Goal: Task Accomplishment & Management: Manage account settings

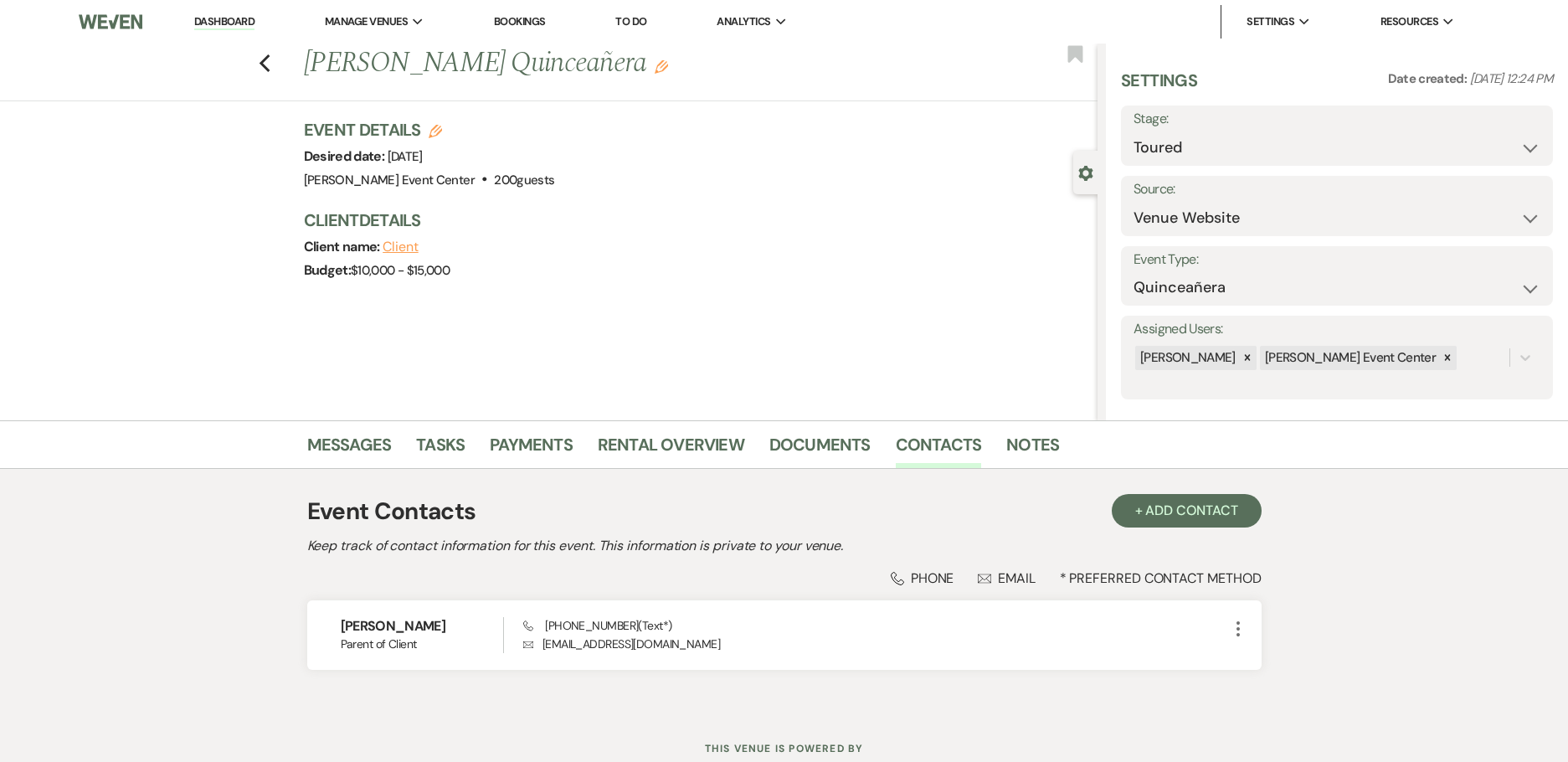
select select "5"
select select "15"
click at [271, 67] on icon "Previous" at bounding box center [264, 64] width 13 height 20
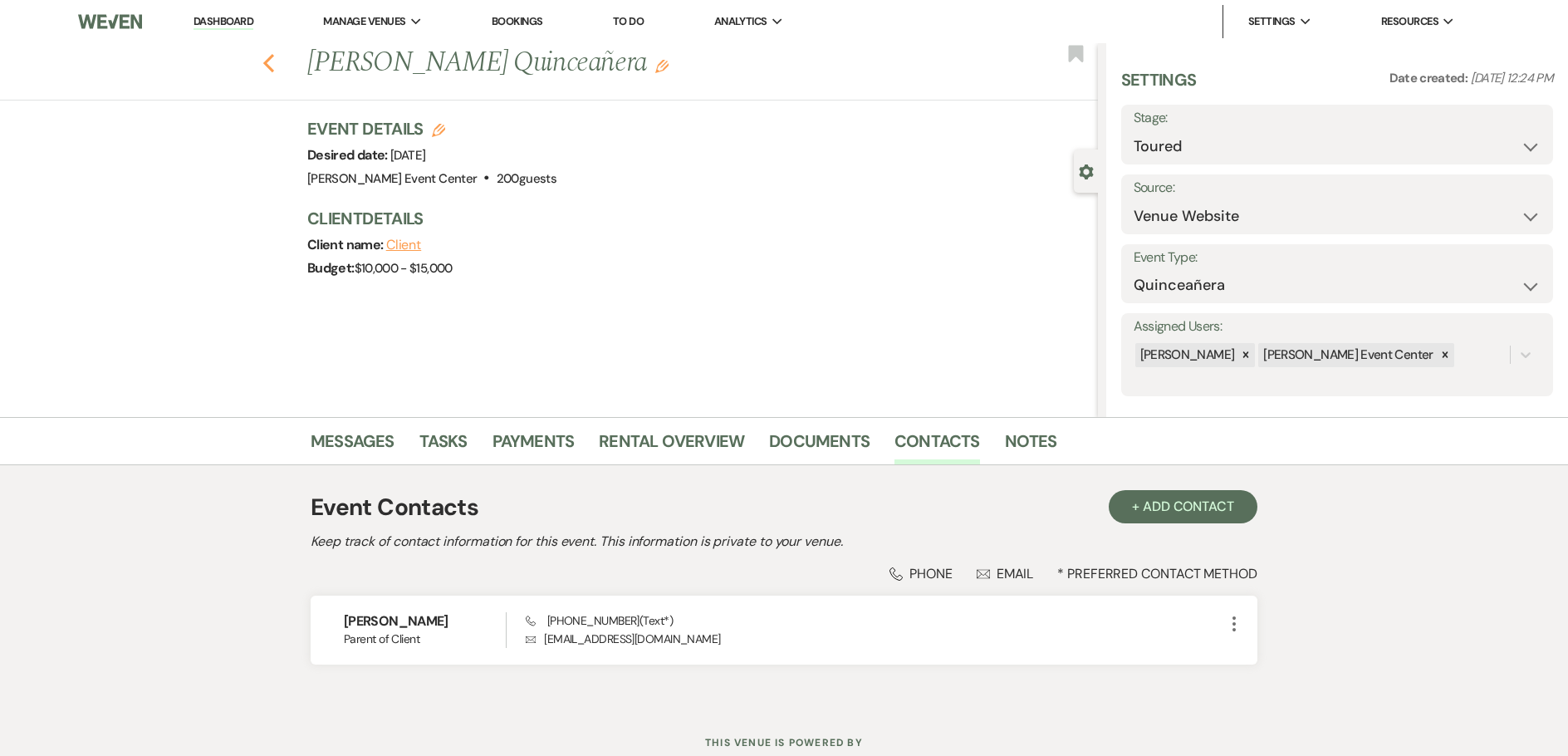
select select "5"
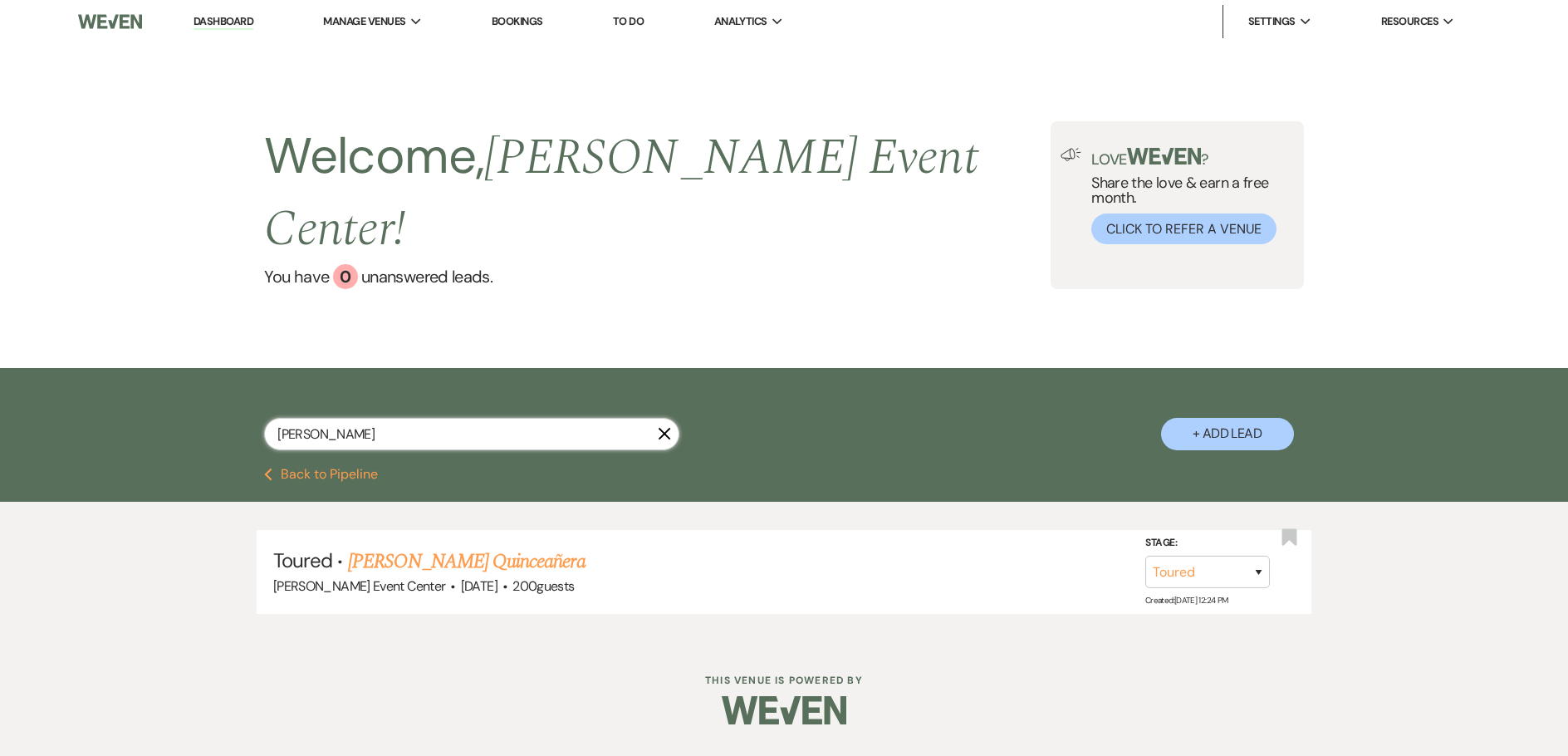
drag, startPoint x: 360, startPoint y: 390, endPoint x: 35, endPoint y: 411, distance: 325.7
click at [260, 388] on div "[PERSON_NAME] X + Add Lead" at bounding box center [784, 420] width 1196 height 87
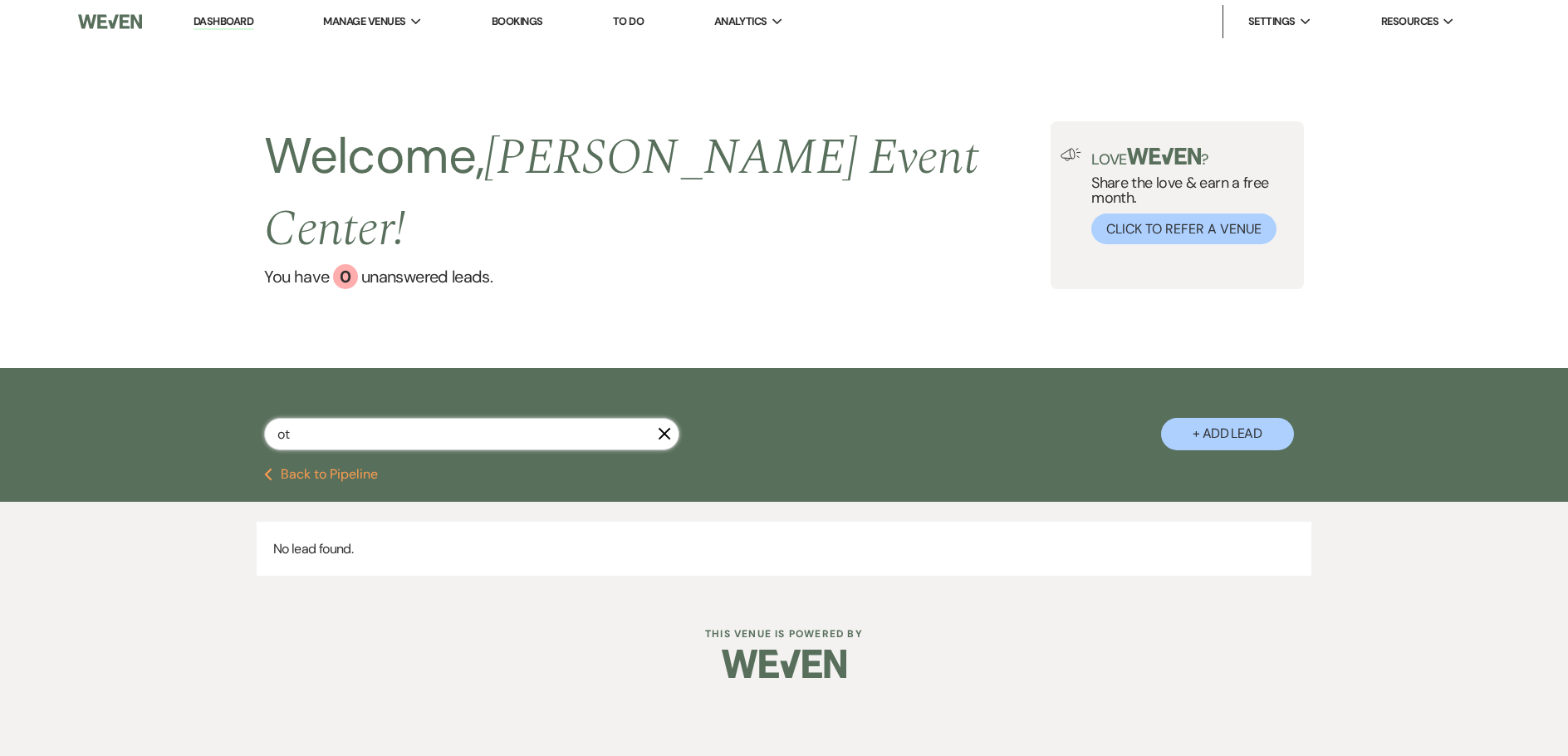
type input "o"
type input "[PERSON_NAME]"
select select "5"
select select "8"
select select "6"
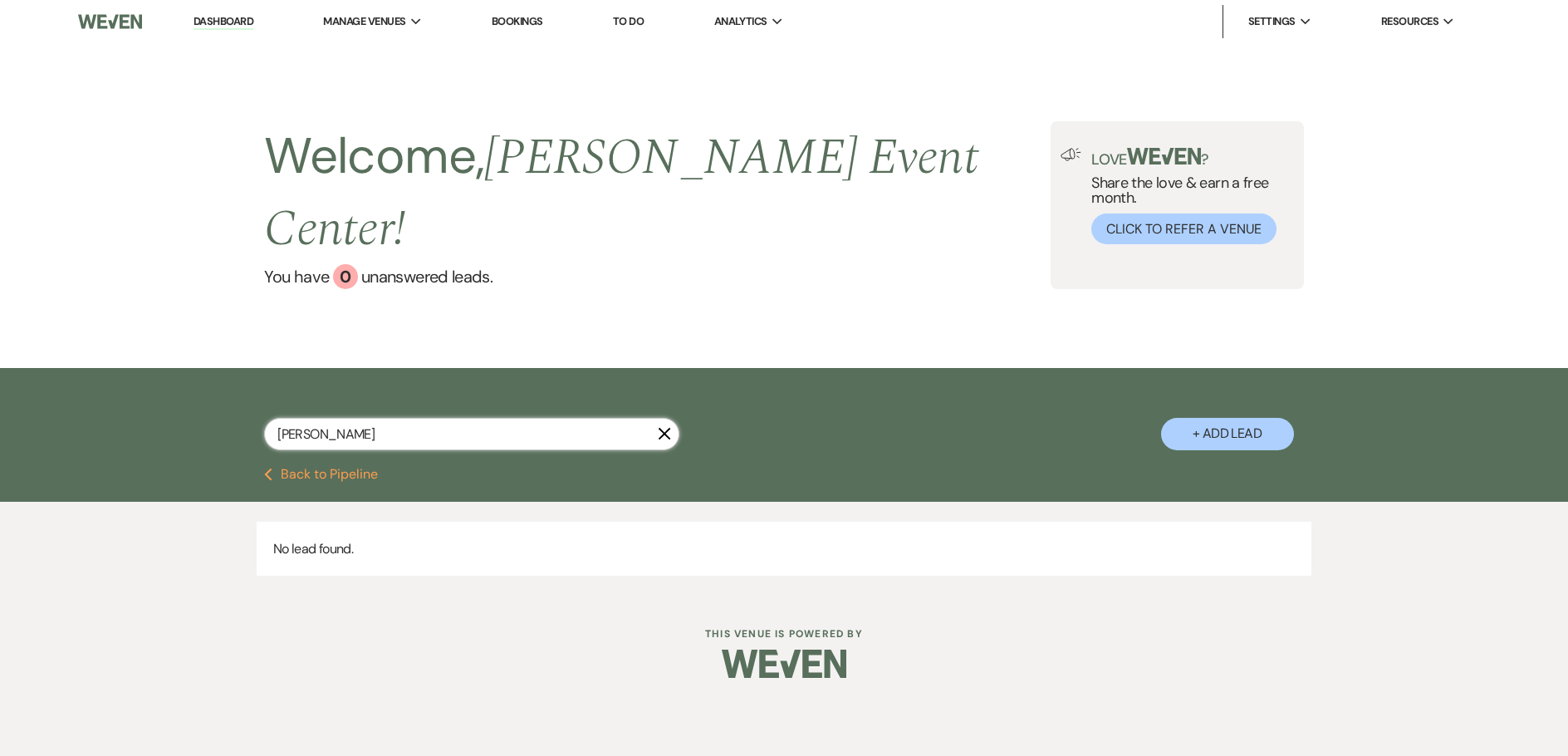
select select "5"
select select "8"
select select "4"
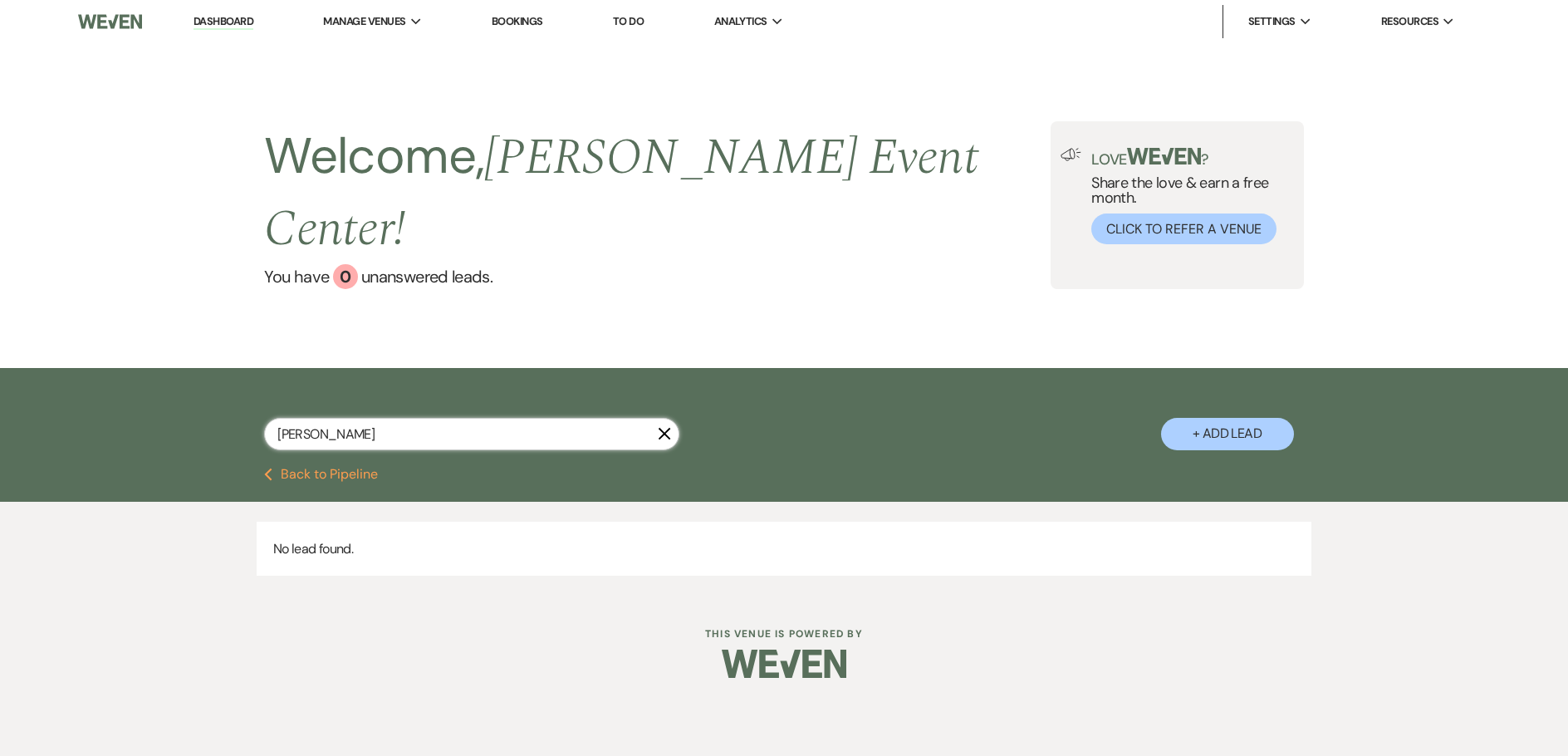
select select "8"
select select "11"
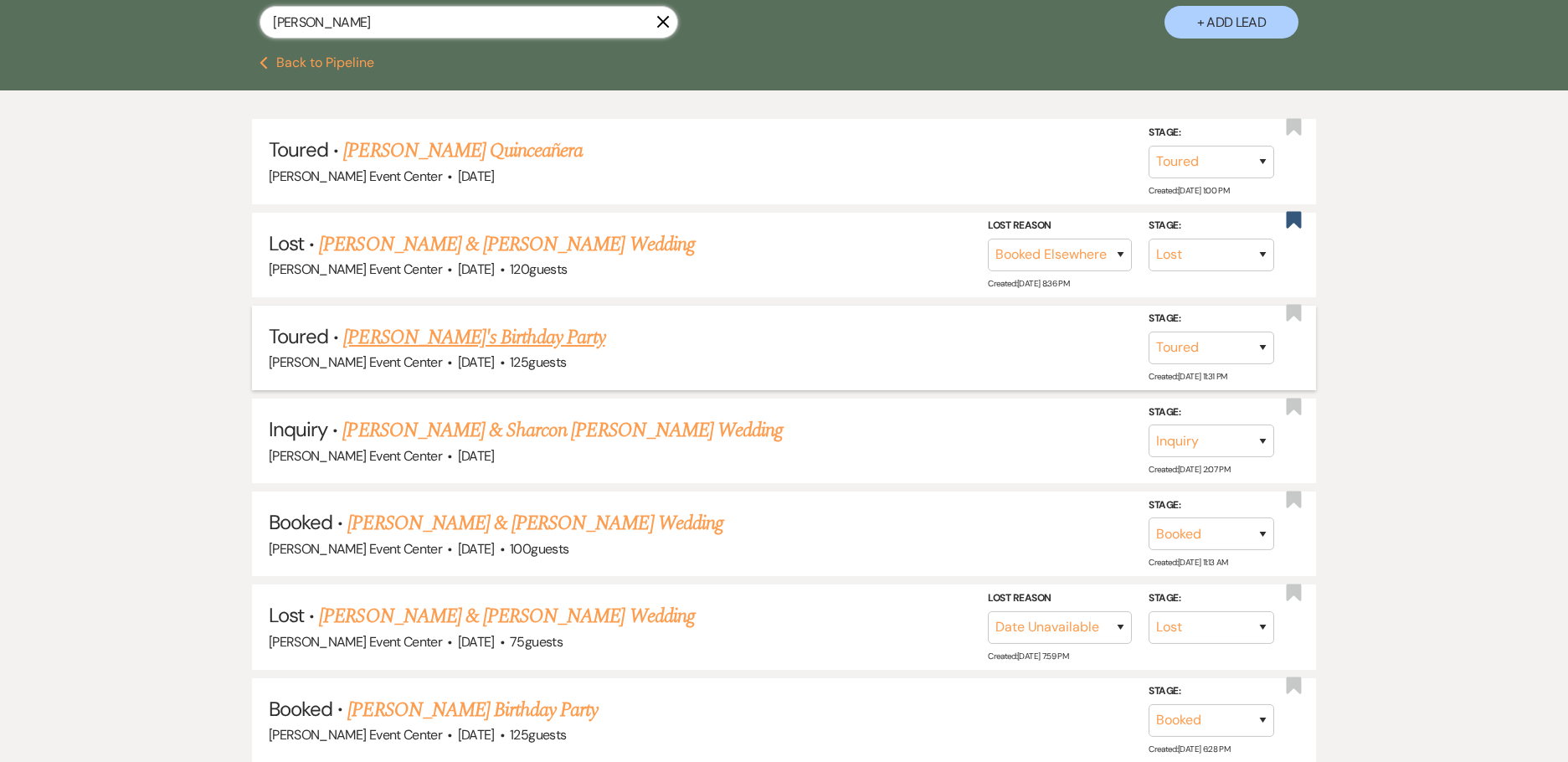
scroll to position [419, 0]
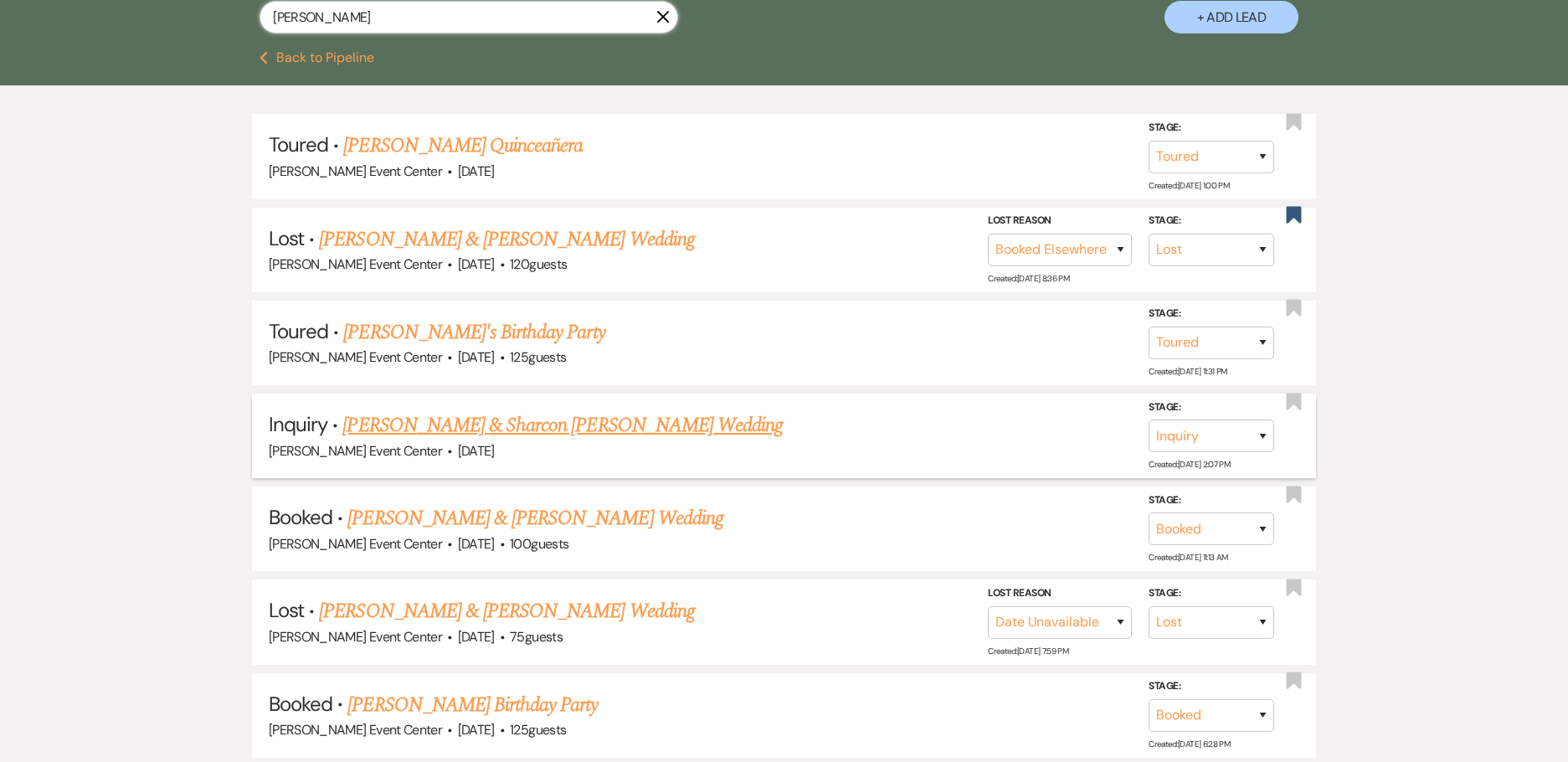
type input "[PERSON_NAME]"
click at [563, 410] on link "[PERSON_NAME] & Sharcon [PERSON_NAME] Wedding" at bounding box center [562, 425] width 440 height 30
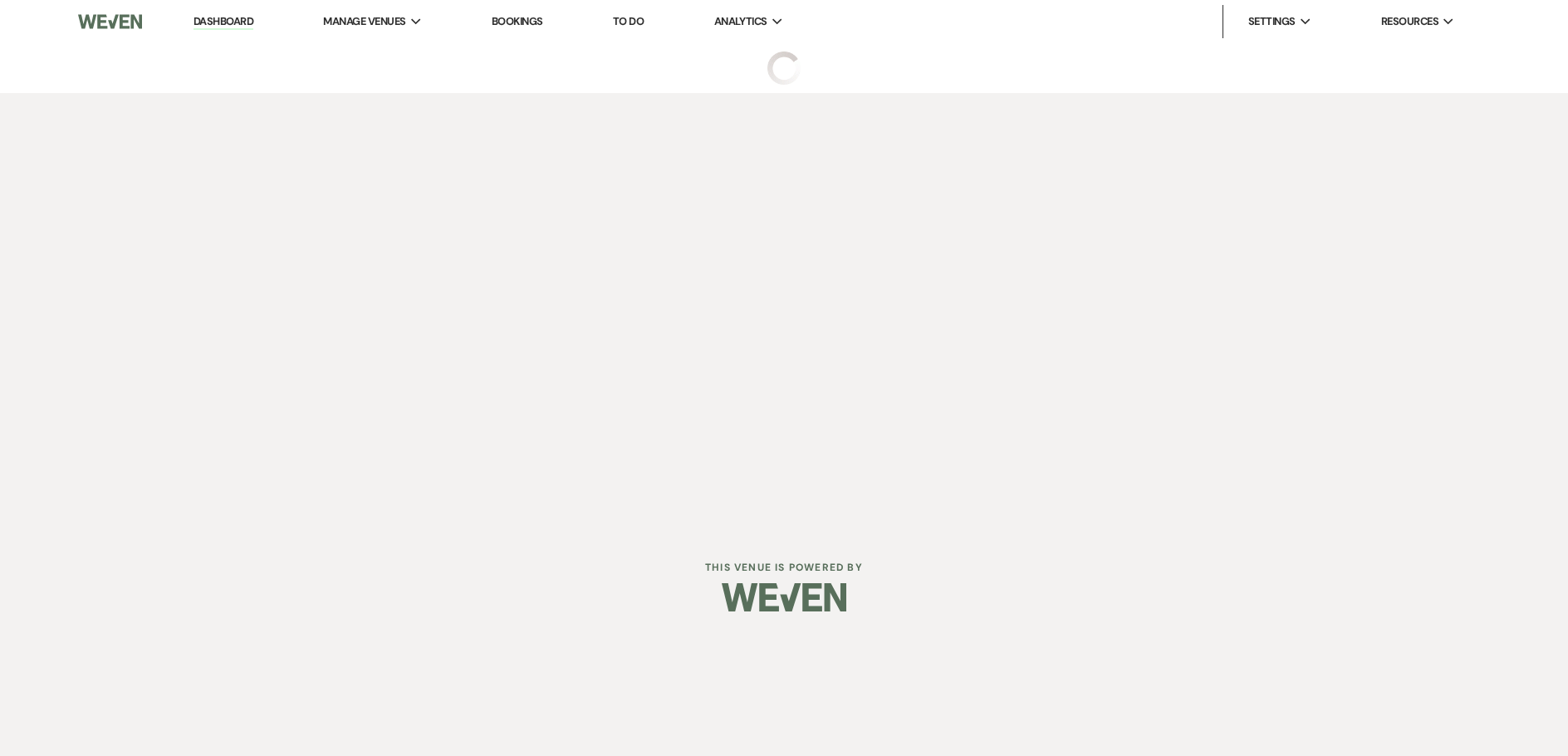
select select "5"
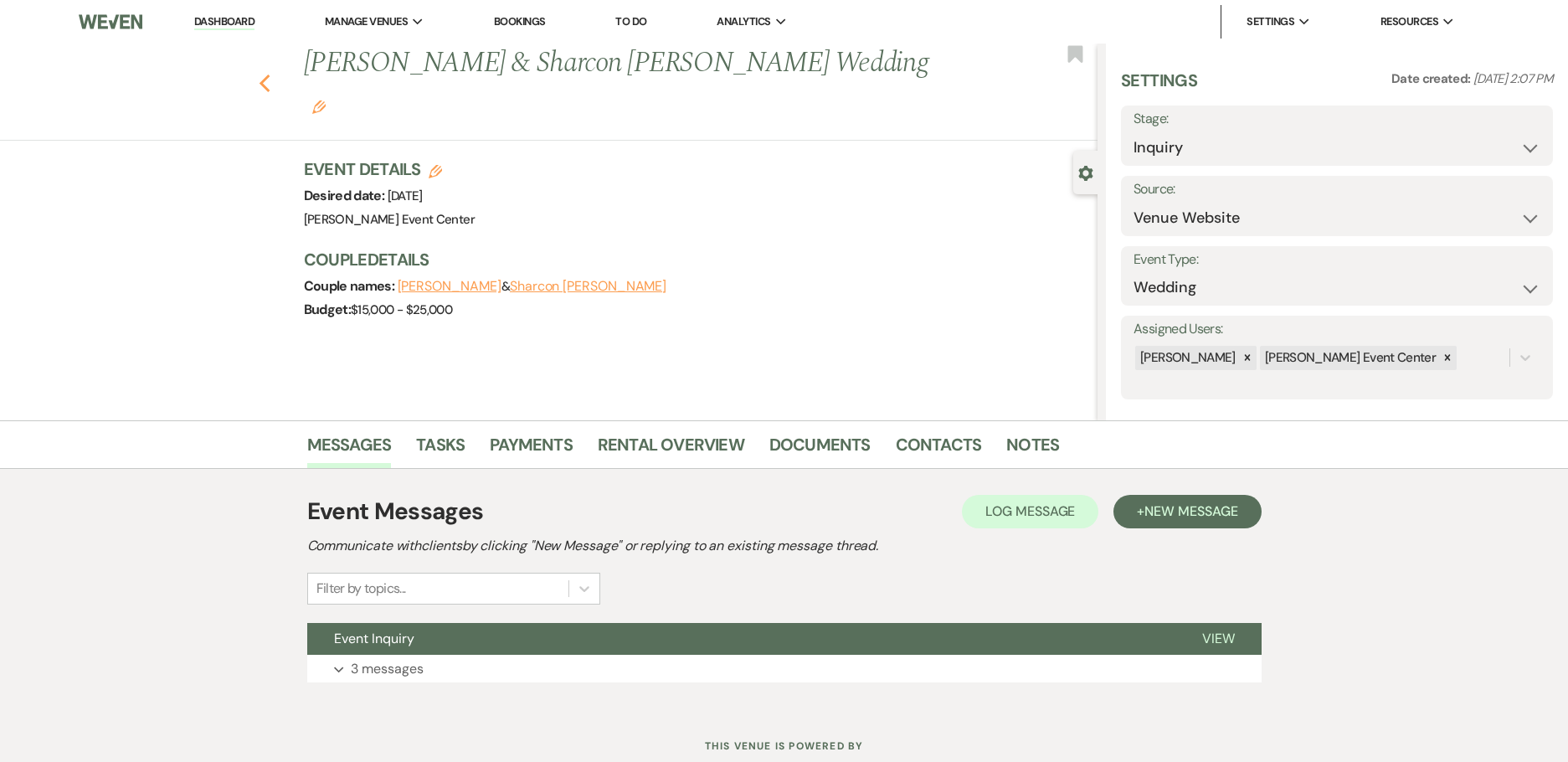
click at [271, 73] on icon "Previous" at bounding box center [264, 84] width 13 height 20
select select "5"
select select "8"
select select "6"
select select "5"
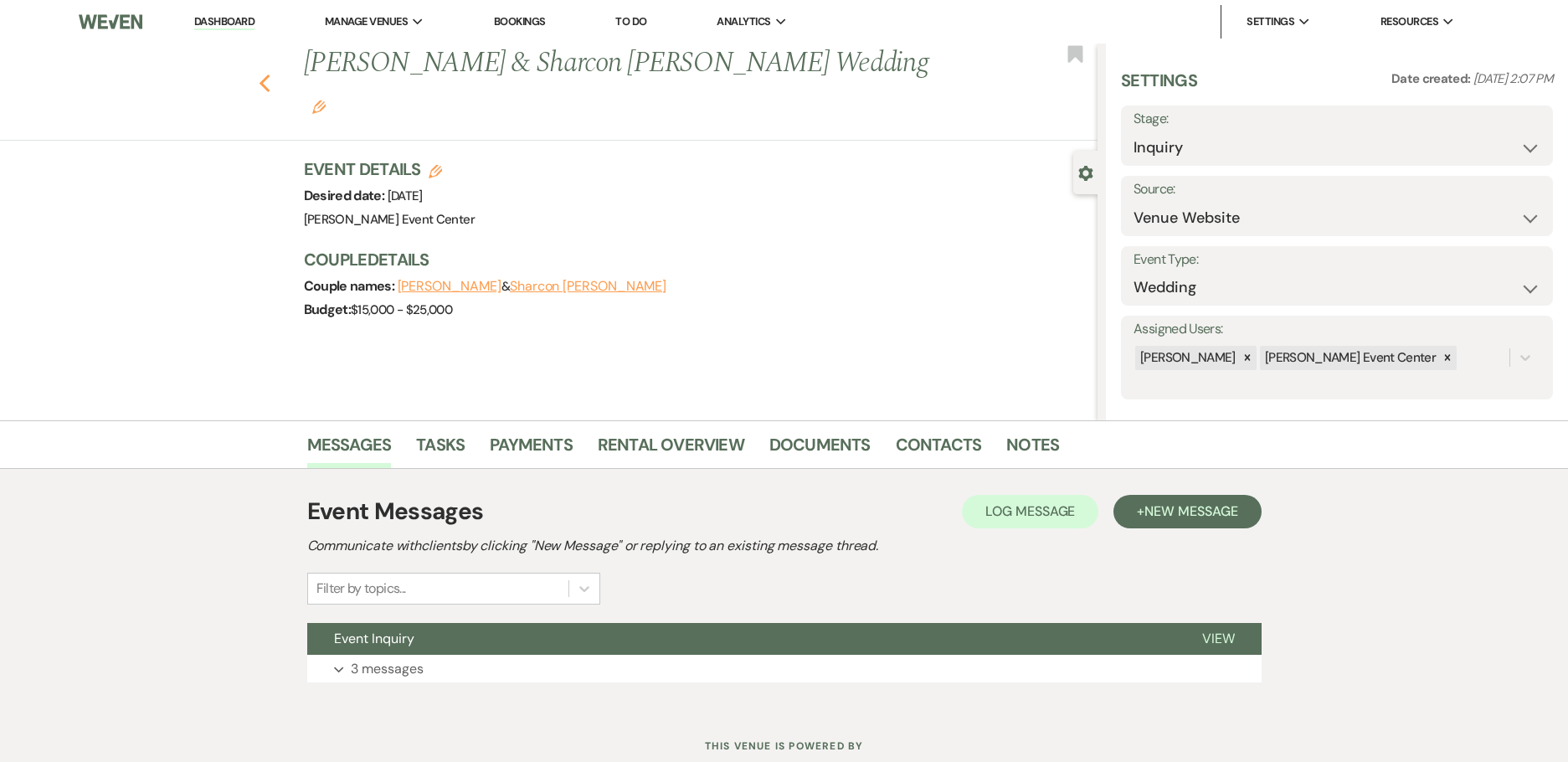
select select "8"
select select "4"
select select "8"
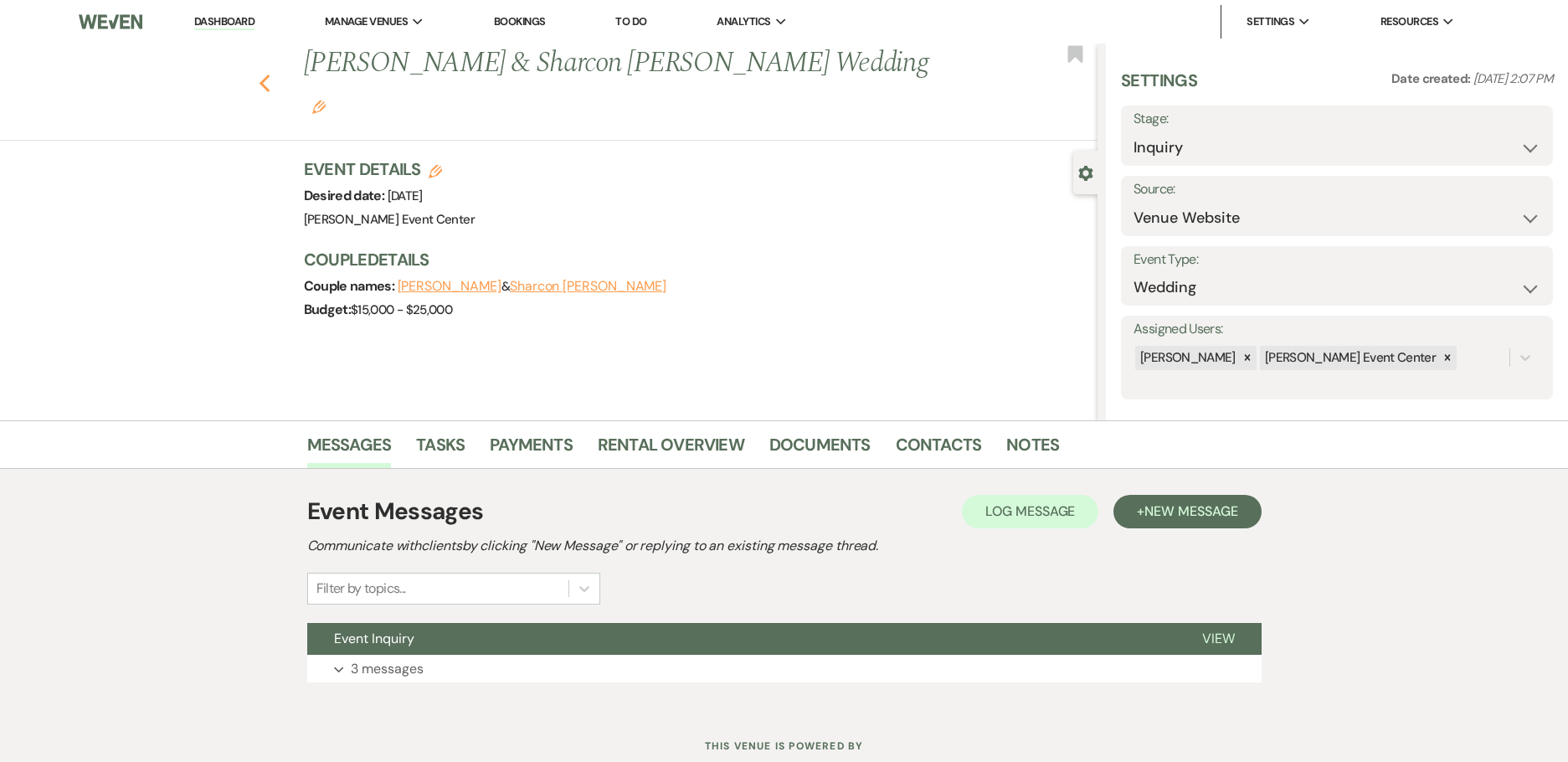
select select "11"
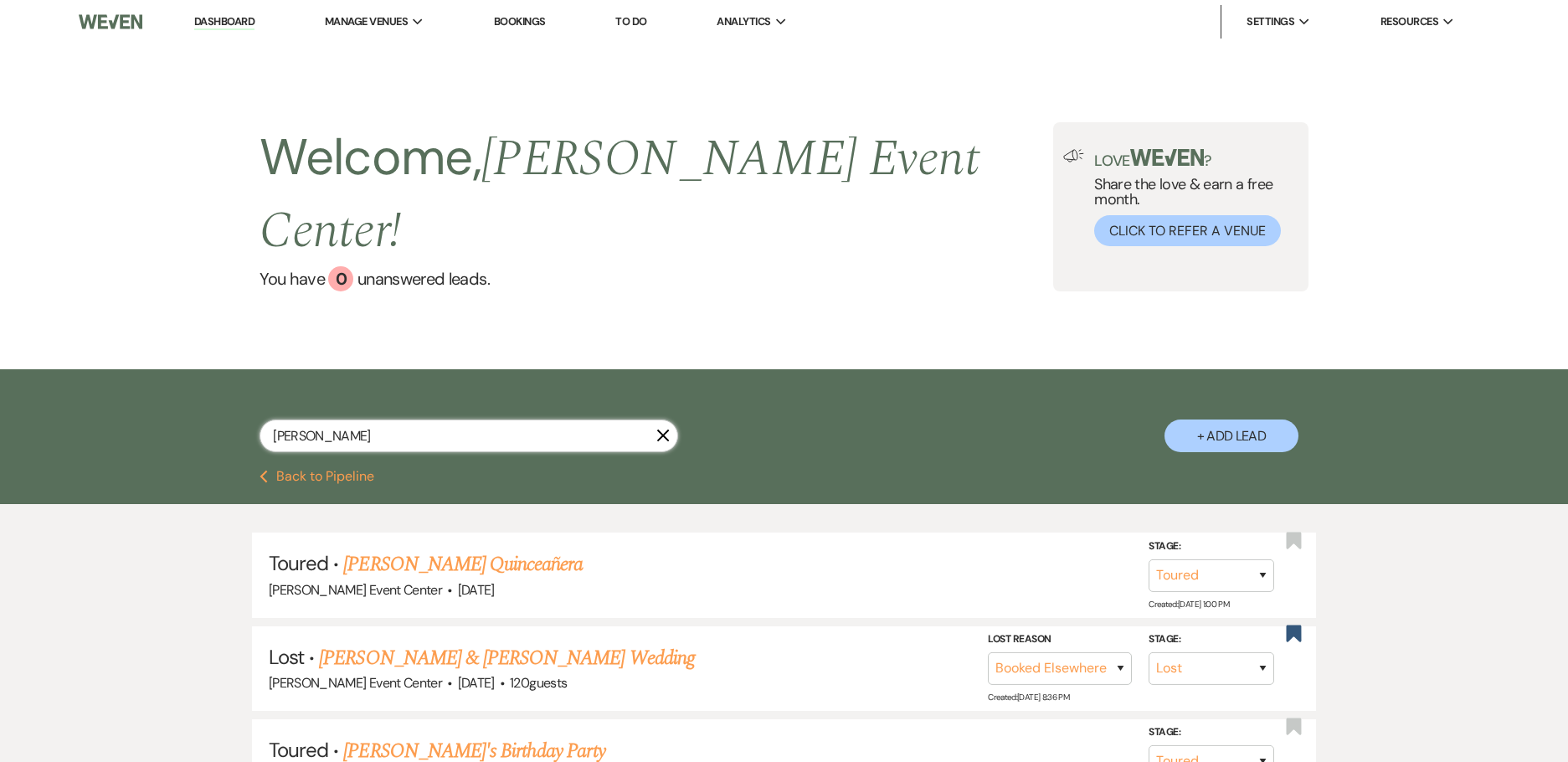
click at [349, 420] on input "[PERSON_NAME]" at bounding box center [468, 436] width 419 height 32
drag, startPoint x: 327, startPoint y: 388, endPoint x: 126, endPoint y: 369, distance: 201.9
click at [177, 387] on div "[PERSON_NAME] + Add Lead" at bounding box center [784, 420] width 1568 height 101
type input "lesl"
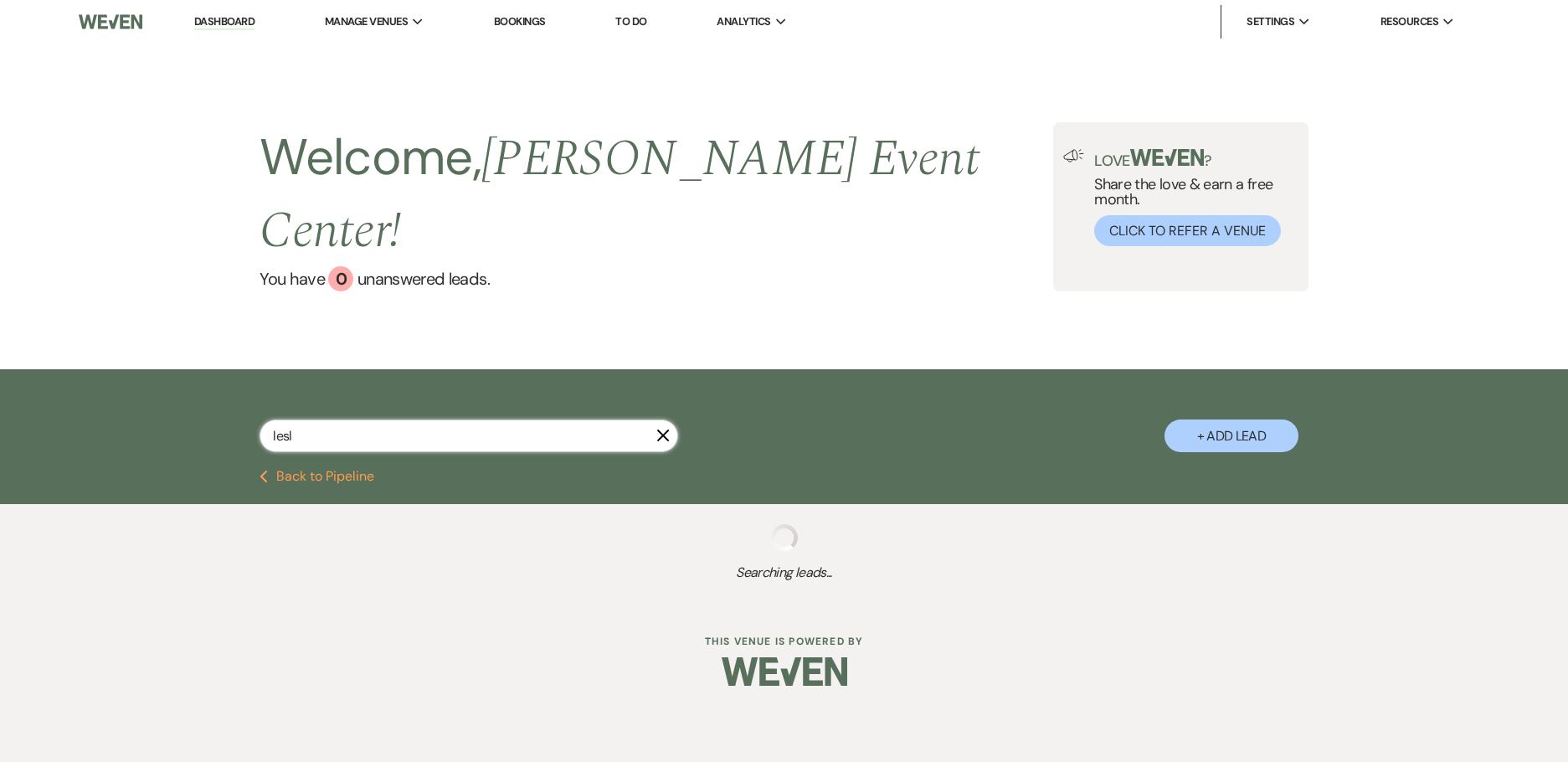
select select "6"
select select "8"
select select "6"
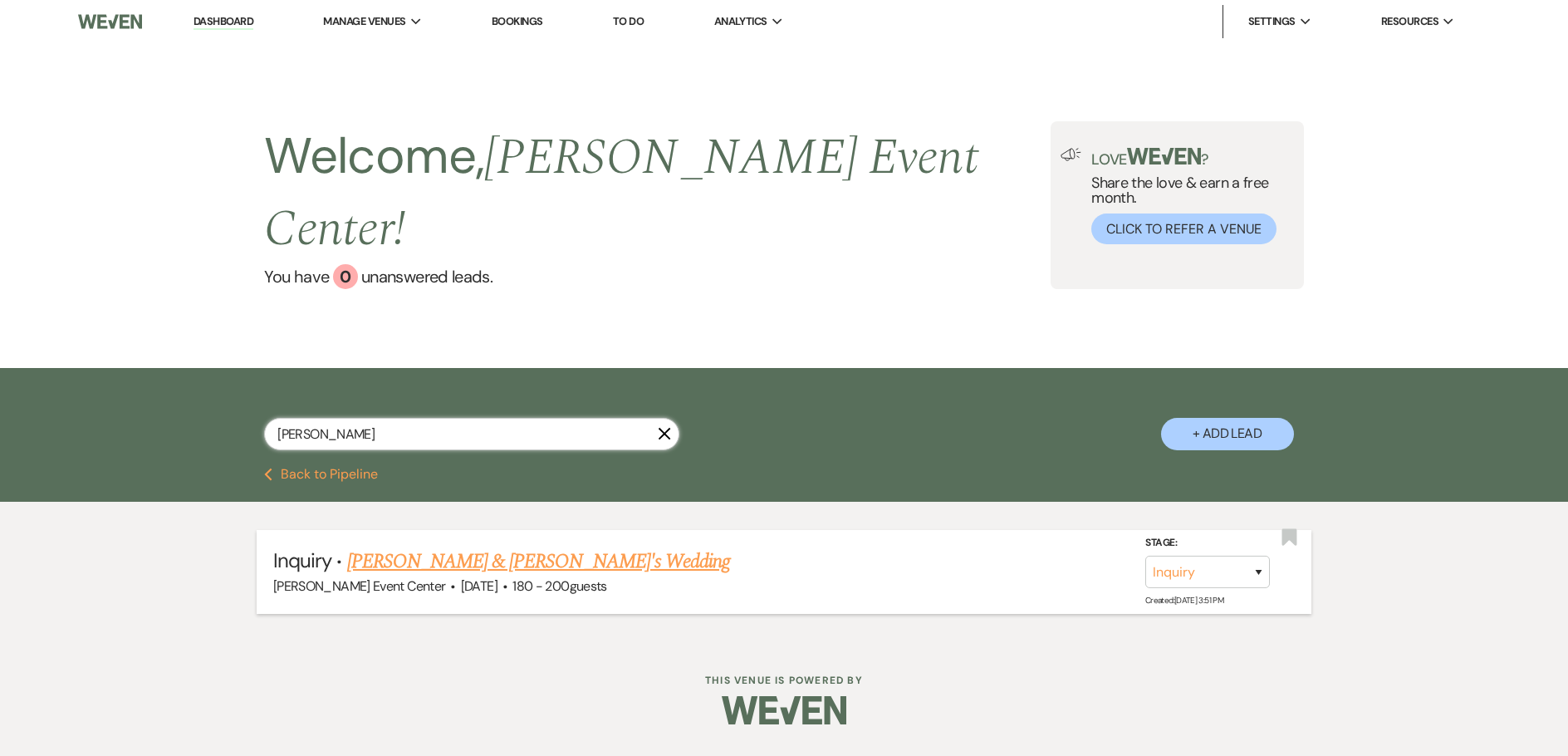
type input "[PERSON_NAME]"
click at [410, 547] on link "[PERSON_NAME] & [PERSON_NAME]'s Wedding" at bounding box center [538, 561] width 383 height 30
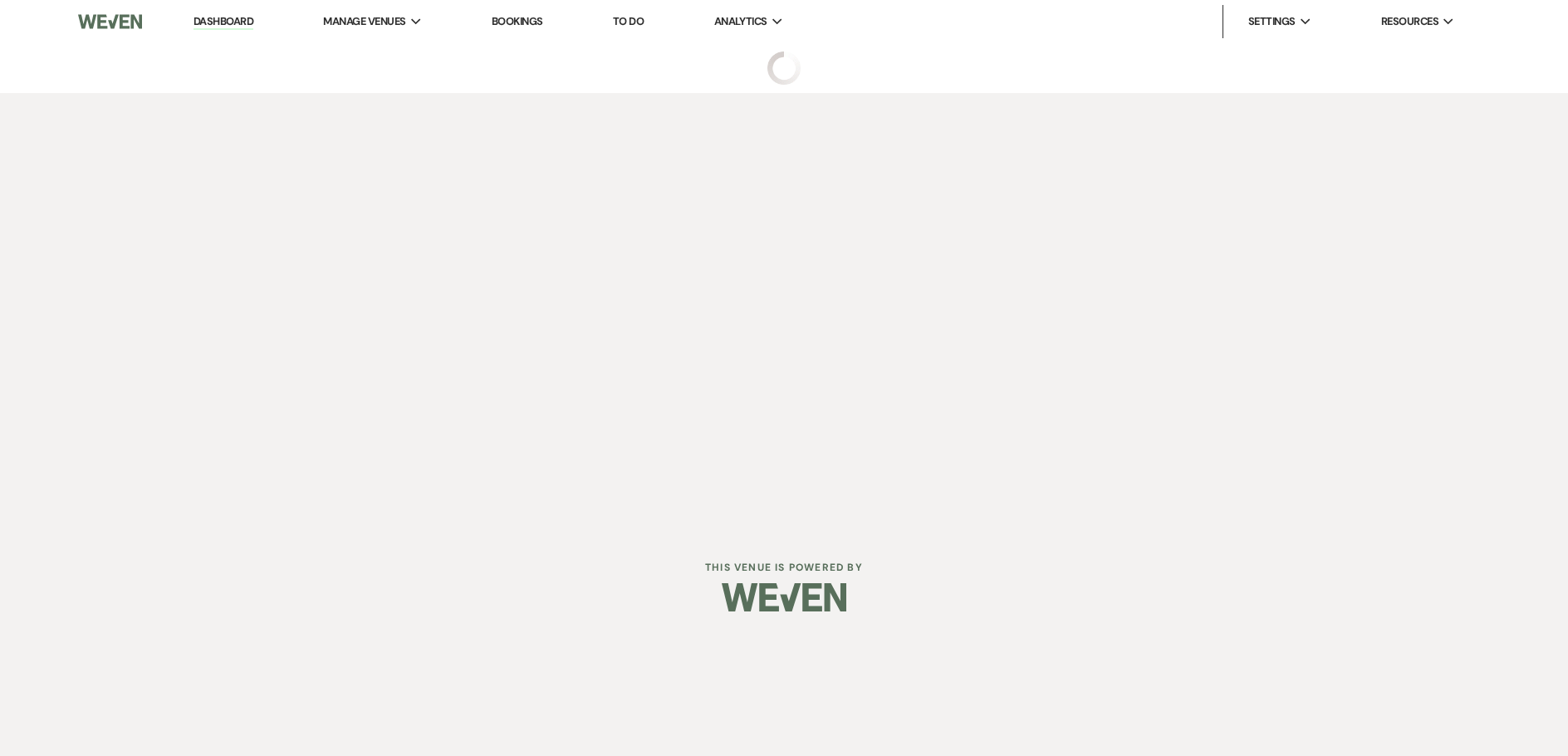
select select "12"
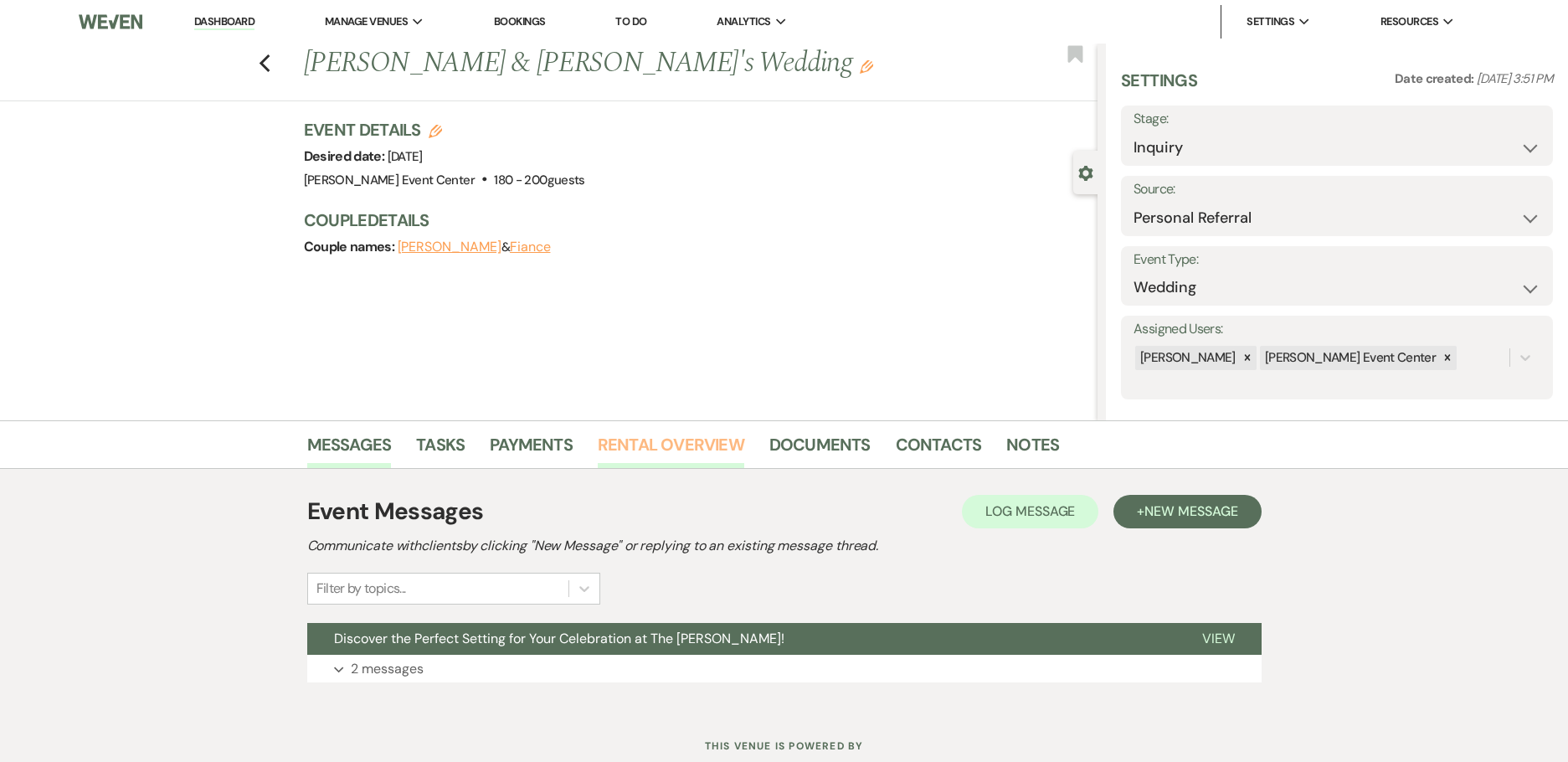
click at [667, 439] on link "Rental Overview" at bounding box center [671, 449] width 147 height 37
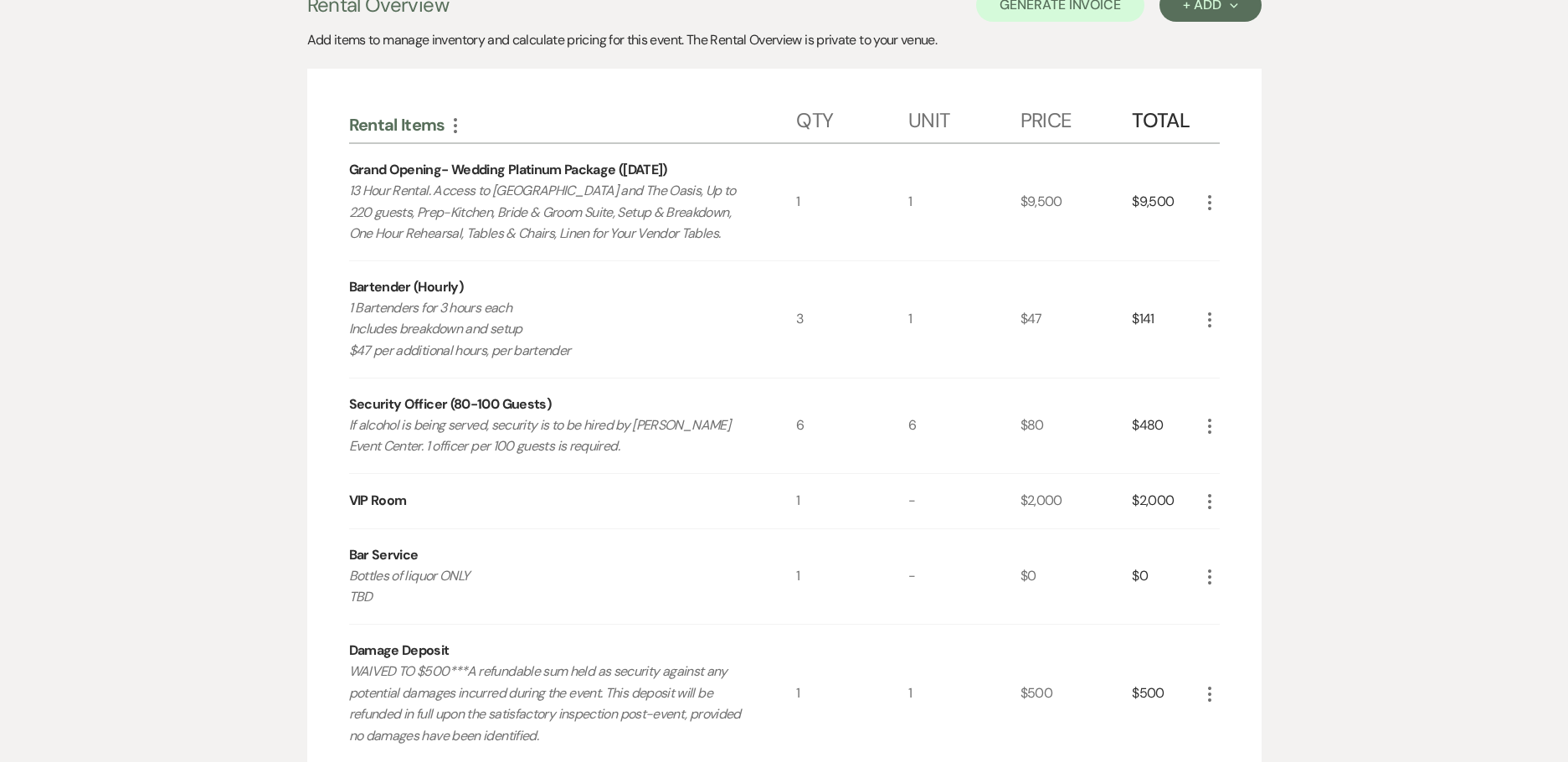
scroll to position [503, 0]
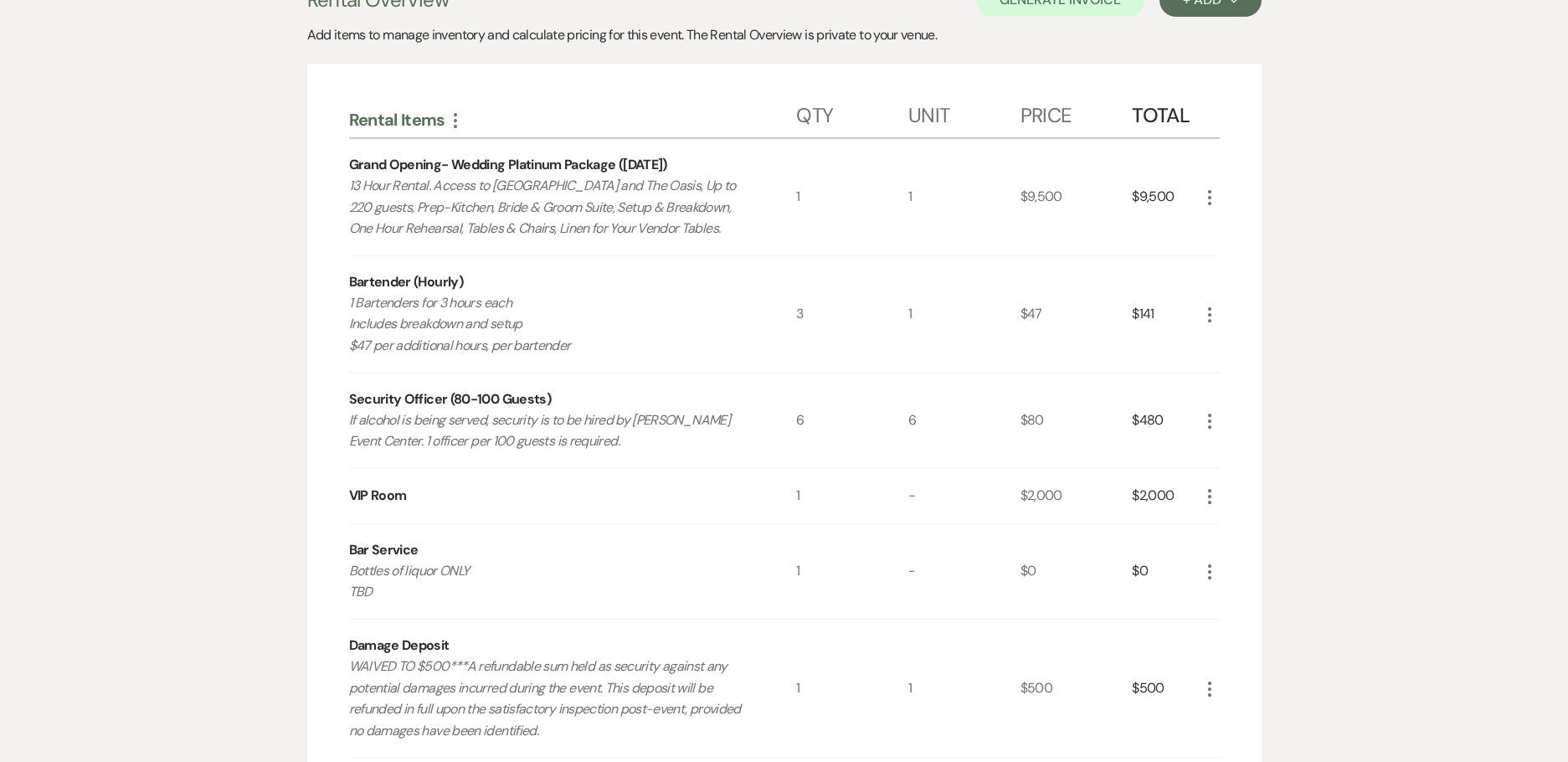
click at [1206, 307] on icon "More" at bounding box center [1210, 315] width 20 height 20
click at [1246, 368] on button "X Delete" at bounding box center [1245, 373] width 90 height 26
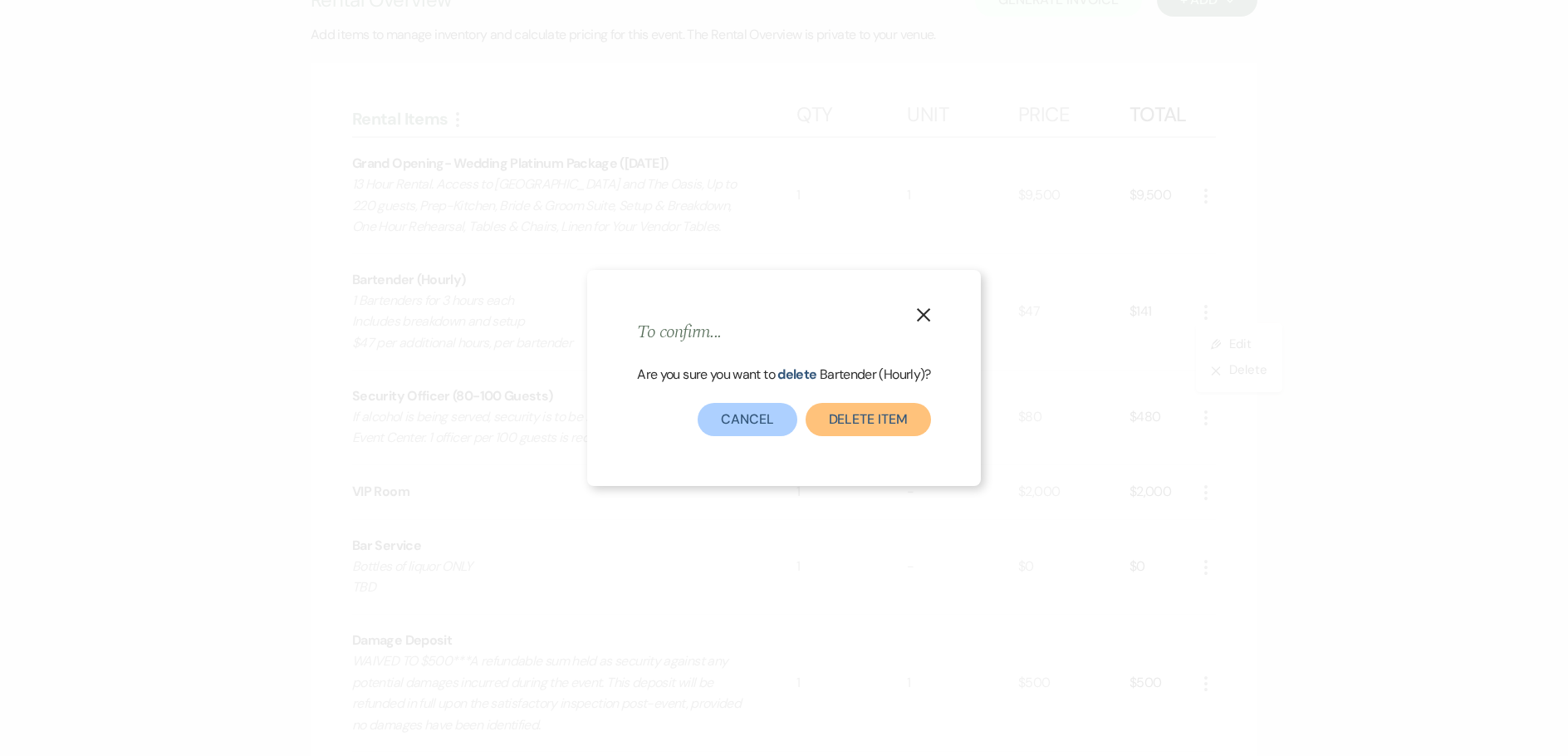
click at [855, 412] on button "Delete Item" at bounding box center [868, 419] width 125 height 33
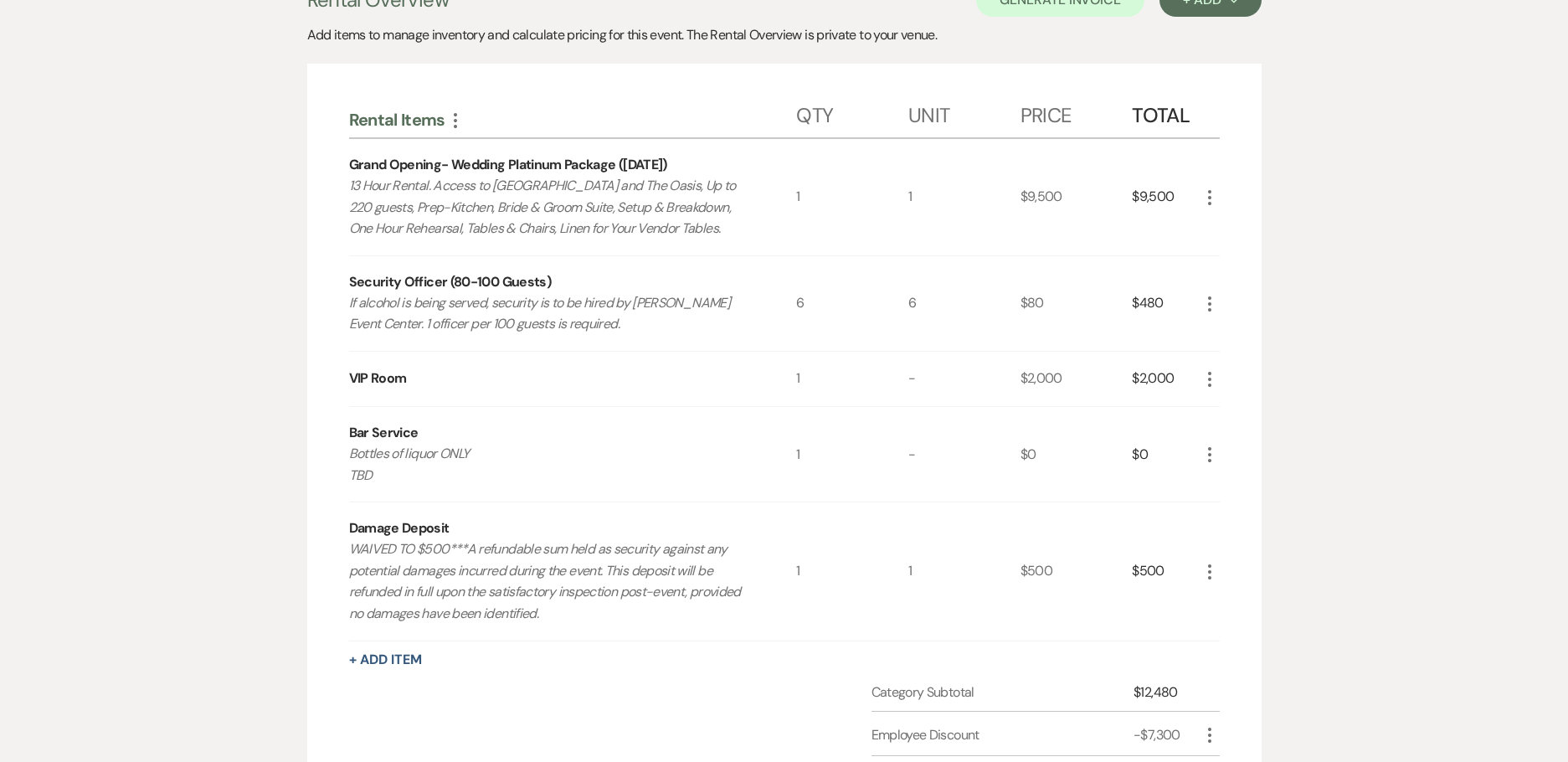
click at [1206, 299] on icon "More" at bounding box center [1210, 304] width 20 height 20
click at [1244, 362] on button "X Delete" at bounding box center [1245, 363] width 90 height 26
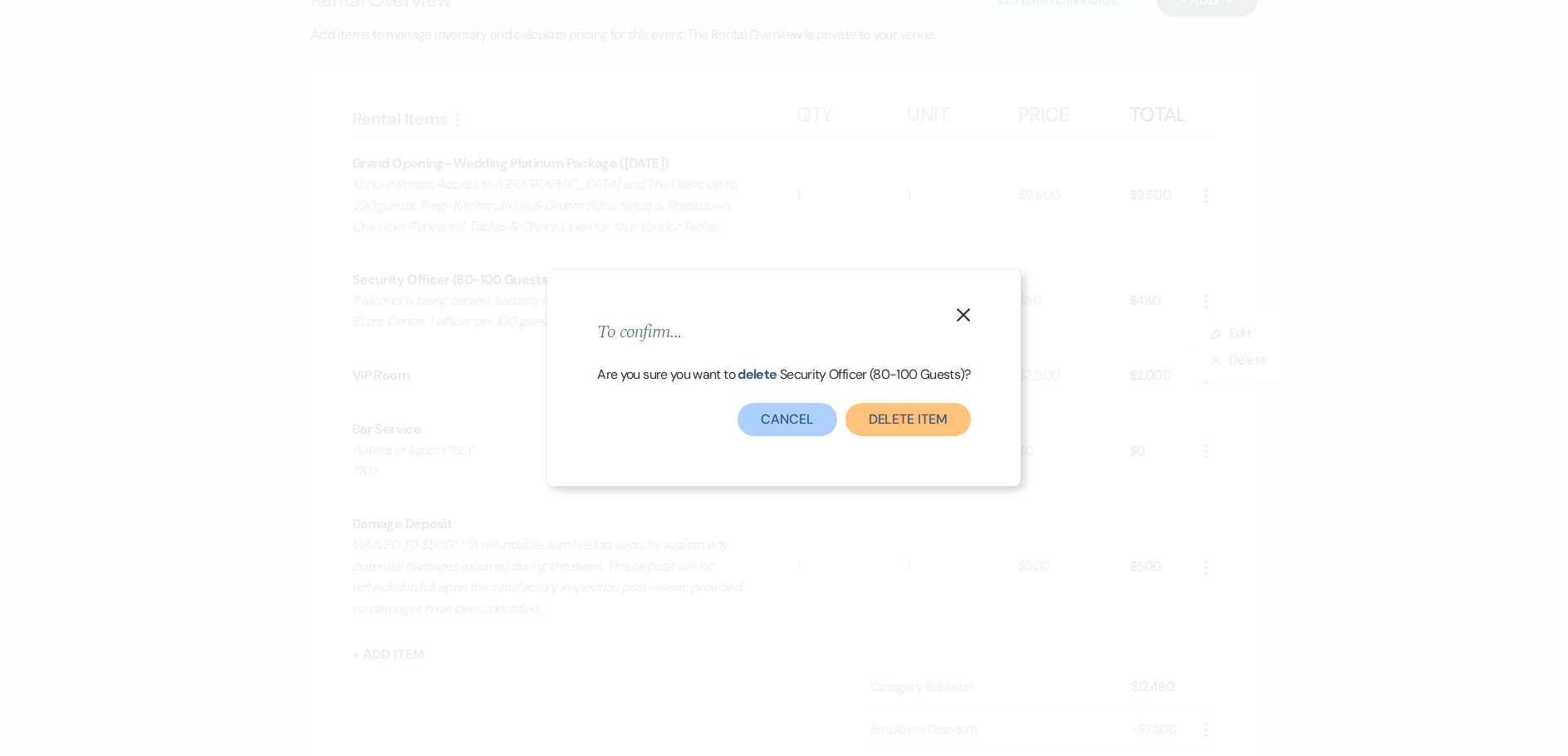
click at [925, 408] on button "Delete Item" at bounding box center [908, 419] width 125 height 33
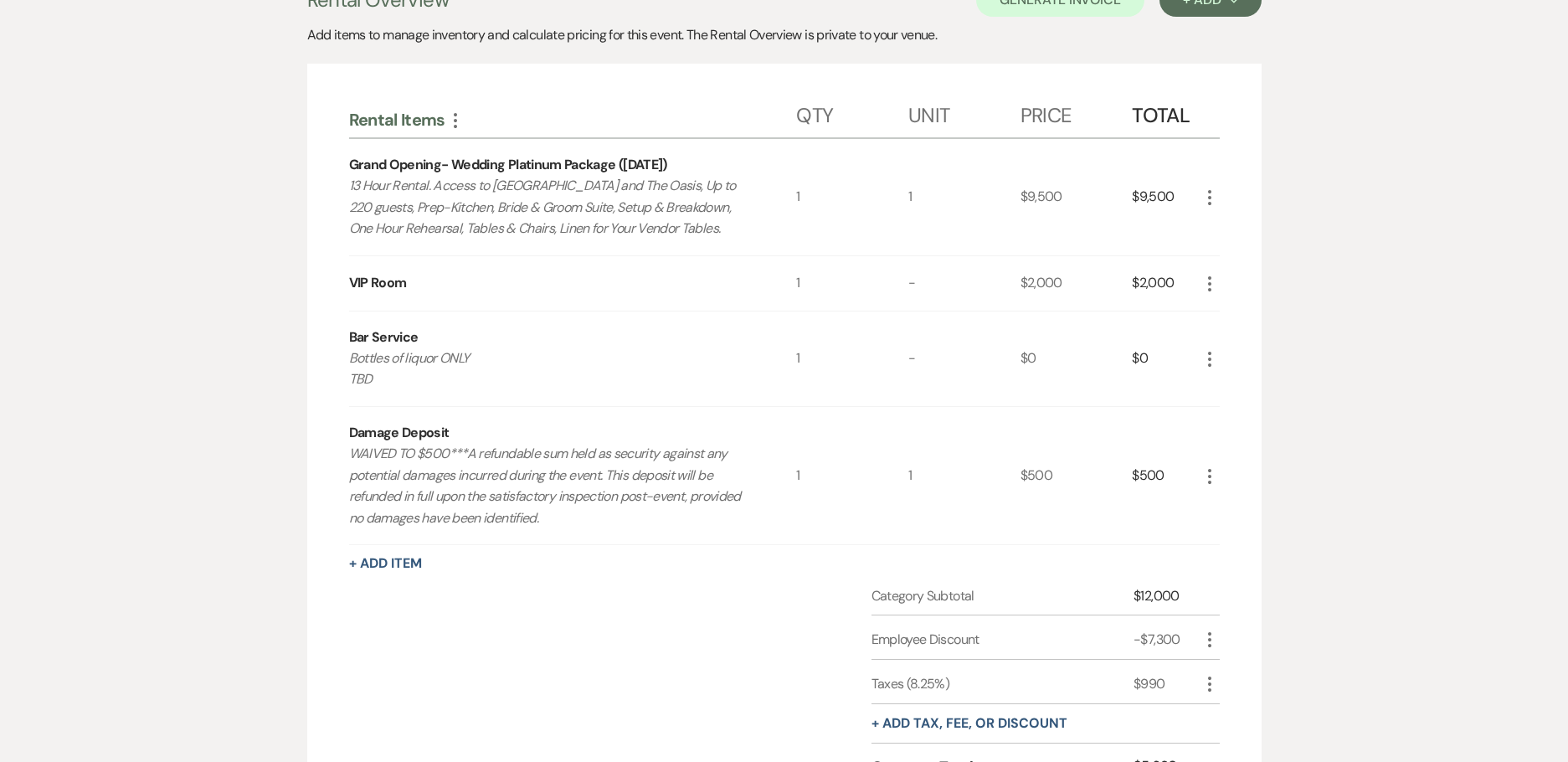
click at [1217, 372] on div "More" at bounding box center [1210, 358] width 20 height 95
click at [1211, 359] on icon "More" at bounding box center [1210, 359] width 20 height 20
click at [1217, 414] on button "X Delete" at bounding box center [1245, 418] width 90 height 26
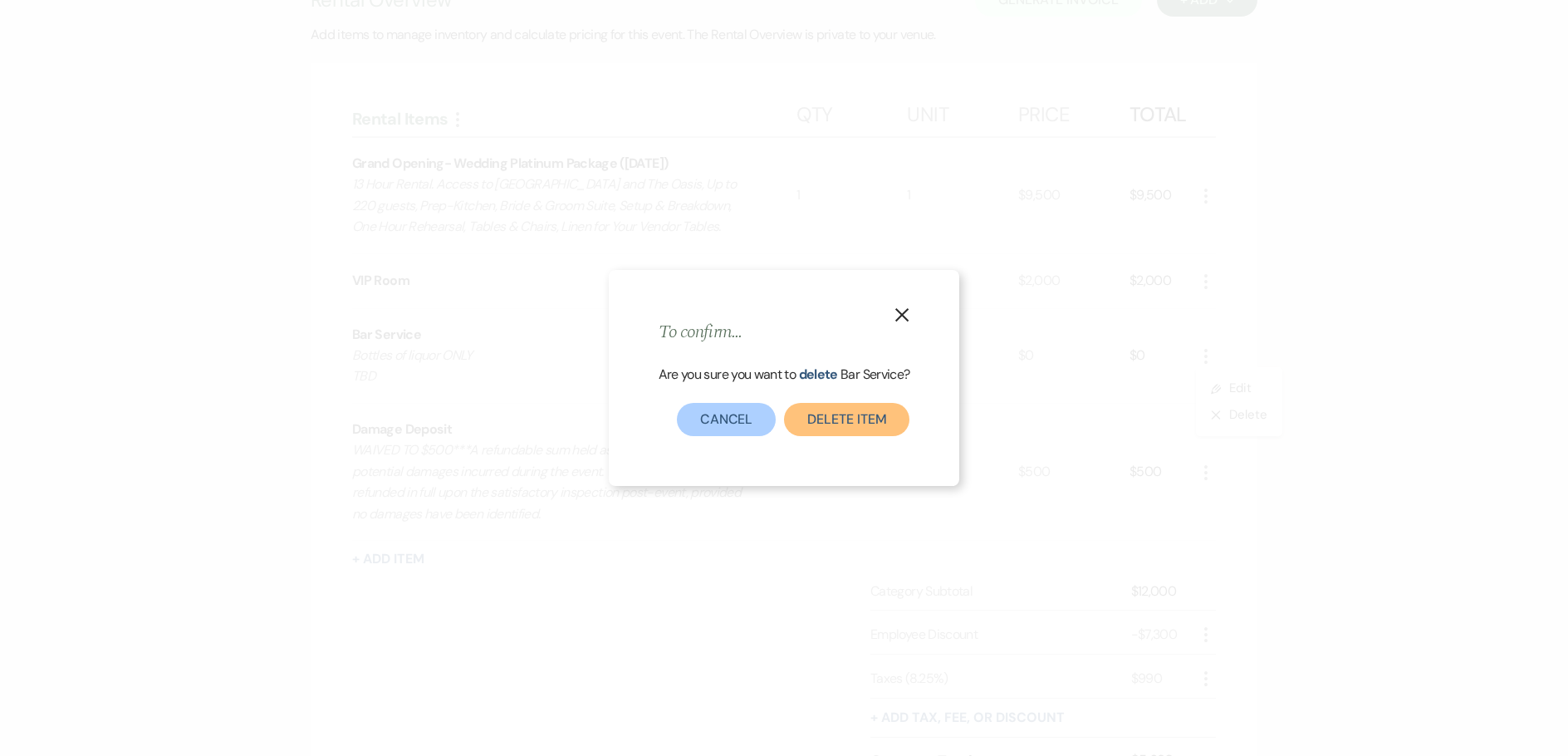
click at [887, 414] on button "Delete Item" at bounding box center [847, 419] width 125 height 33
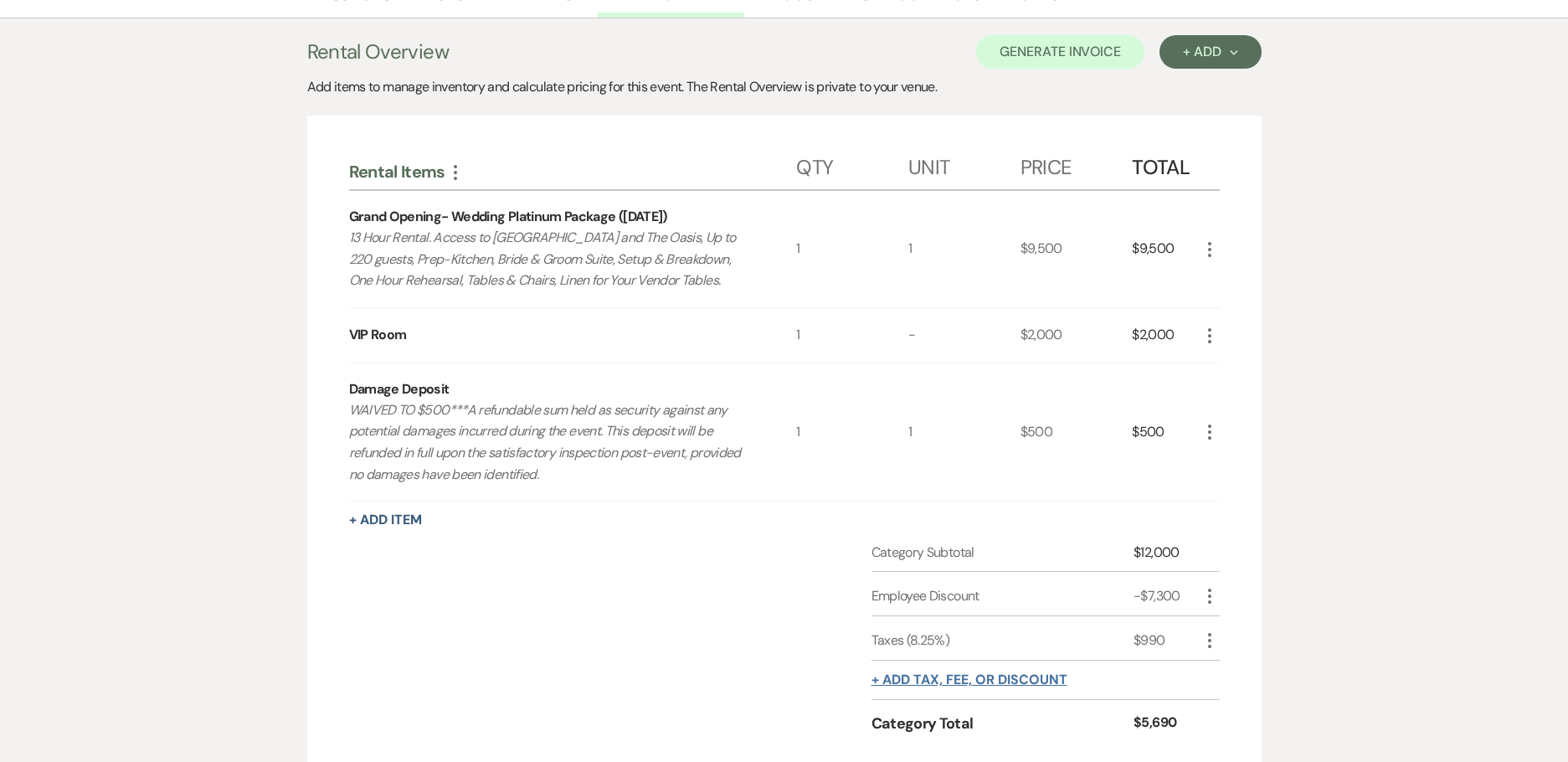
scroll to position [654, 0]
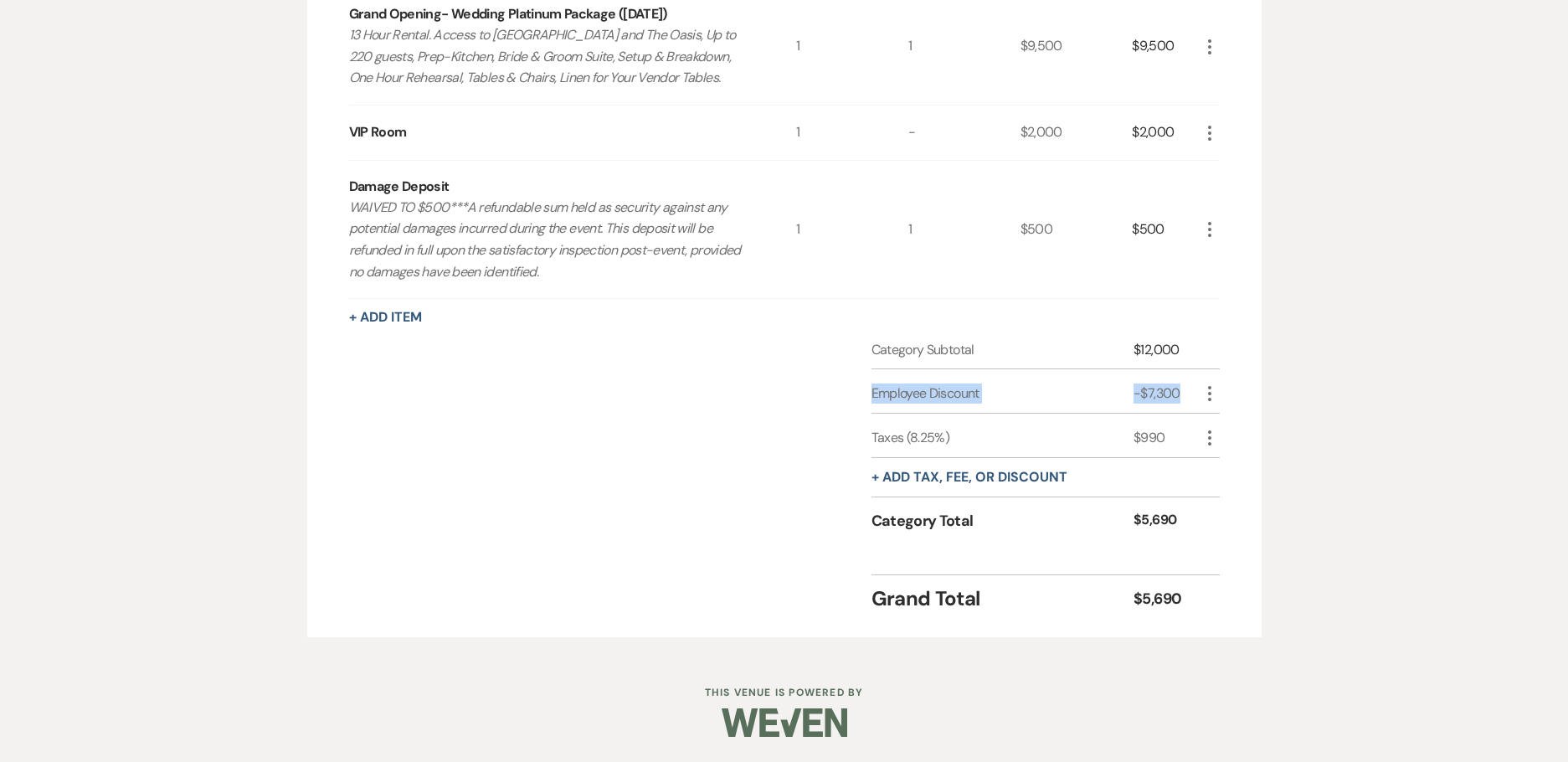
drag, startPoint x: 873, startPoint y: 398, endPoint x: 1184, endPoint y: 384, distance: 311.3
click at [1184, 384] on div "Employee Discount -$7,300 More" at bounding box center [1046, 392] width 348 height 44
click at [1196, 396] on div "-$7,300" at bounding box center [1166, 394] width 66 height 20
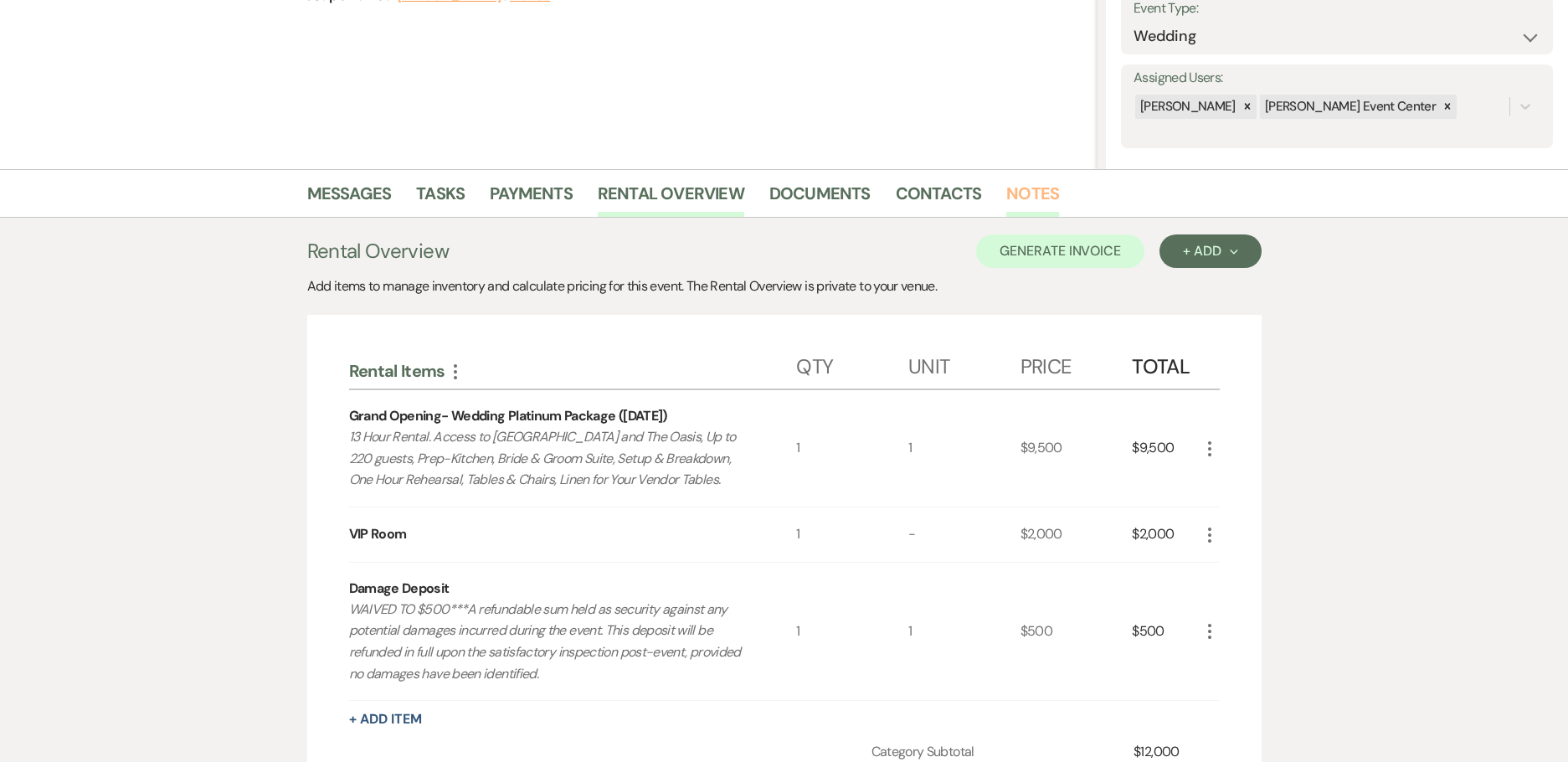
scroll to position [0, 0]
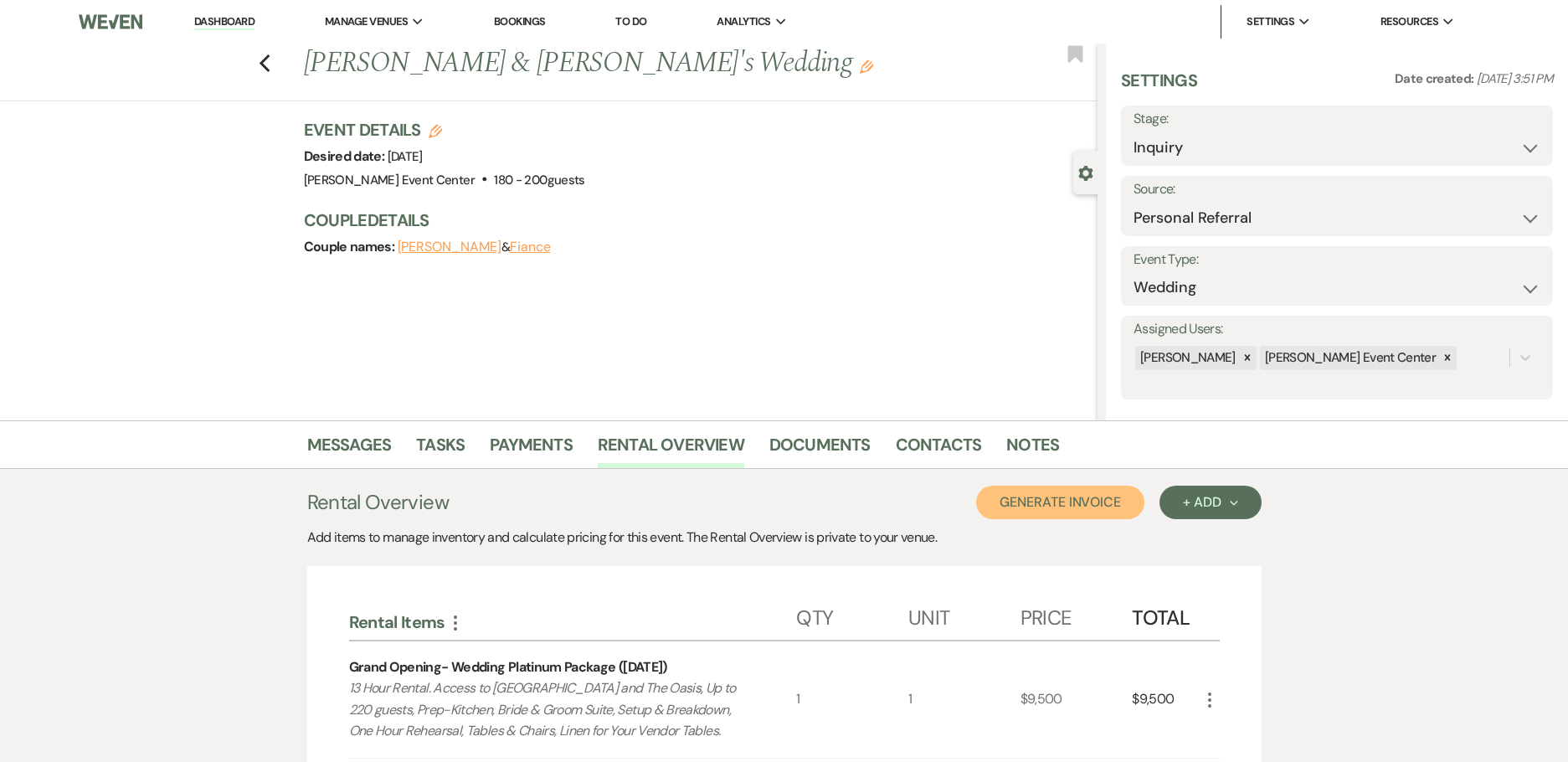
click at [1063, 498] on button "Generate Invoice" at bounding box center [1060, 502] width 168 height 33
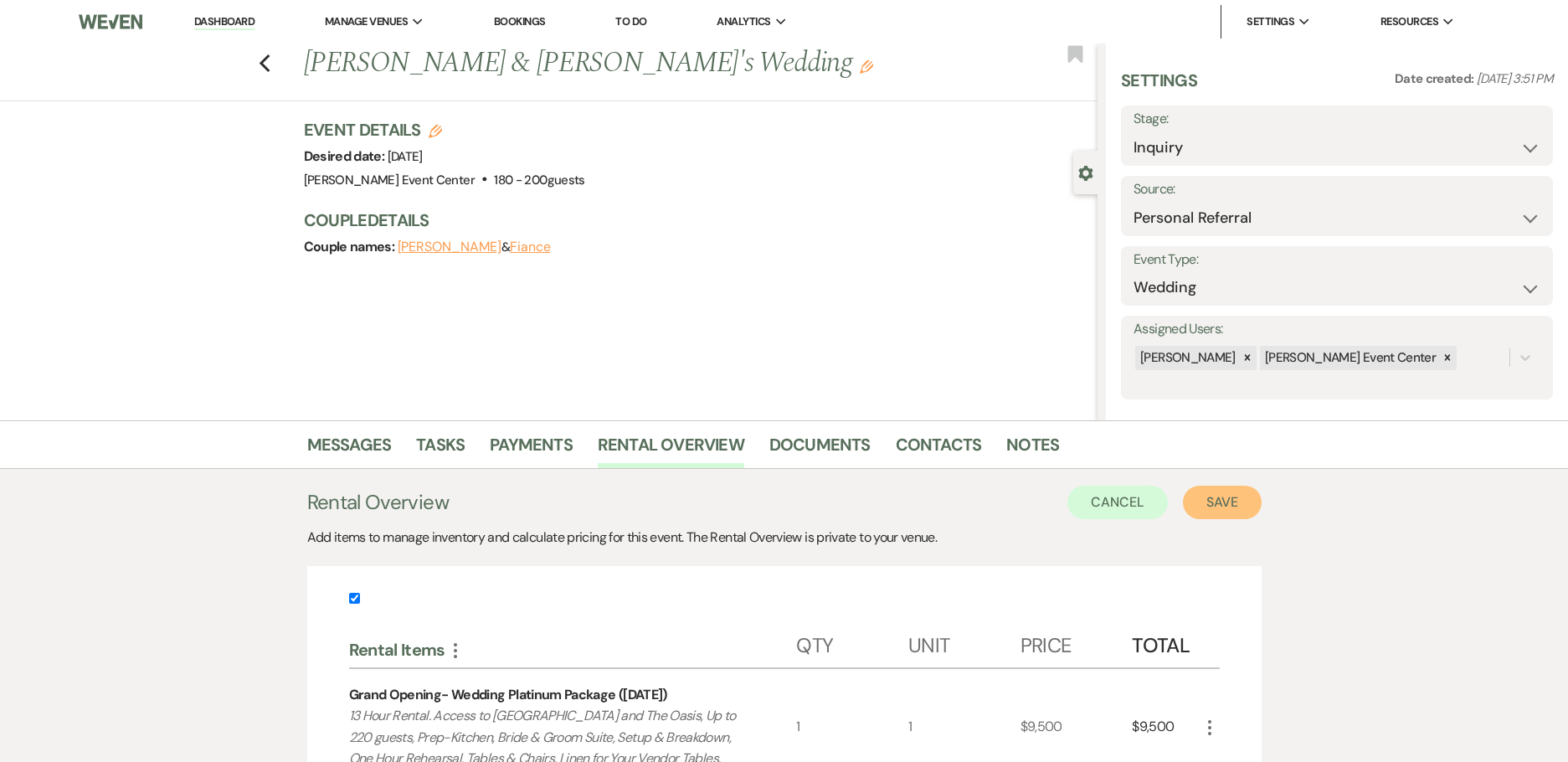
click at [1228, 503] on button "Save" at bounding box center [1222, 502] width 78 height 33
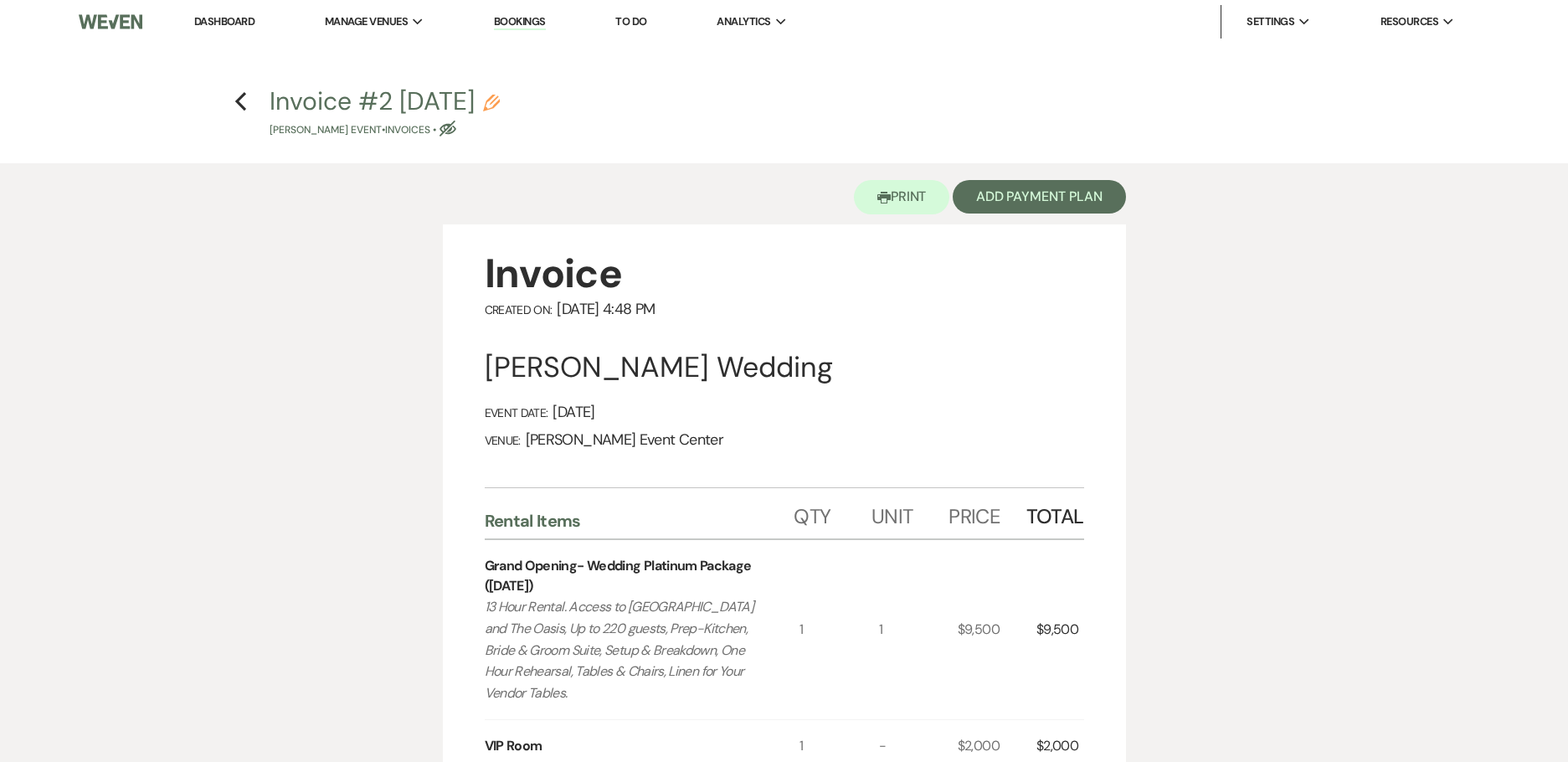
click at [500, 101] on icon "Pencil" at bounding box center [491, 103] width 17 height 17
select select "22"
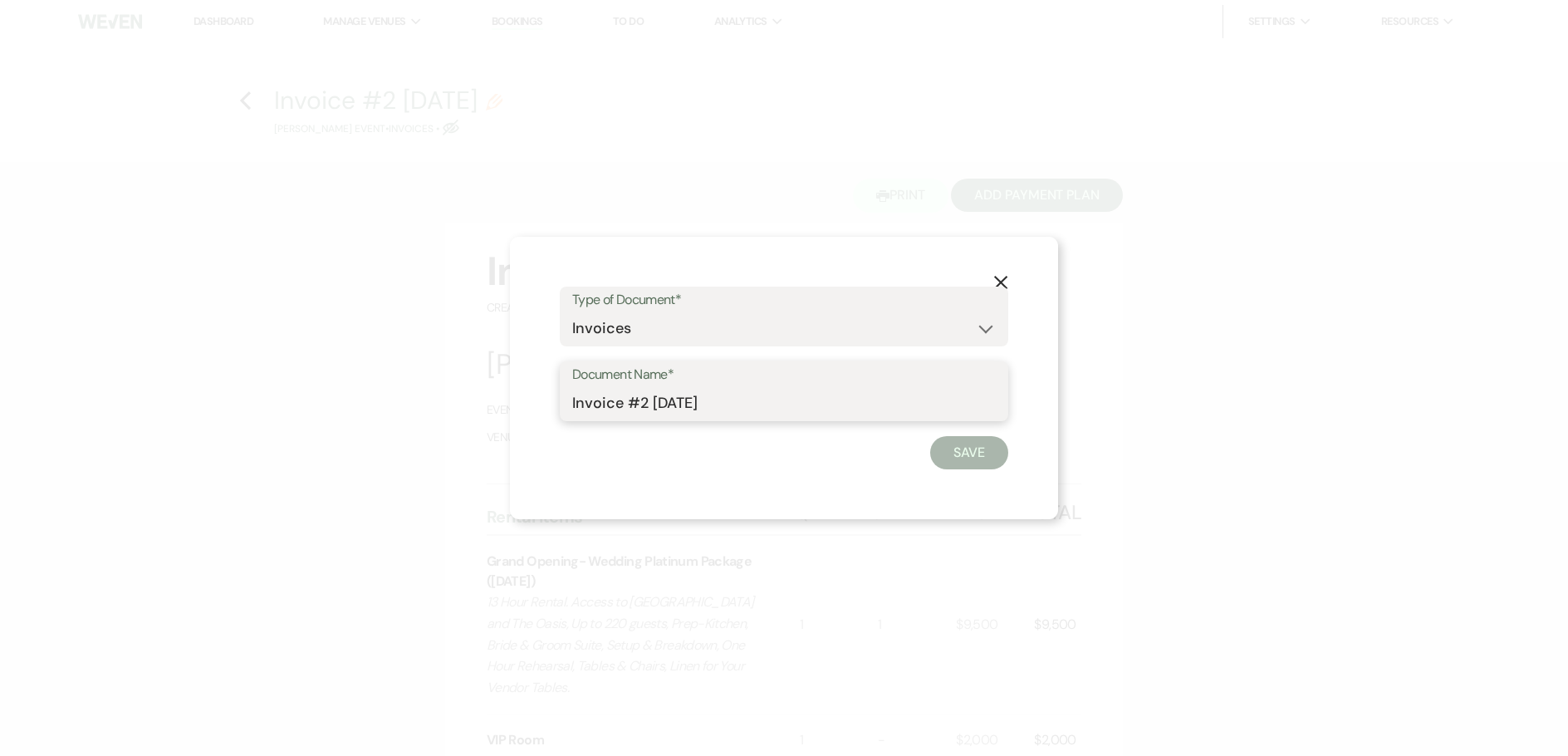
drag, startPoint x: 739, startPoint y: 406, endPoint x: 674, endPoint y: 406, distance: 65.0
click at [674, 406] on input "Invoice #2 [DATE]" at bounding box center [784, 403] width 424 height 32
type input "Invoice-[PERSON_NAME]-Platinum-4.4.26"
click at [988, 454] on button "Save" at bounding box center [969, 452] width 78 height 33
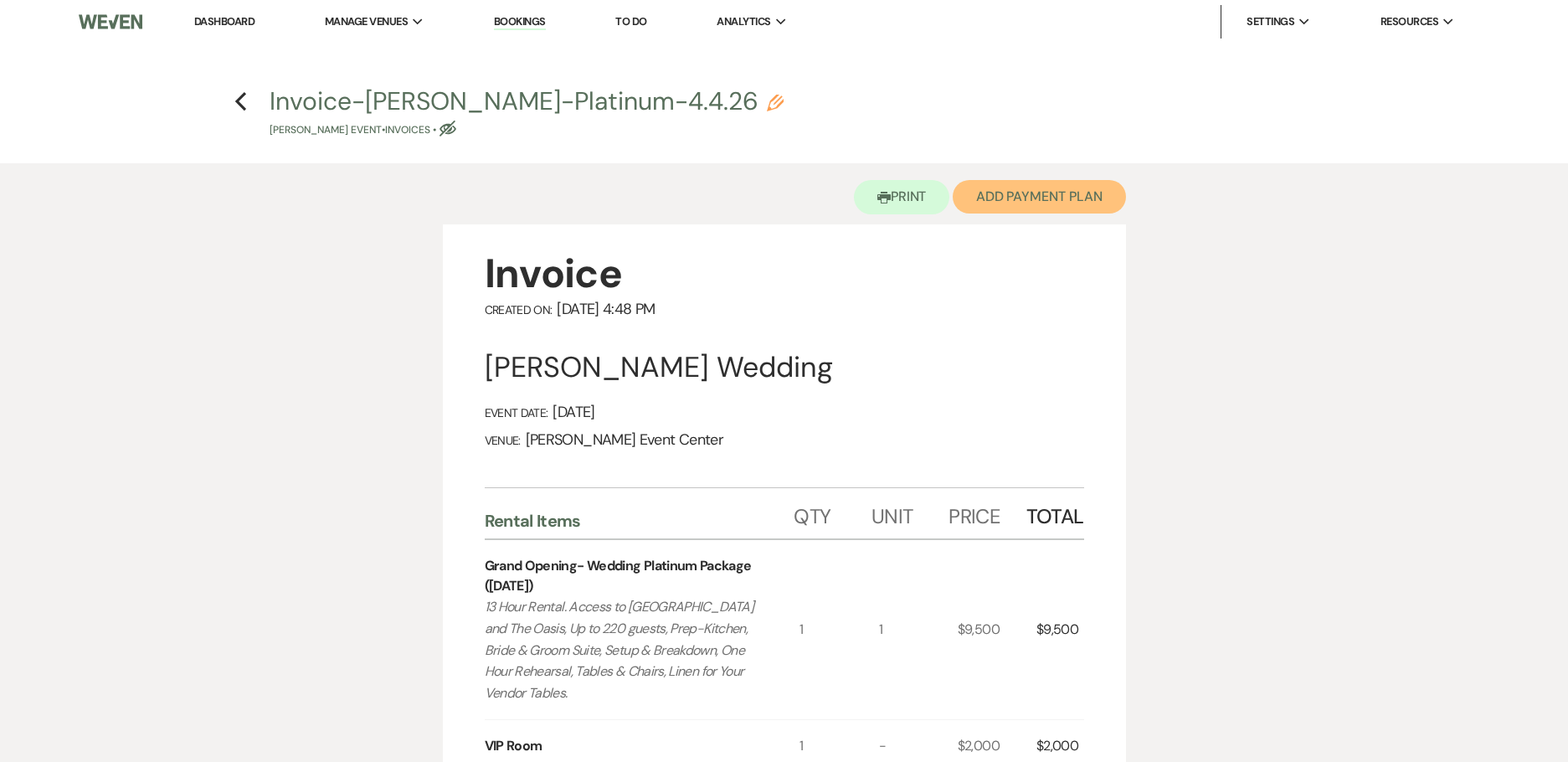
click at [1029, 207] on button "Add Payment Plan" at bounding box center [1039, 196] width 173 height 33
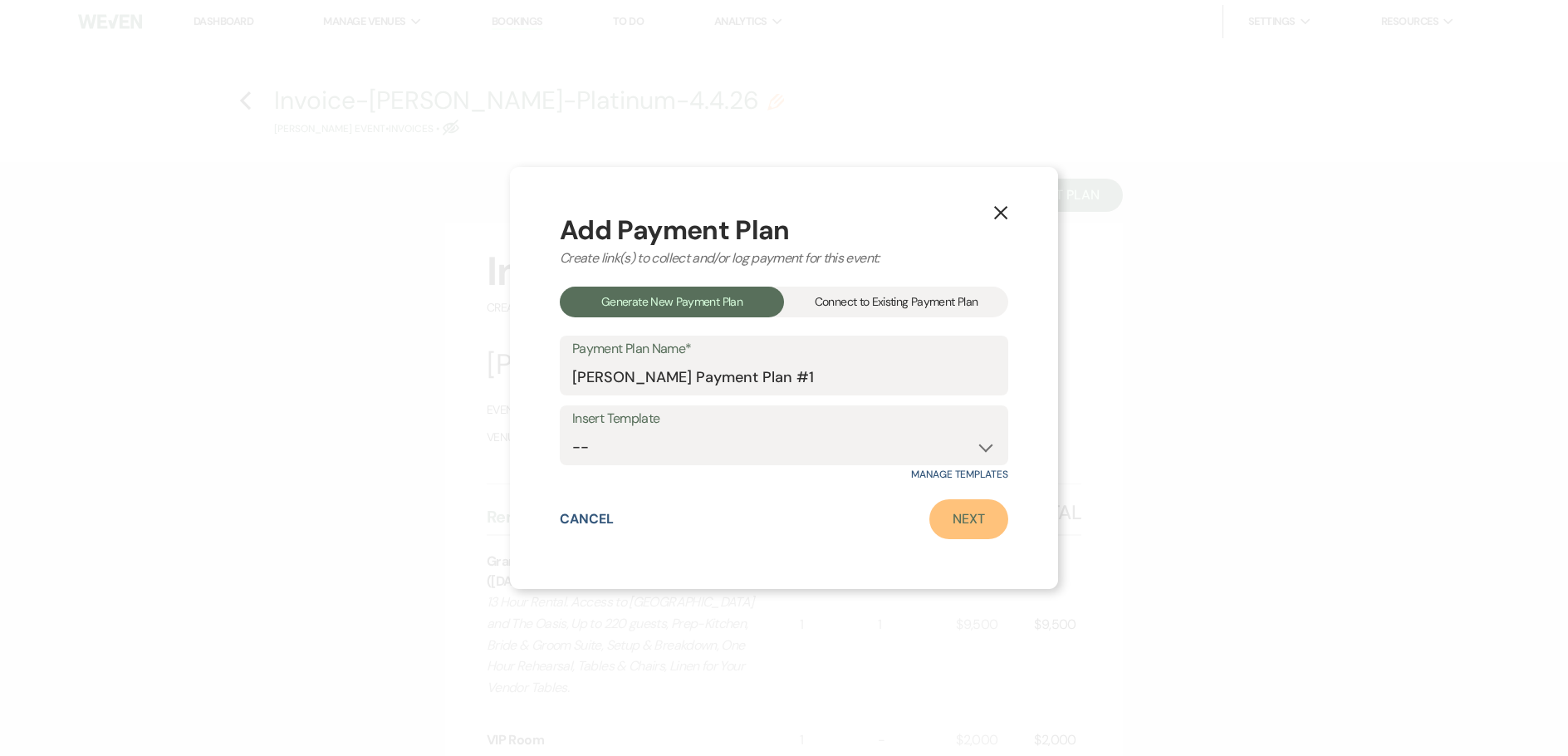
click at [994, 532] on link "Next" at bounding box center [968, 519] width 79 height 40
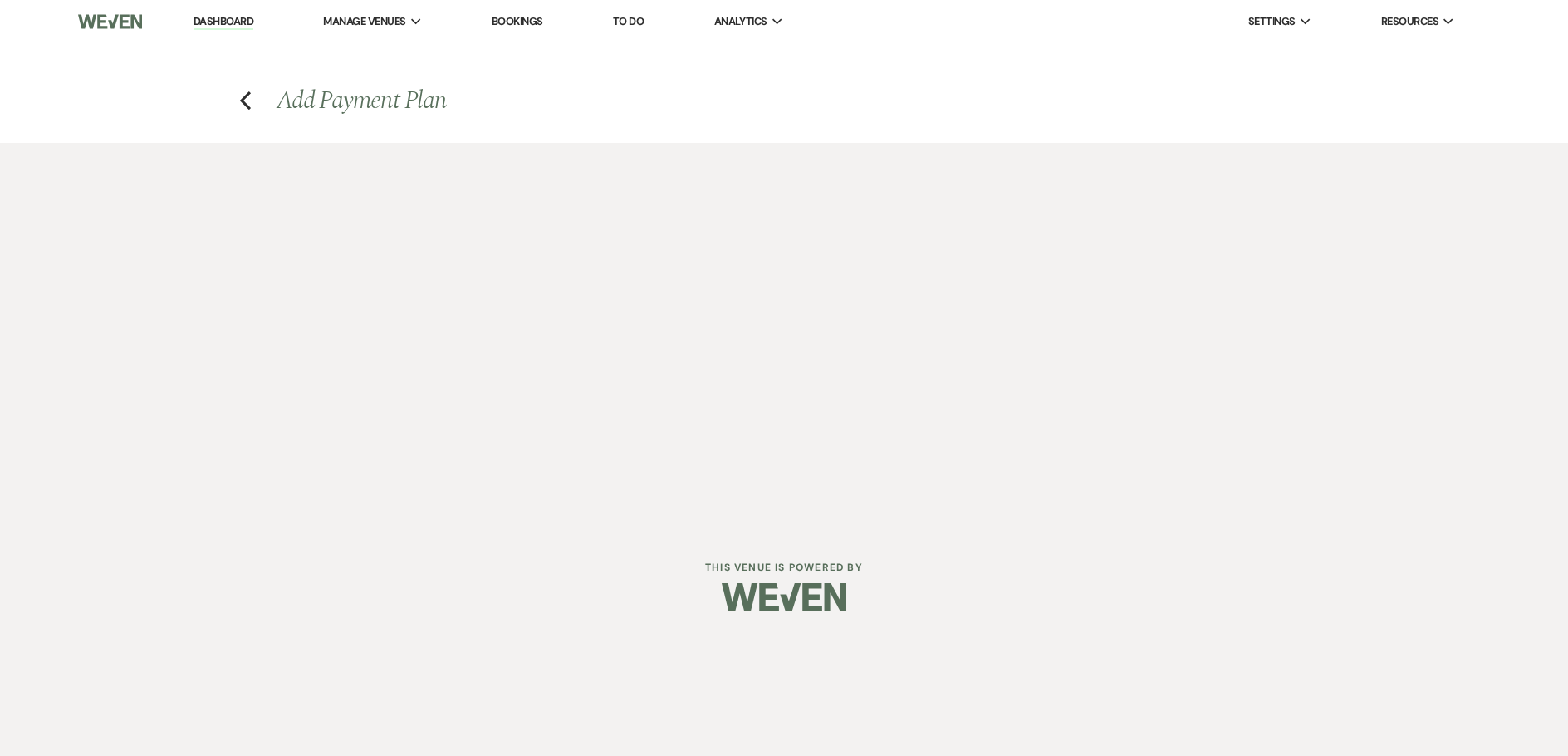
select select "29933"
select select "2"
select select "percentage"
select select "false"
select select "client"
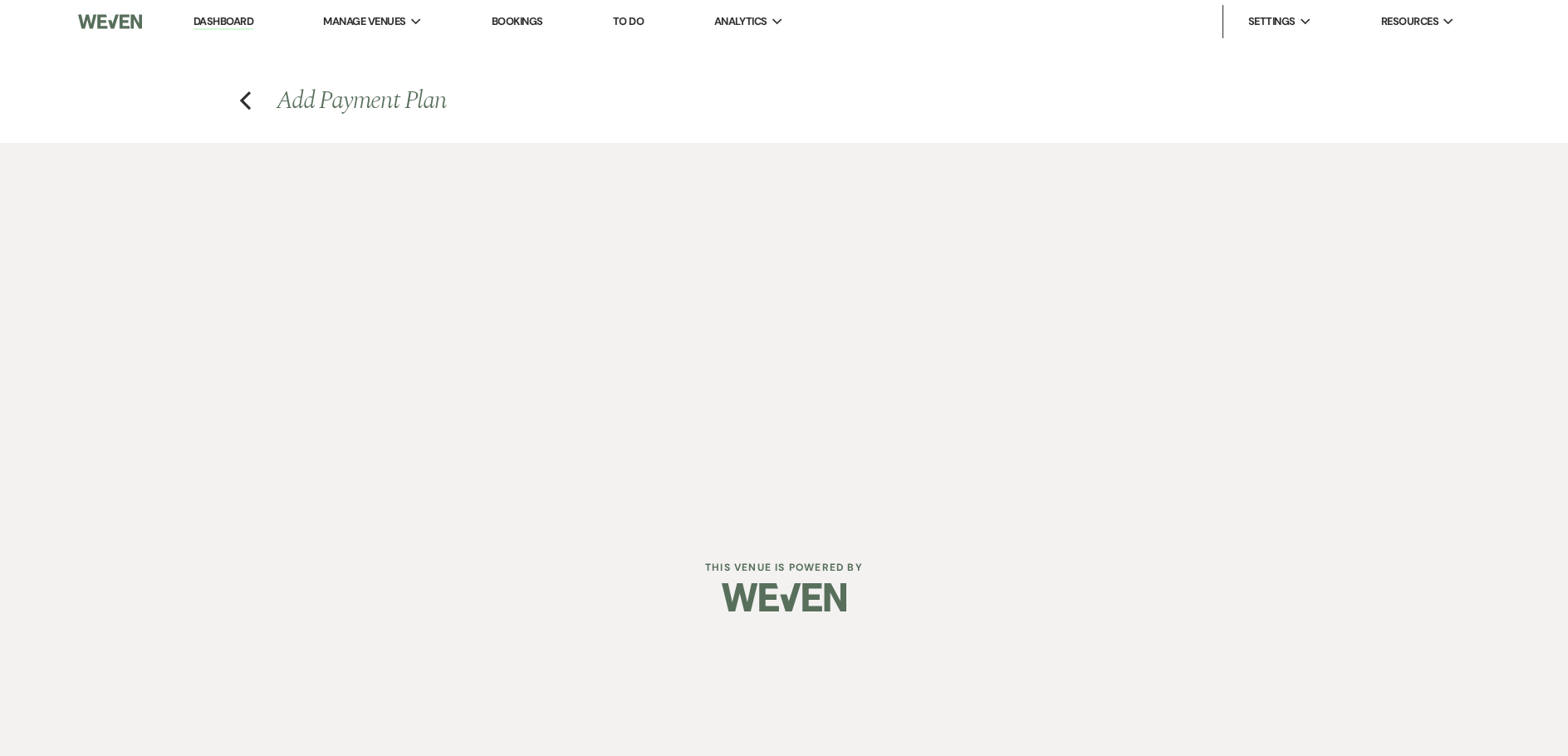
select select "weeks"
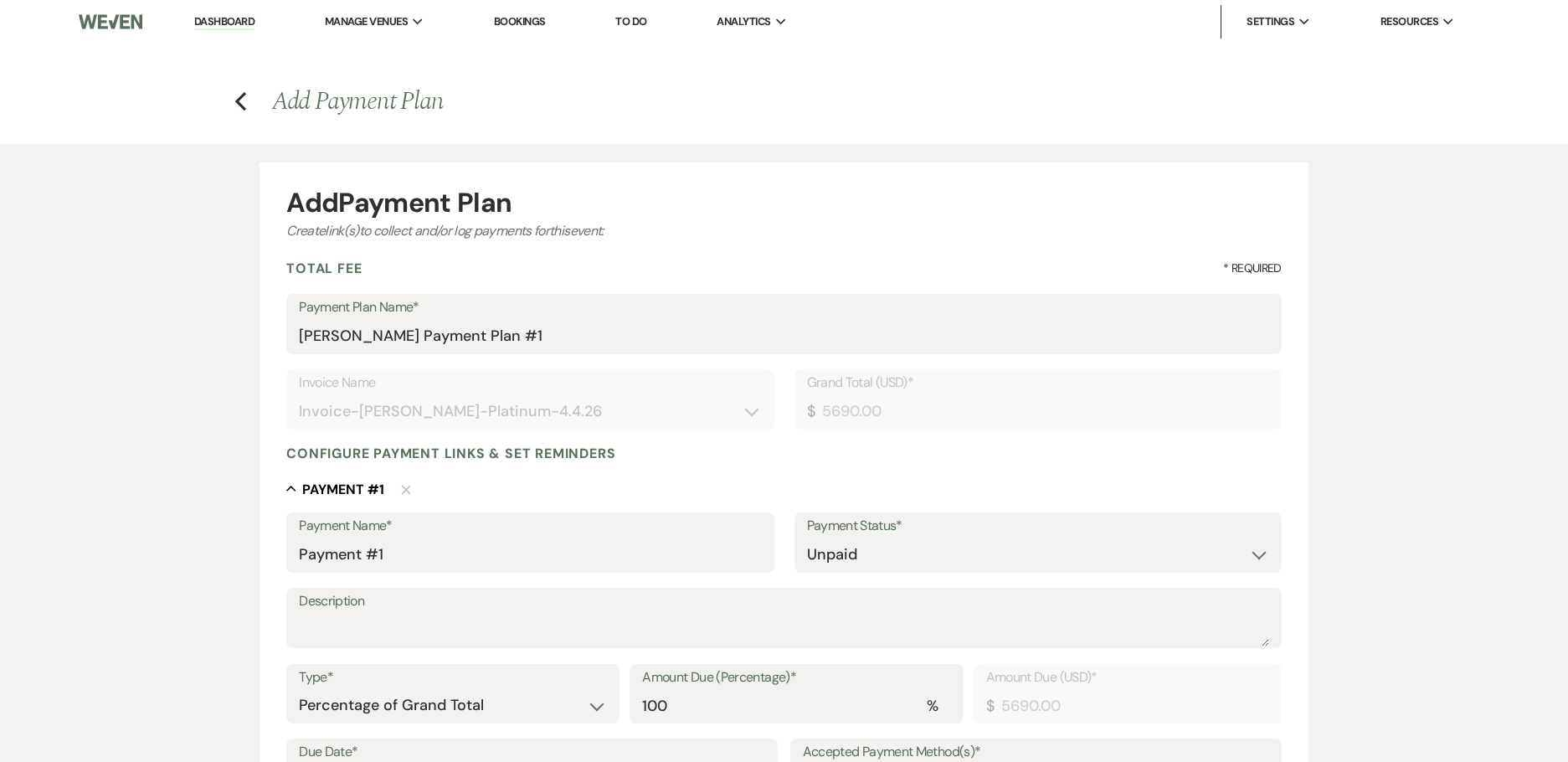
click at [976, 522] on label "Payment Status*" at bounding box center [1038, 526] width 462 height 24
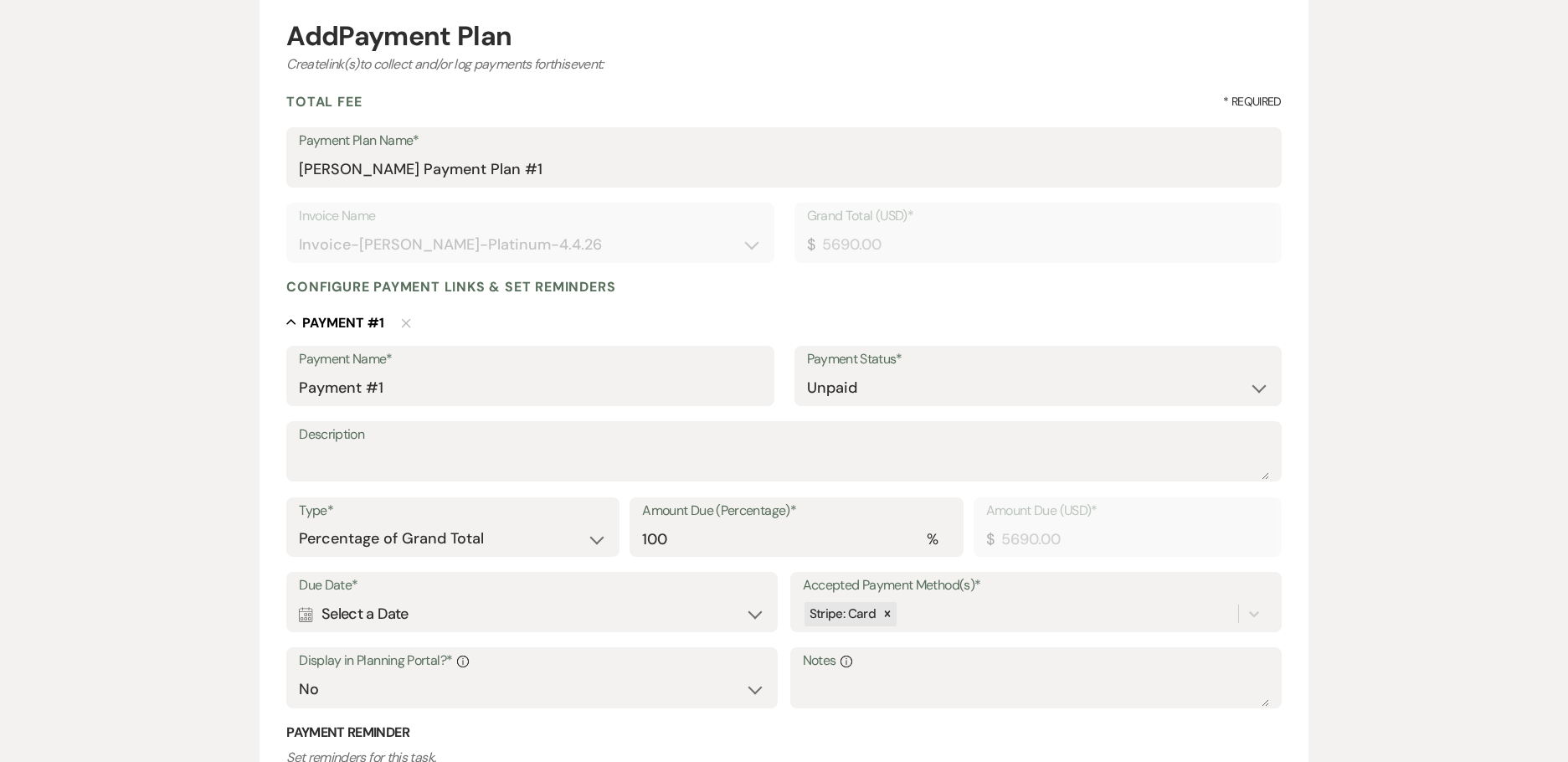
scroll to position [167, 0]
click at [448, 387] on input "Payment #1" at bounding box center [530, 387] width 462 height 32
drag, startPoint x: 390, startPoint y: 386, endPoint x: 26, endPoint y: 384, distance: 364.0
click at [31, 384] on div "Add Payment Plan Create link(s) to collect and/or log payments for this event: …" at bounding box center [784, 487] width 1568 height 1021
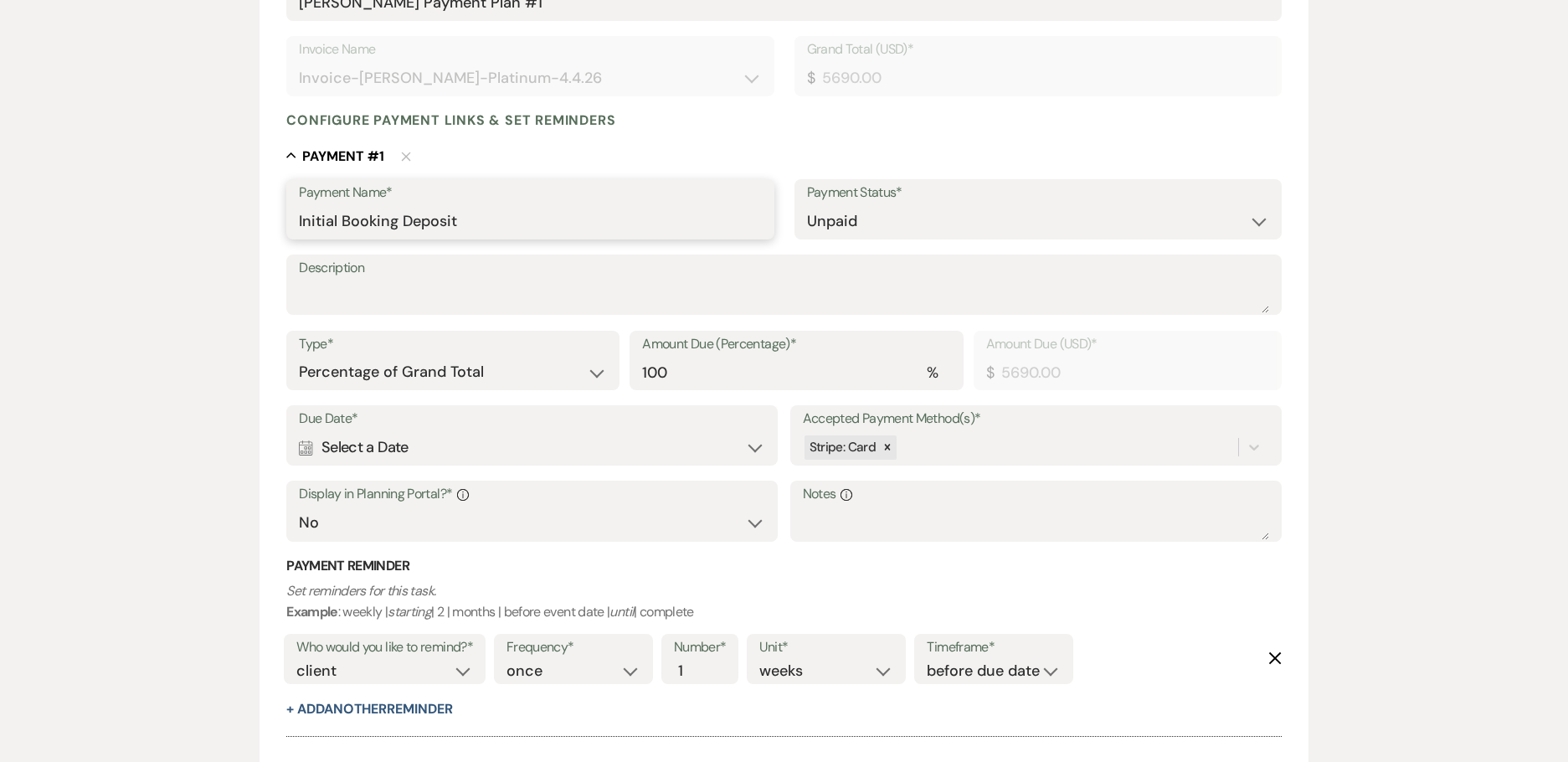
scroll to position [335, 0]
type input "Initial Booking Deposit"
click at [744, 383] on input "100" at bounding box center [796, 370] width 308 height 32
type input "10"
type input "569.00"
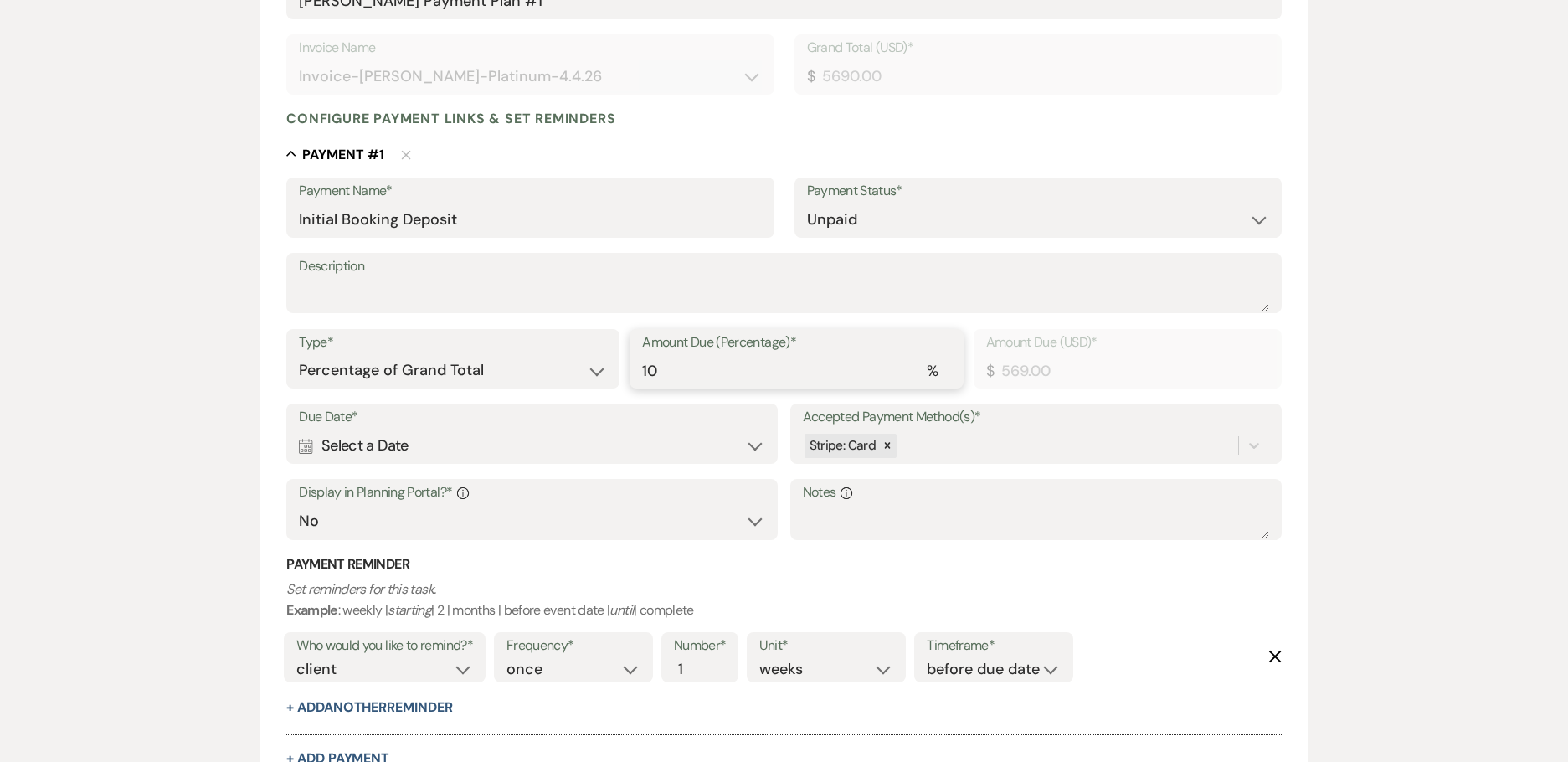
type input "1"
type input "56.90"
type input "0.00"
type input "5"
type input "284.50"
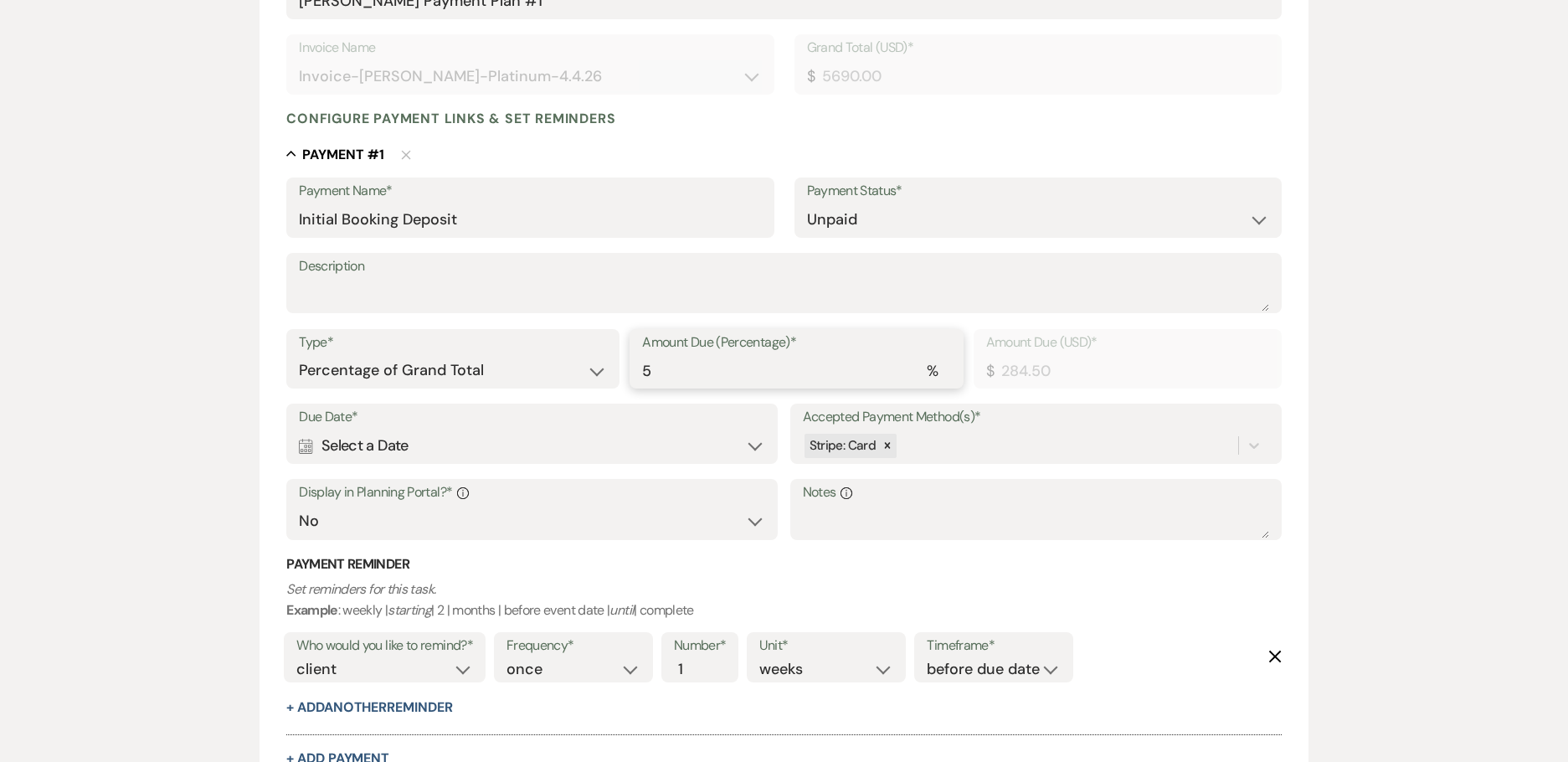
type input "50"
type input "2845.00"
type input "50"
click at [419, 451] on div "Calendar Select a Date Expand" at bounding box center [531, 445] width 467 height 32
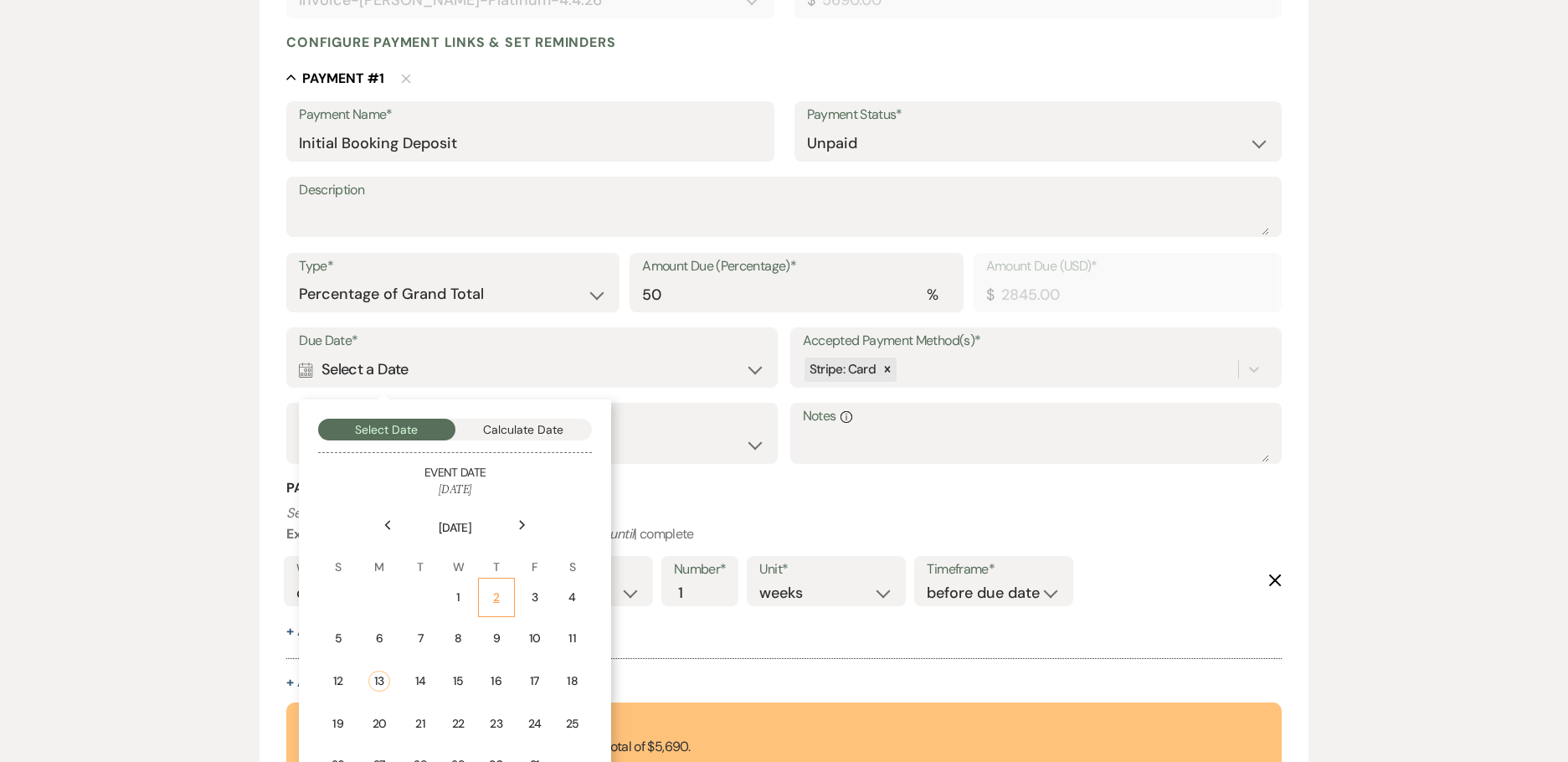
scroll to position [503, 0]
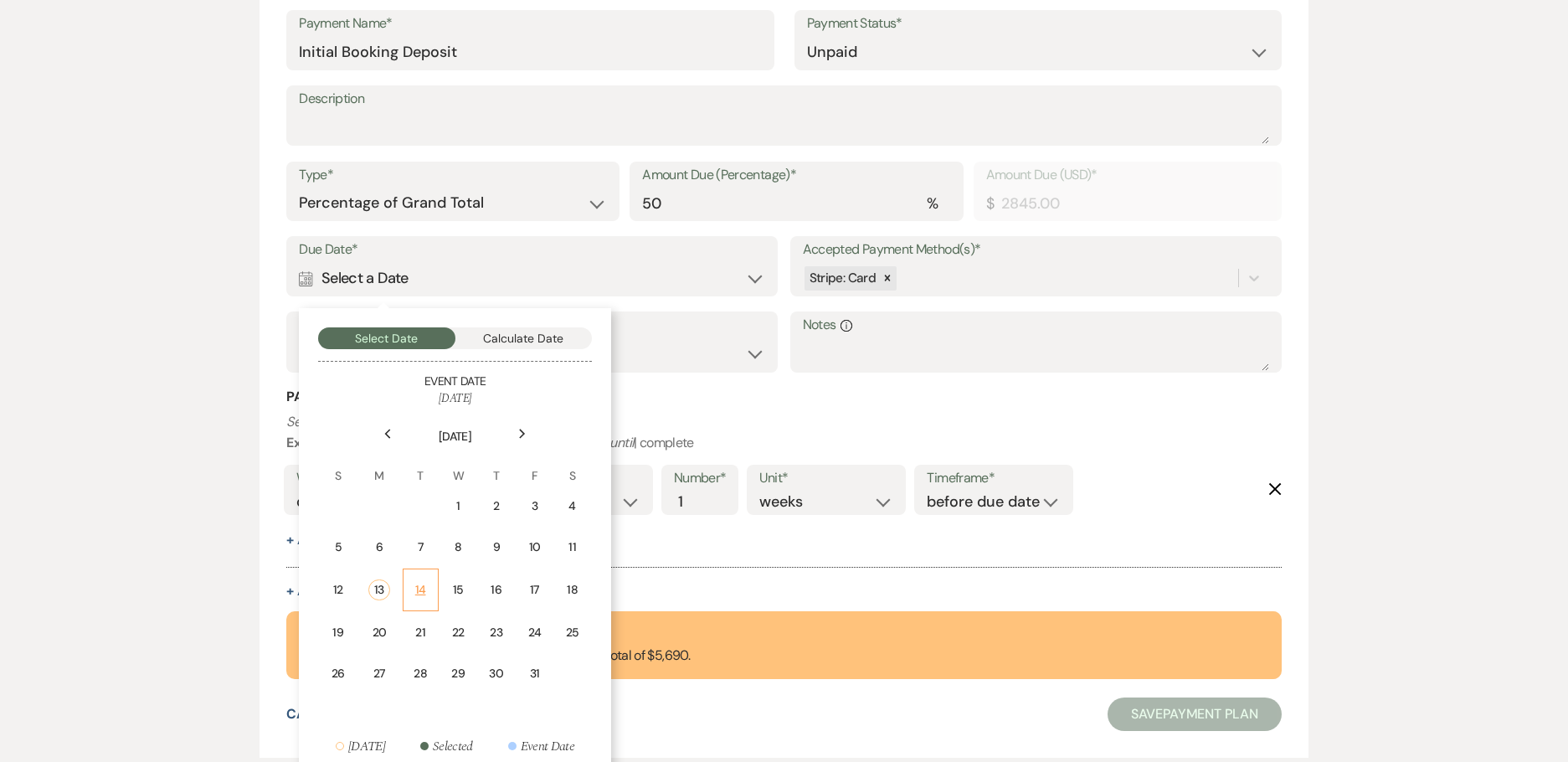
click at [428, 588] on td "14" at bounding box center [421, 590] width 36 height 43
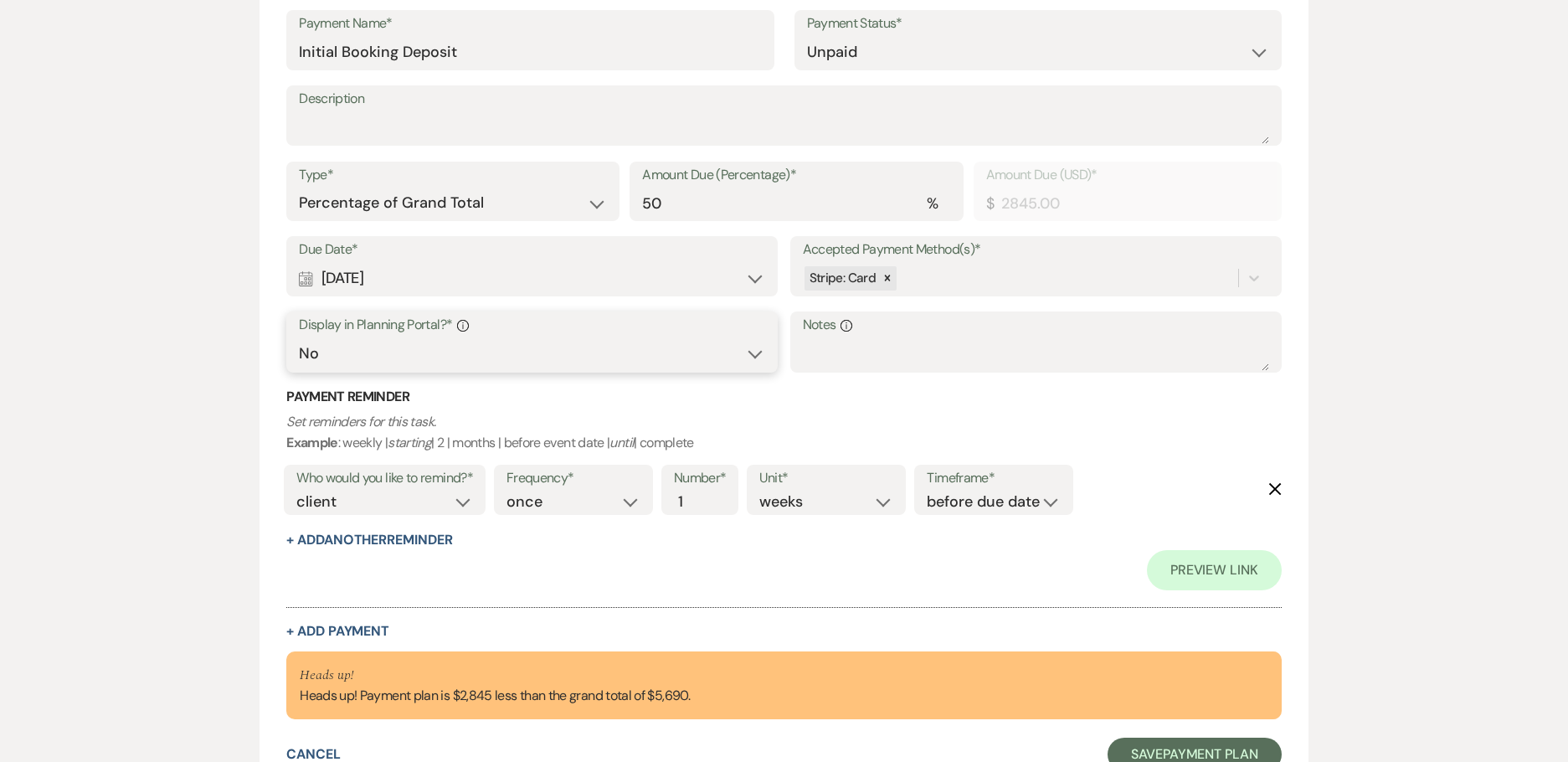
drag, startPoint x: 454, startPoint y: 342, endPoint x: 444, endPoint y: 346, distance: 10.8
click at [454, 342] on select "Yes No" at bounding box center [531, 354] width 467 height 32
select select "true"
click at [299, 338] on select "Yes No" at bounding box center [531, 354] width 467 height 32
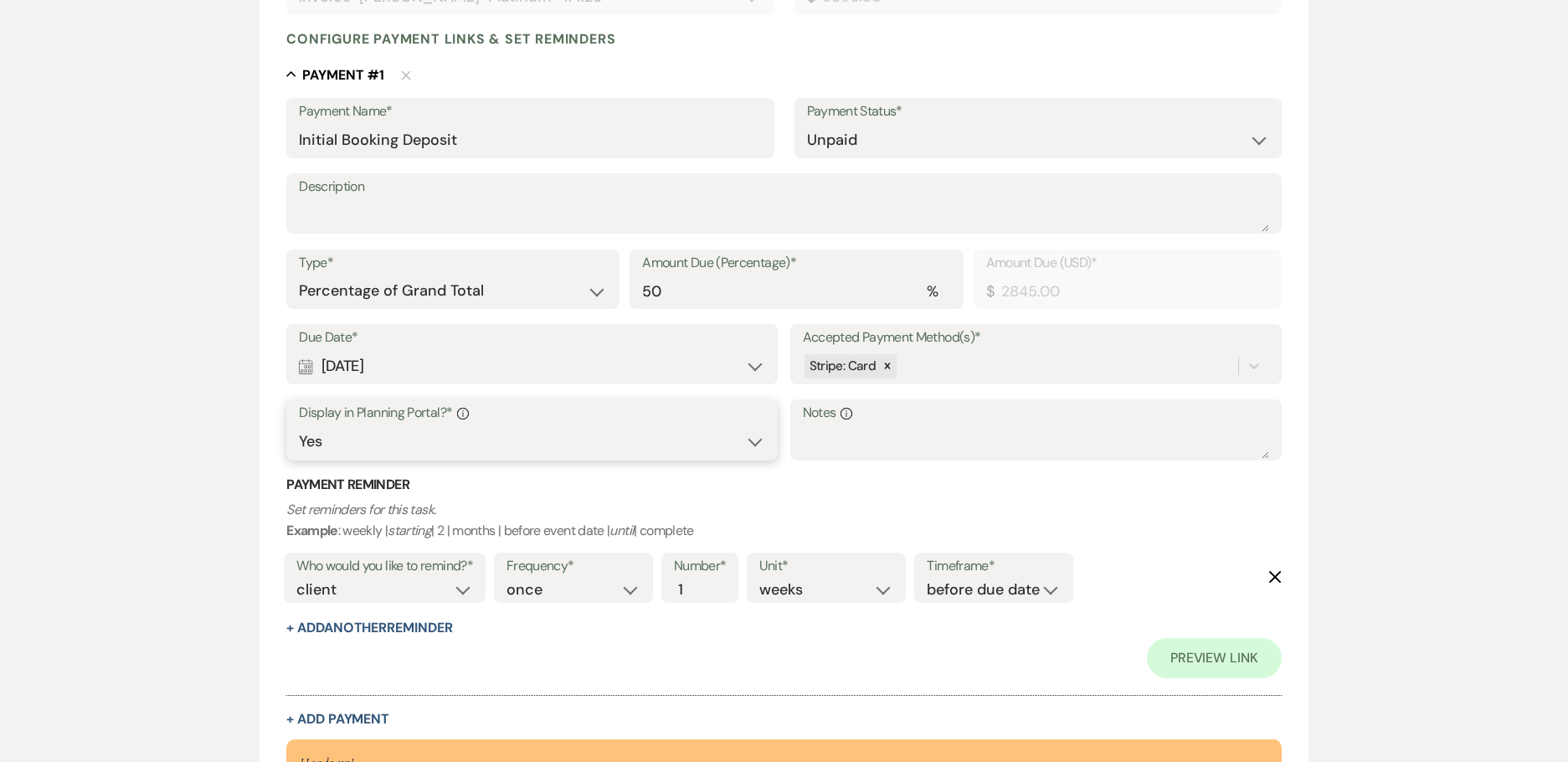
scroll to position [586, 0]
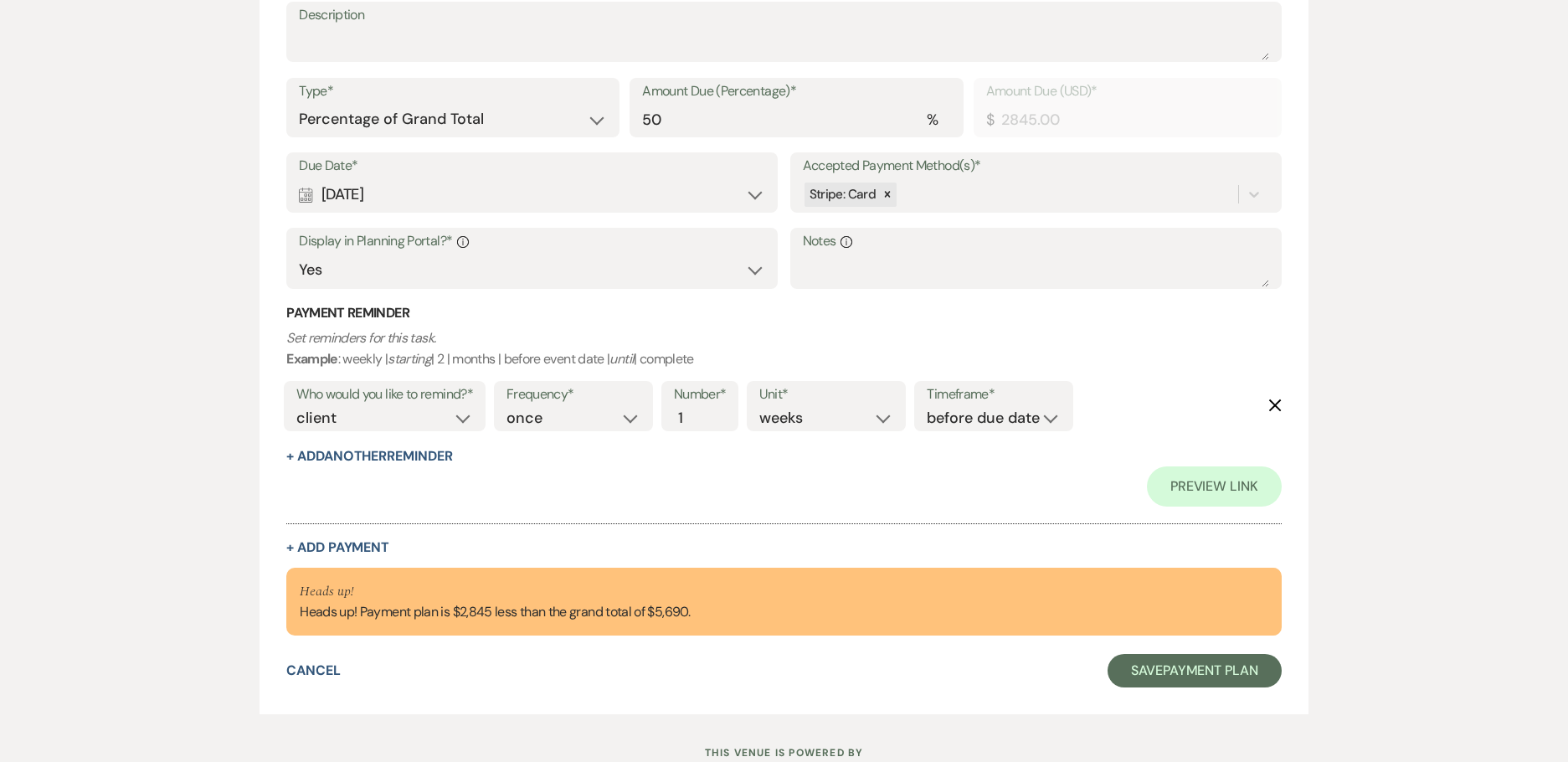
click at [389, 538] on div "Collapse Payment # 1 Delete Payment Name* Initial Booking Deposit Payment Statu…" at bounding box center [784, 223] width 996 height 661
click at [357, 551] on button "+ Add Payment" at bounding box center [338, 548] width 103 height 14
select select "2"
select select "percentage"
select select "false"
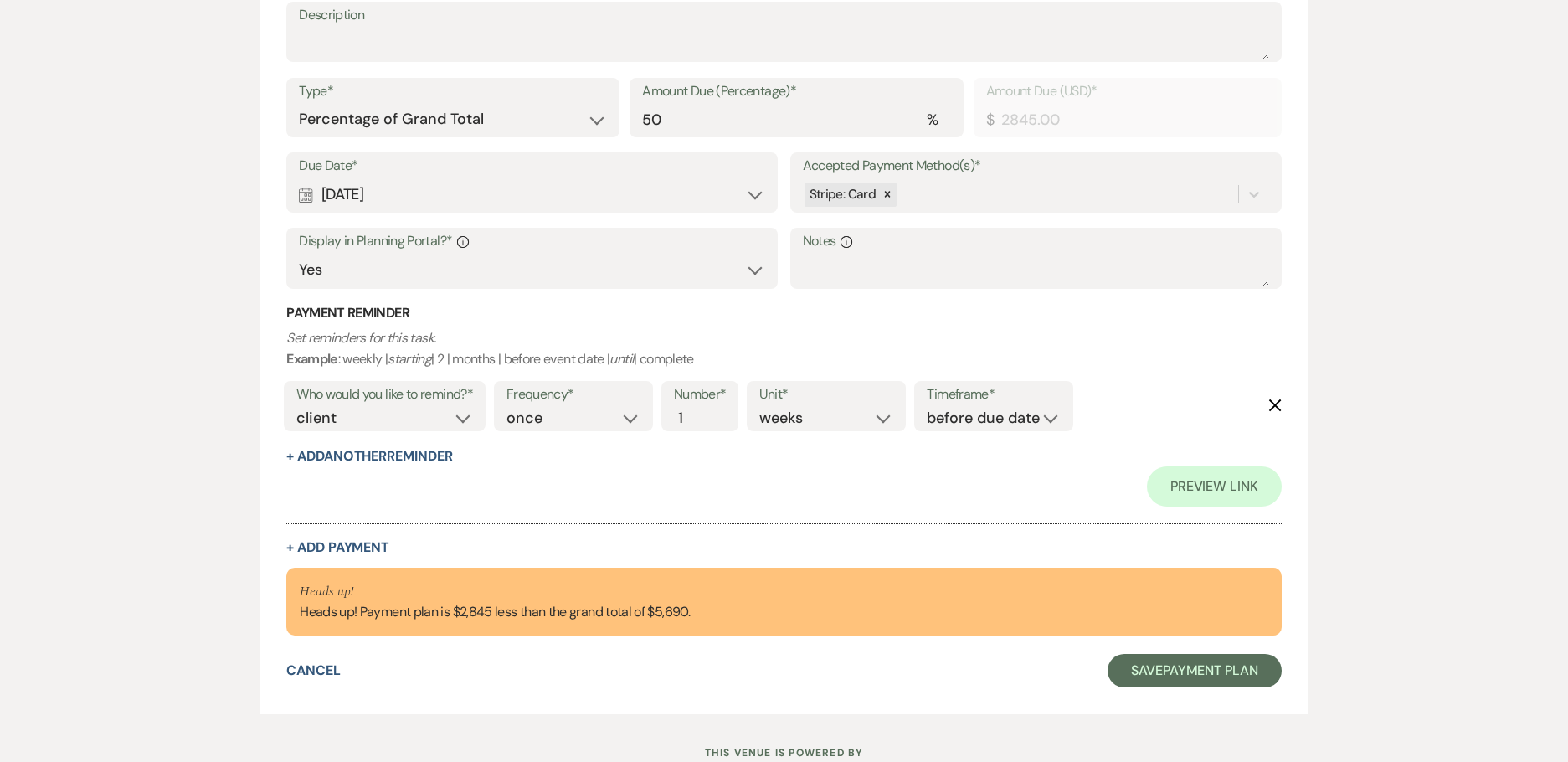
select select "client"
select select "weeks"
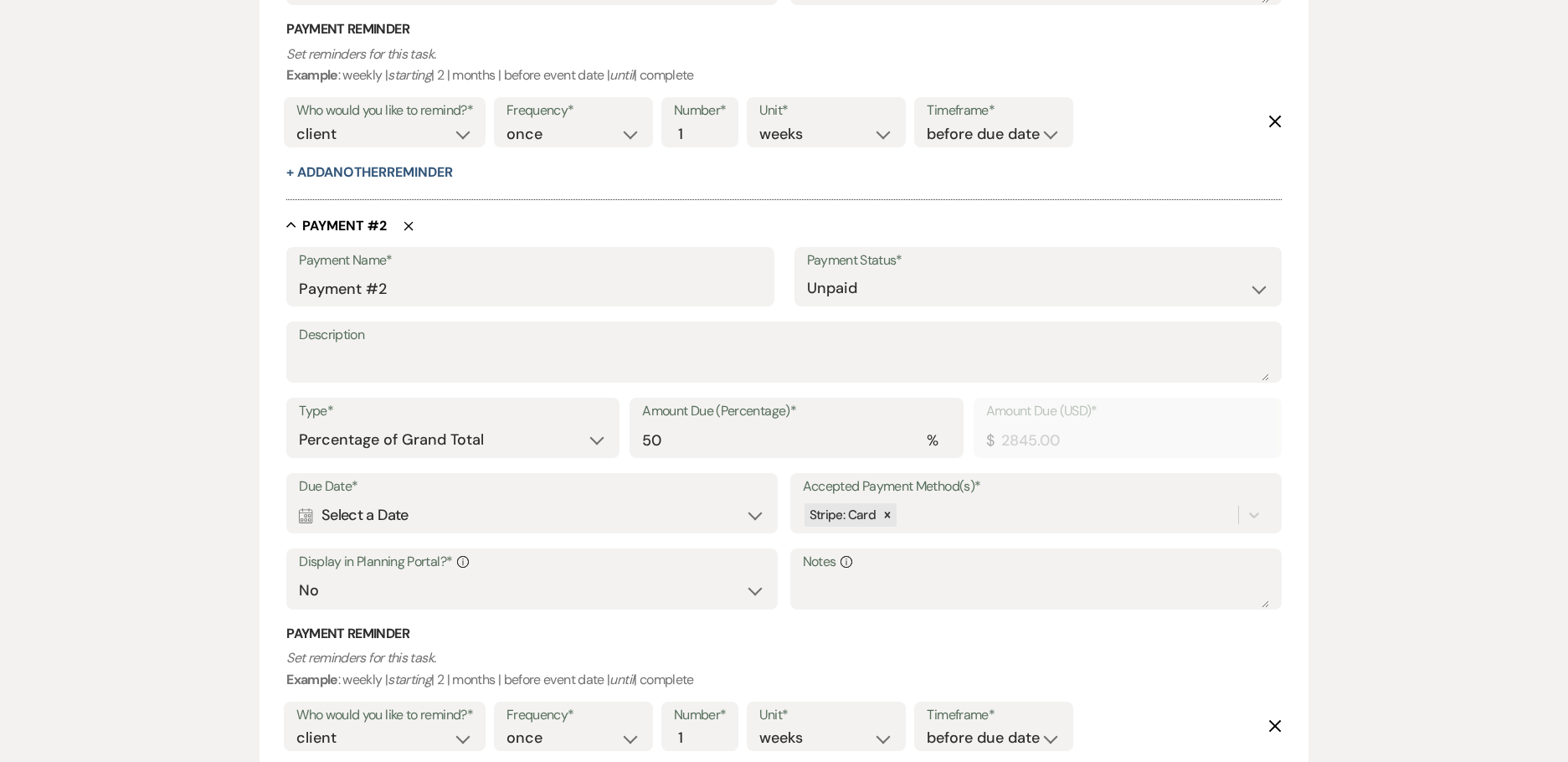
scroll to position [918, 0]
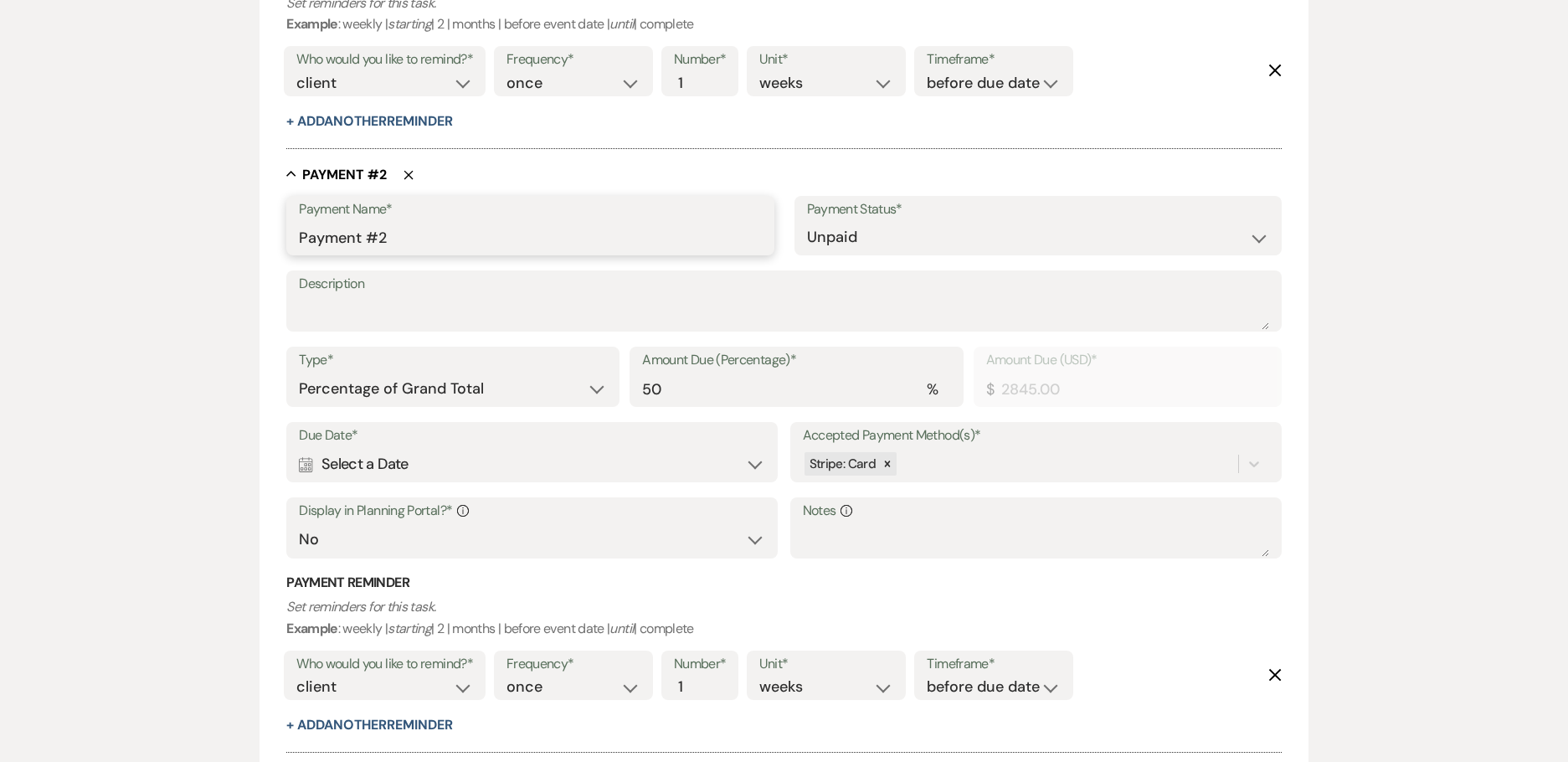
click at [404, 221] on input "Payment #2" at bounding box center [530, 237] width 462 height 32
click at [409, 234] on input "Payment #2" at bounding box center [530, 237] width 462 height 32
drag, startPoint x: 346, startPoint y: 388, endPoint x: 352, endPoint y: 380, distance: 10.0
click at [346, 388] on select "Dollar Amount Percentage of Grand Total" at bounding box center [452, 389] width 308 height 32
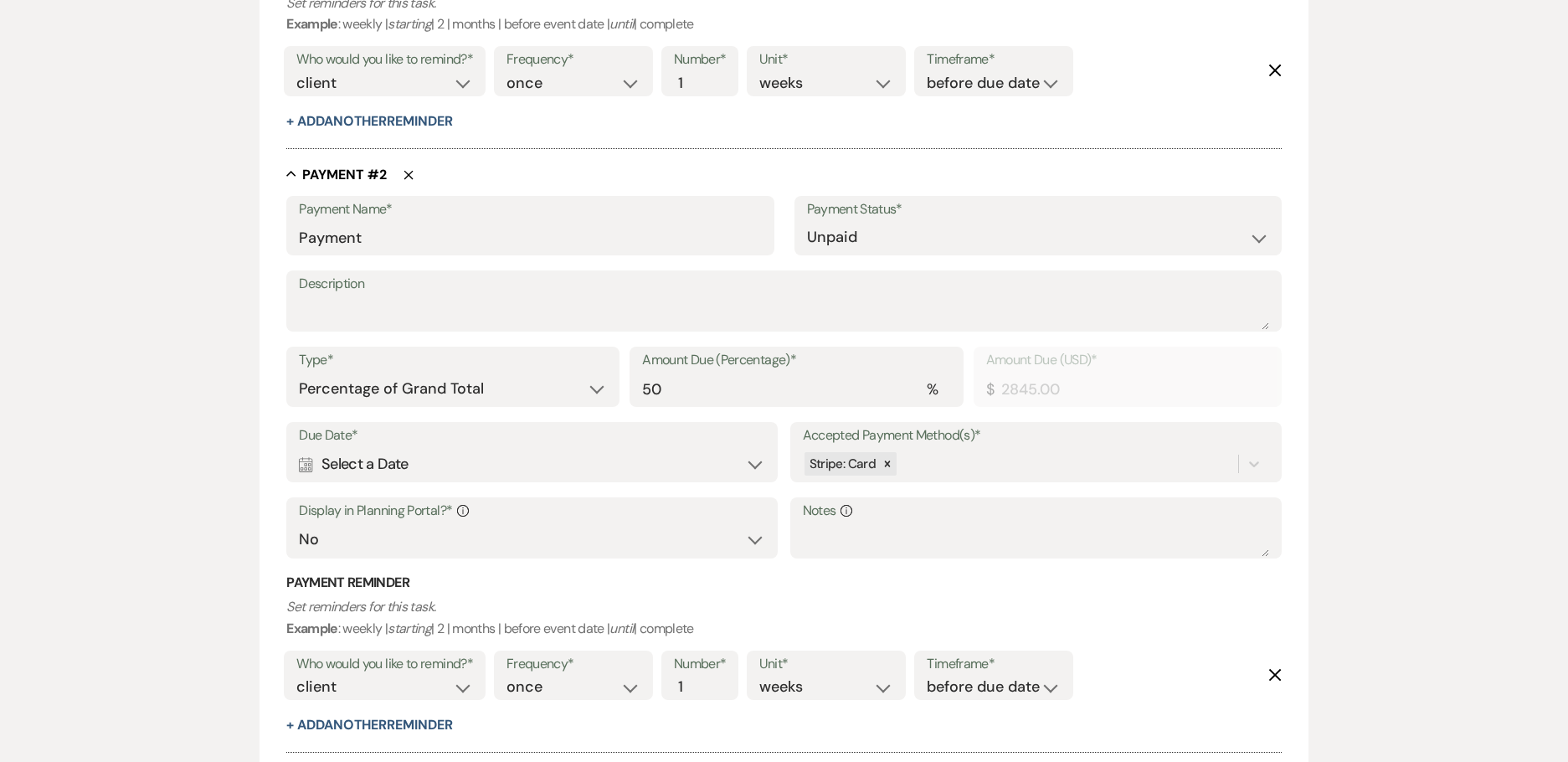
click at [276, 383] on form "Add Payment Plan Create link(s) to collect and/or log payments for this event: …" at bounding box center [784, 47] width 1049 height 1604
click at [346, 457] on div "Calendar Select a Date Expand" at bounding box center [531, 464] width 467 height 32
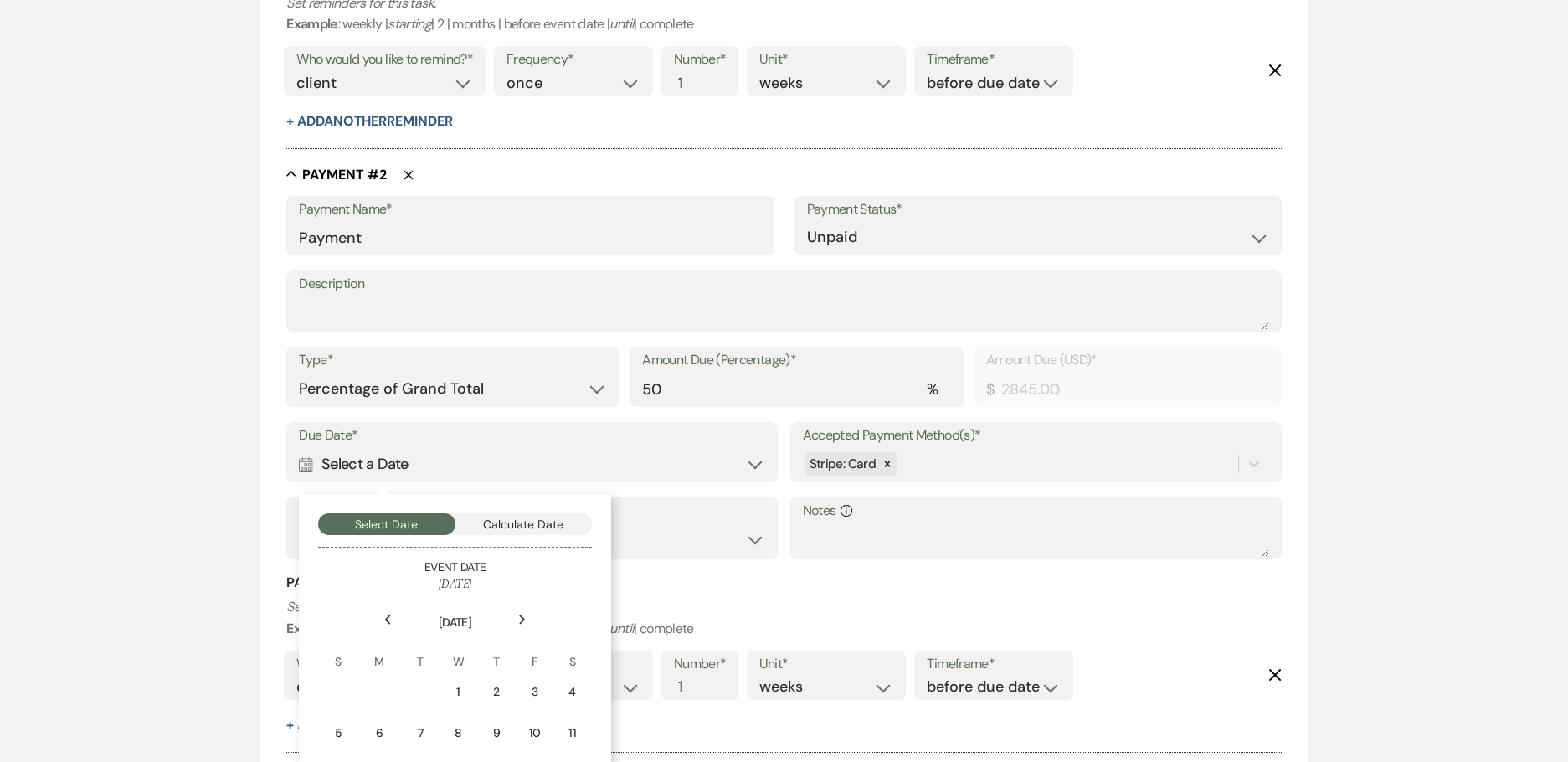
click at [518, 613] on div "Next" at bounding box center [522, 619] width 26 height 26
click at [500, 699] on div "1" at bounding box center [494, 692] width 15 height 18
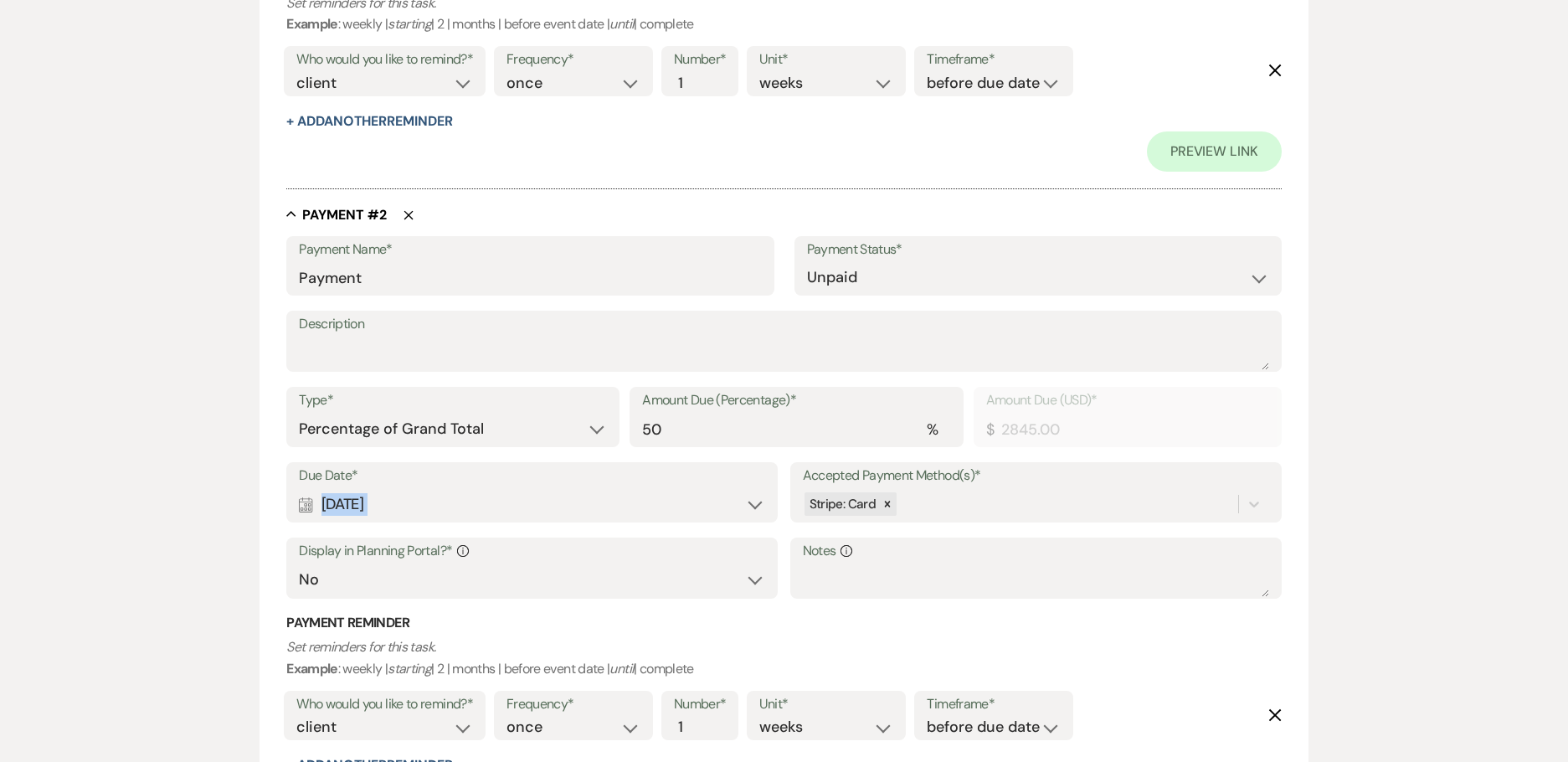
drag, startPoint x: 432, startPoint y: 503, endPoint x: 278, endPoint y: 501, distance: 154.0
click at [278, 501] on form "Add Payment Plan Create link(s) to collect and/or log payments for this event: …" at bounding box center [784, 87] width 1049 height 1684
copy div "[DATE] Expand"
click at [297, 274] on div "Payment Name* Payment" at bounding box center [530, 266] width 487 height 61
click at [301, 274] on input "Payment" at bounding box center [530, 277] width 462 height 32
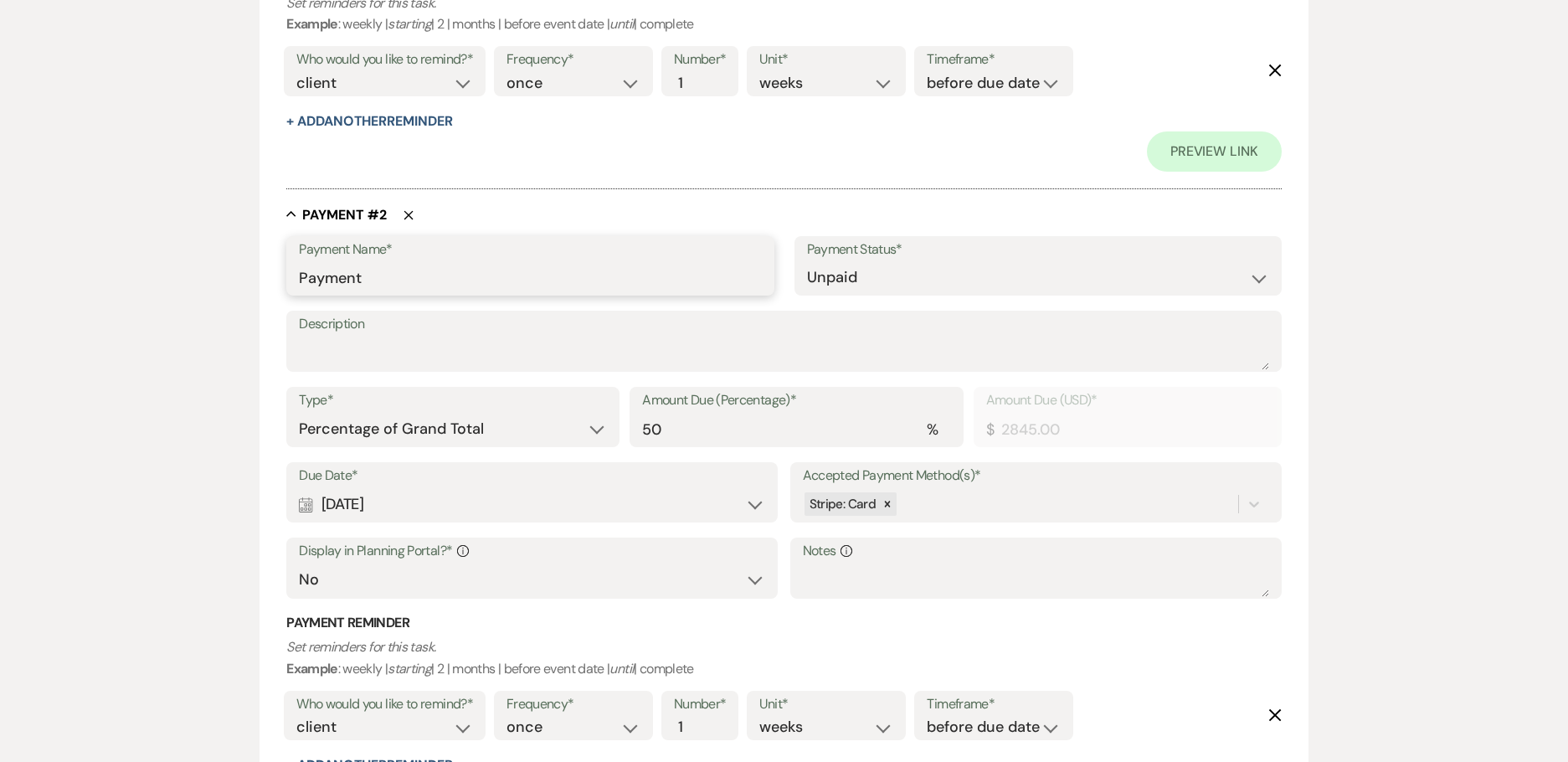
paste input "[DATE]"
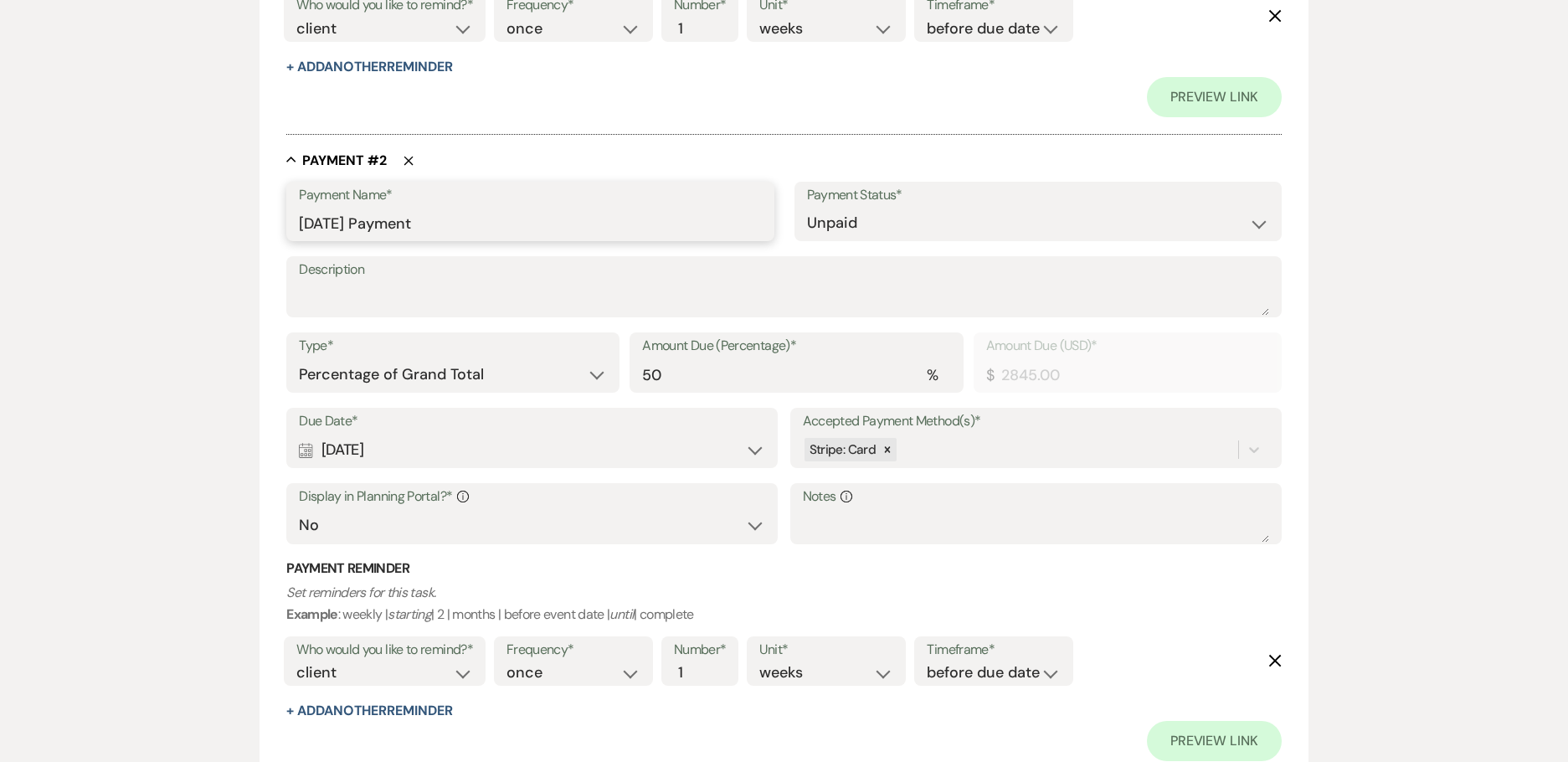
scroll to position [1002, 0]
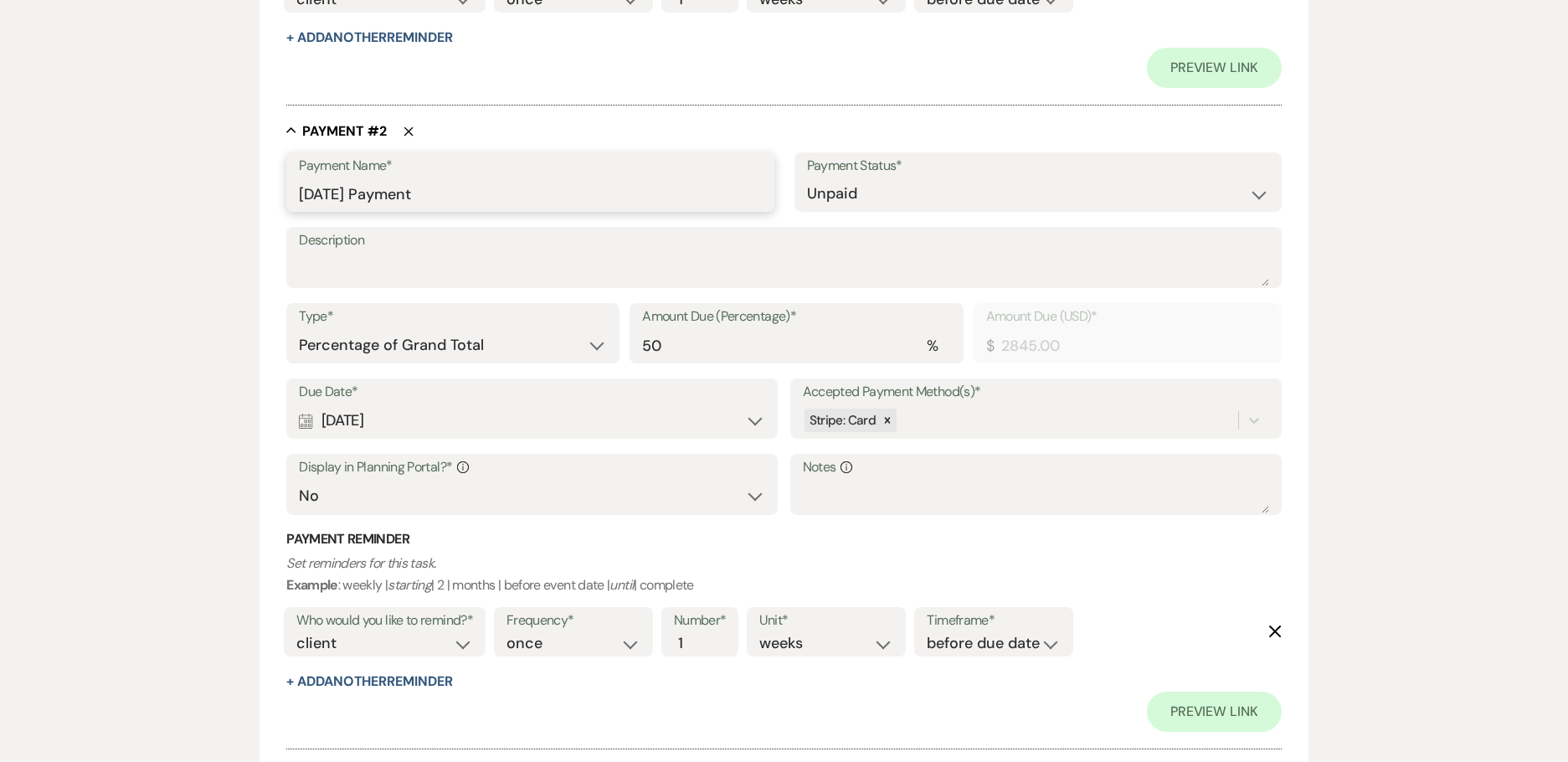
type input "[DATE] Payment"
click at [445, 504] on select "Yes No" at bounding box center [531, 496] width 467 height 32
select select "true"
click at [299, 480] on select "Yes No" at bounding box center [531, 496] width 467 height 32
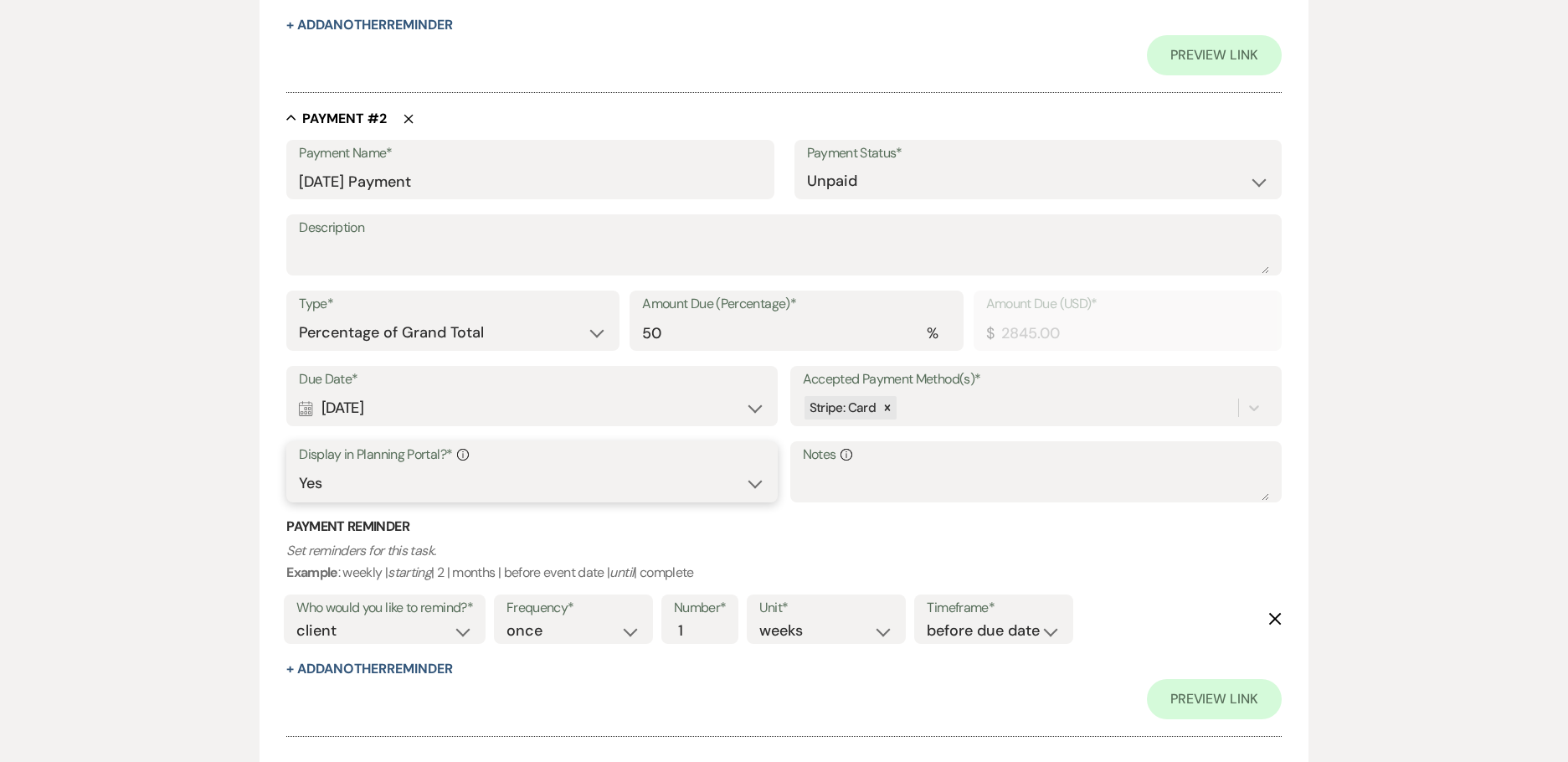
scroll to position [1108, 0]
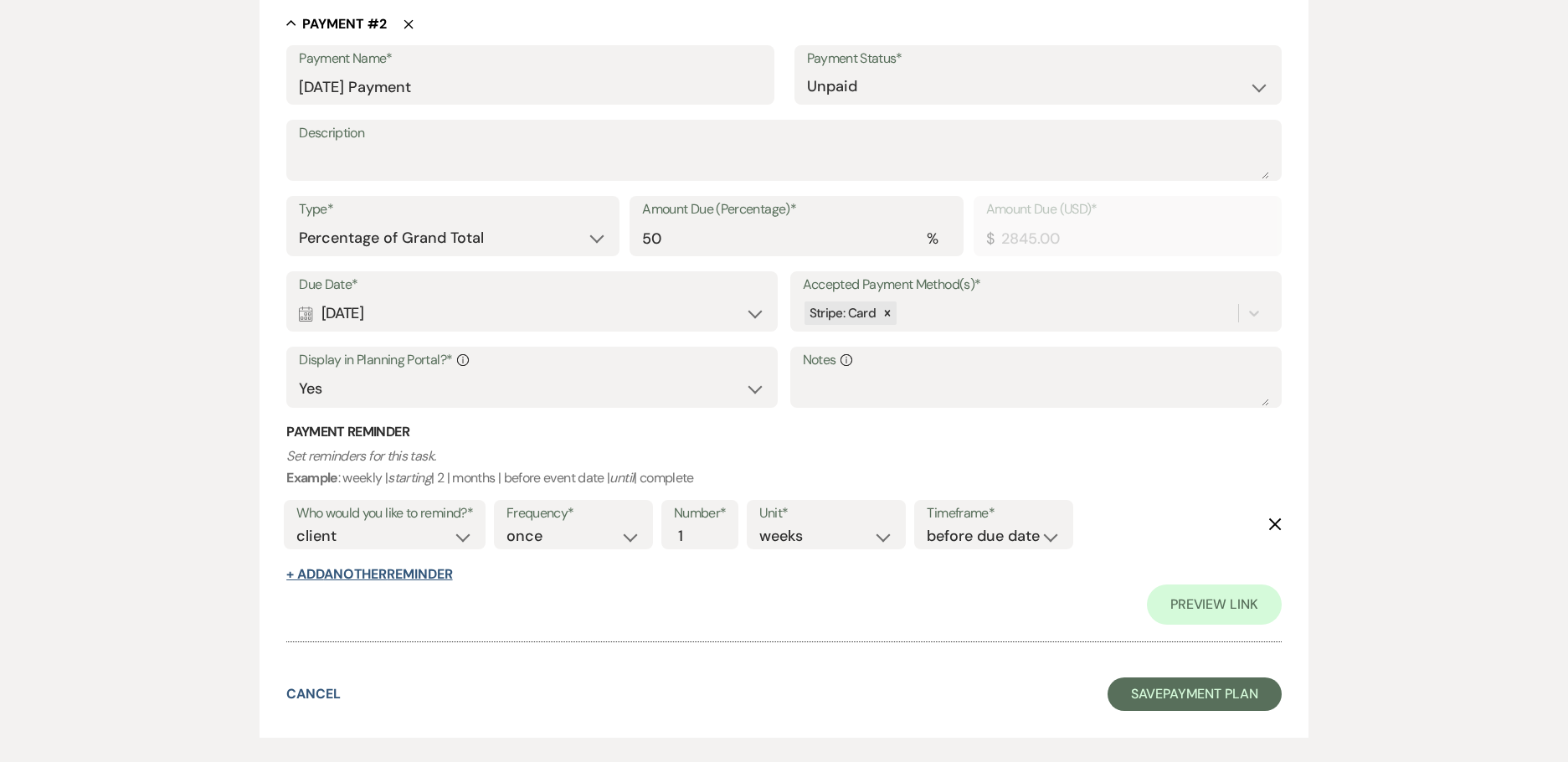
click at [391, 579] on button "+ Add Another Reminder" at bounding box center [369, 574] width 166 height 14
select select "client"
select select "days"
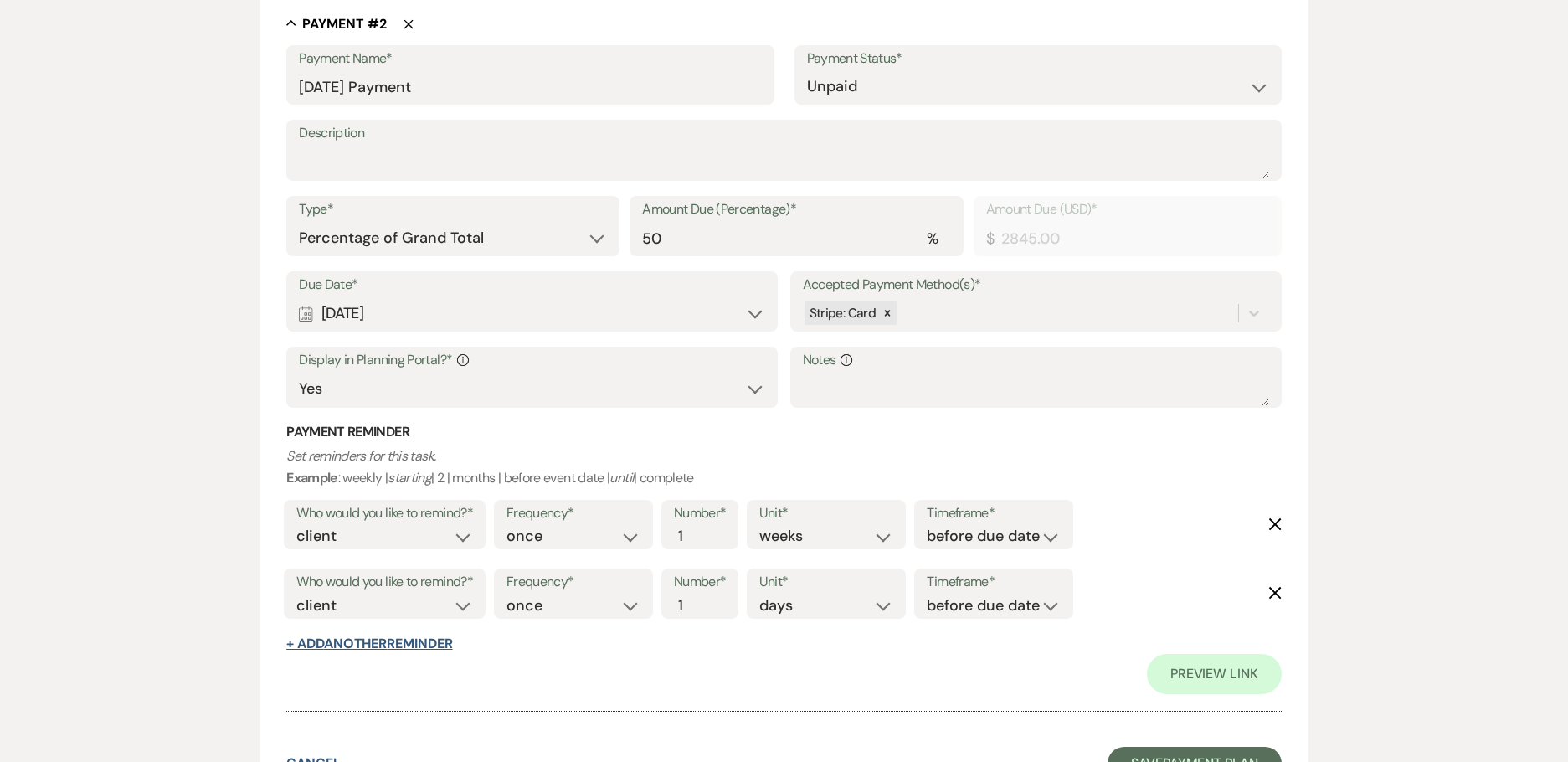
click at [384, 637] on button "+ Add Another Reminder" at bounding box center [369, 644] width 166 height 14
select select "client"
select select "days"
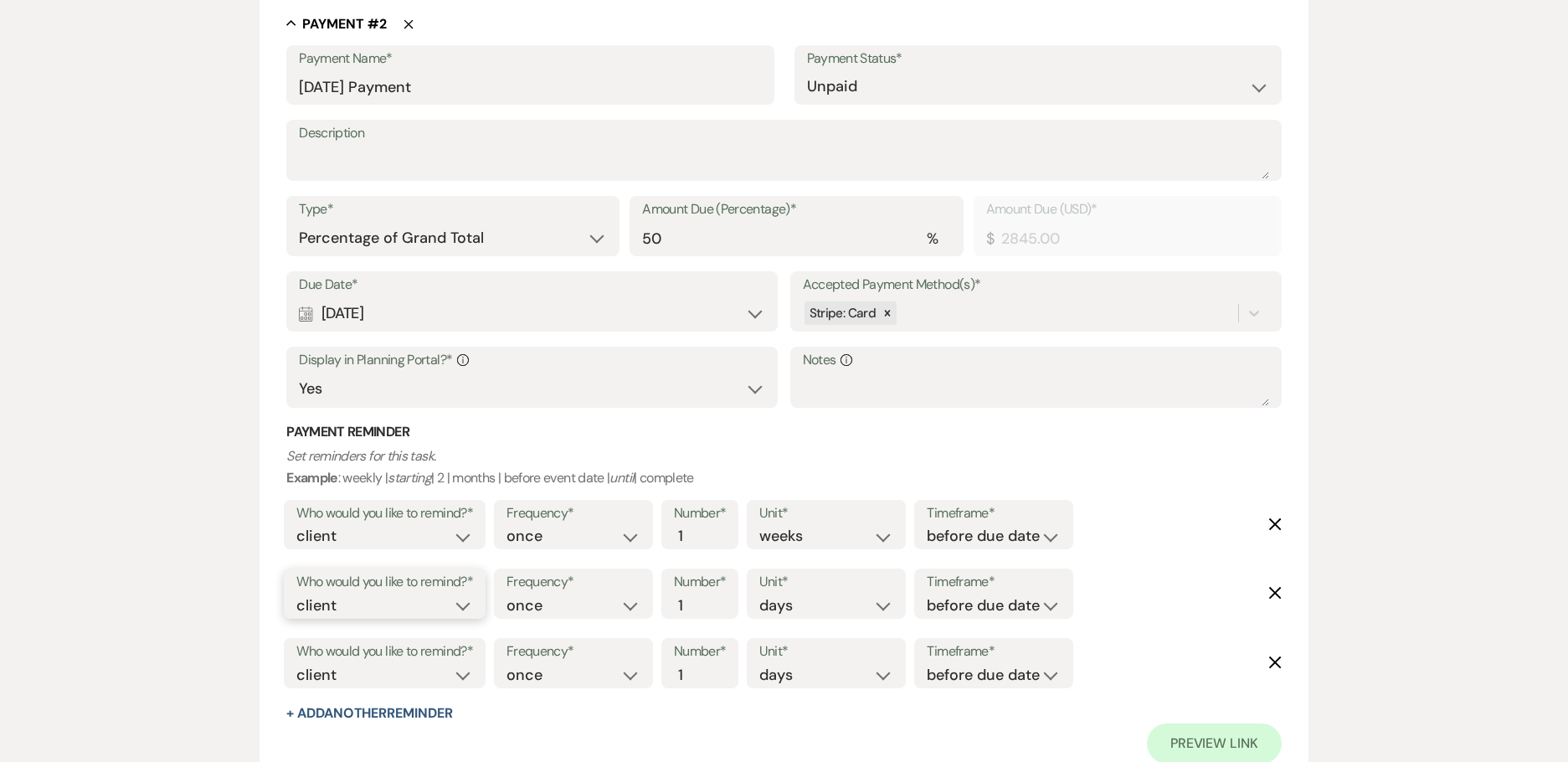
click at [380, 608] on select "client venue both" at bounding box center [384, 606] width 177 height 22
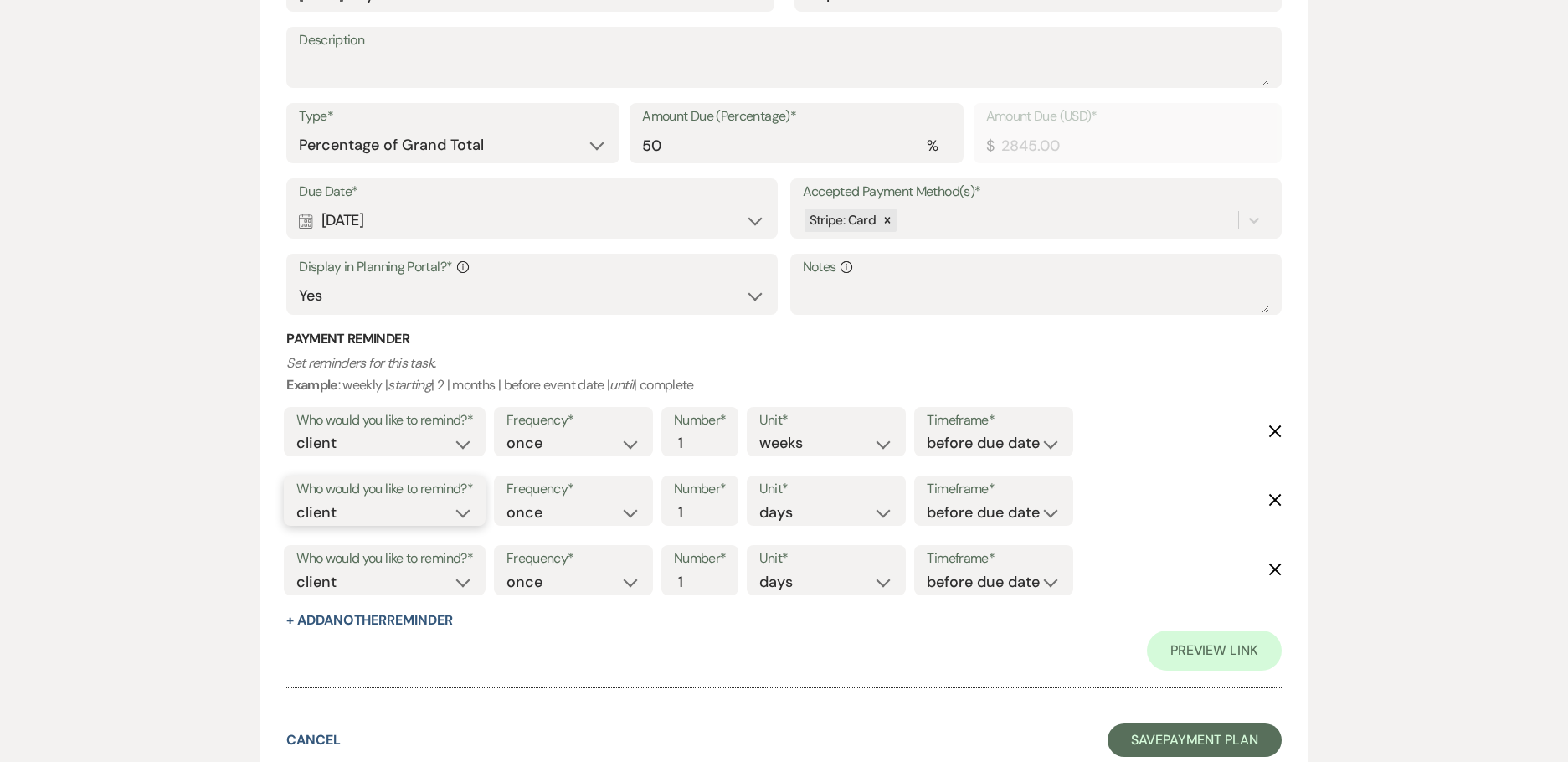
scroll to position [1332, 0]
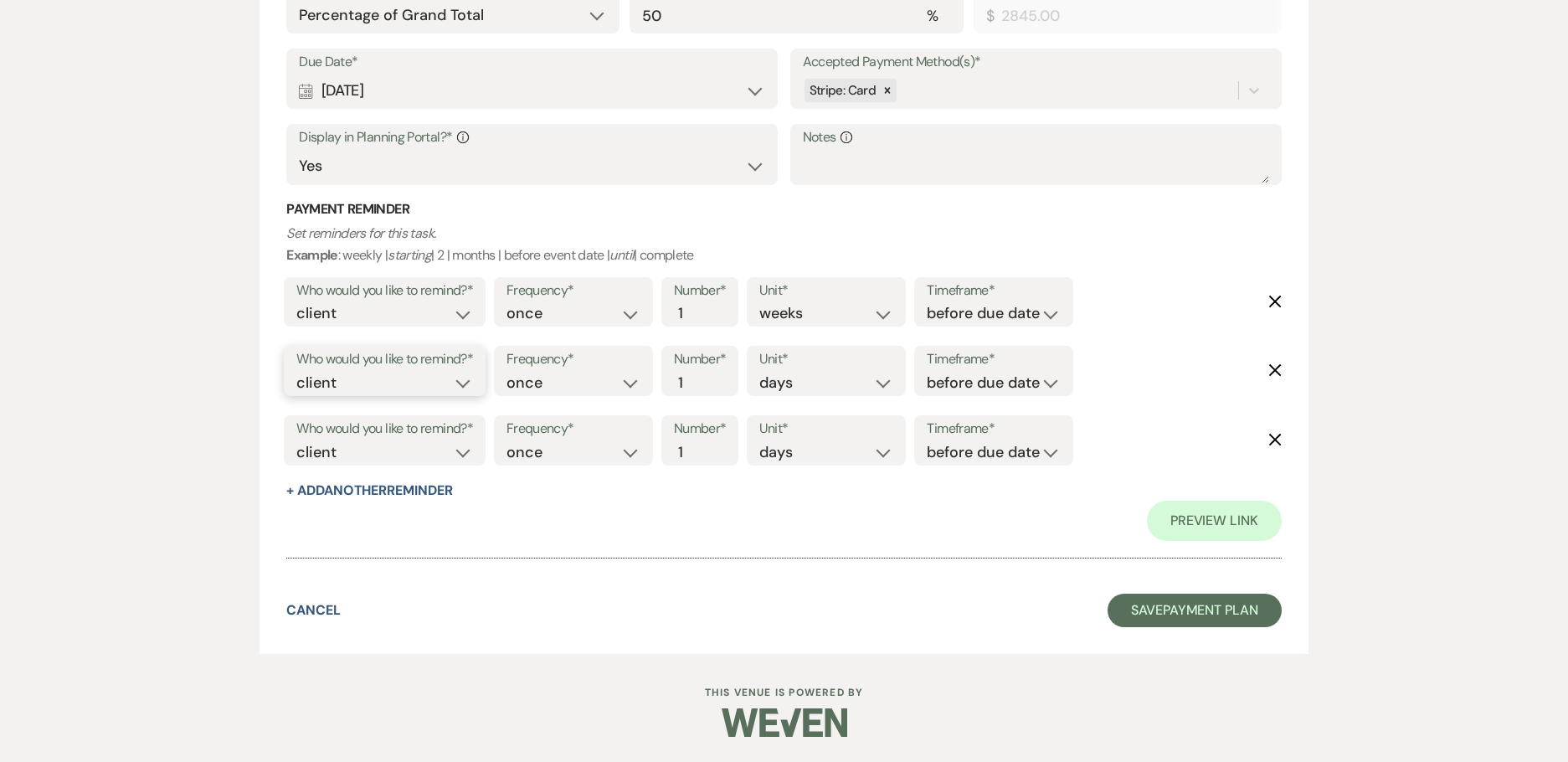
click at [356, 384] on select "client venue both" at bounding box center [384, 383] width 177 height 22
select select "host"
click at [296, 372] on select "client venue both" at bounding box center [384, 383] width 177 height 22
click at [987, 380] on select "before due date after due date on due date on custom date" at bounding box center [993, 383] width 134 height 22
click at [930, 372] on select "before due date after due date on due date on custom date" at bounding box center [993, 383] width 134 height 22
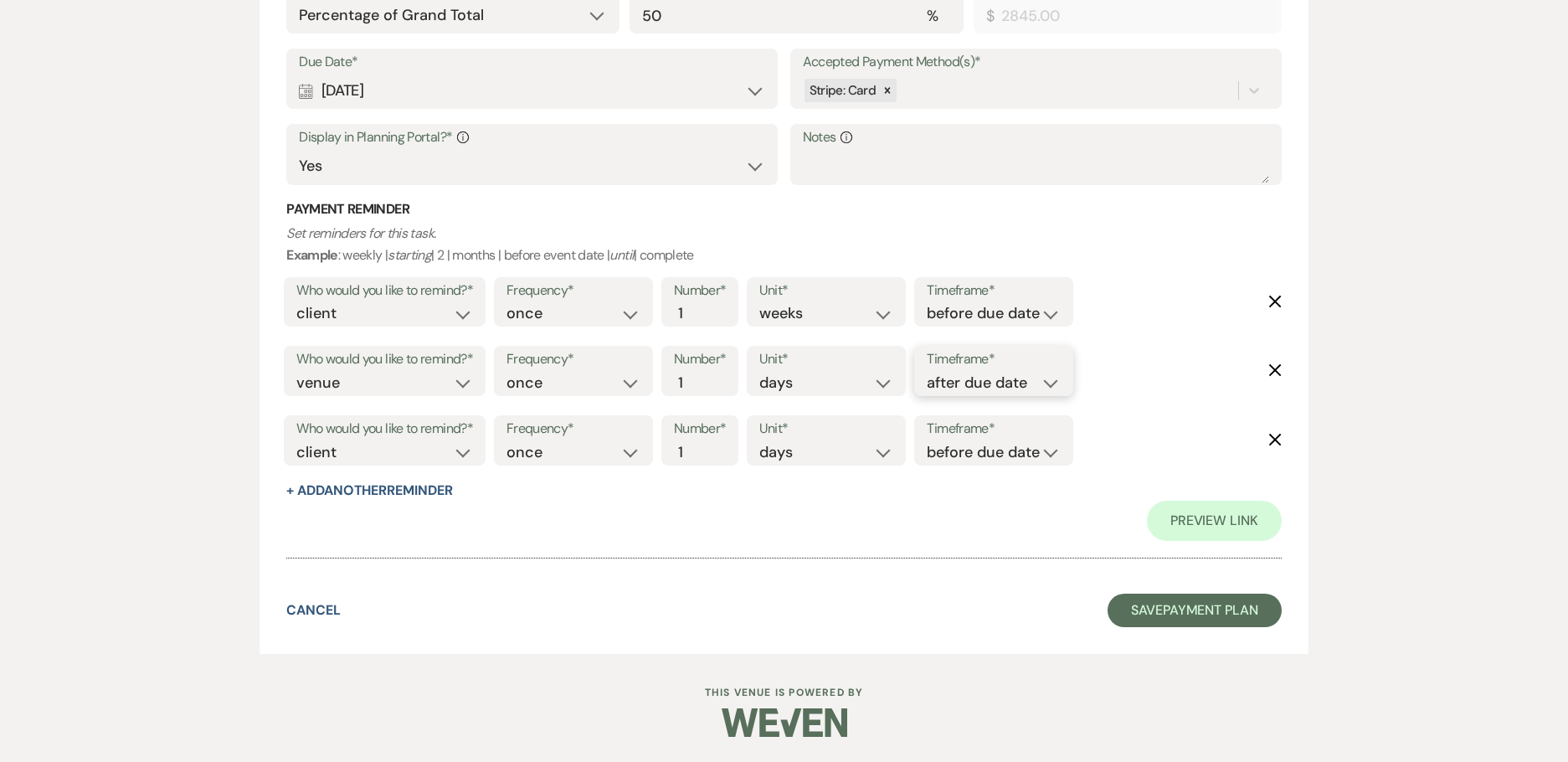
click at [972, 372] on select "before due date after due date on due date on custom date" at bounding box center [993, 383] width 134 height 22
select select "onDueDate"
click at [926, 372] on select "before due date after due date on due date on custom date" at bounding box center [993, 383] width 134 height 22
click at [369, 384] on select "client venue both" at bounding box center [384, 383] width 177 height 22
select select "both"
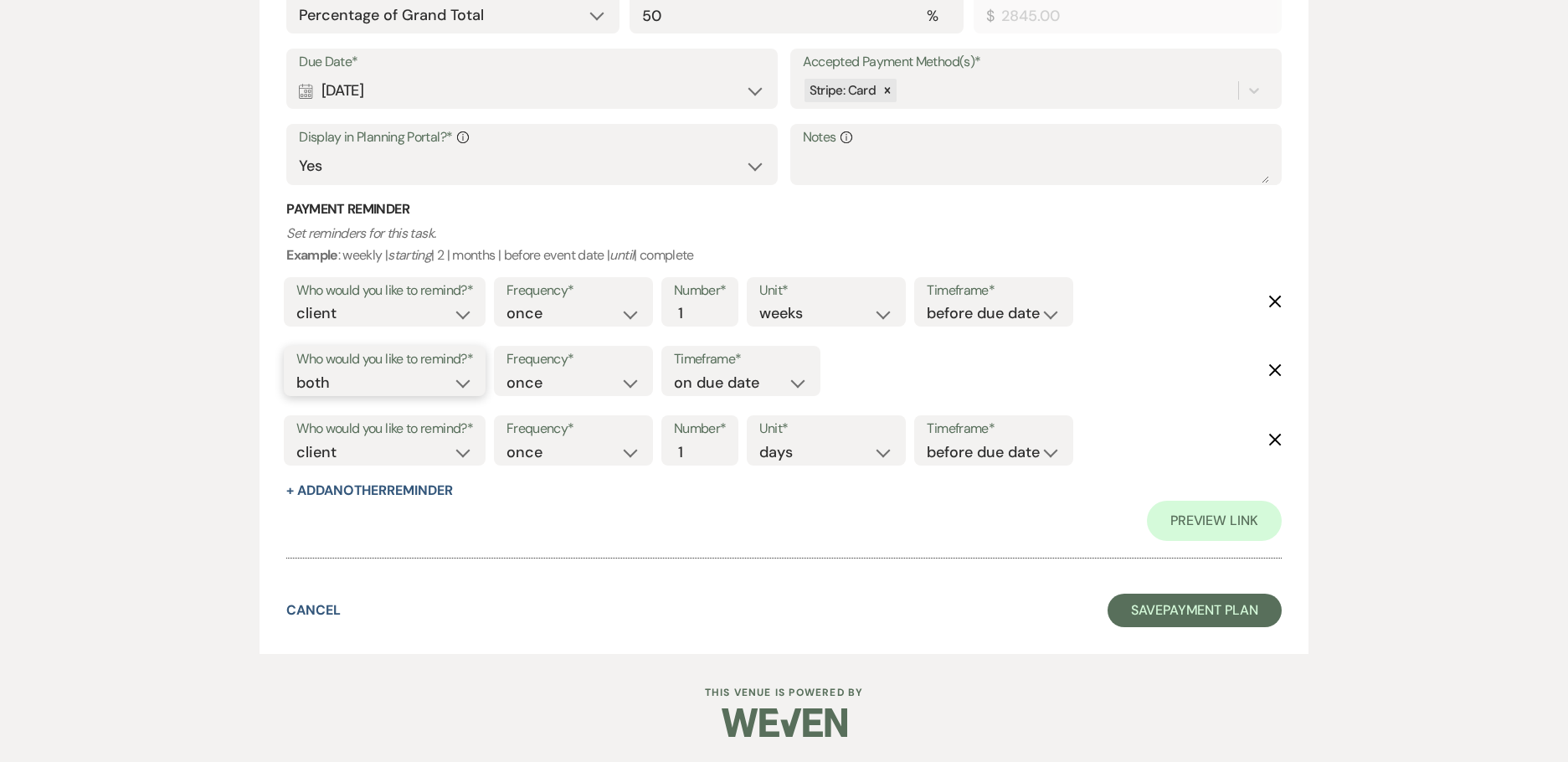
click at [296, 372] on select "client venue both" at bounding box center [384, 383] width 177 height 22
click at [383, 457] on select "client venue both" at bounding box center [384, 452] width 177 height 22
select select "host"
click at [296, 441] on select "client venue both" at bounding box center [384, 452] width 177 height 22
click at [704, 445] on input "2" at bounding box center [691, 452] width 35 height 22
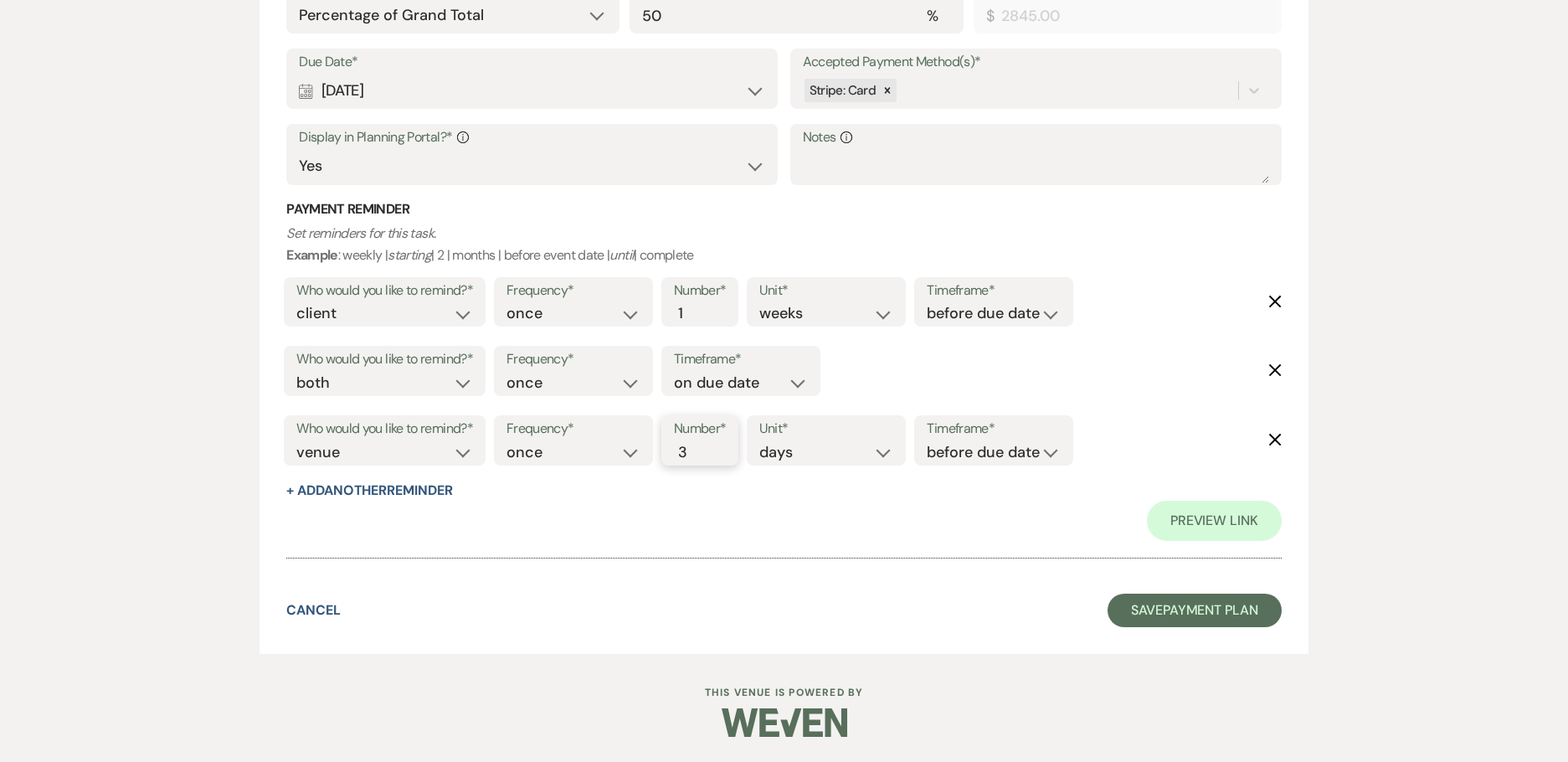
type input "3"
click at [704, 445] on input "3" at bounding box center [691, 452] width 35 height 22
click at [991, 457] on select "before due date after due date on due date on custom date" at bounding box center [993, 452] width 134 height 22
select select "afterDueDate"
click at [930, 441] on select "before due date after due date on due date on custom date" at bounding box center [993, 452] width 134 height 22
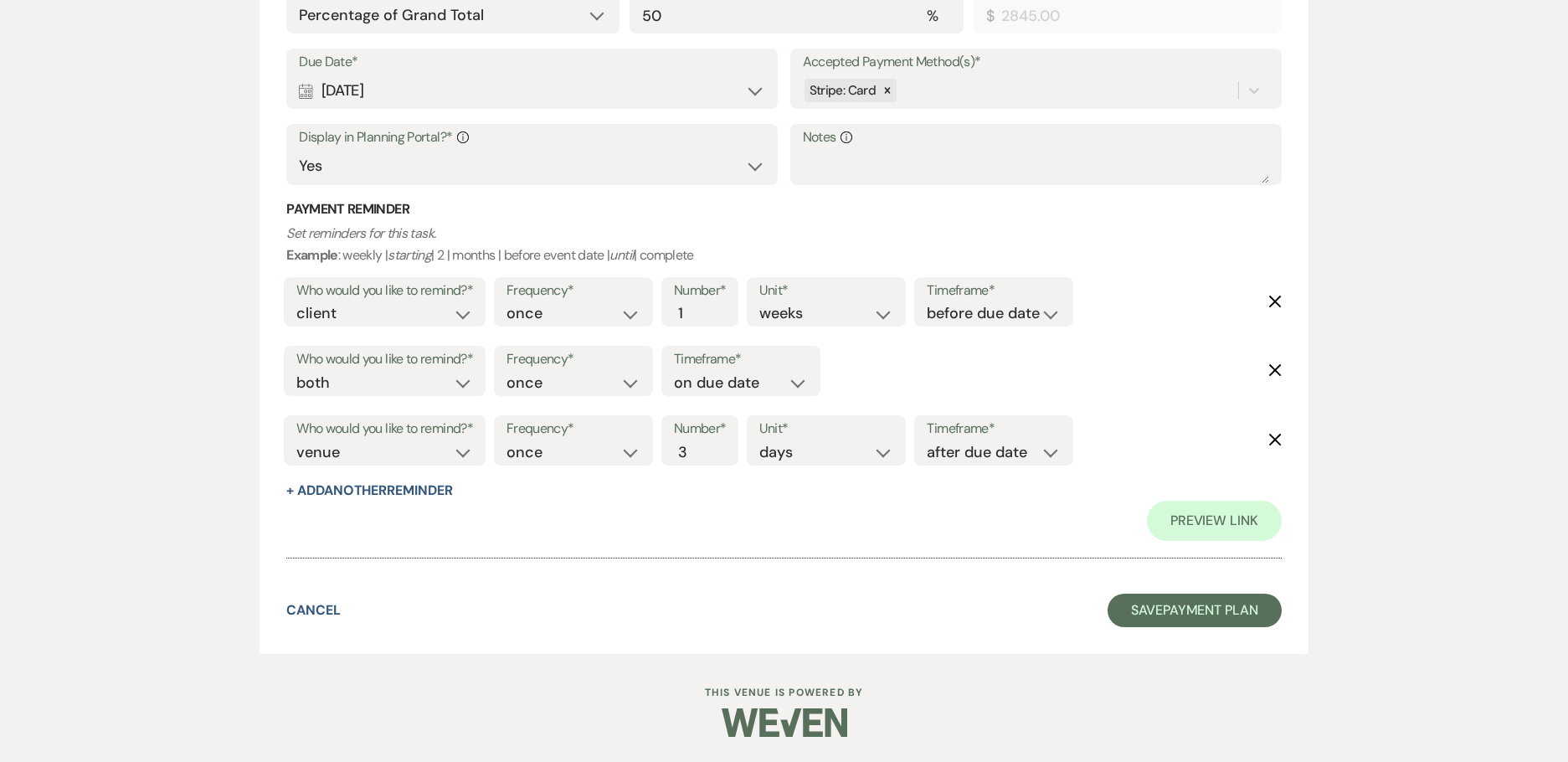
click at [676, 517] on div "Preview Link" at bounding box center [784, 521] width 996 height 40
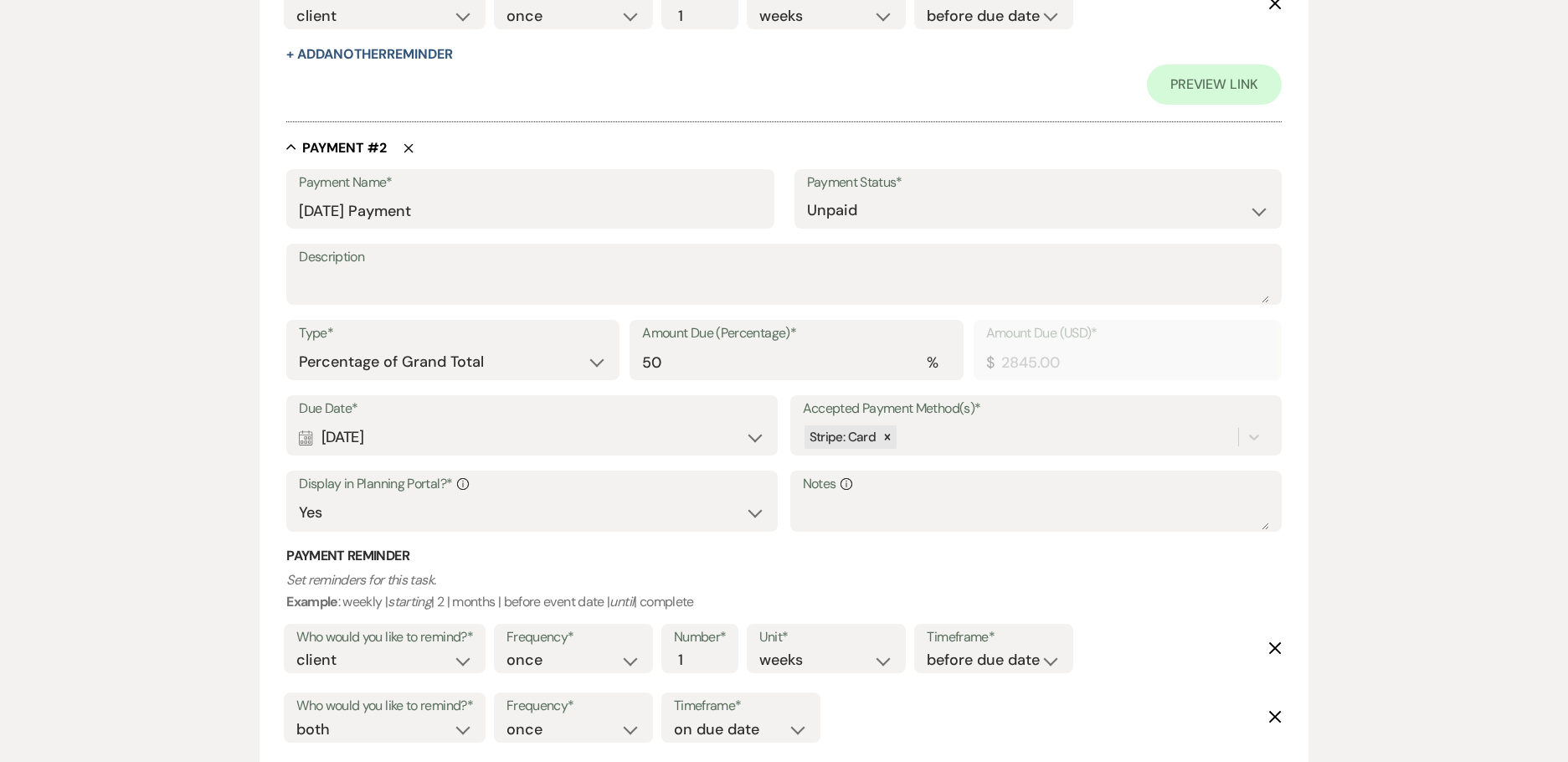
scroll to position [913, 0]
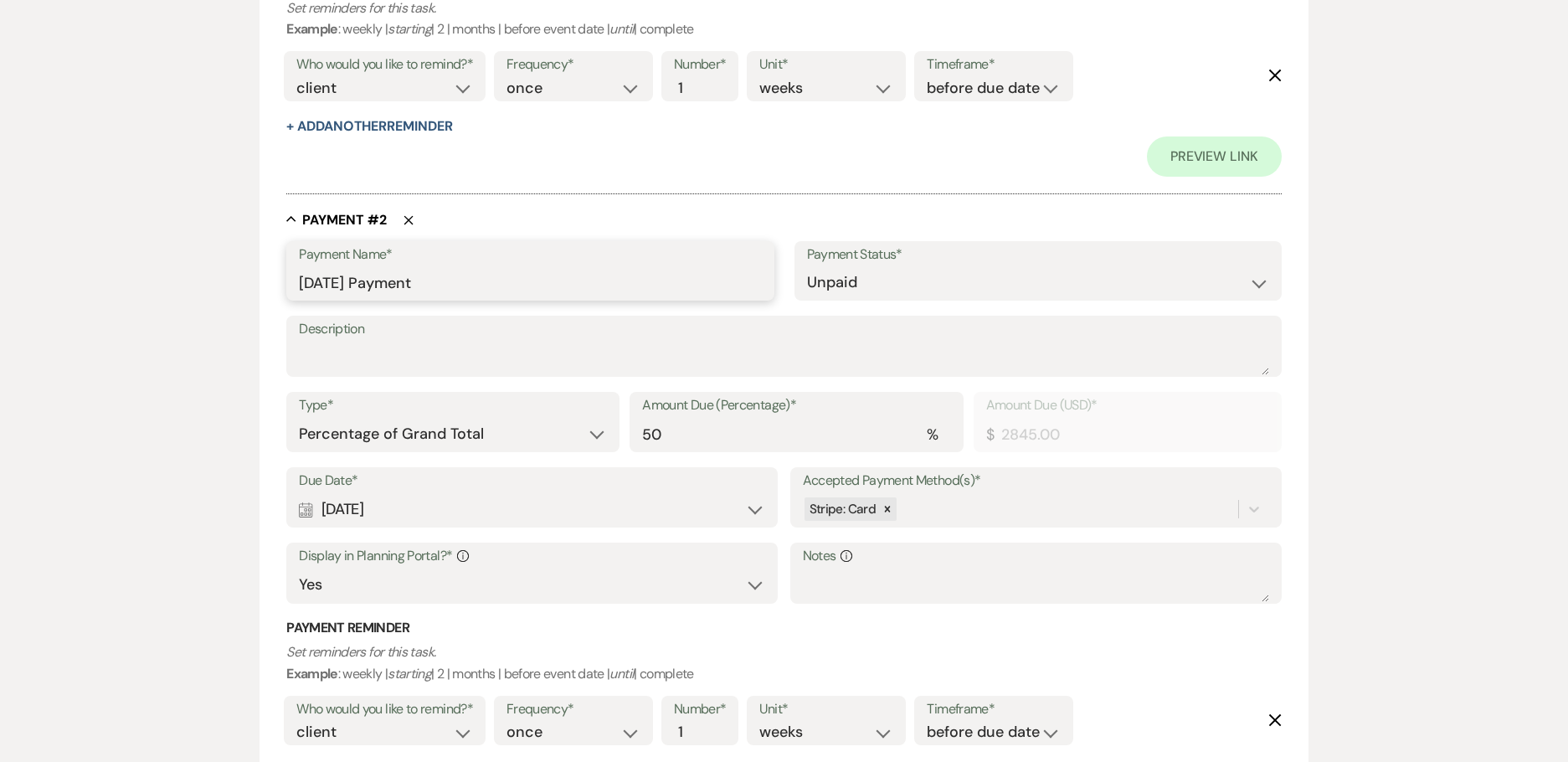
drag, startPoint x: 501, startPoint y: 277, endPoint x: 390, endPoint y: 282, distance: 111.1
click at [390, 282] on input "[DATE] Payment" at bounding box center [530, 282] width 462 height 32
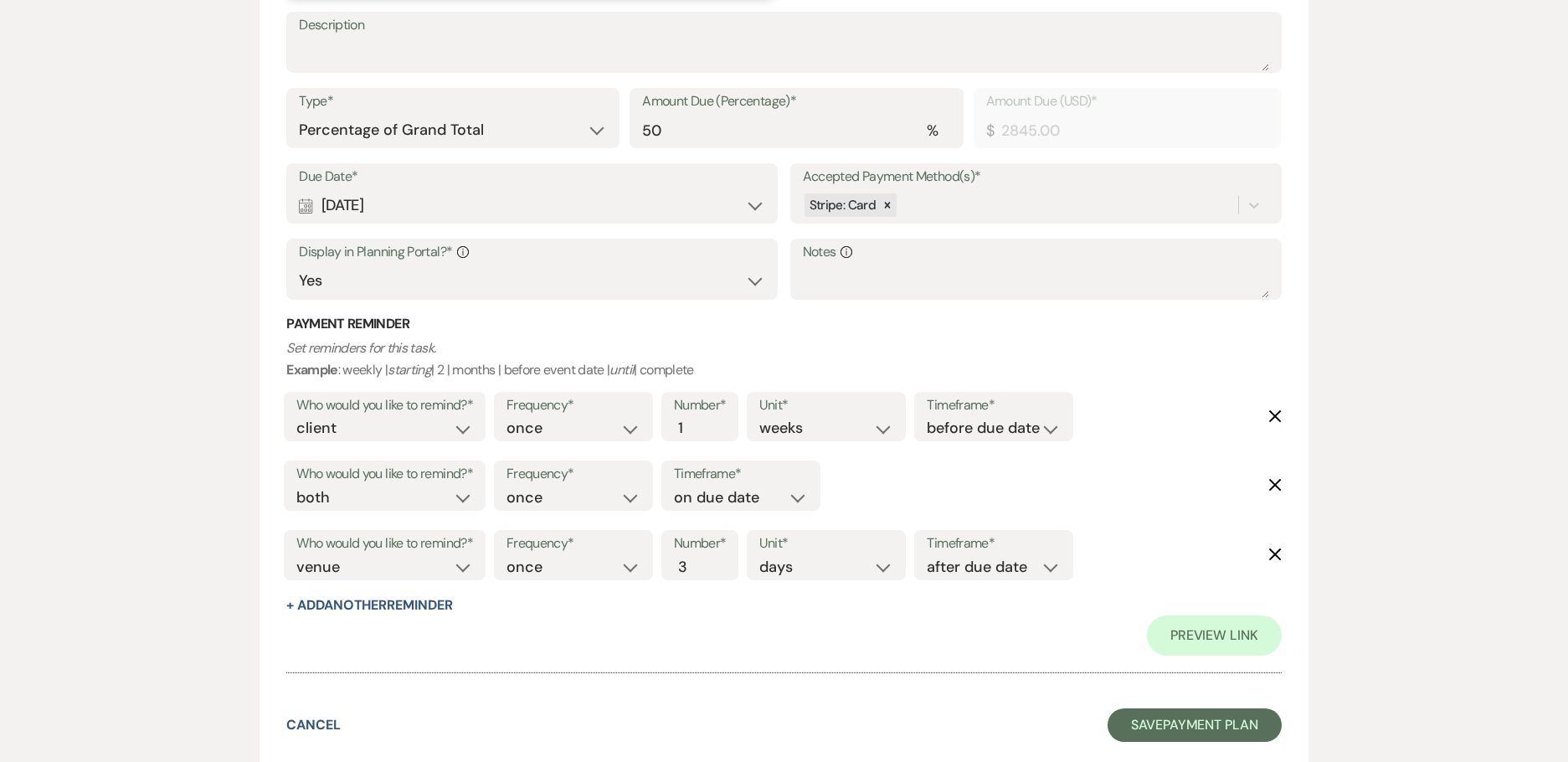
scroll to position [1332, 0]
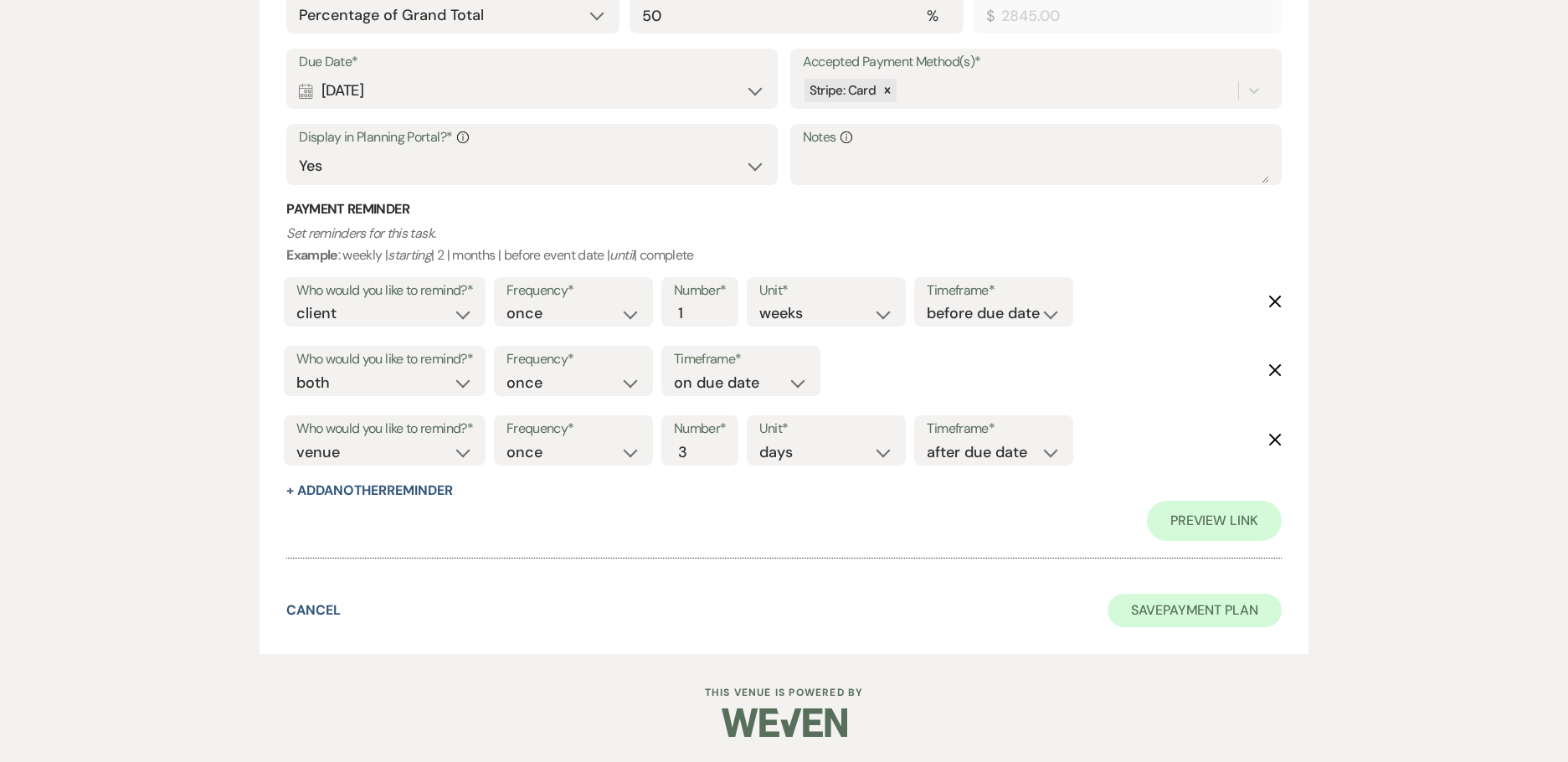
type input "[DATE] Remaining Balance"
click at [1159, 614] on button "Save Payment Plan" at bounding box center [1194, 610] width 174 height 33
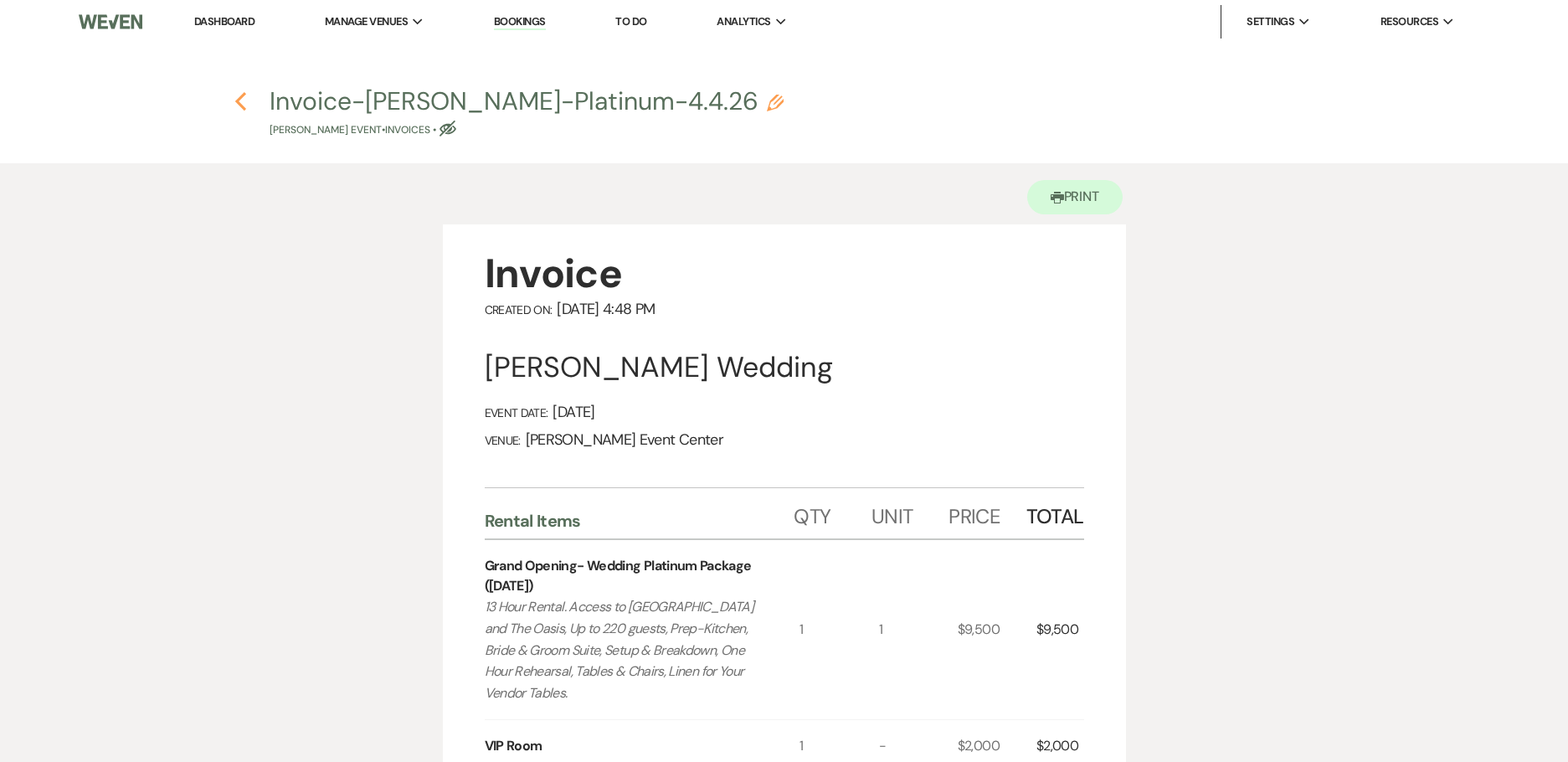
click at [239, 100] on use "button" at bounding box center [241, 102] width 11 height 19
select select "12"
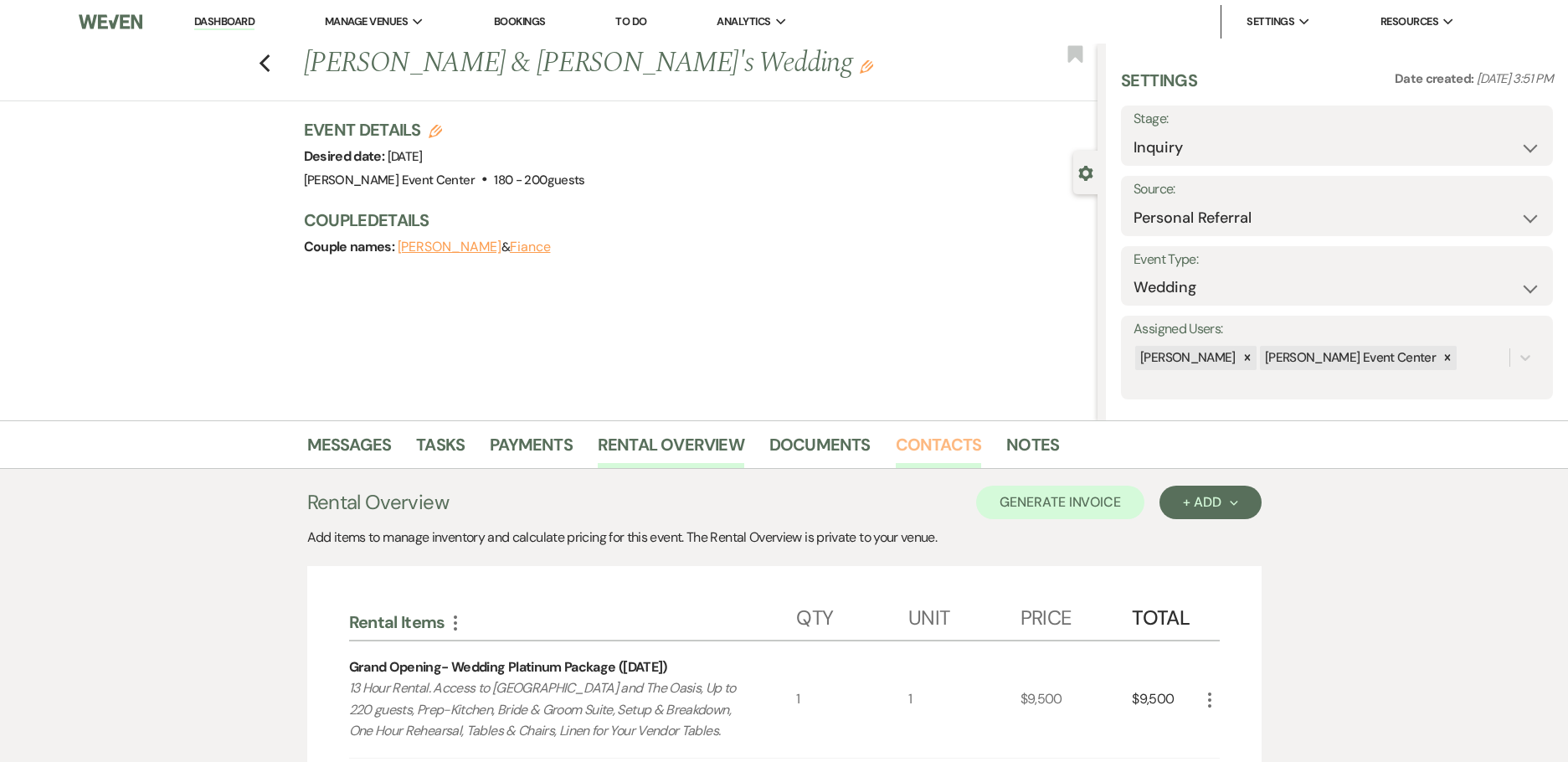
click at [942, 440] on link "Contacts" at bounding box center [938, 449] width 86 height 37
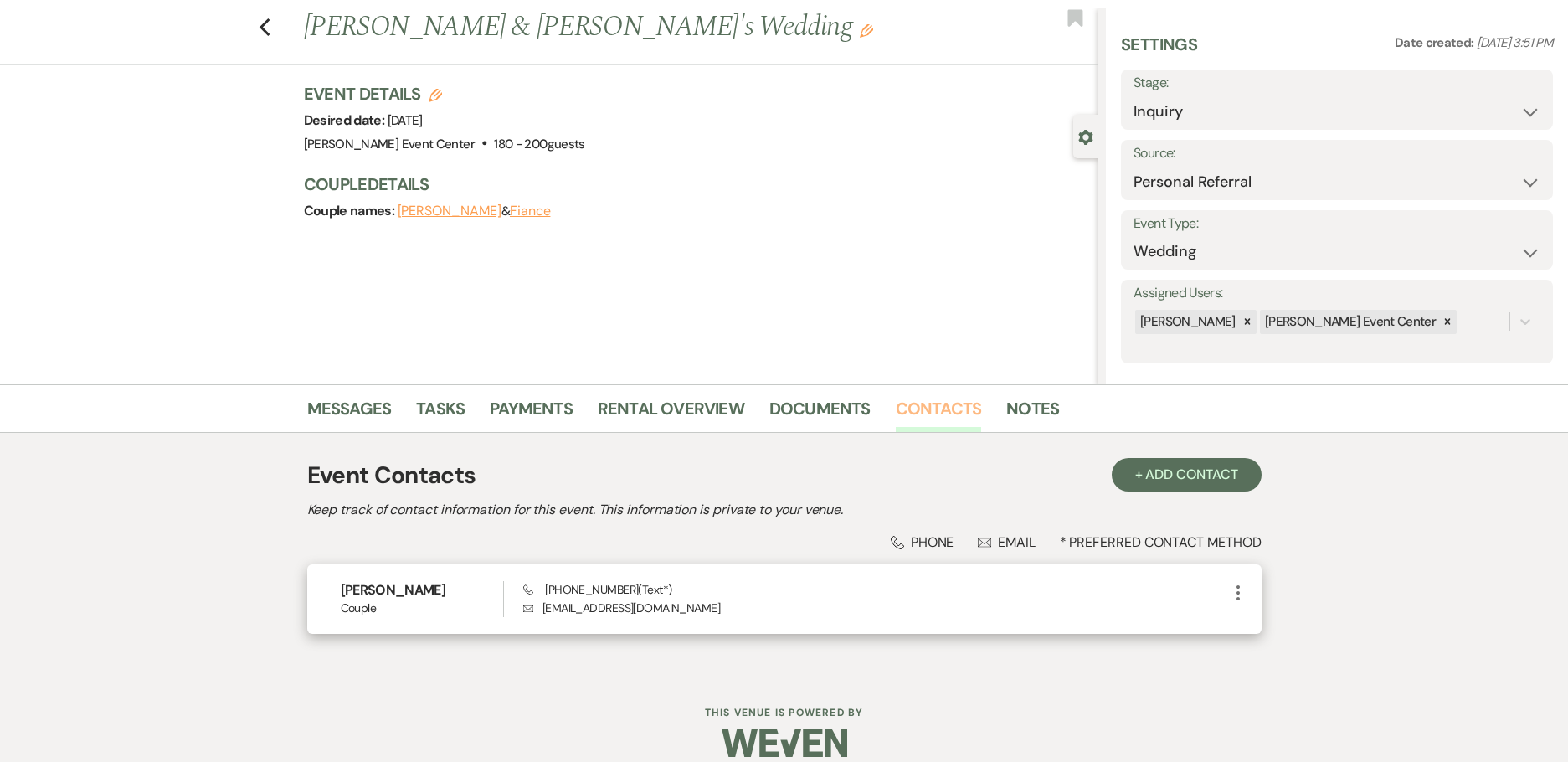
scroll to position [56, 0]
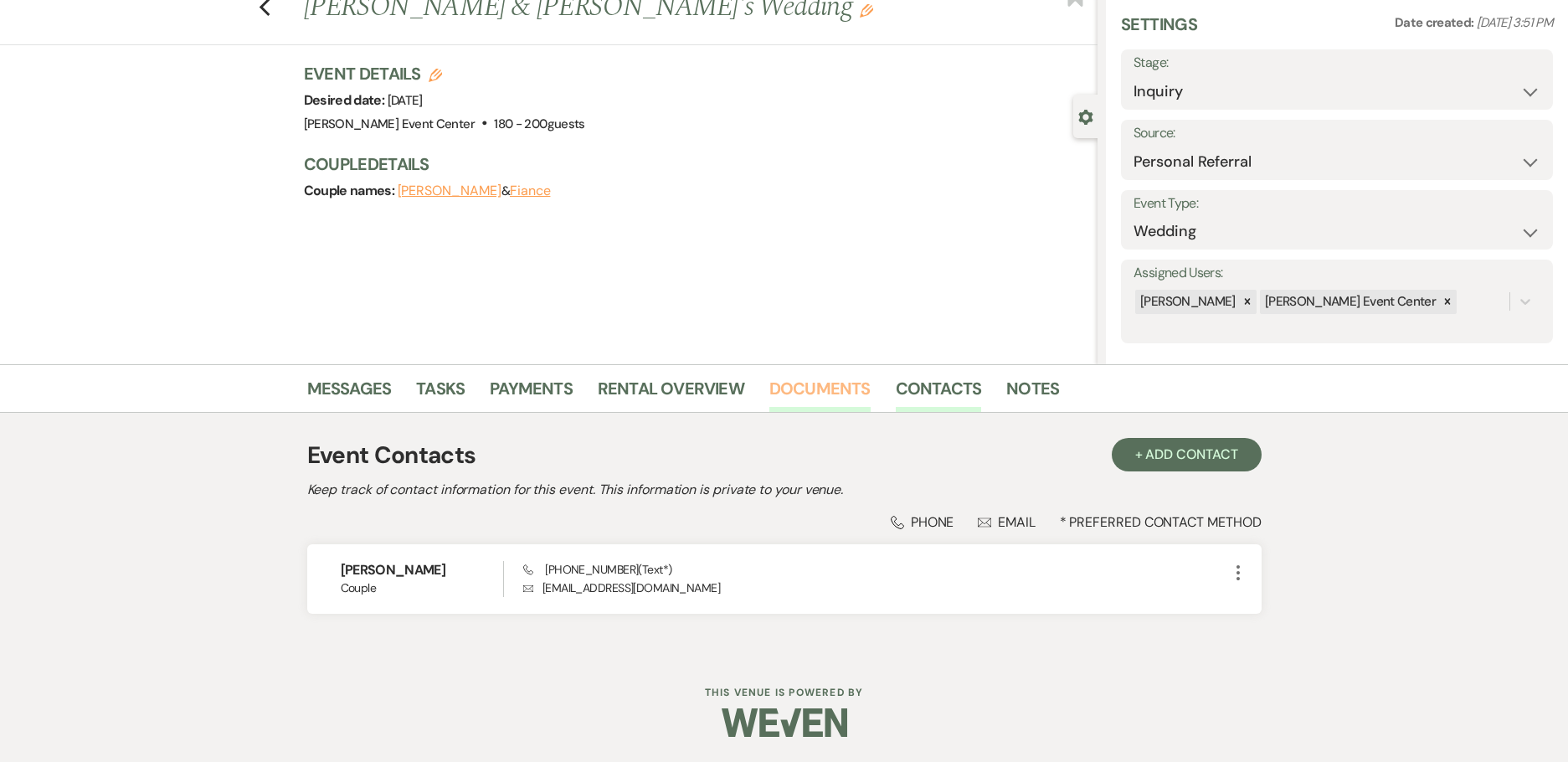
click at [794, 392] on link "Documents" at bounding box center [820, 393] width 102 height 37
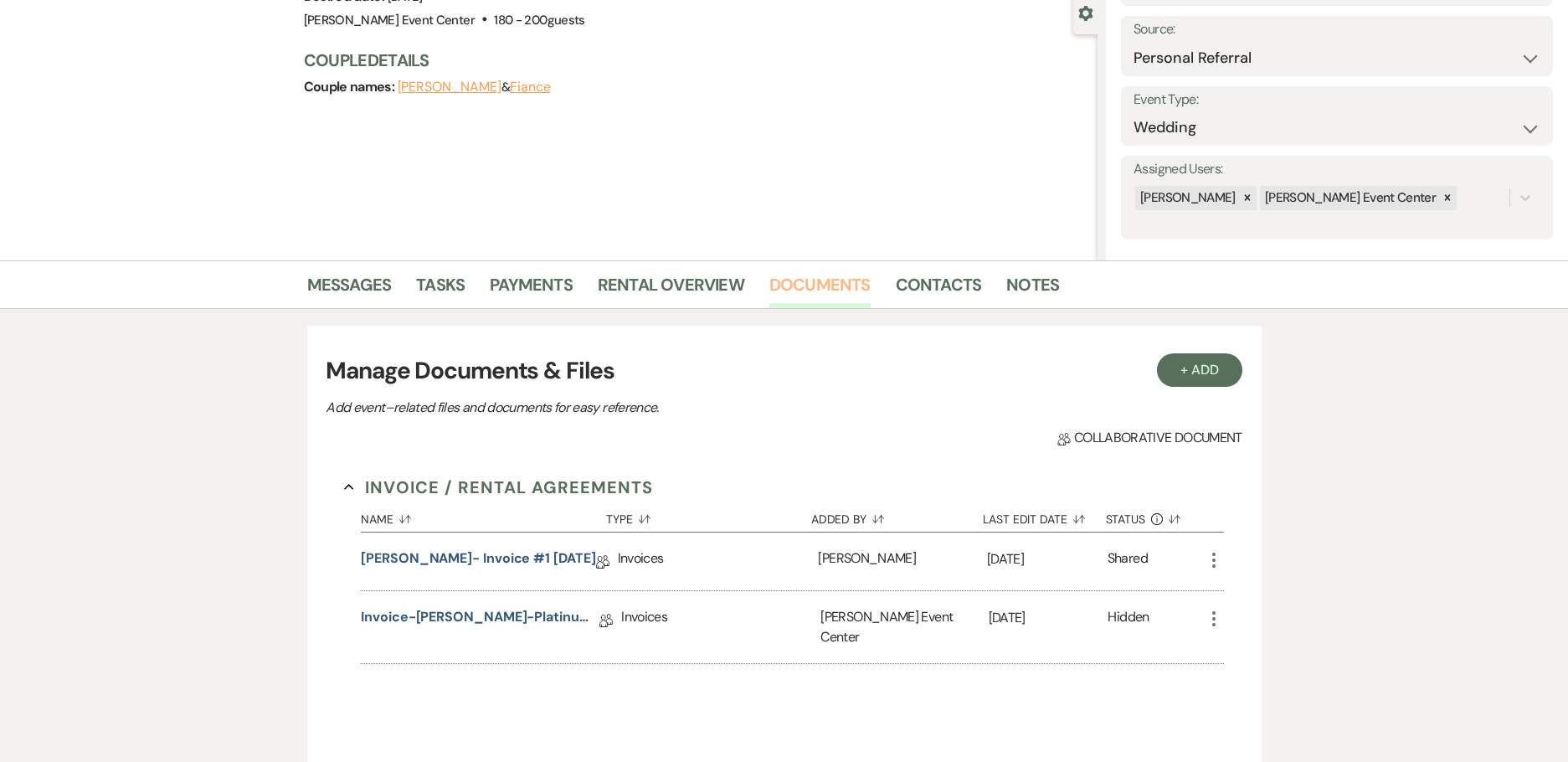
scroll to position [307, 0]
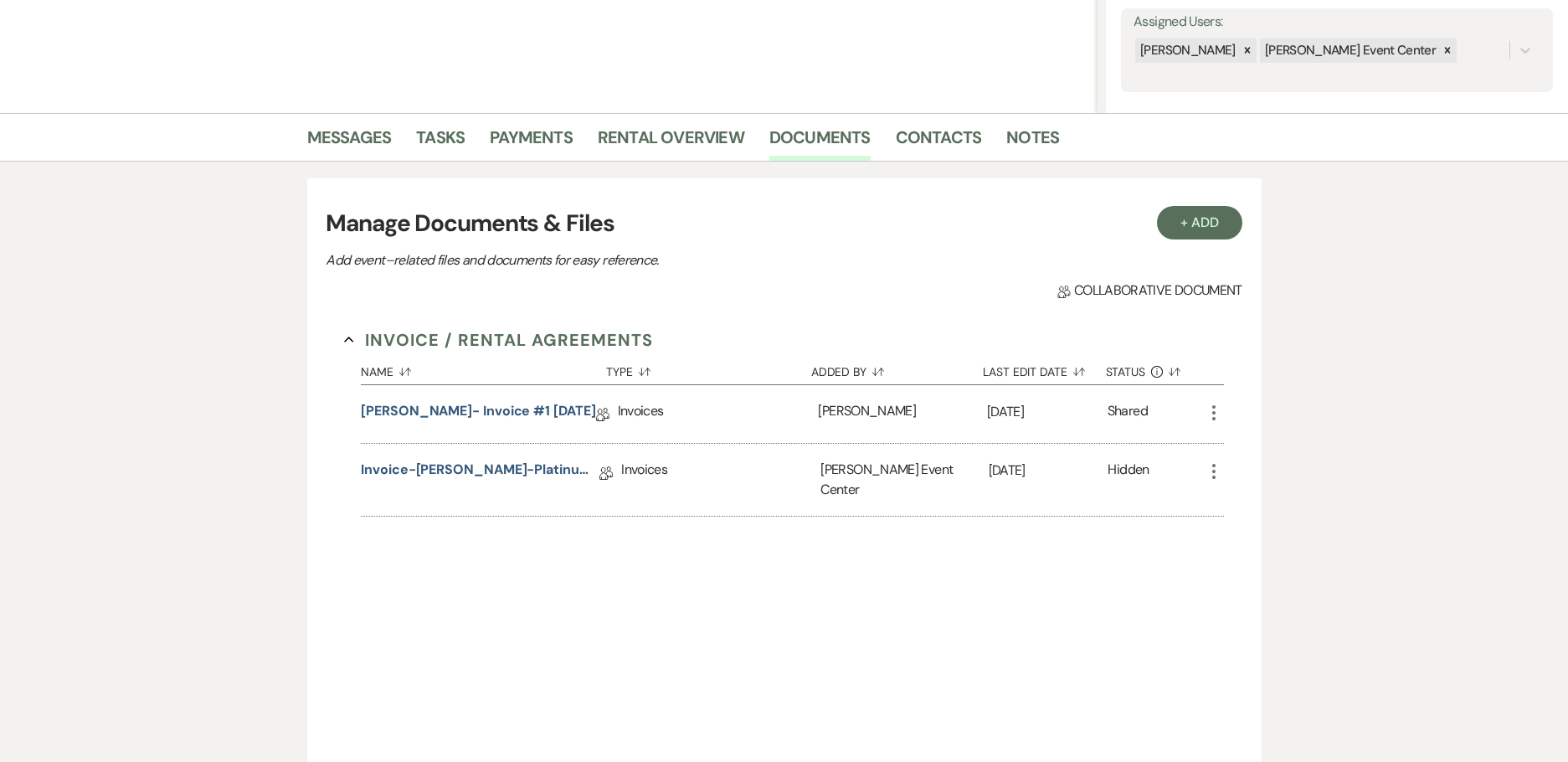
click at [1219, 415] on icon "More" at bounding box center [1214, 413] width 20 height 20
click at [1264, 479] on button "Settings Gear Rename" at bounding box center [1288, 474] width 169 height 28
select select "22"
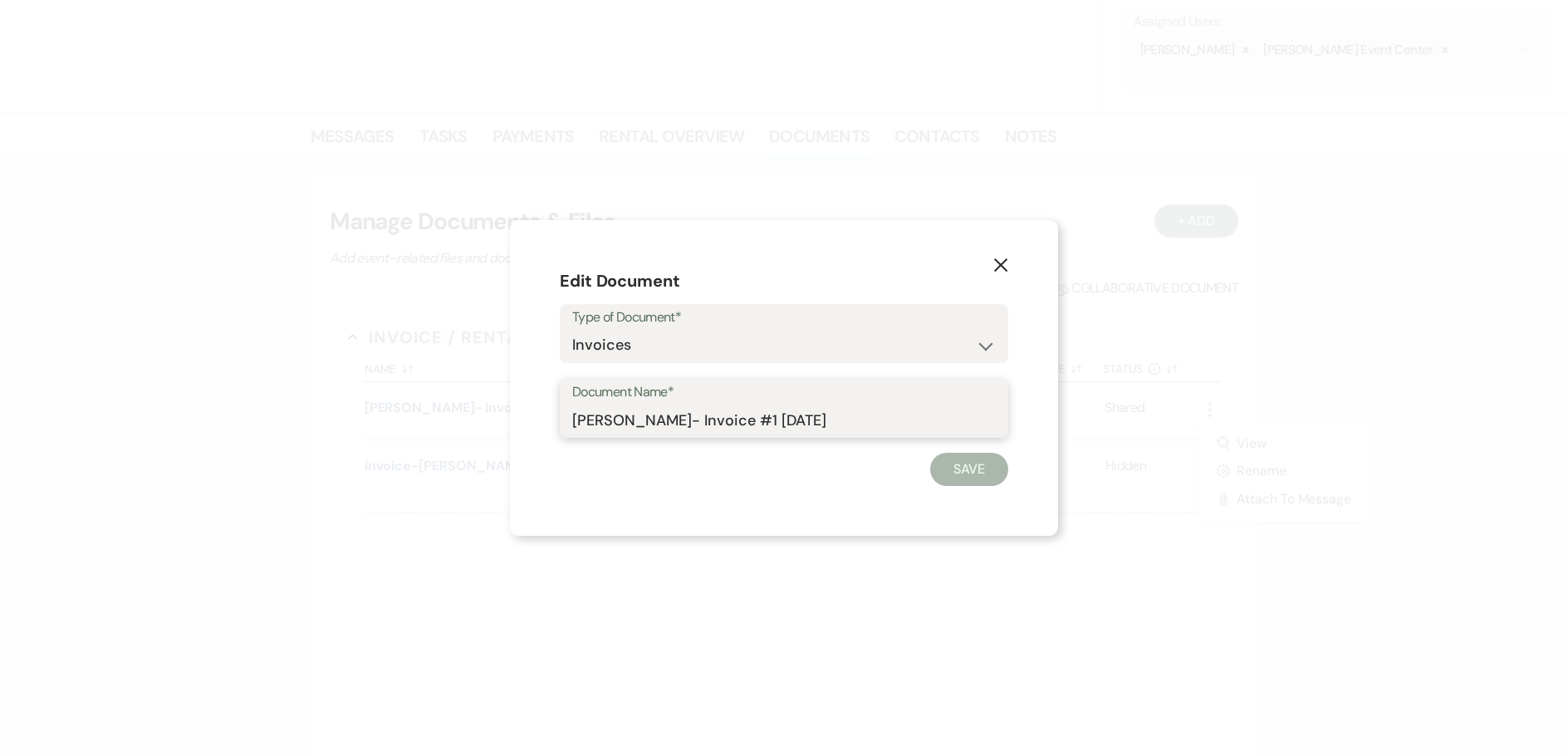
click at [572, 425] on input "[PERSON_NAME]- Invoice #1 [DATE]" at bounding box center [784, 420] width 424 height 32
type input "OLD:[PERSON_NAME]- Invoice #1 [DATE]"
click at [938, 475] on button "Save" at bounding box center [969, 469] width 78 height 33
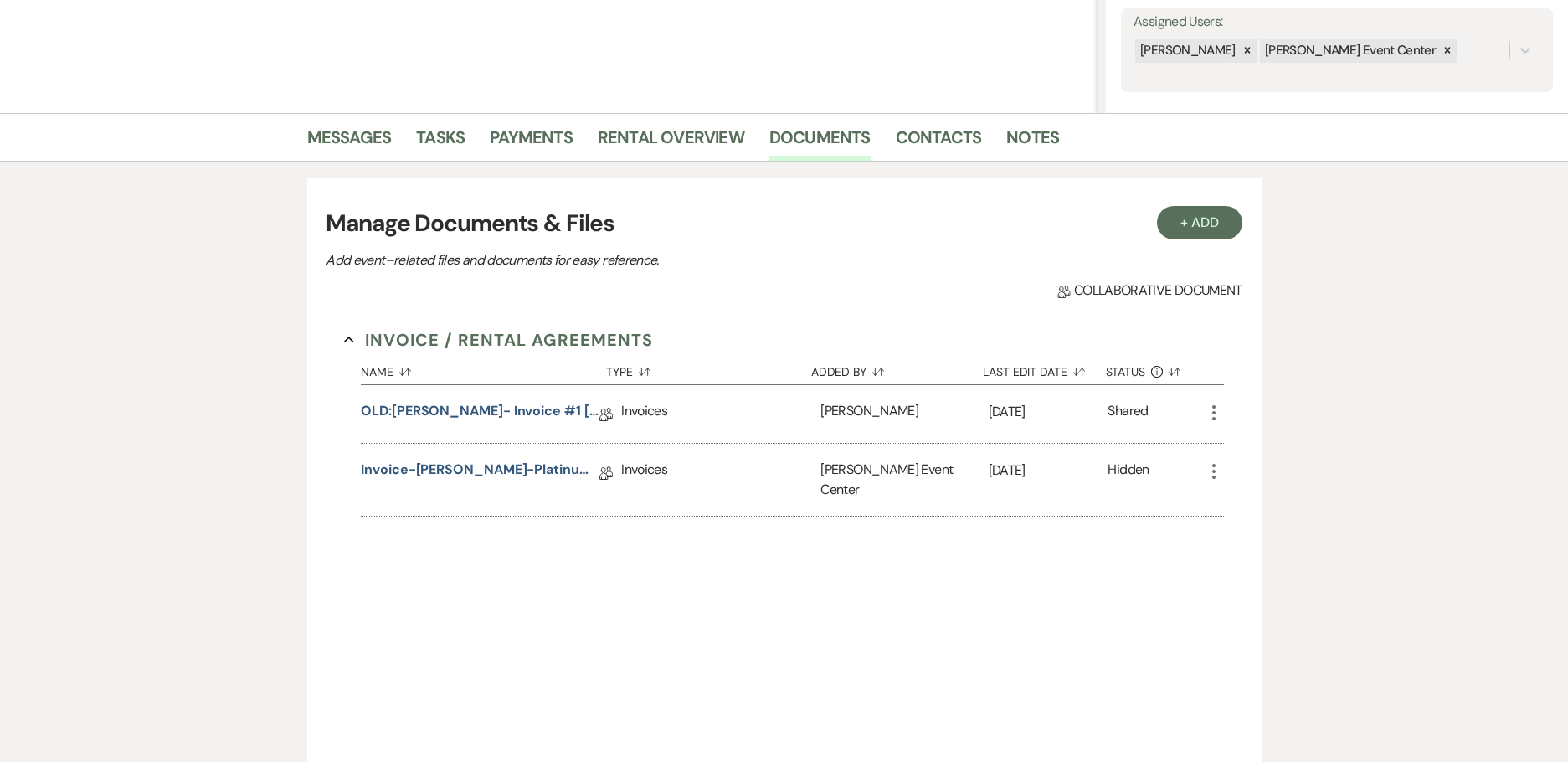
click at [1214, 470] on icon "More" at bounding box center [1214, 472] width 20 height 20
click at [1253, 530] on button "Settings Gear Rename" at bounding box center [1288, 533] width 169 height 28
select select "22"
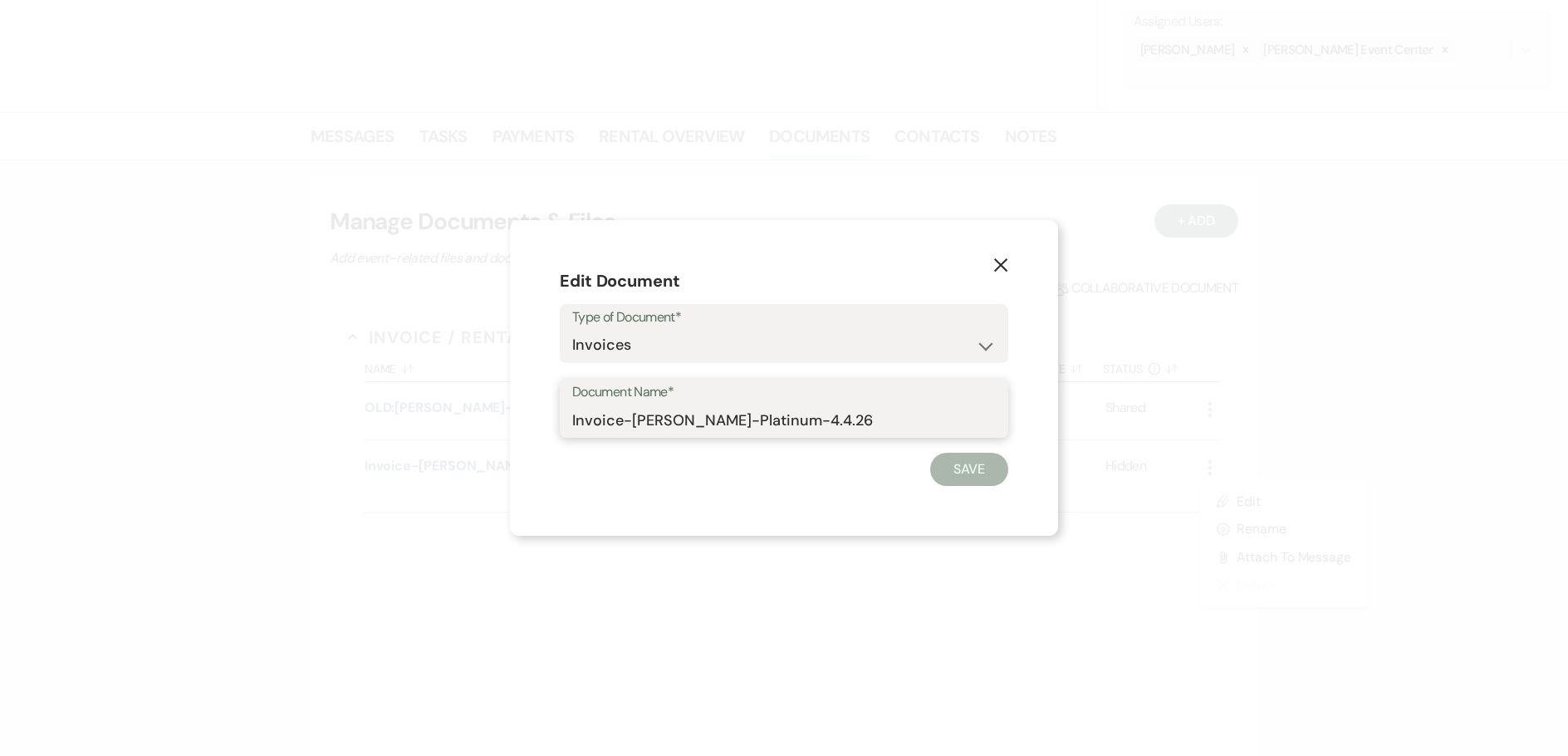
click at [573, 421] on input "Invoice-[PERSON_NAME]-Platinum-4.4.26" at bounding box center [784, 420] width 424 height 32
type input "OLD:Invoice-[PERSON_NAME]-Platinum-4.4.26"
click at [979, 465] on button "Save" at bounding box center [969, 469] width 78 height 33
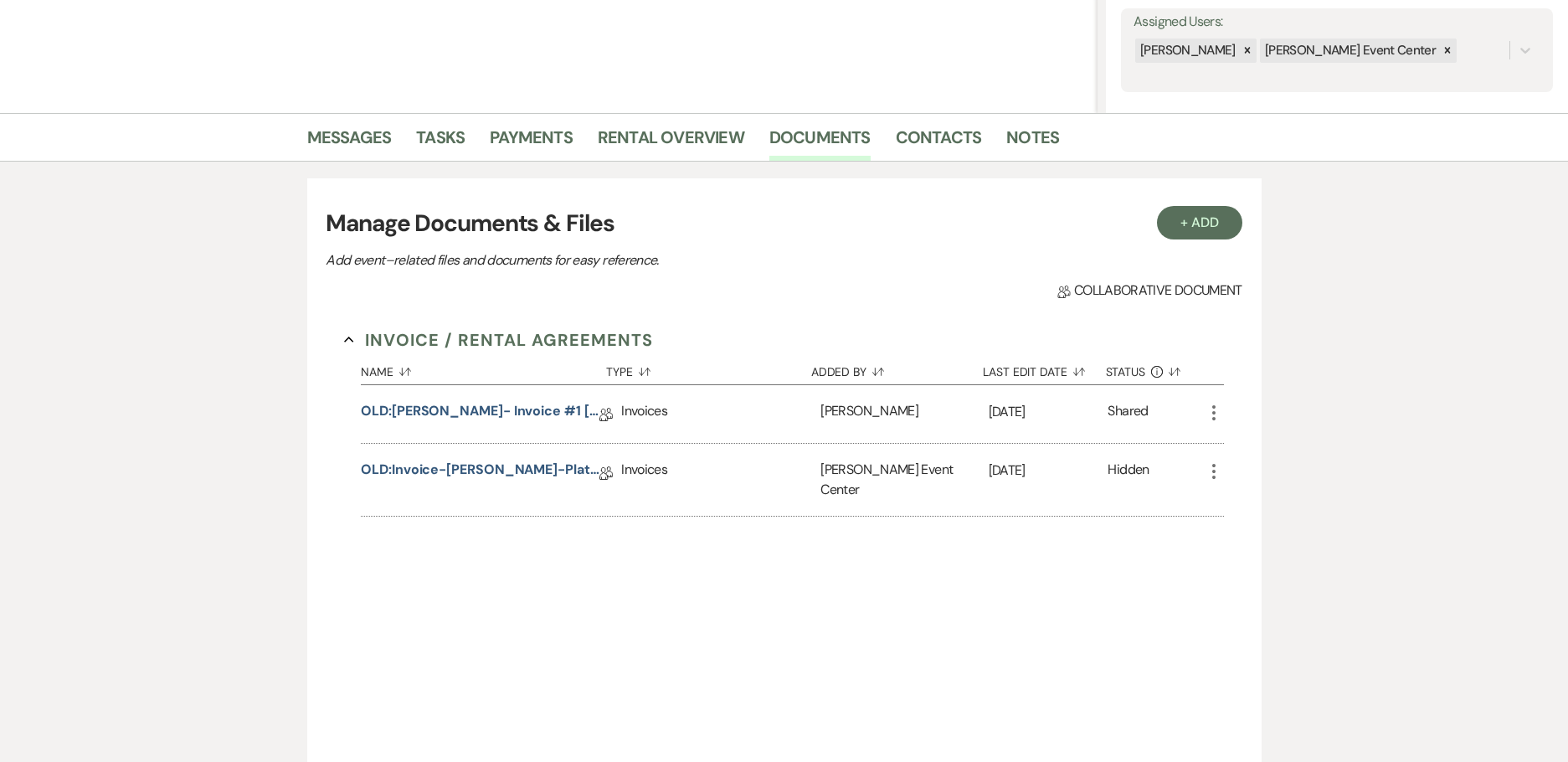
click at [1216, 462] on icon "More" at bounding box center [1214, 472] width 20 height 20
click at [1077, 568] on div "Invoice / Rental Agreements Collapse Name Sort Default Type Sort Default Added …" at bounding box center [784, 538] width 916 height 457
click at [648, 134] on link "Rental Overview" at bounding box center [671, 142] width 147 height 37
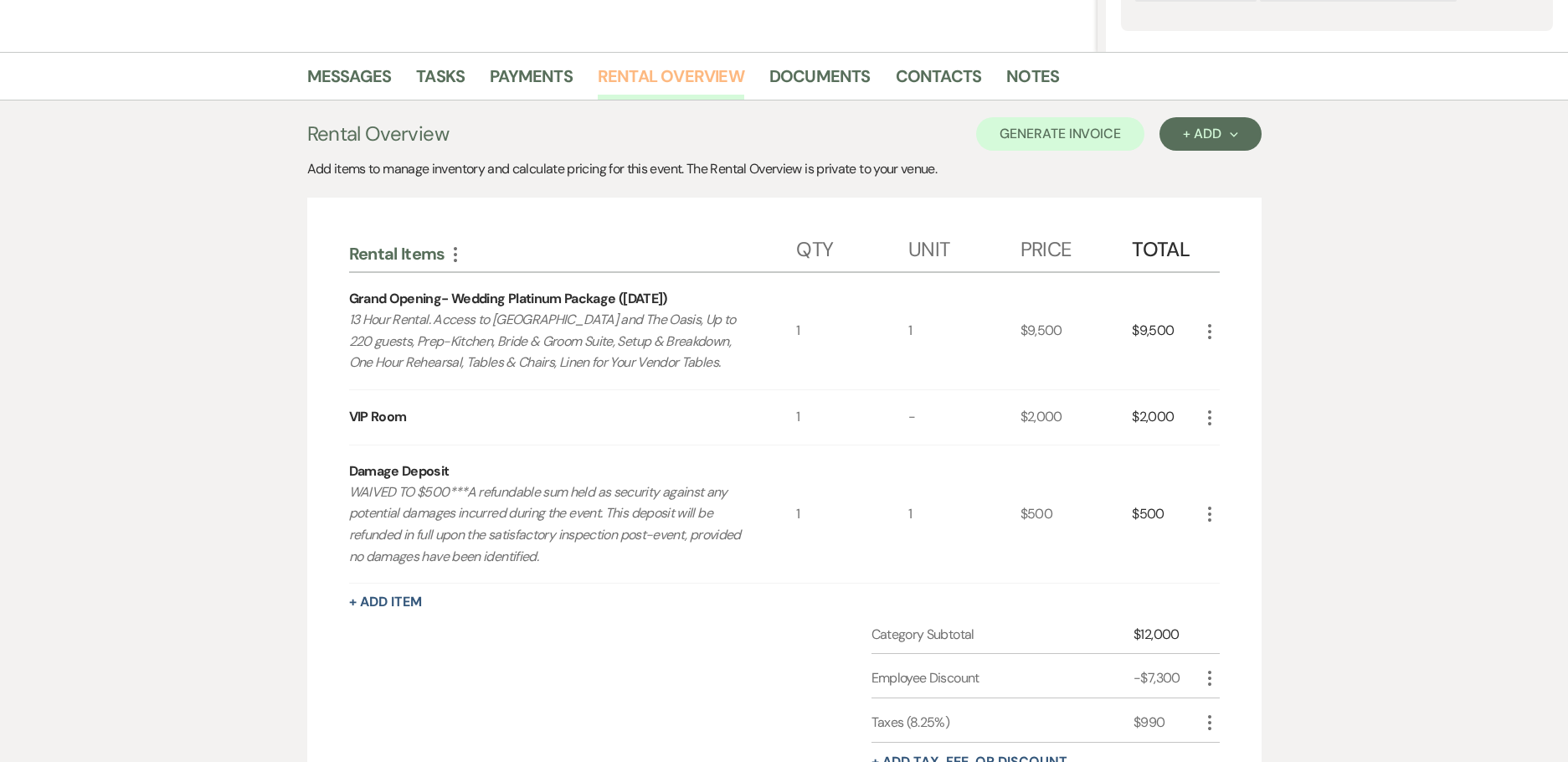
scroll to position [559, 0]
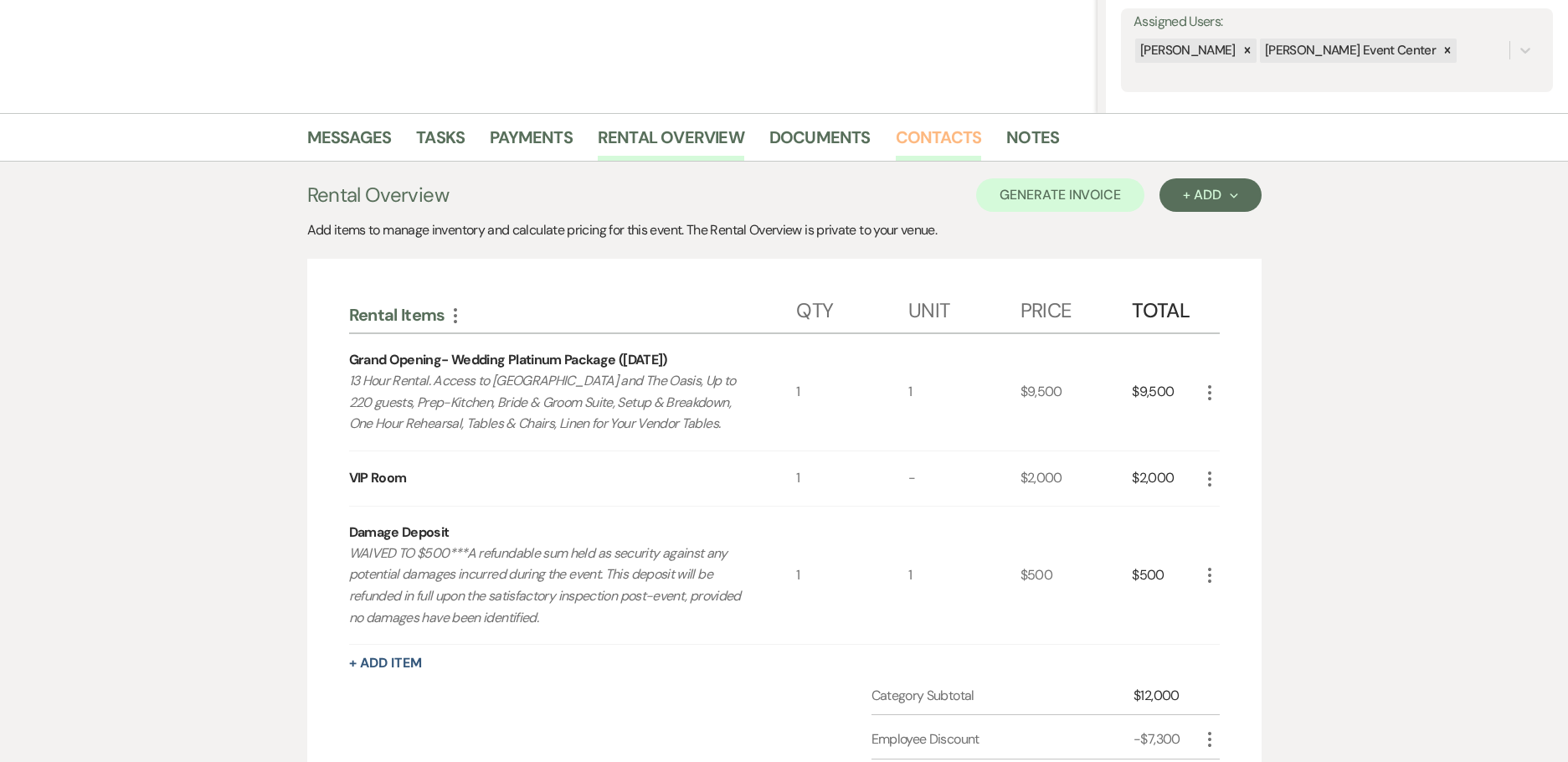
click at [935, 143] on link "Contacts" at bounding box center [938, 142] width 86 height 37
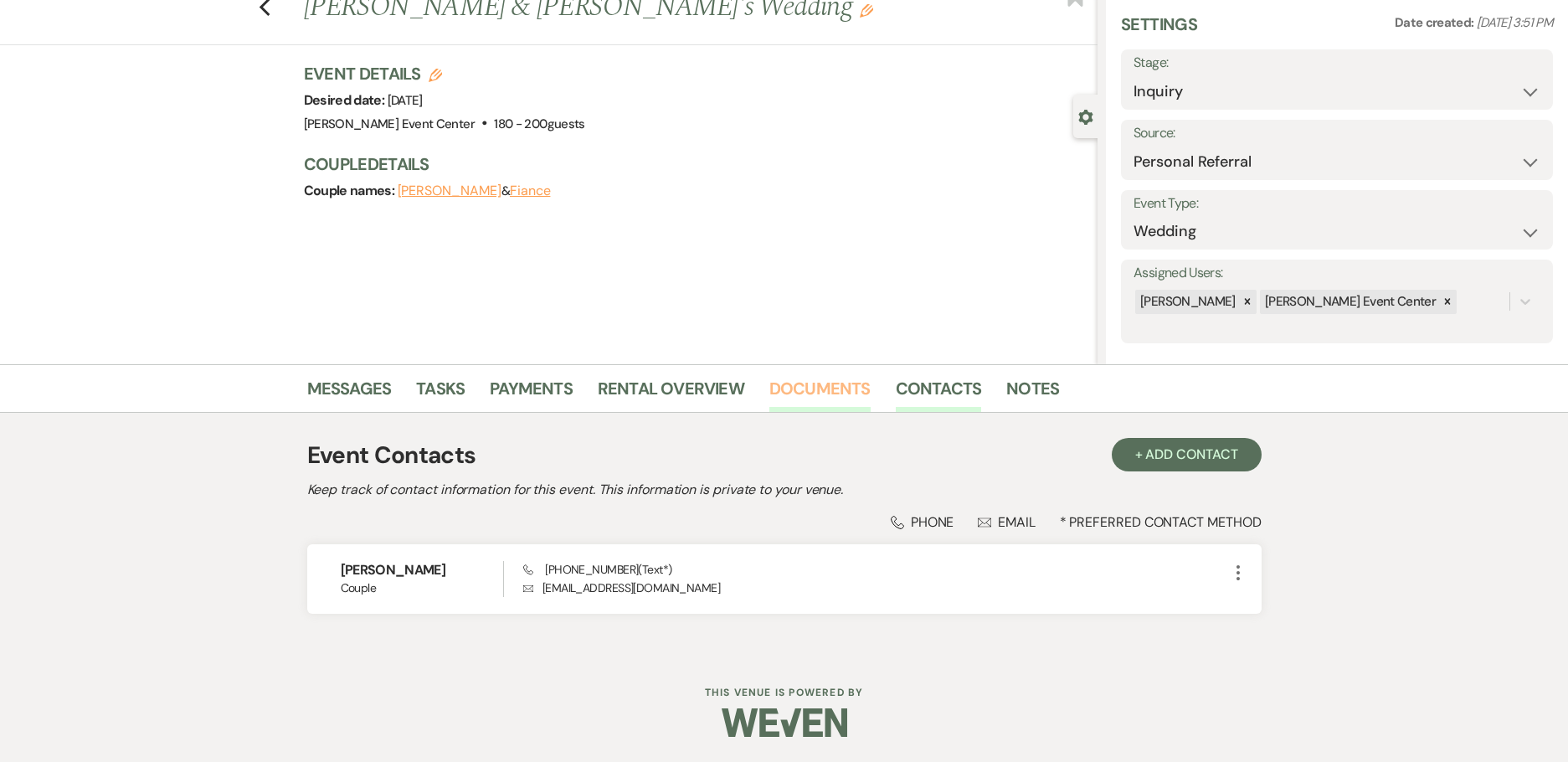
click at [819, 393] on link "Documents" at bounding box center [820, 393] width 102 height 37
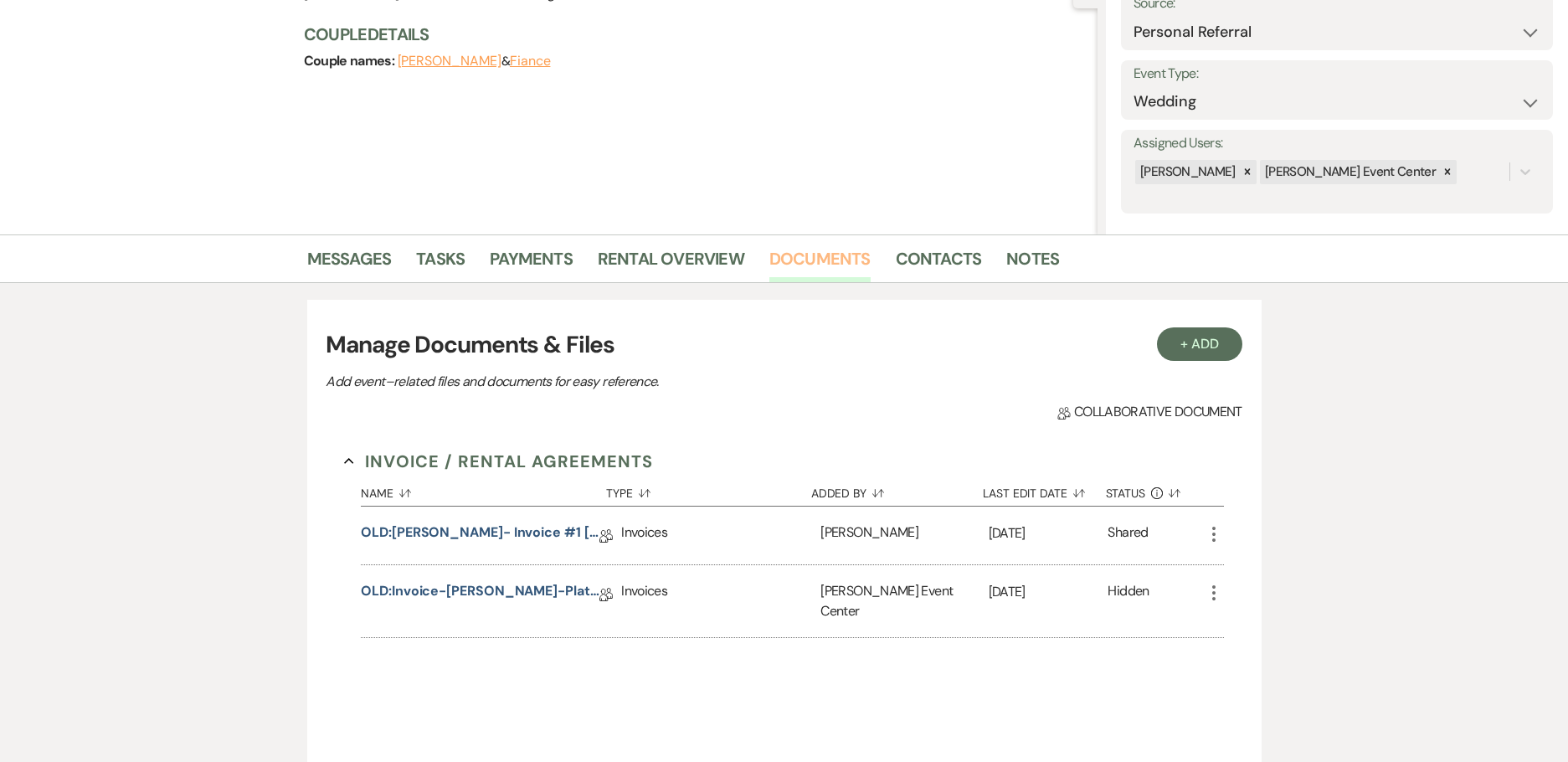
scroll to position [391, 0]
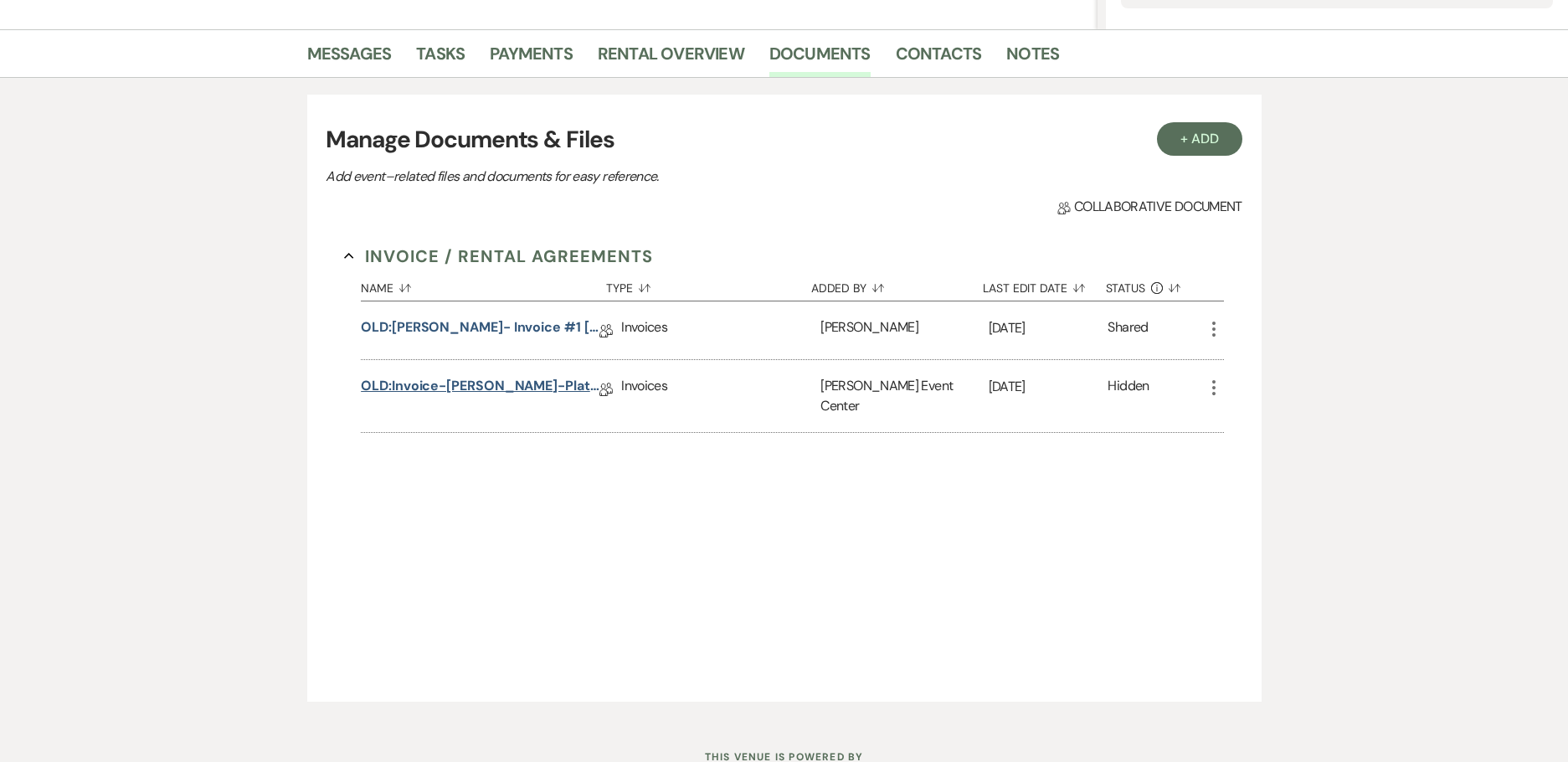
click at [531, 381] on link "OLD:Invoice-[PERSON_NAME]-Platinum-4.4.26" at bounding box center [480, 389] width 239 height 26
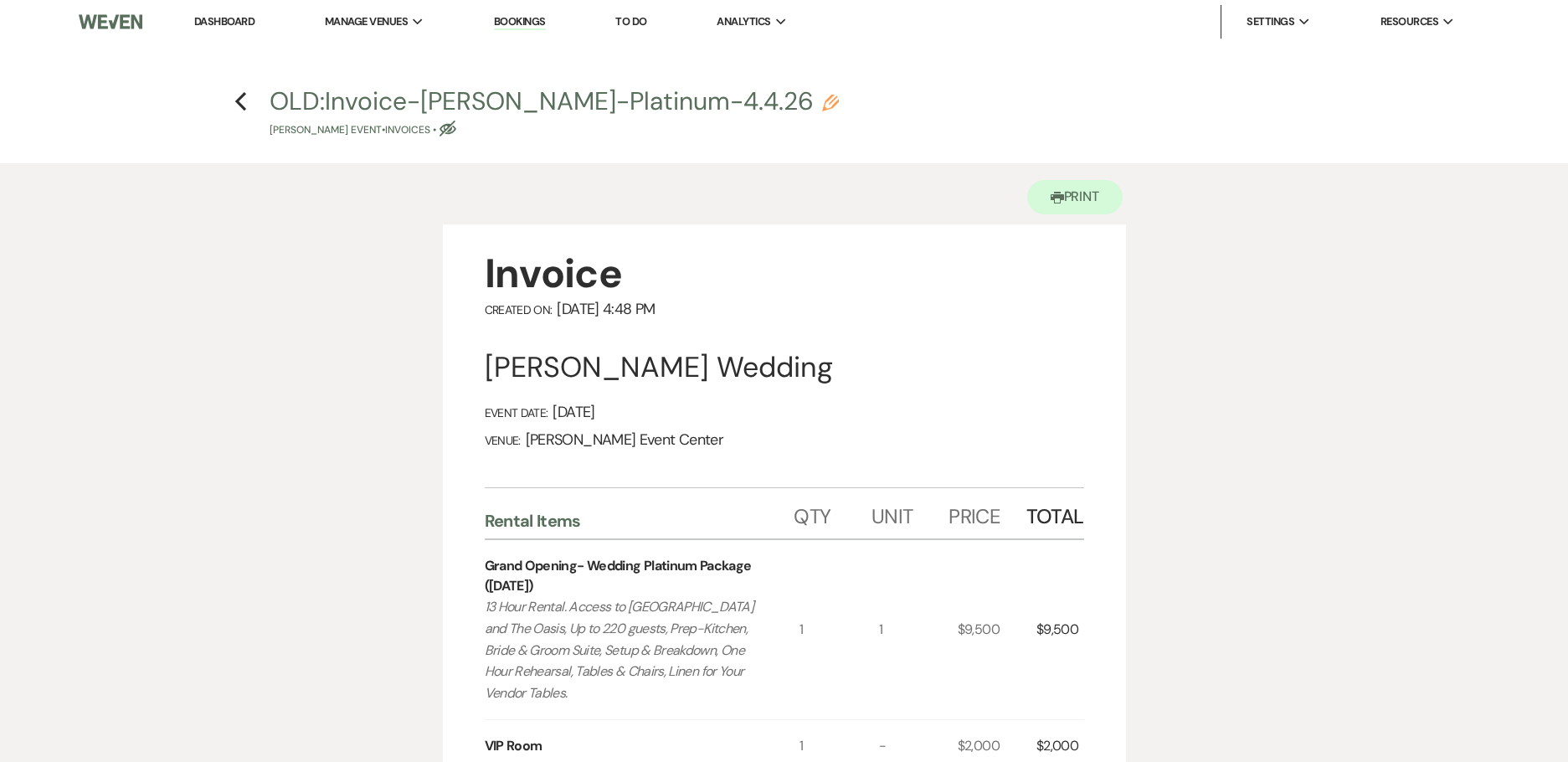
click at [822, 105] on icon "Pencil" at bounding box center [831, 103] width 17 height 17
select select "22"
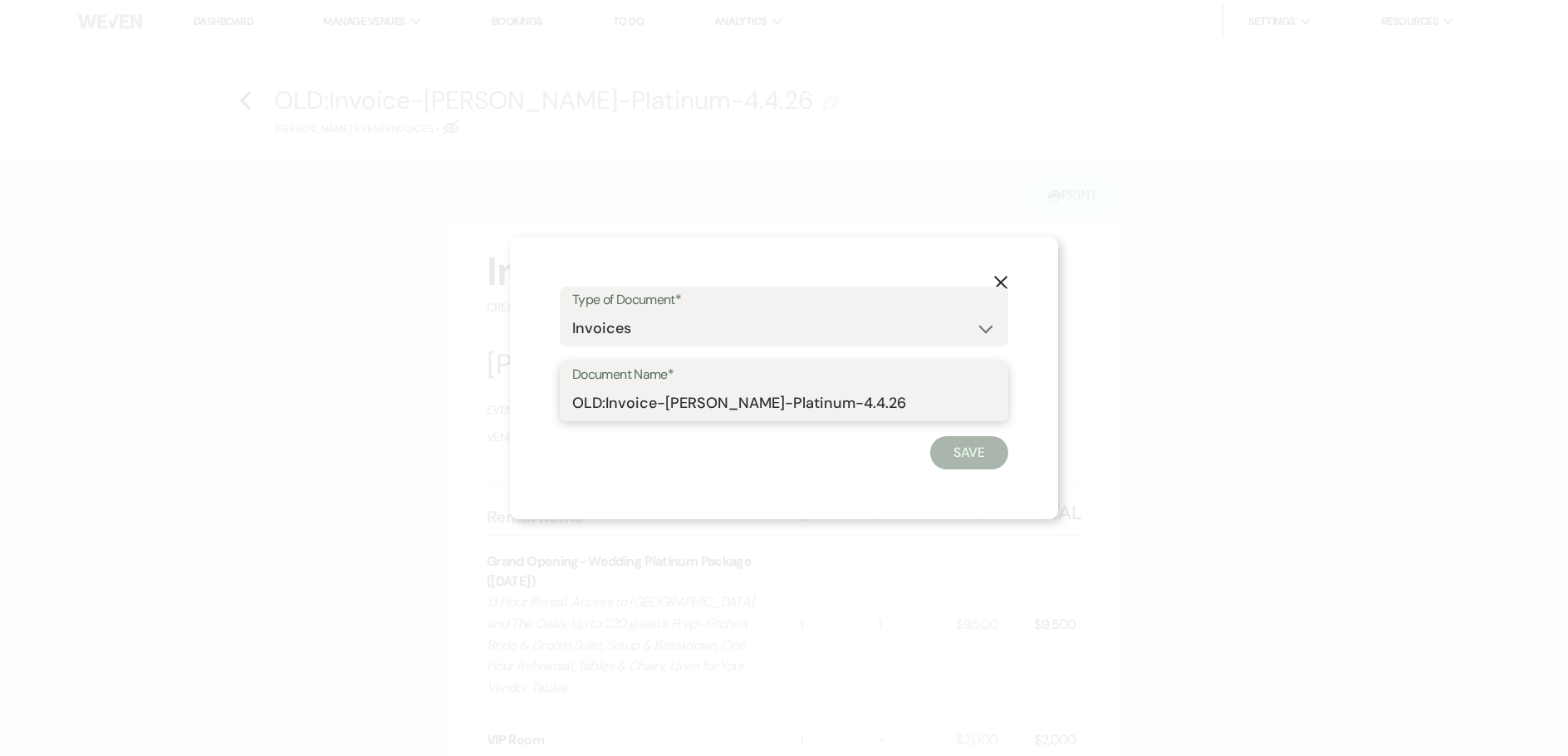
drag, startPoint x: 875, startPoint y: 399, endPoint x: 607, endPoint y: 405, distance: 268.1
click at [607, 405] on input "OLD:Invoice-[PERSON_NAME]-Platinum-4.4.26" at bounding box center [784, 403] width 424 height 32
click at [1006, 273] on button "X" at bounding box center [1000, 281] width 25 height 29
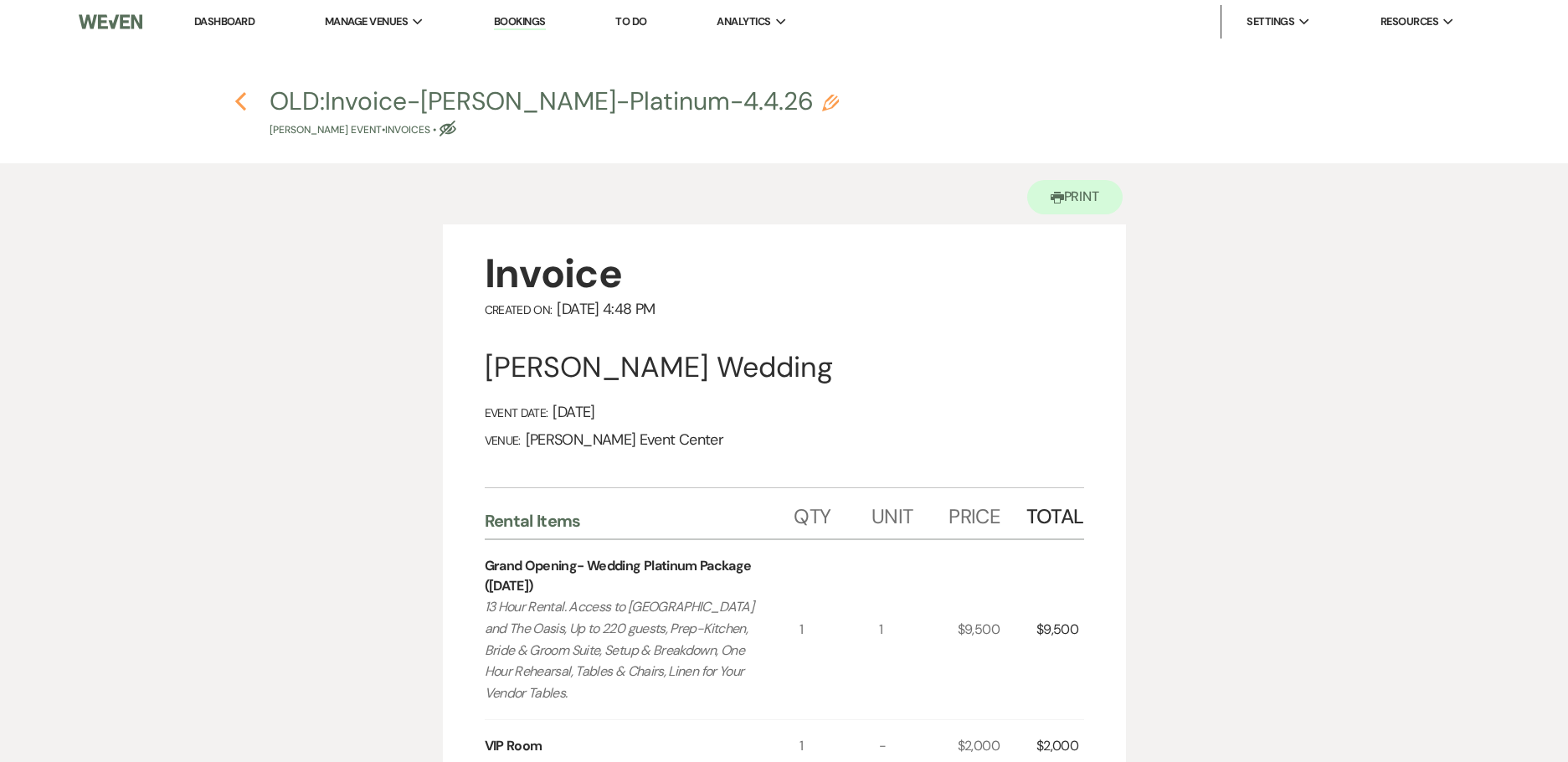
click at [244, 102] on icon "Previous" at bounding box center [241, 102] width 13 height 20
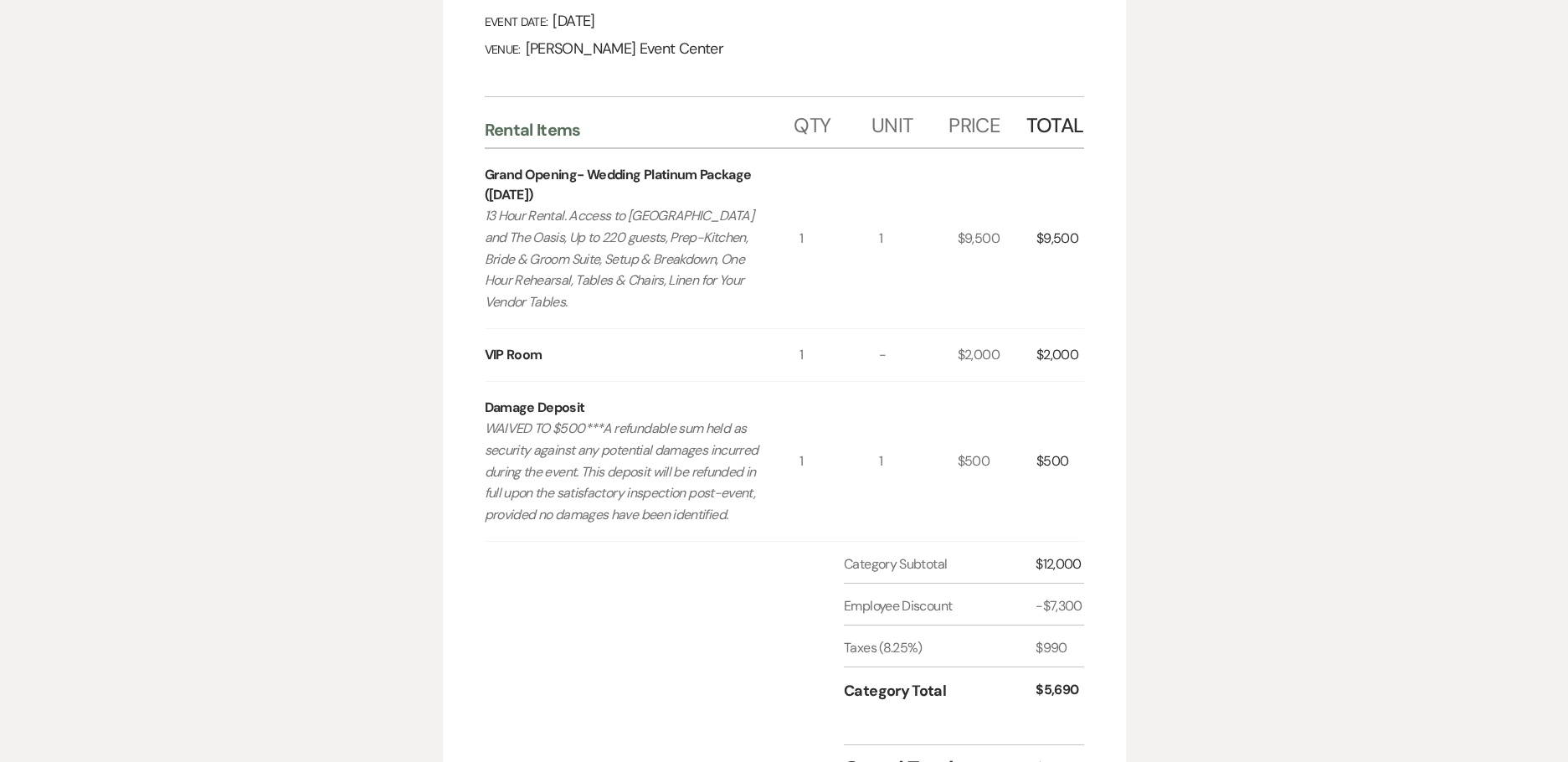
select select "12"
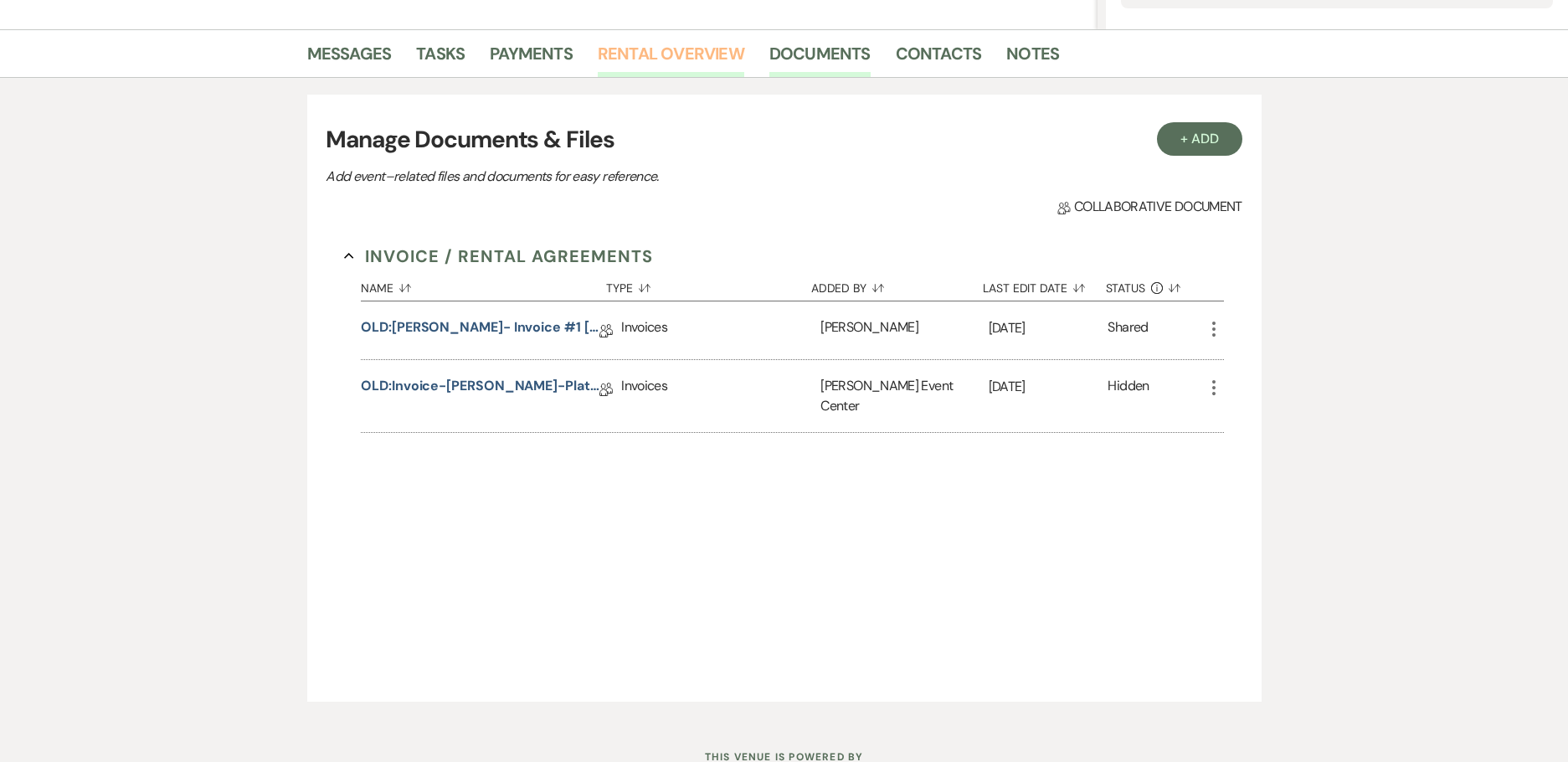
click at [692, 67] on link "Rental Overview" at bounding box center [671, 58] width 147 height 37
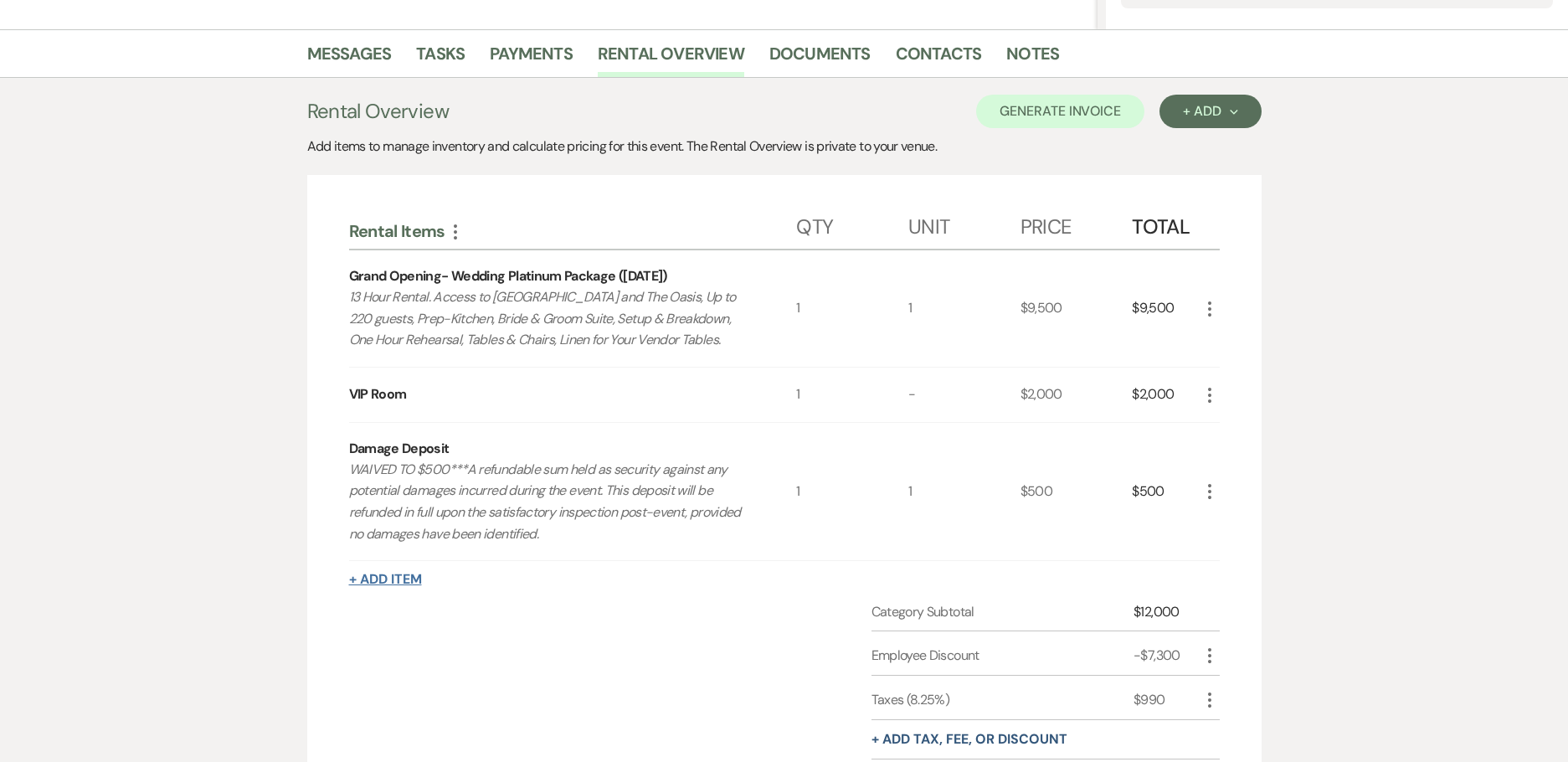
click at [367, 585] on button "+ Add Item" at bounding box center [385, 579] width 73 height 14
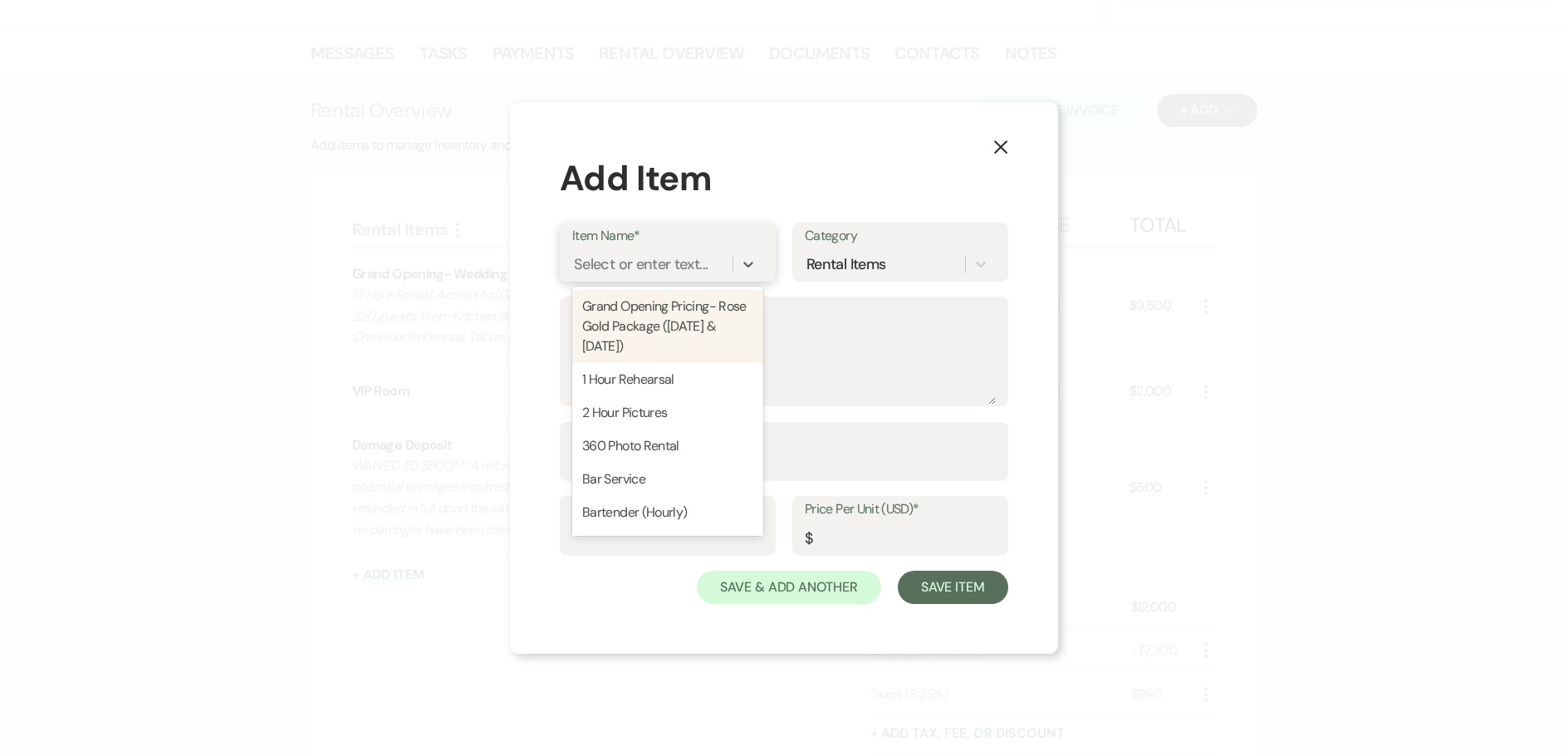
click at [639, 270] on div "Select or enter text..." at bounding box center [641, 263] width 134 height 22
type input "Sec"
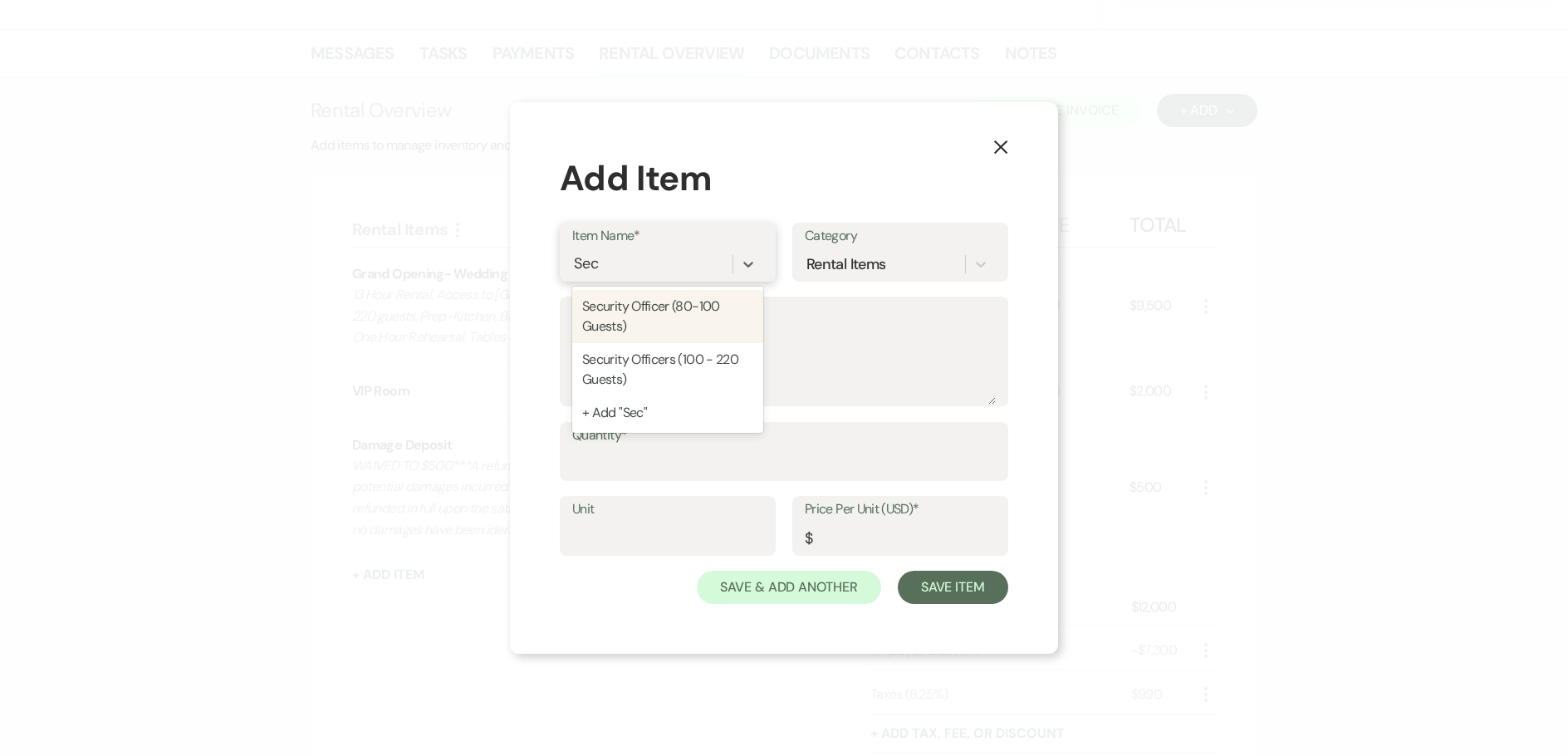
click at [657, 314] on div "Security Officer (80-100 Guests)" at bounding box center [668, 317] width 191 height 53
type textarea "If alcohol is being served, security is to be hired by [PERSON_NAME] Event Cent…"
type input "6"
type input "80"
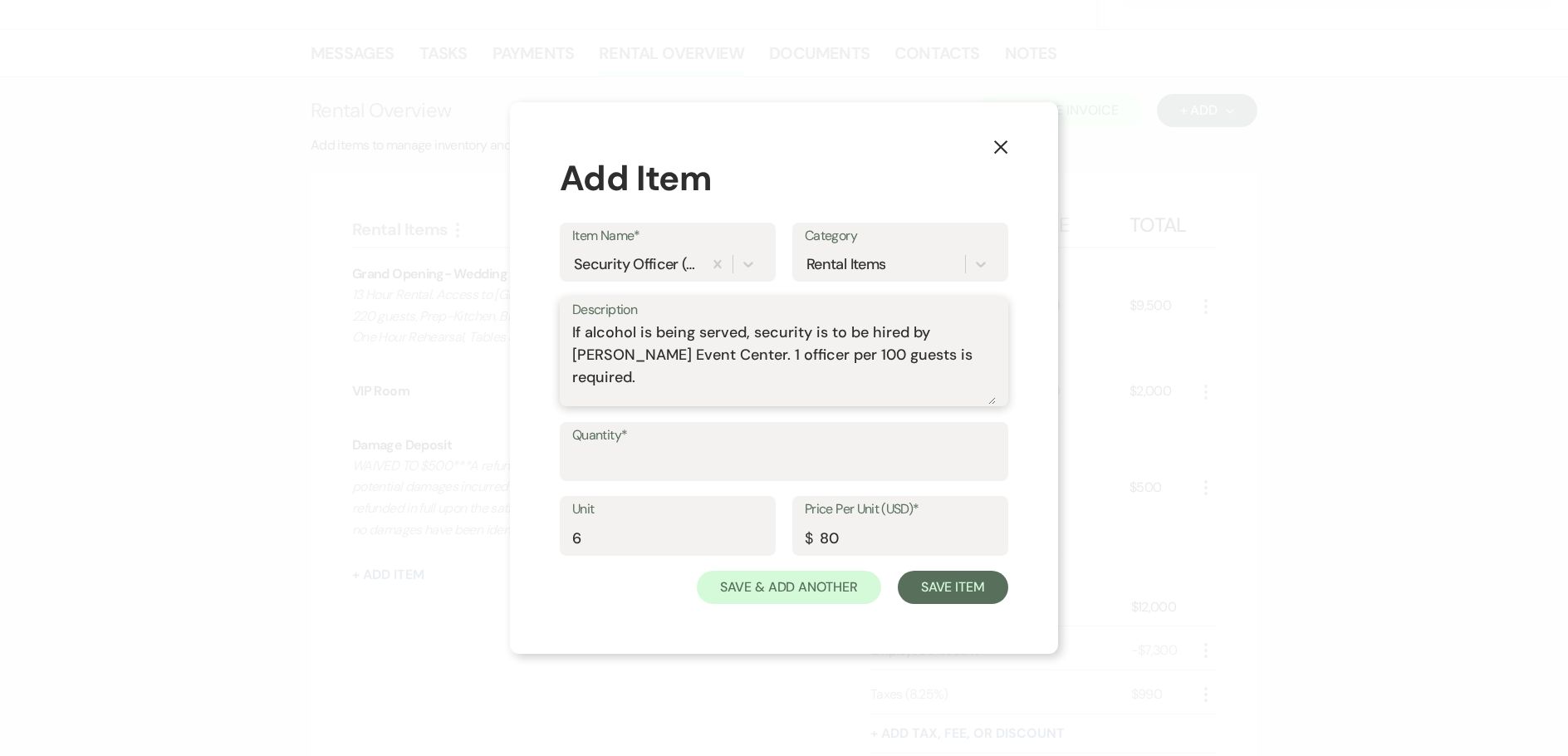
drag, startPoint x: 937, startPoint y: 369, endPoint x: 399, endPoint y: 327, distance: 539.6
click at [399, 327] on div "X Add Item Item Name* Security Officer (80-100 Guests) Category Rental Items De…" at bounding box center [784, 378] width 1568 height 756
type textarea "Security"
click at [1000, 145] on icon "X" at bounding box center [1001, 147] width 15 height 15
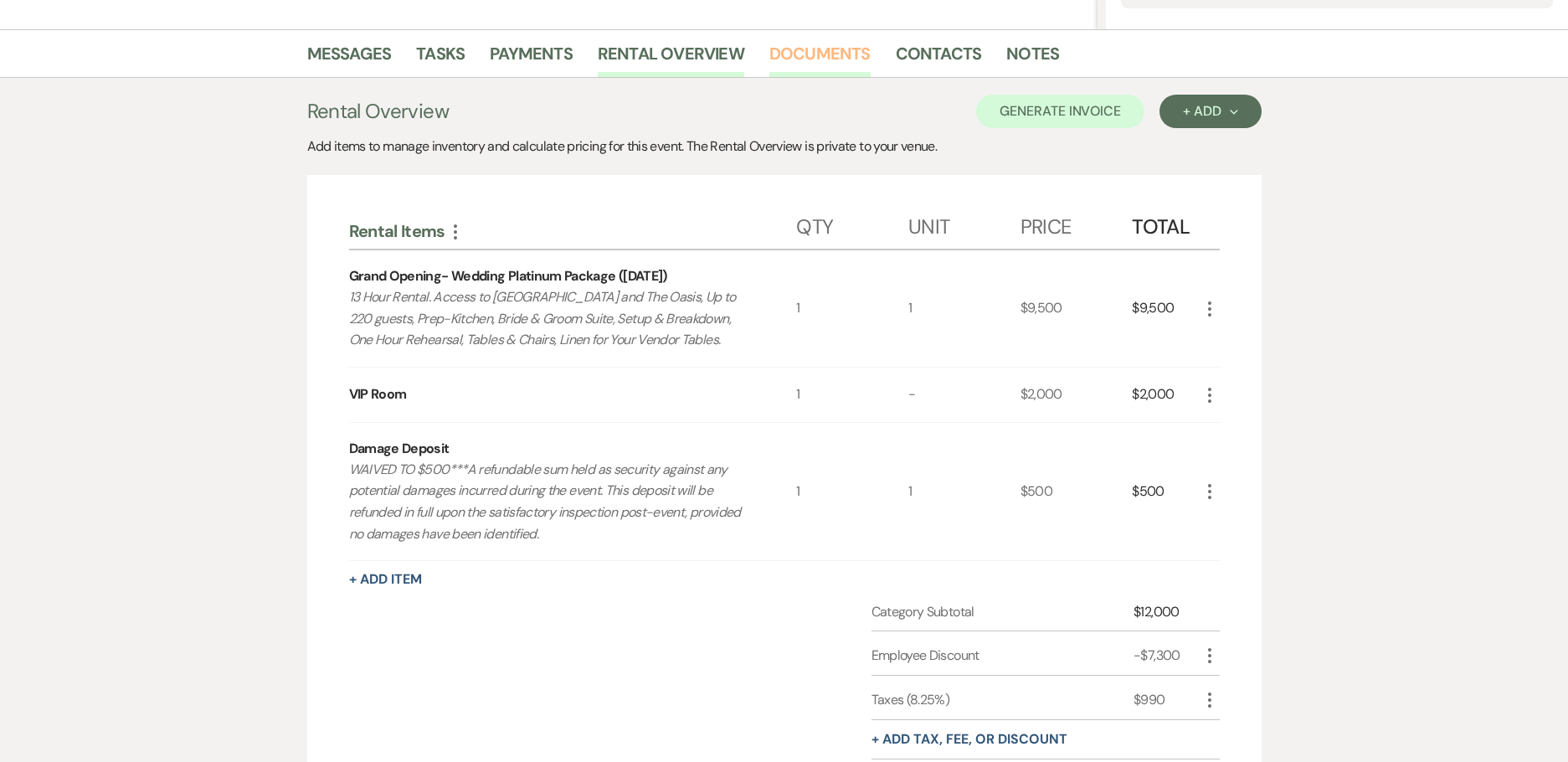
click at [817, 50] on link "Documents" at bounding box center [820, 58] width 102 height 37
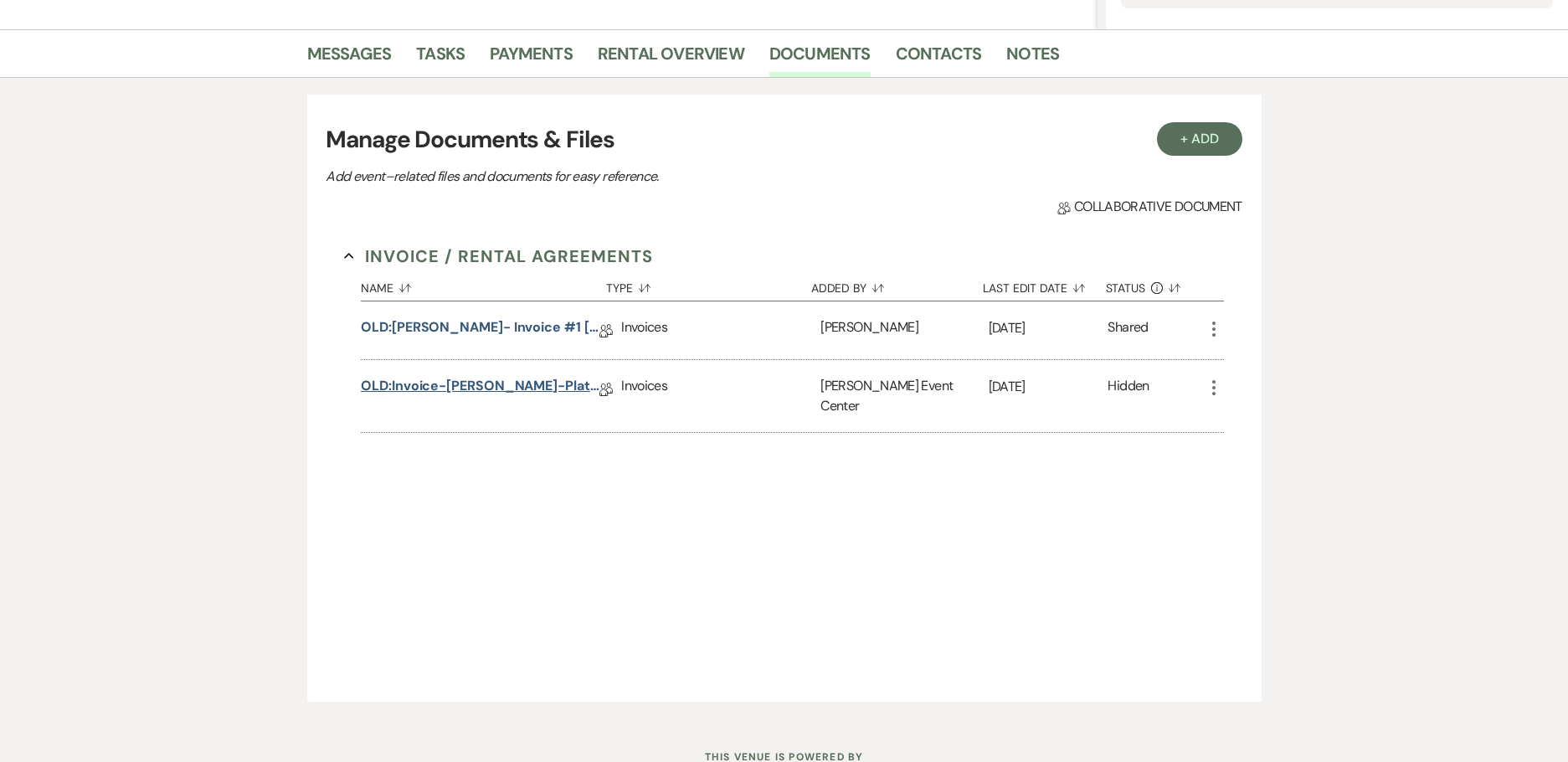
click at [424, 378] on link "OLD:Invoice-[PERSON_NAME]-Platinum-4.4.26" at bounding box center [480, 389] width 239 height 26
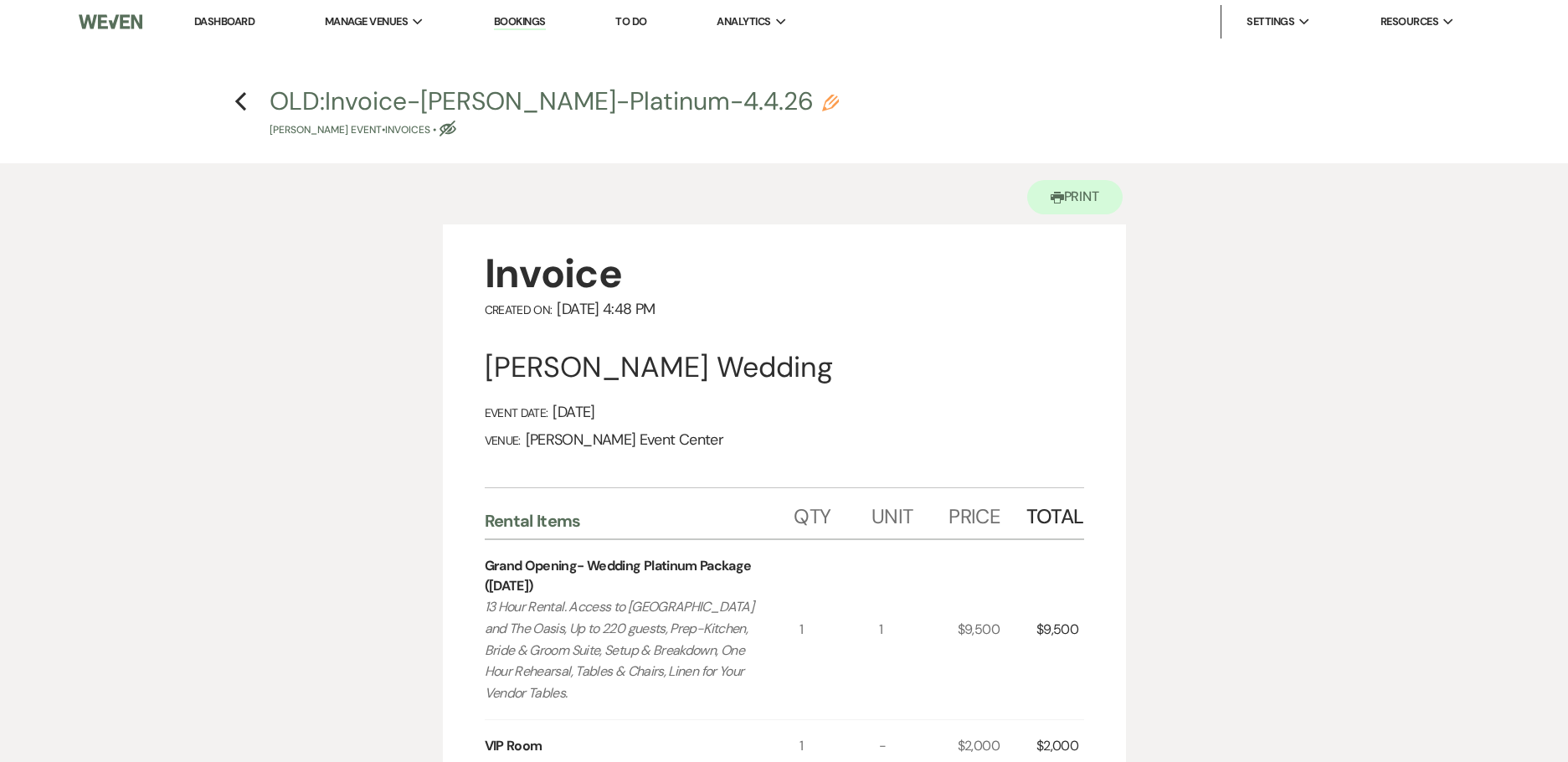
click at [822, 101] on use "button" at bounding box center [831, 103] width 17 height 17
select select "22"
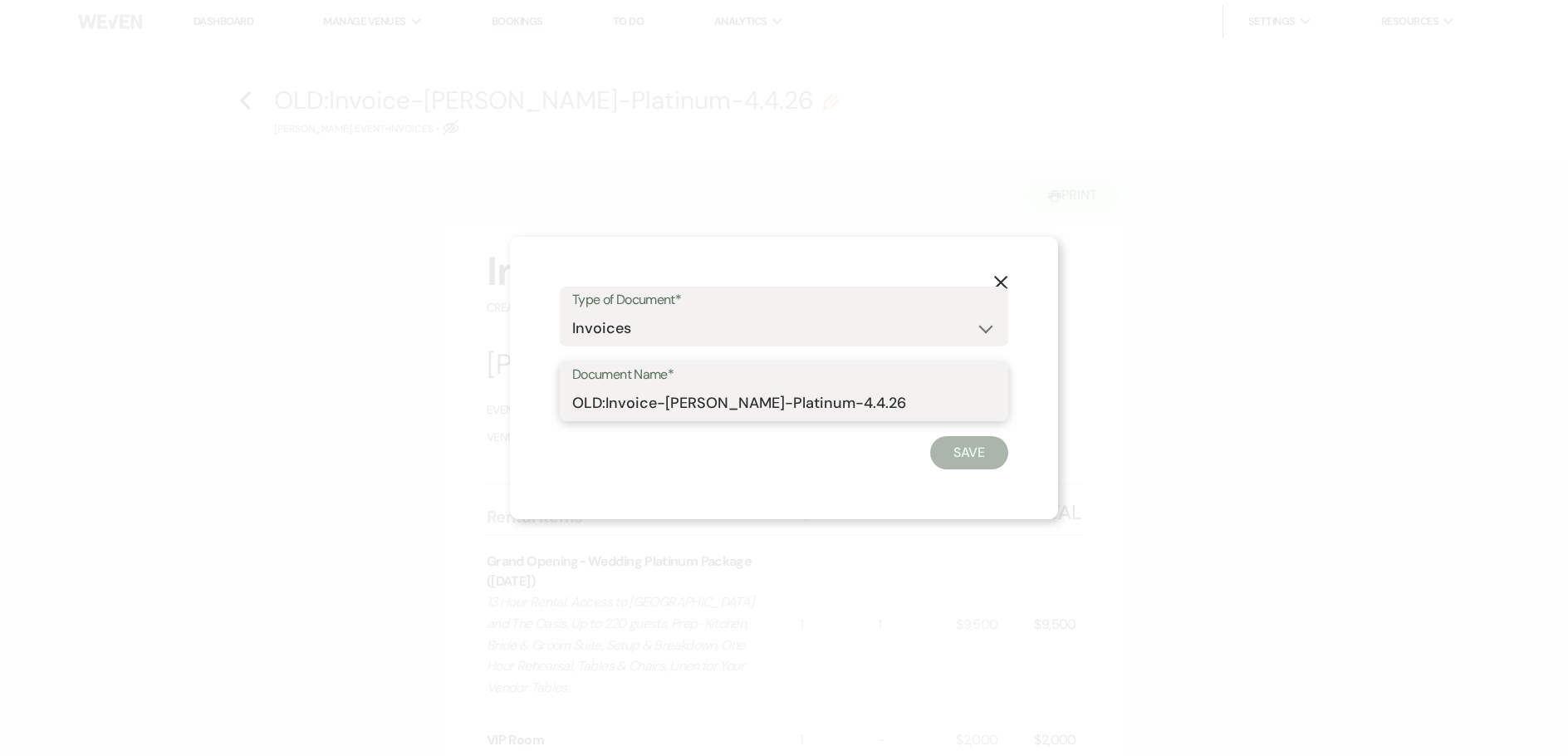
drag, startPoint x: 605, startPoint y: 406, endPoint x: 518, endPoint y: 401, distance: 87.1
click at [518, 401] on div "X Type of Document* Special Event Insurance Vendor Certificate of Insurance Con…" at bounding box center [784, 378] width 548 height 283
type input "Invoice-[PERSON_NAME]-Platinum-4.4.26"
click at [949, 449] on button "Save" at bounding box center [969, 452] width 78 height 33
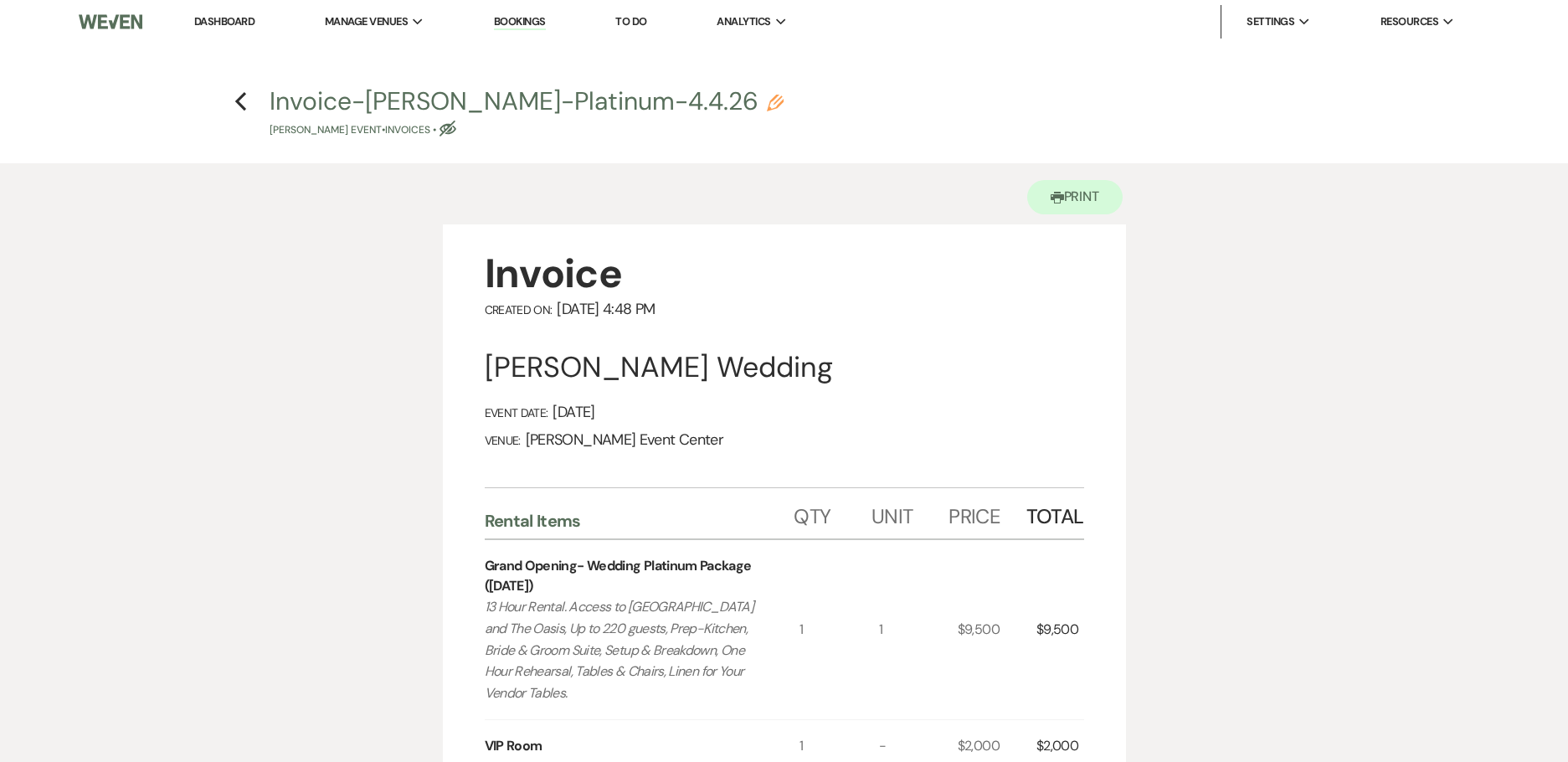
click at [248, 92] on h4 "Previous Invoice-[PERSON_NAME]-Platinum-4.4.26 Pencil [PERSON_NAME] Event • Inv…" at bounding box center [784, 111] width 1205 height 55
click at [237, 99] on icon "Previous" at bounding box center [241, 102] width 13 height 20
select select "12"
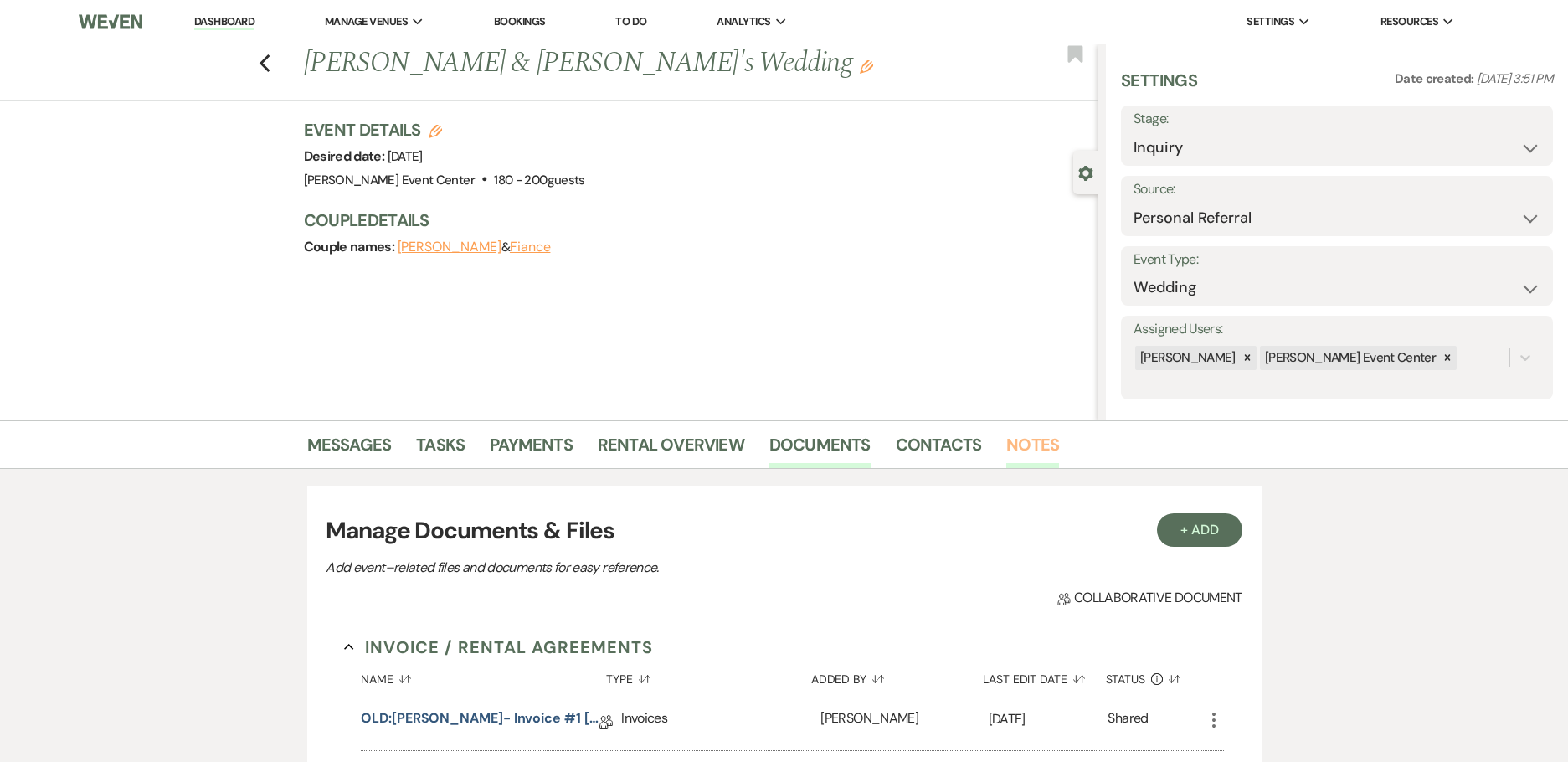
click at [1022, 452] on link "Notes" at bounding box center [1033, 449] width 53 height 37
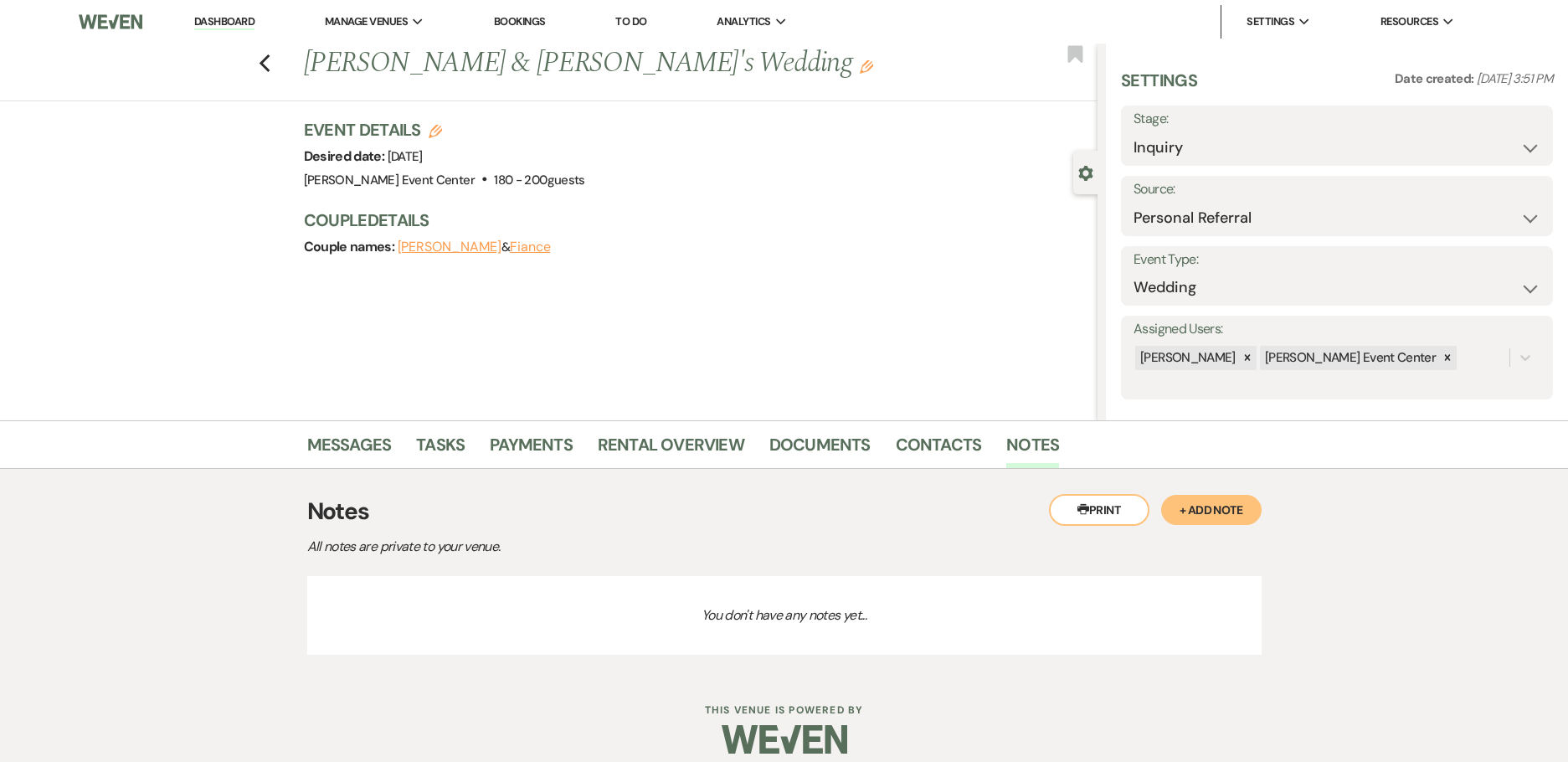
click at [1170, 509] on button "+ Add Note" at bounding box center [1211, 509] width 101 height 30
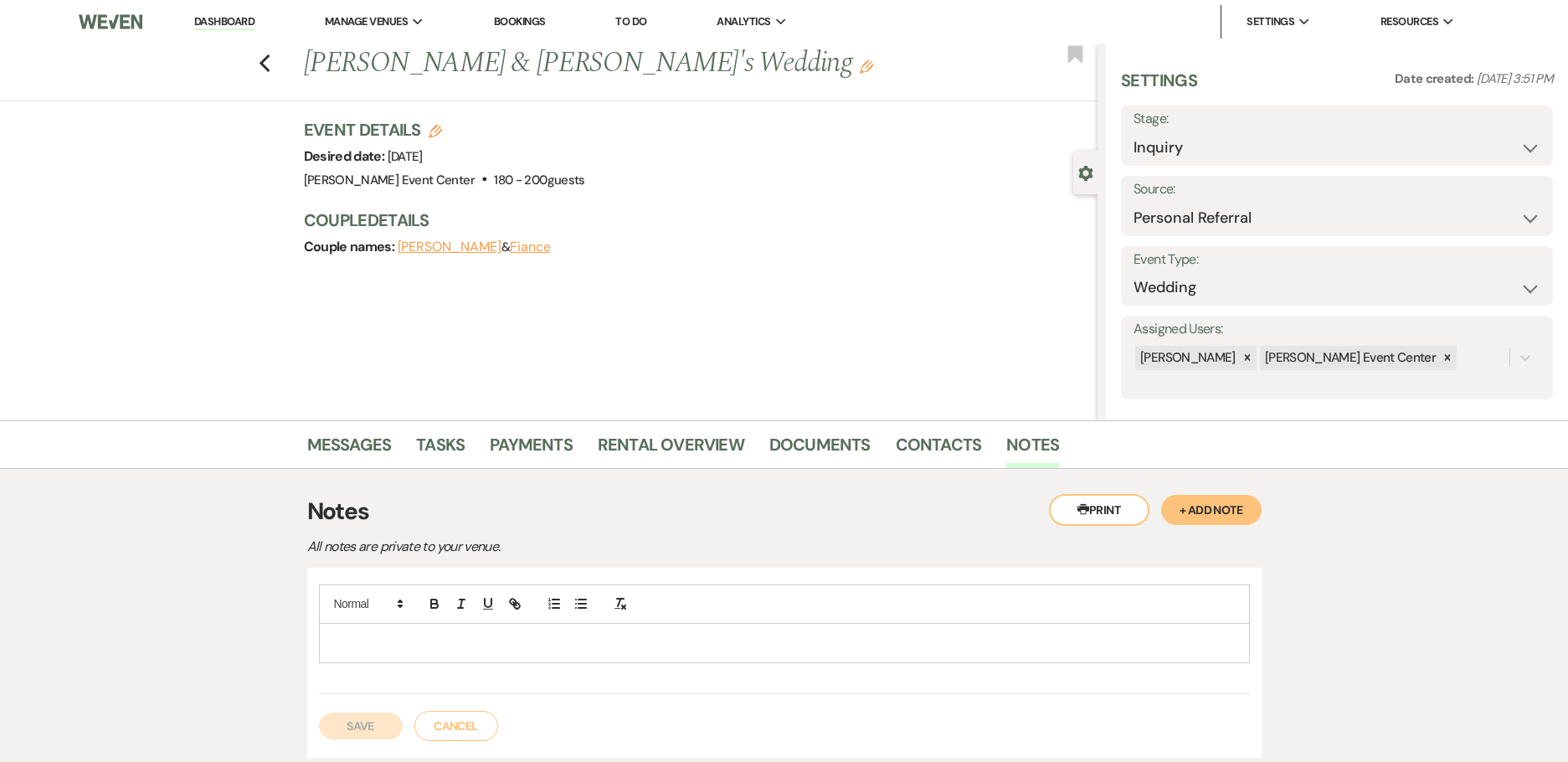
click at [778, 646] on p at bounding box center [785, 643] width 904 height 19
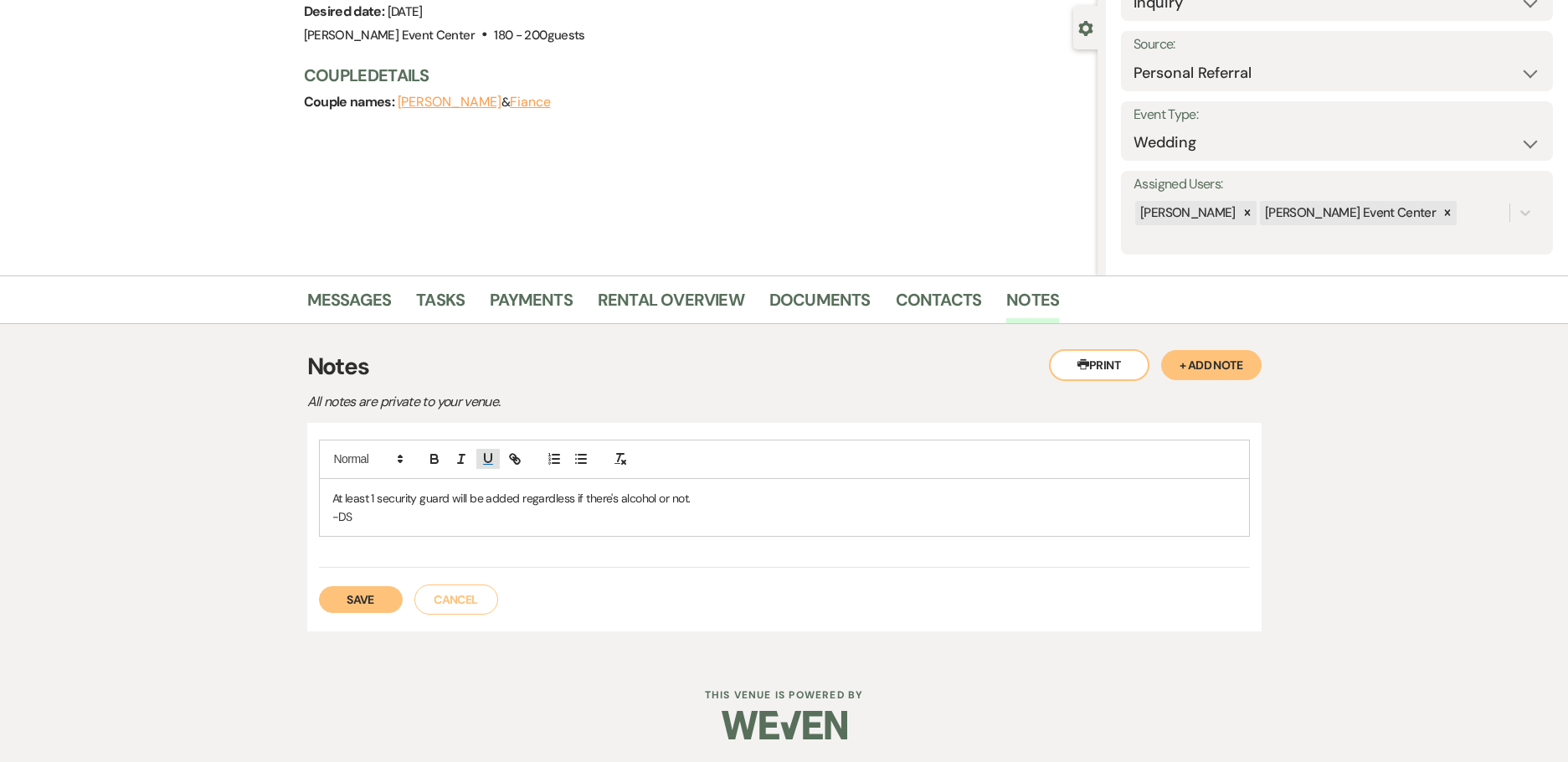
scroll to position [148, 0]
click at [375, 590] on button "Save" at bounding box center [361, 596] width 84 height 26
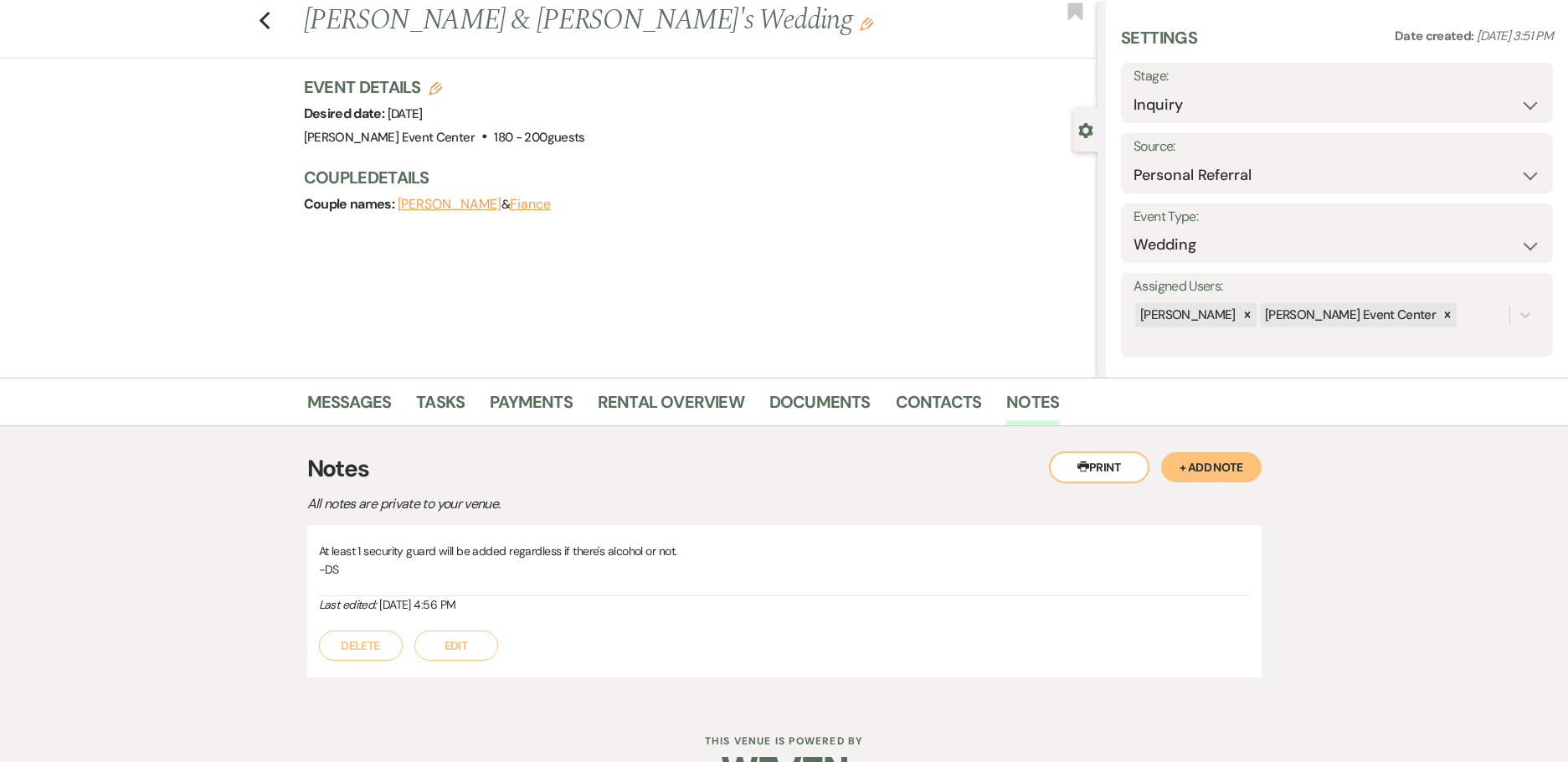
scroll to position [0, 0]
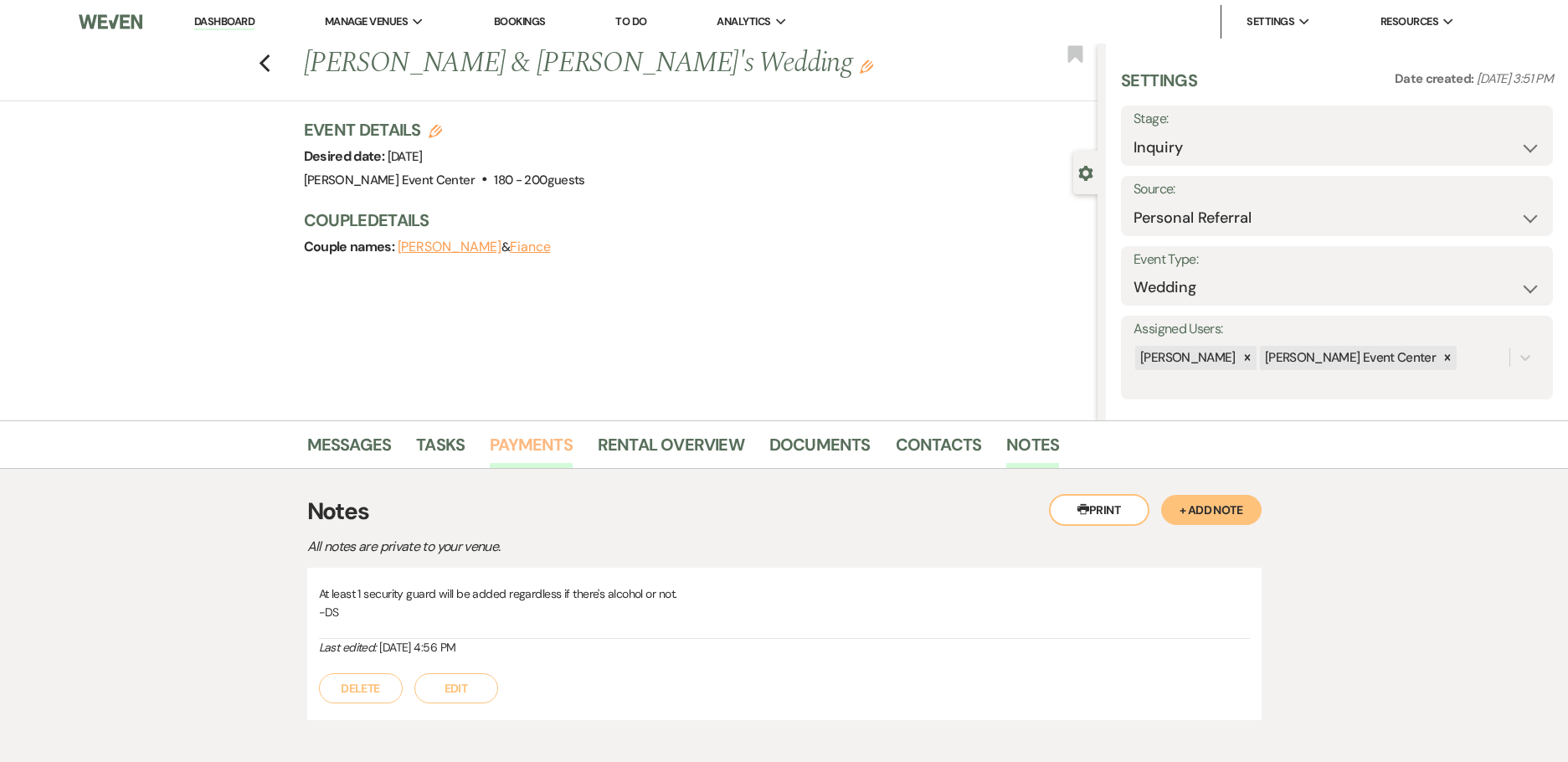
click at [514, 440] on link "Payments" at bounding box center [531, 449] width 83 height 37
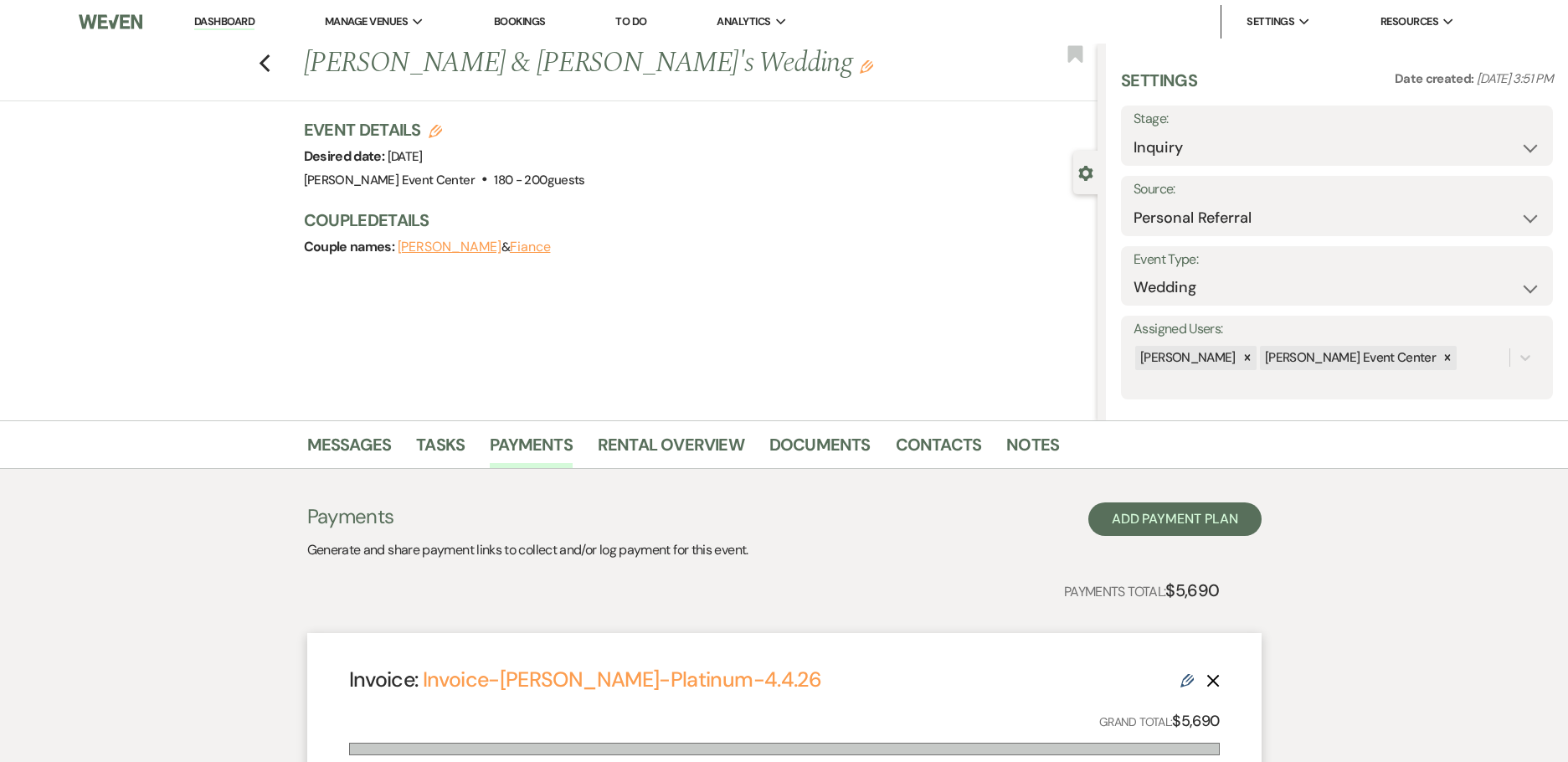
click at [986, 521] on div "Payments Generate and share payment links to collect and/or log payment for thi…" at bounding box center [784, 532] width 955 height 58
click at [836, 444] on link "Documents" at bounding box center [820, 449] width 102 height 37
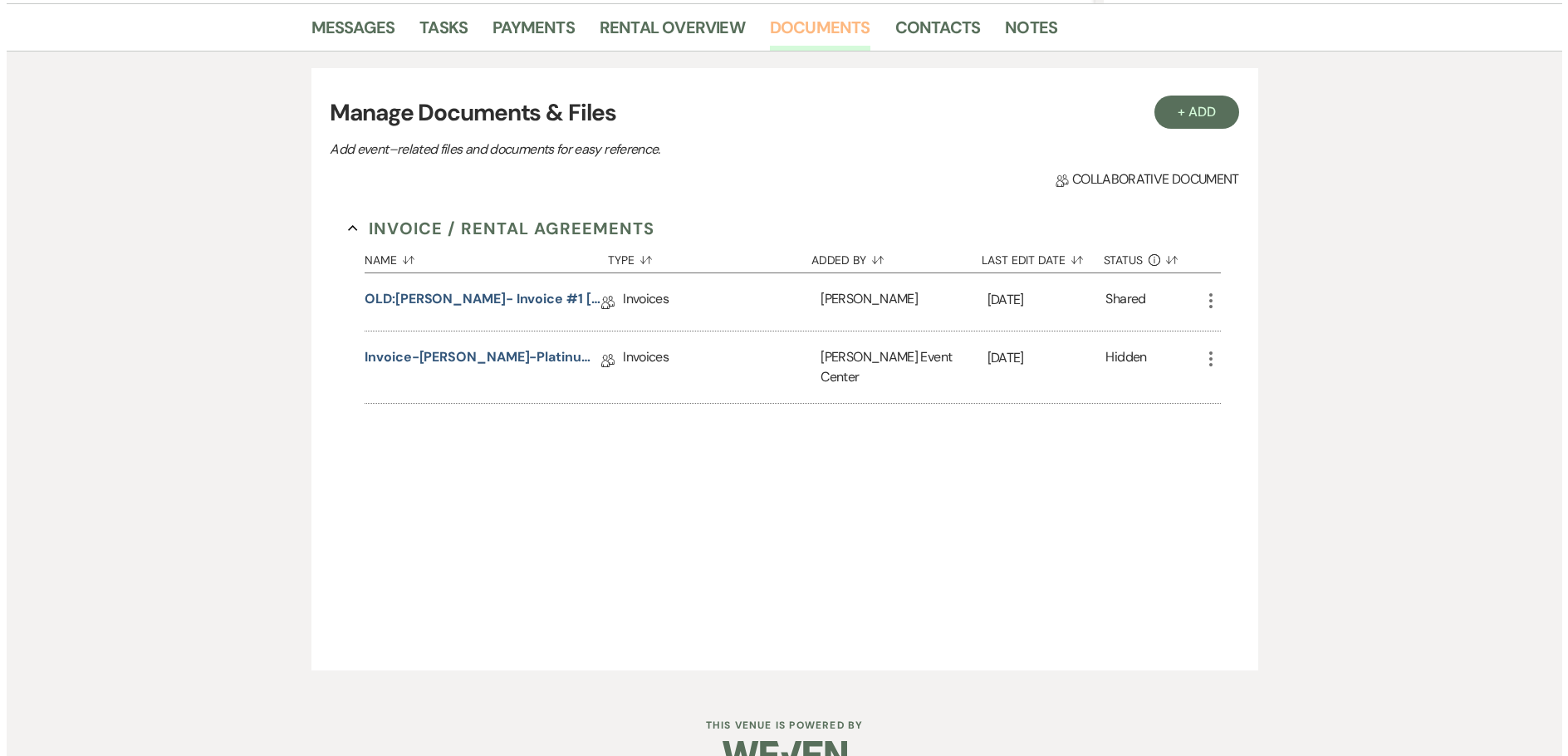
scroll to position [416, 0]
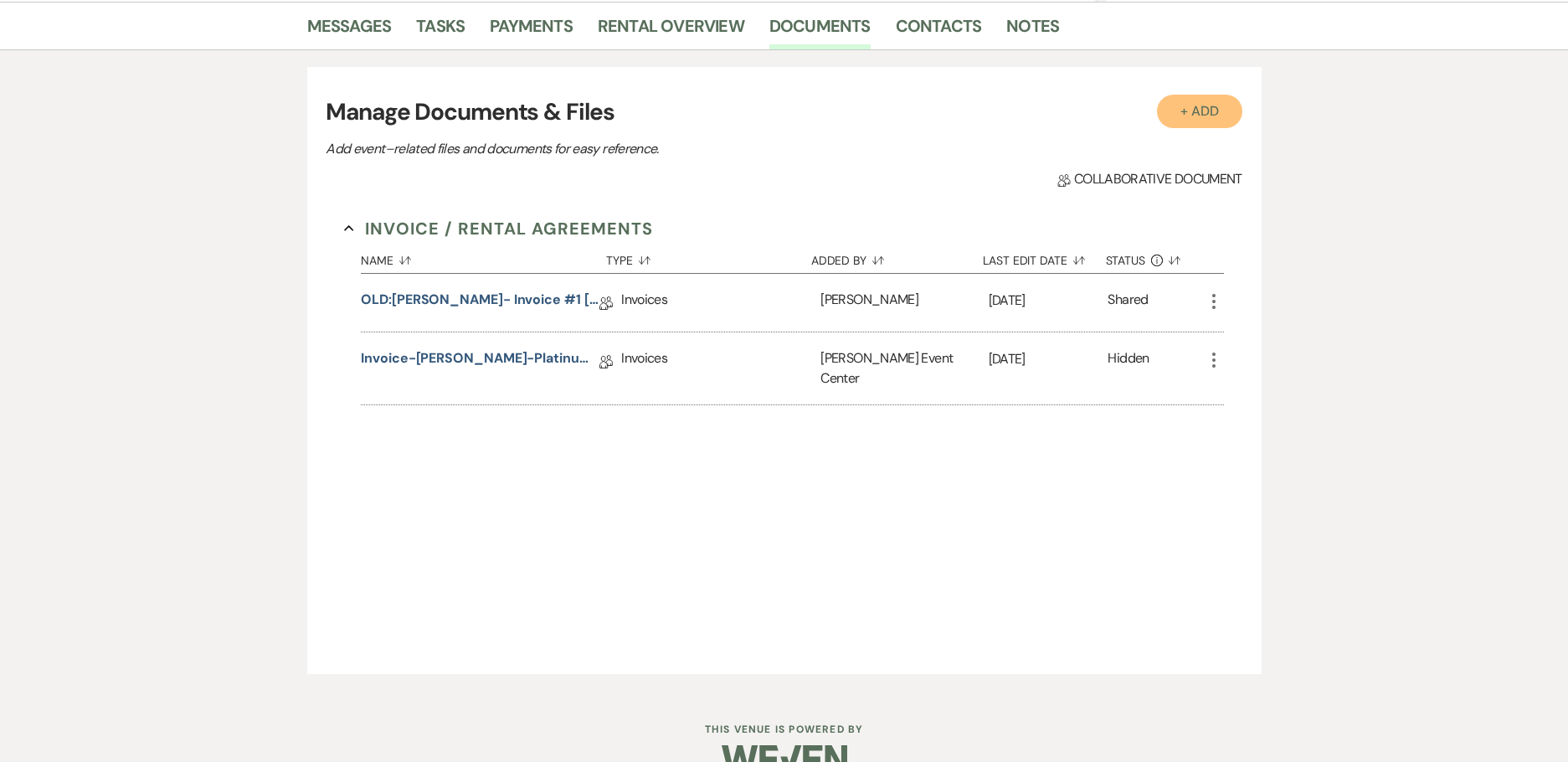
click at [1195, 116] on button "+ Add" at bounding box center [1199, 111] width 85 height 33
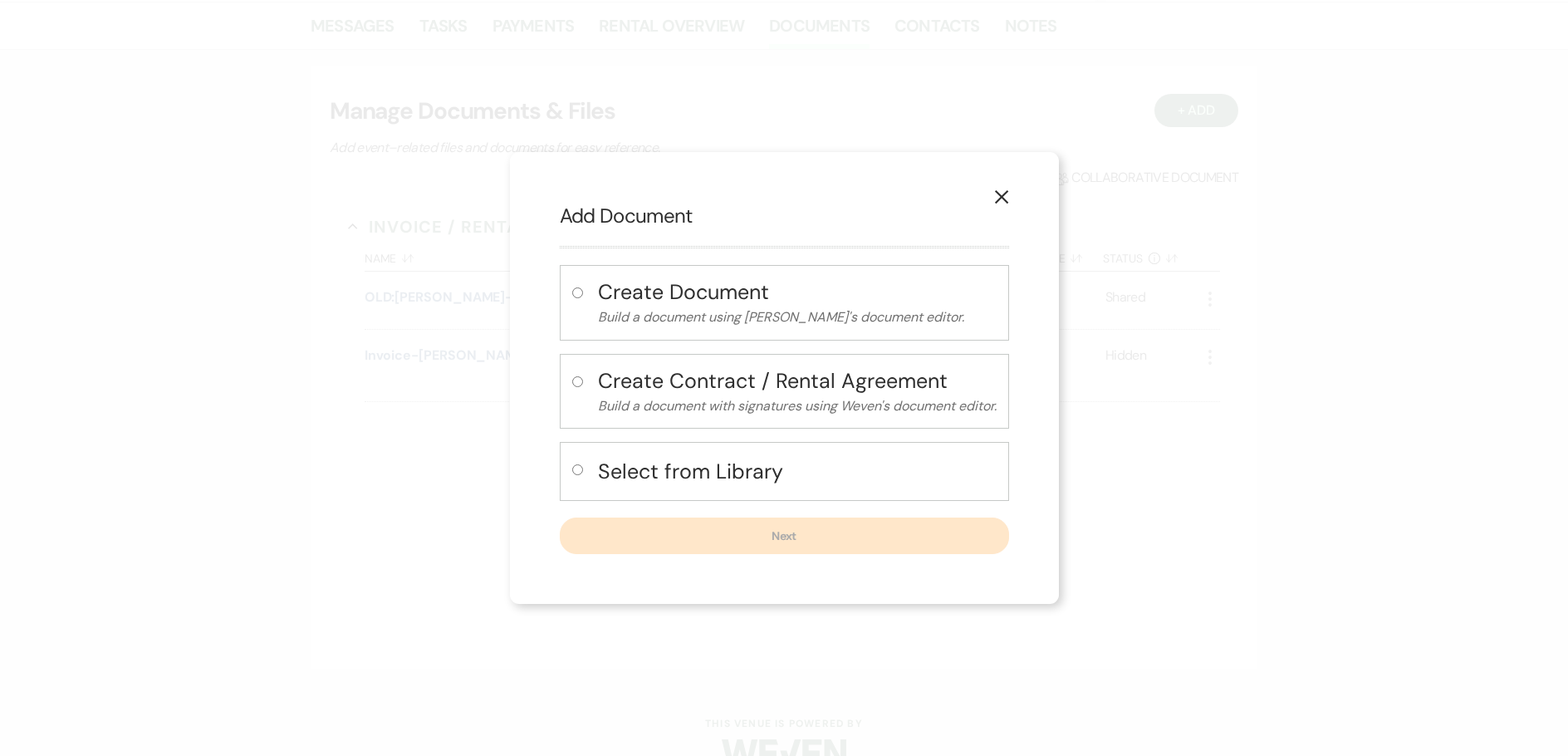
click at [737, 469] on h4 "Select from Library" at bounding box center [797, 472] width 399 height 29
radio input "true"
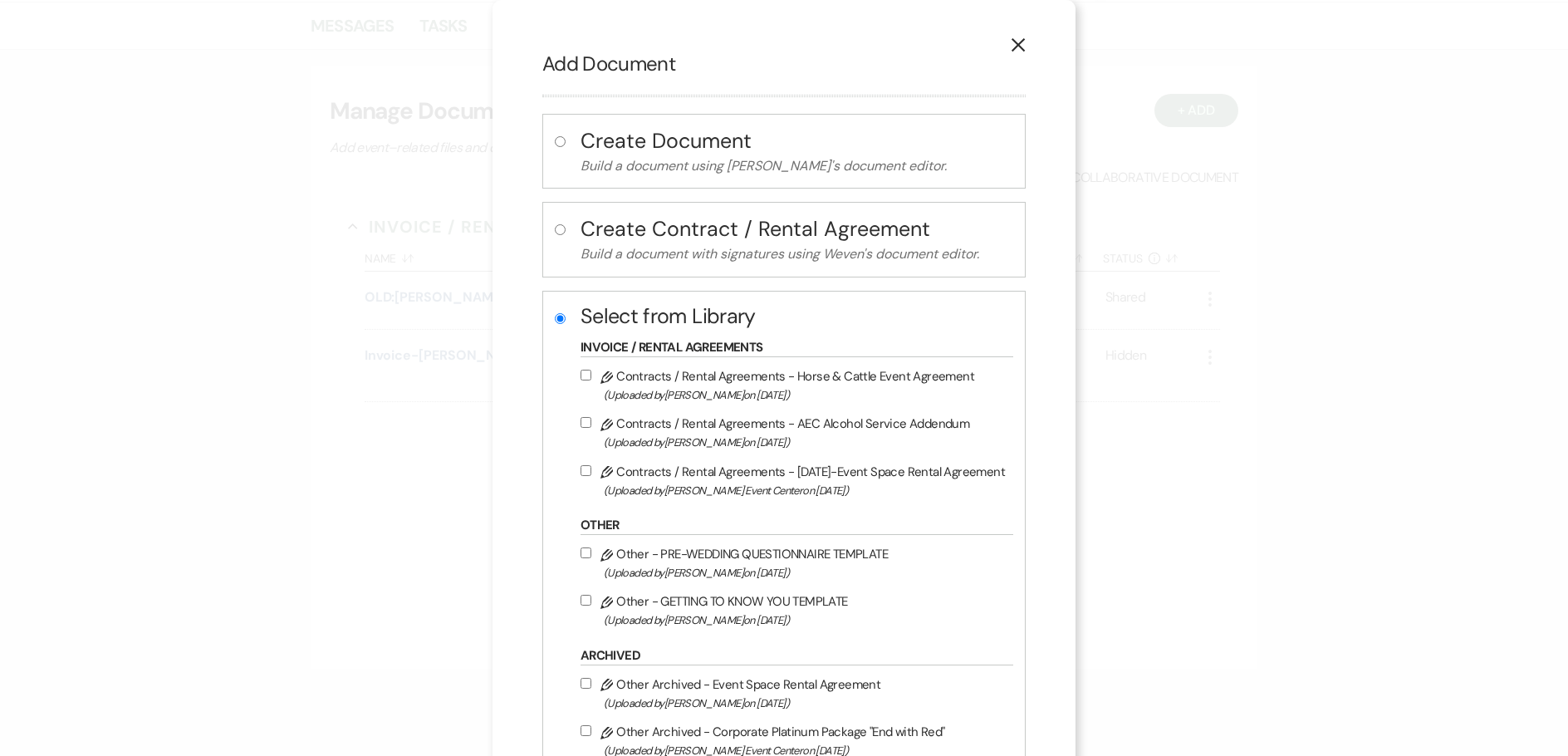
click at [580, 469] on input "Pencil Contracts / Rental Agreements - [DATE]-Event Space Rental Agreement (Upl…" at bounding box center [586, 471] width 11 height 11
checkbox input "true"
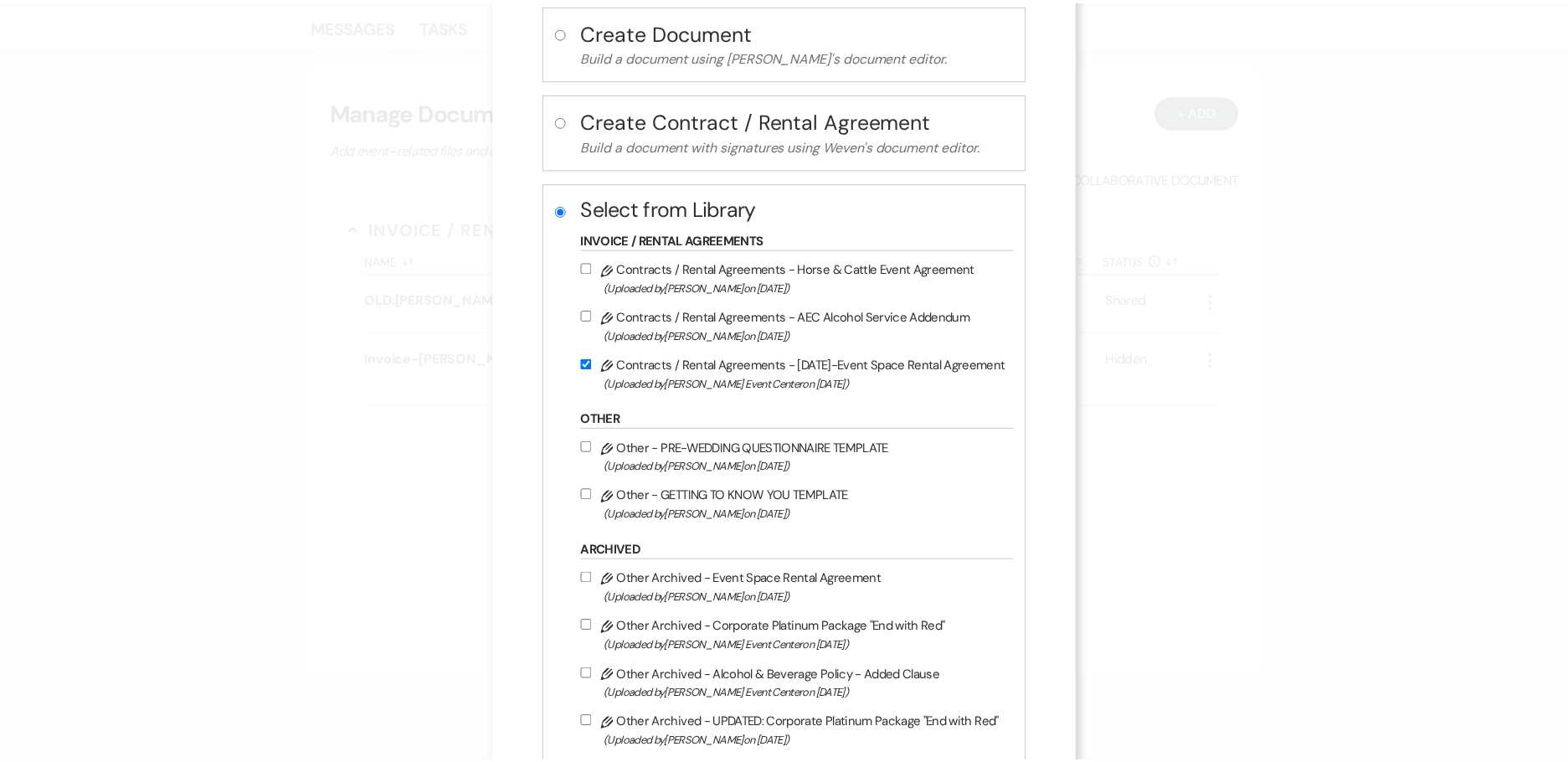
scroll to position [234, 0]
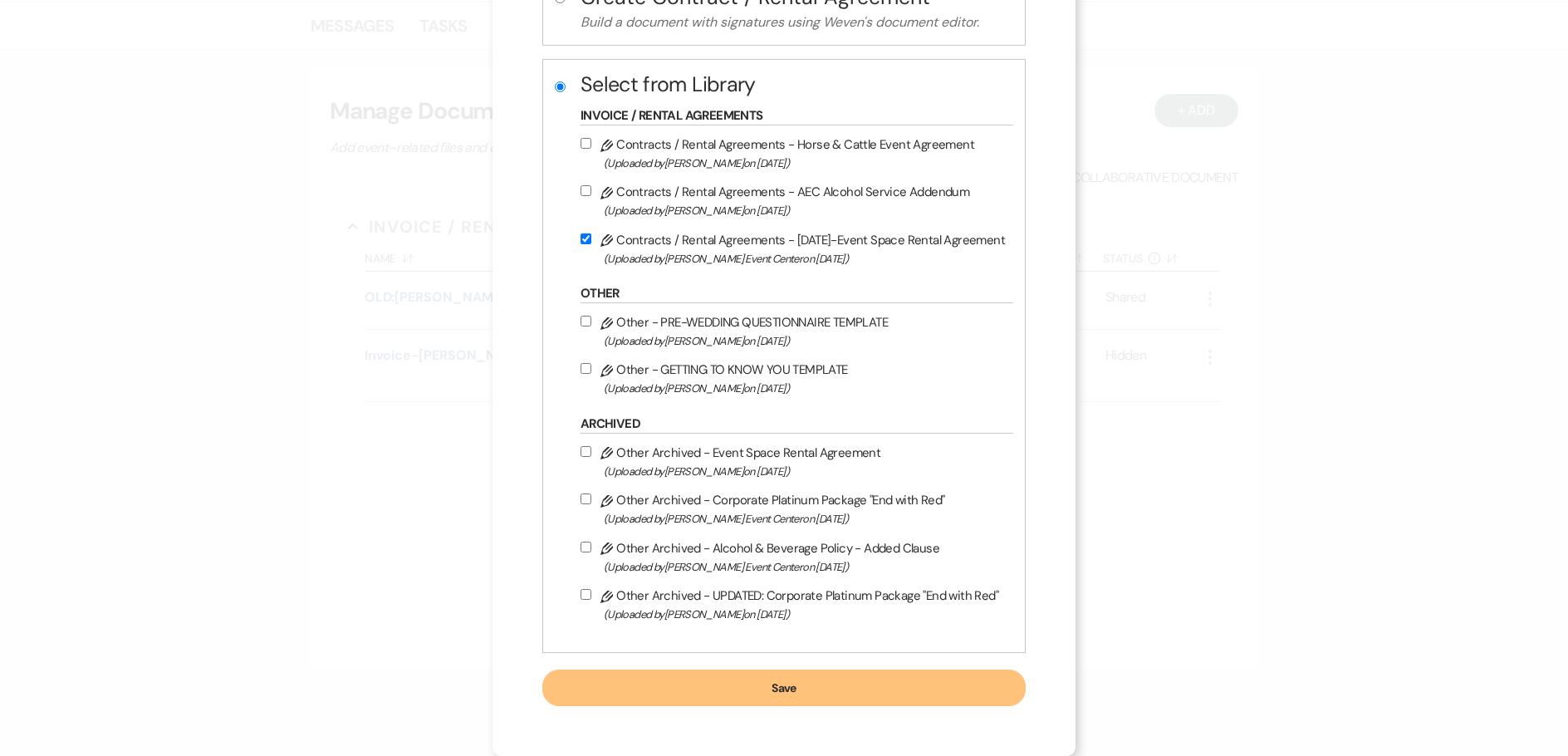
click at [845, 682] on button "Save" at bounding box center [784, 687] width 483 height 36
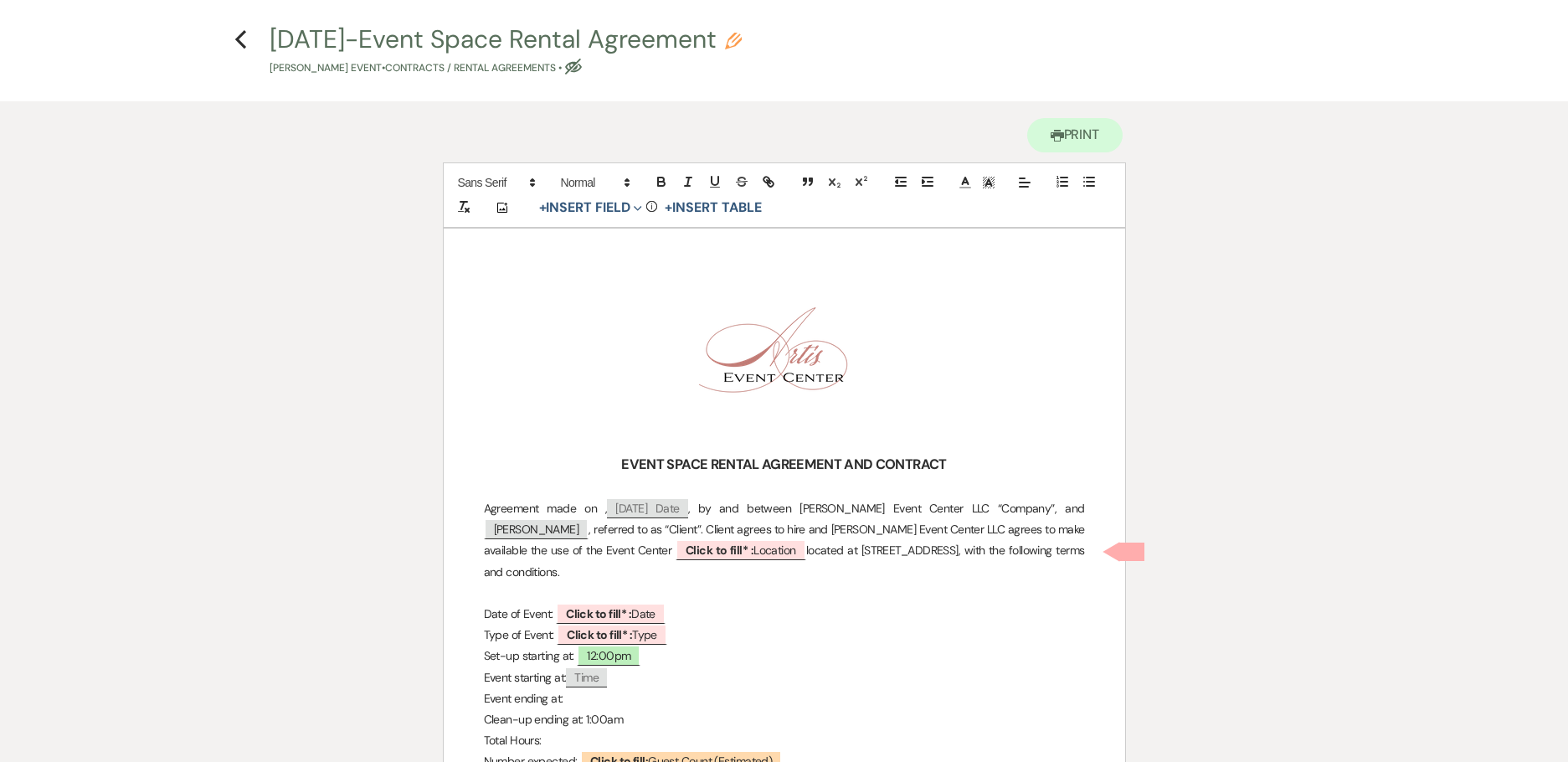
scroll to position [251, 0]
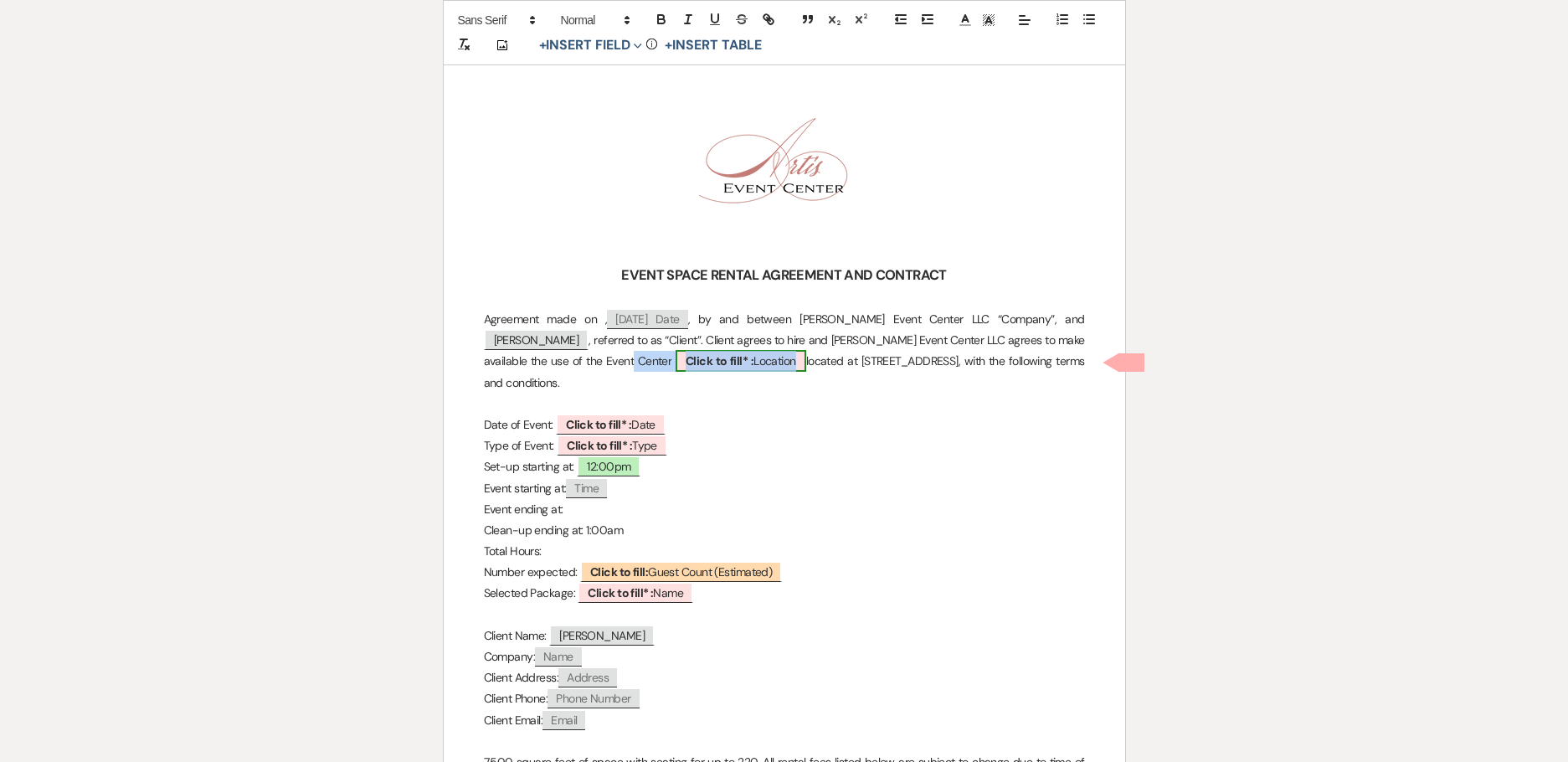
click at [686, 364] on b "Click to fill* :" at bounding box center [719, 361] width 67 height 15
select select "owner"
select select "Location"
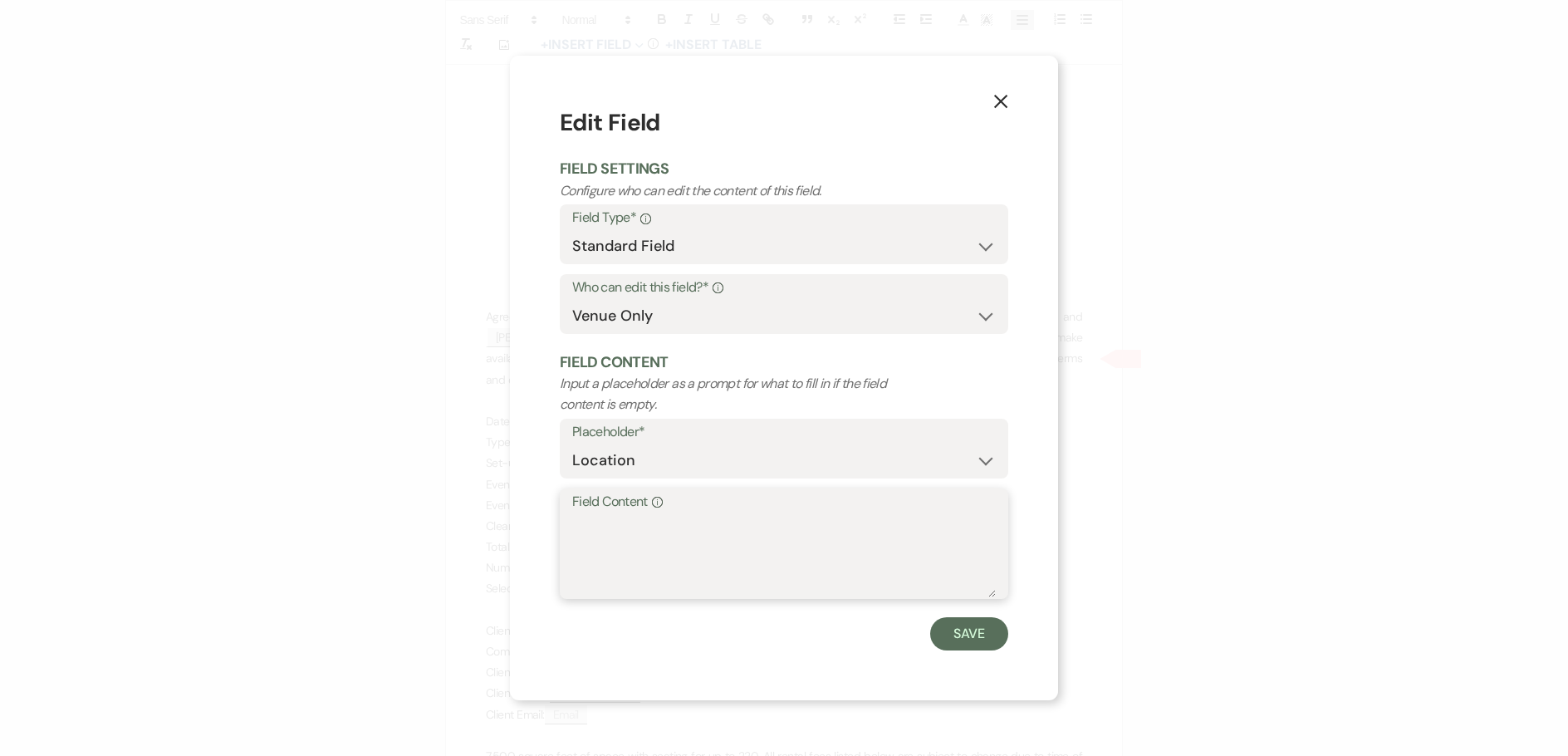
click at [727, 544] on textarea "Field Content Info" at bounding box center [784, 556] width 424 height 83
type textarea "AEC Ballroom and Oasis"
click at [953, 639] on button "Save" at bounding box center [969, 633] width 78 height 33
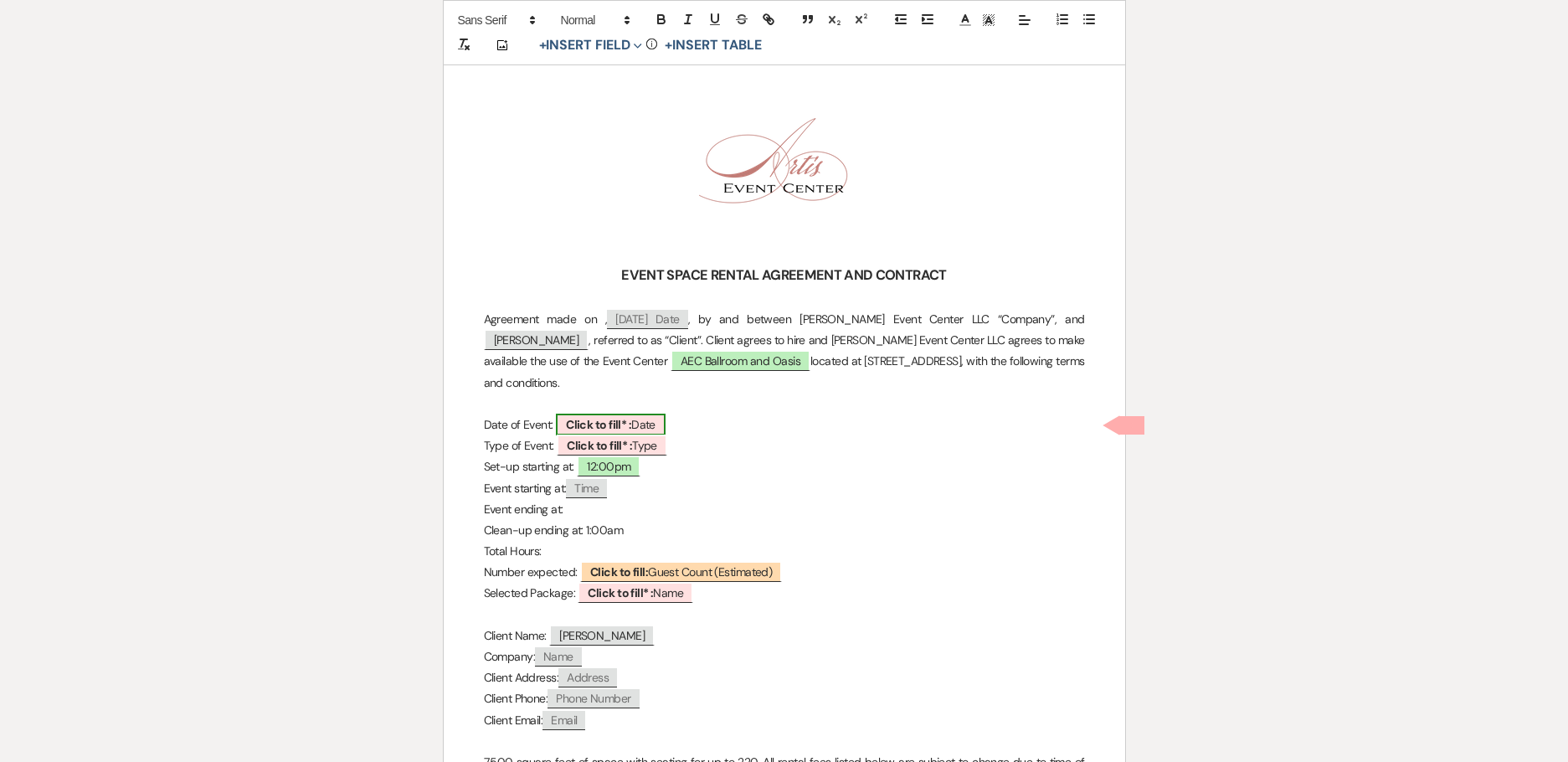
click at [625, 419] on b "Click to fill* :" at bounding box center [598, 425] width 66 height 15
select select "owner"
select select "Date"
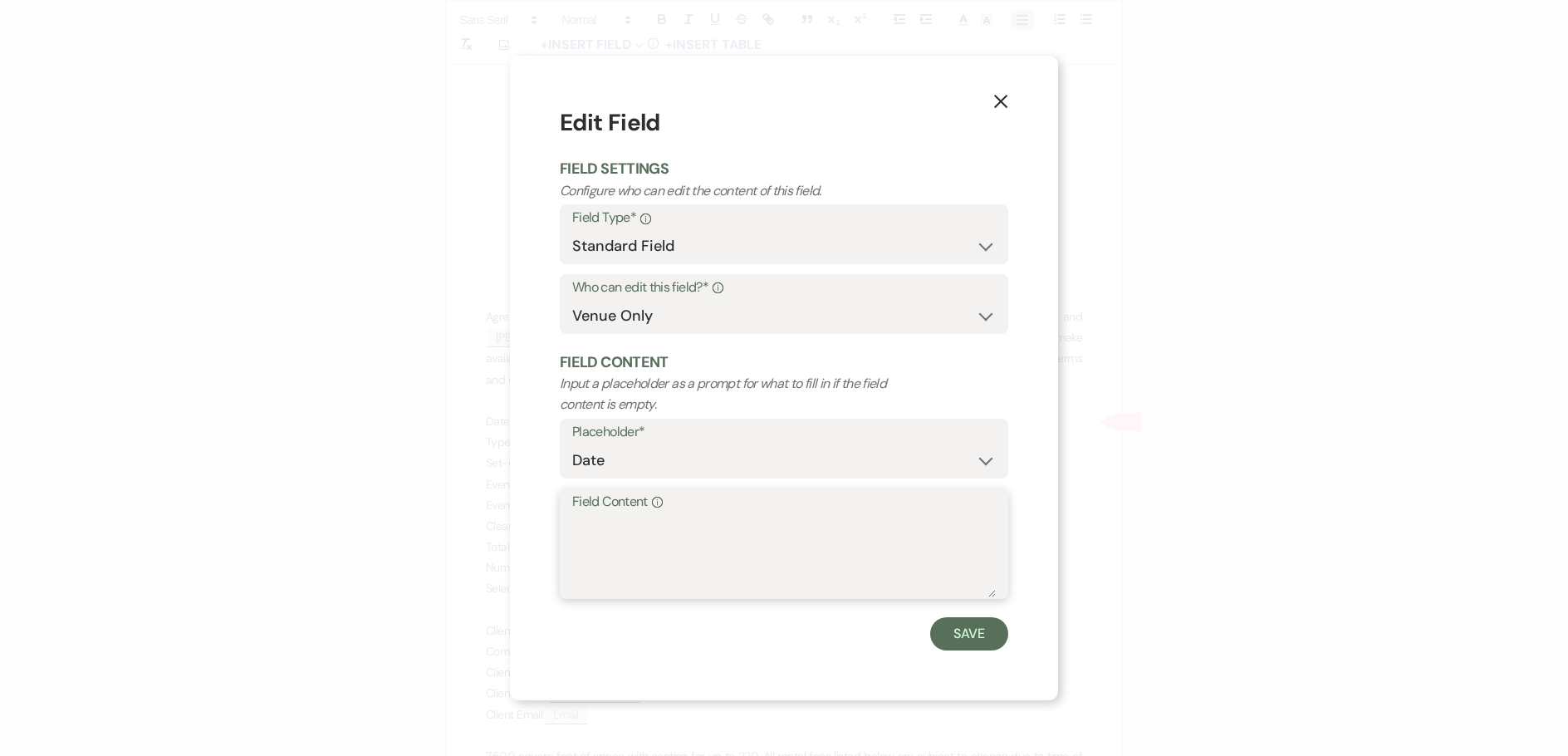
click at [643, 520] on textarea "Field Content Info" at bounding box center [784, 556] width 424 height 83
type textarea "A"
type textarea "[DATE]"
click at [966, 636] on button "Save" at bounding box center [969, 633] width 78 height 33
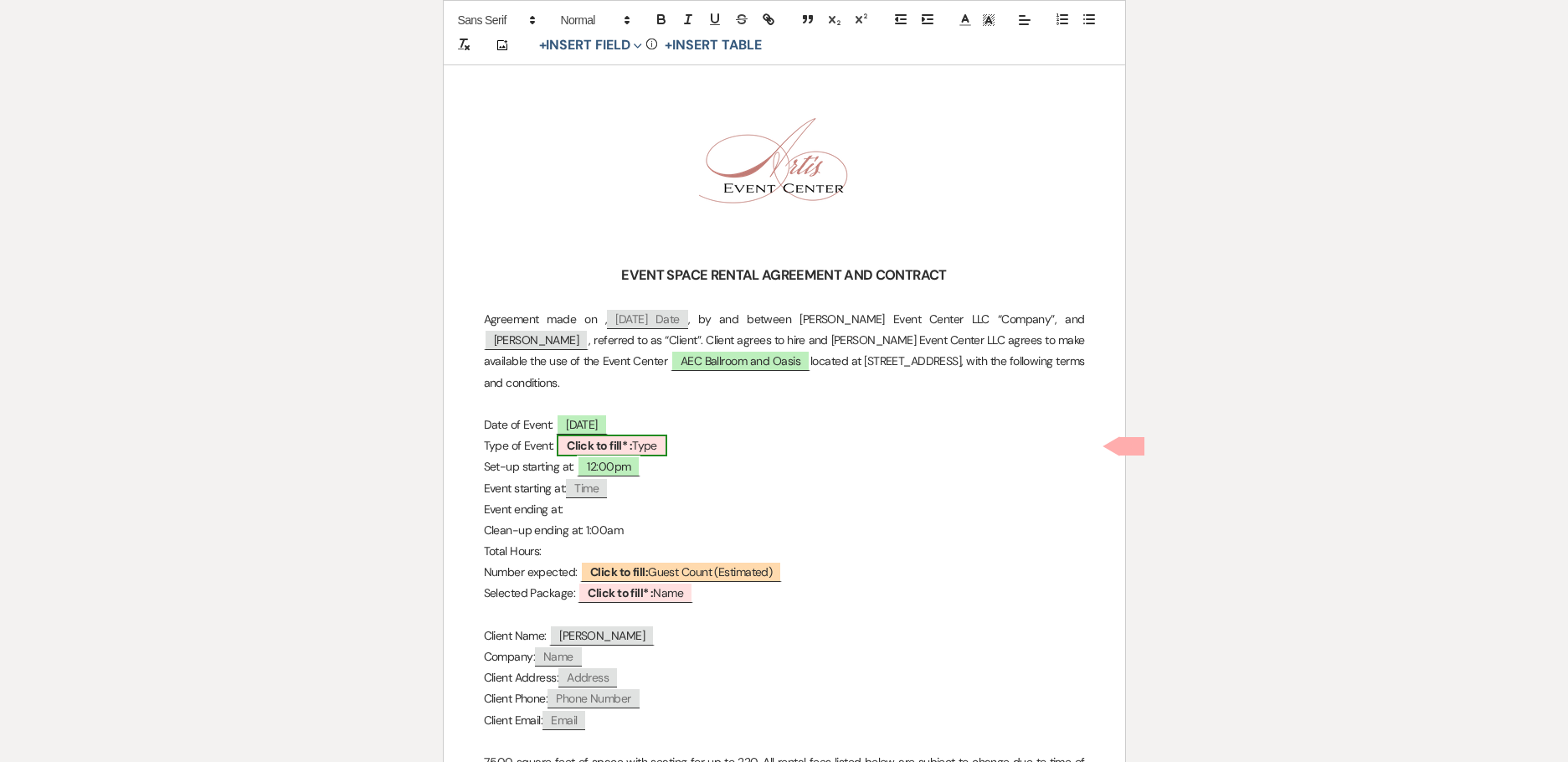
click at [613, 449] on b "Click to fill* :" at bounding box center [599, 445] width 66 height 15
select select "owner"
select select "Type"
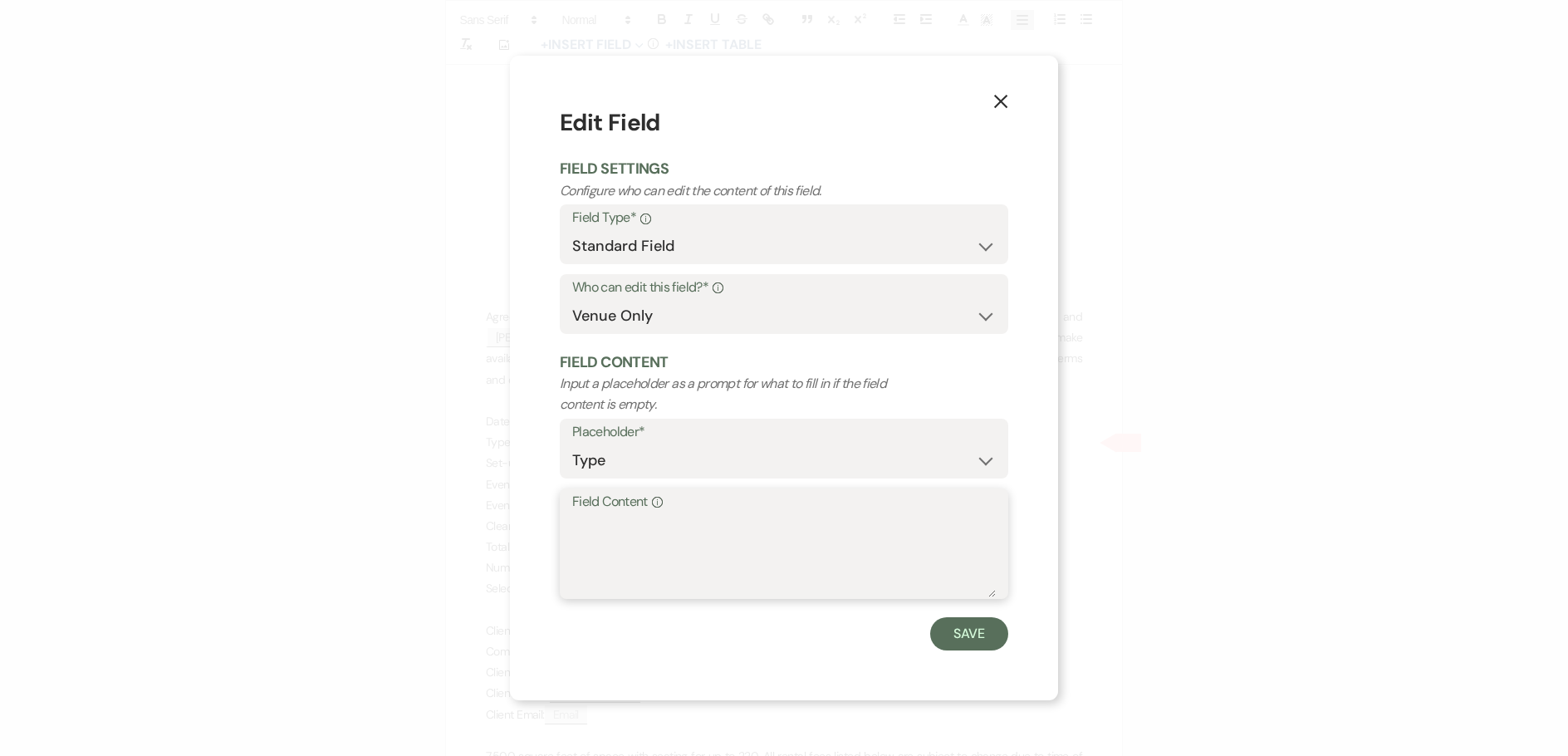
click at [683, 560] on textarea "Field Content Info" at bounding box center [784, 556] width 424 height 83
type textarea "Wedding"
click at [977, 647] on button "Save" at bounding box center [969, 633] width 78 height 33
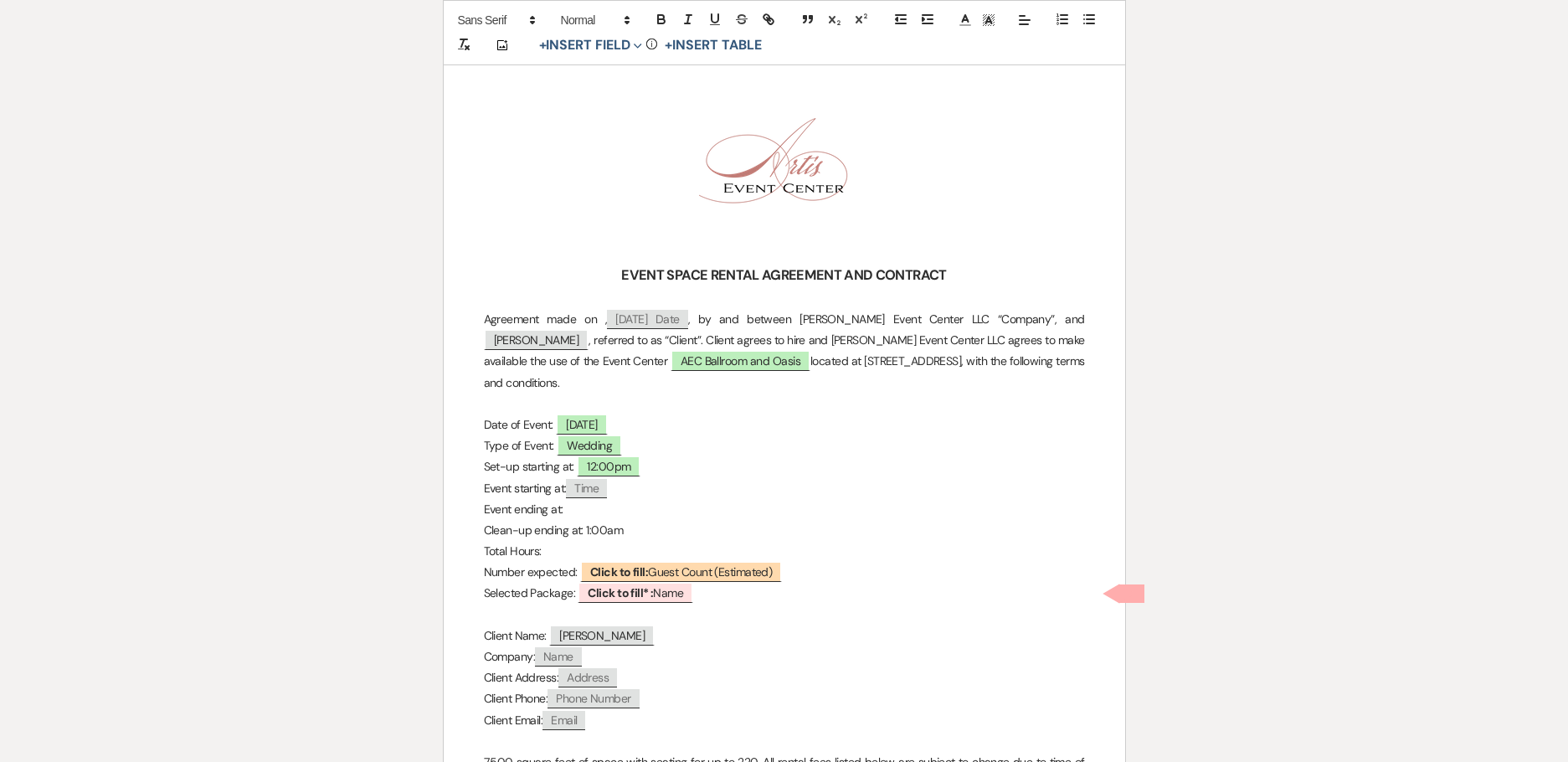
click at [574, 512] on p "Event ending at:" at bounding box center [784, 509] width 601 height 21
click at [574, 551] on p "Total Hours:" at bounding box center [784, 551] width 601 height 21
click at [633, 577] on b "Click to fill:" at bounding box center [619, 573] width 58 height 15
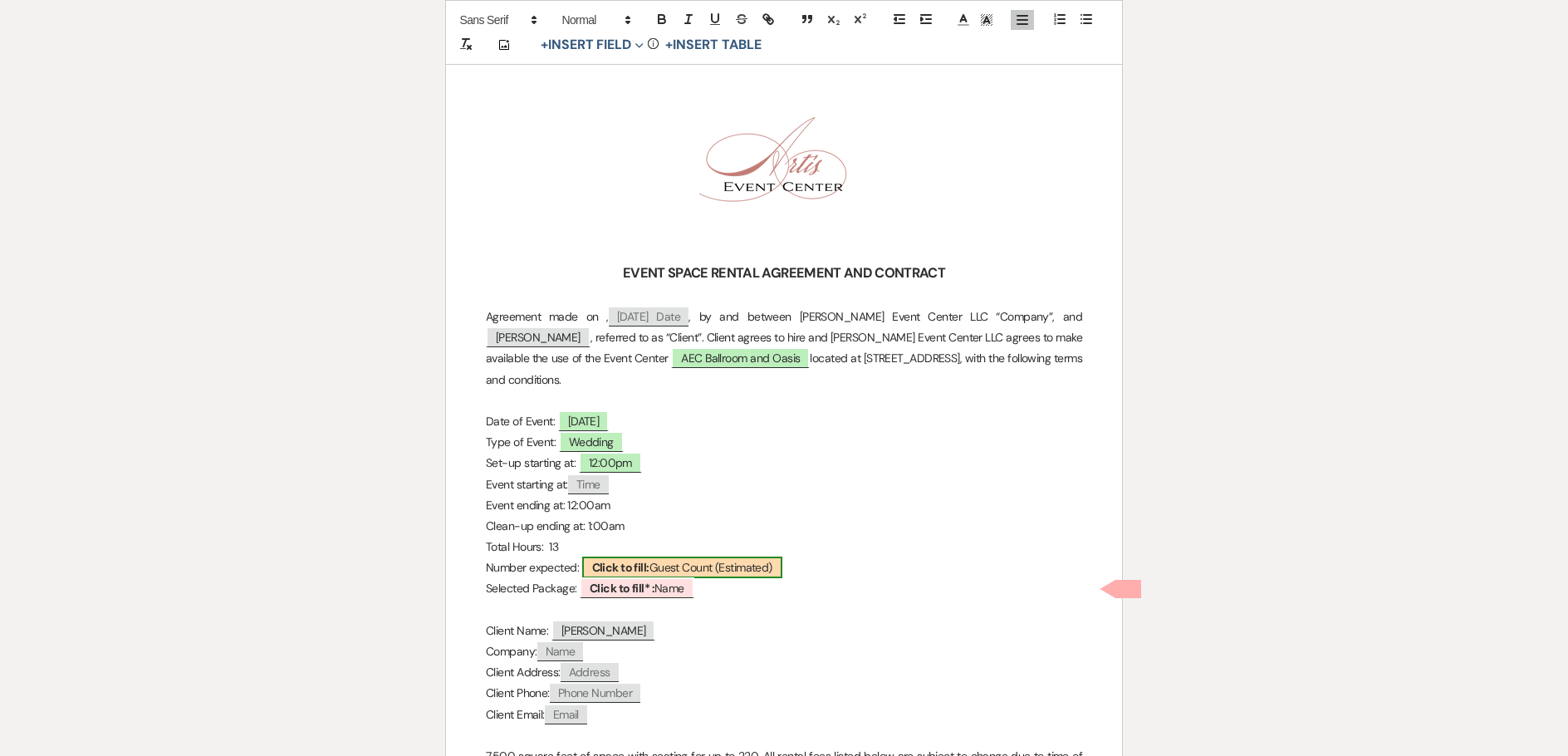
select select "custom_placeholder"
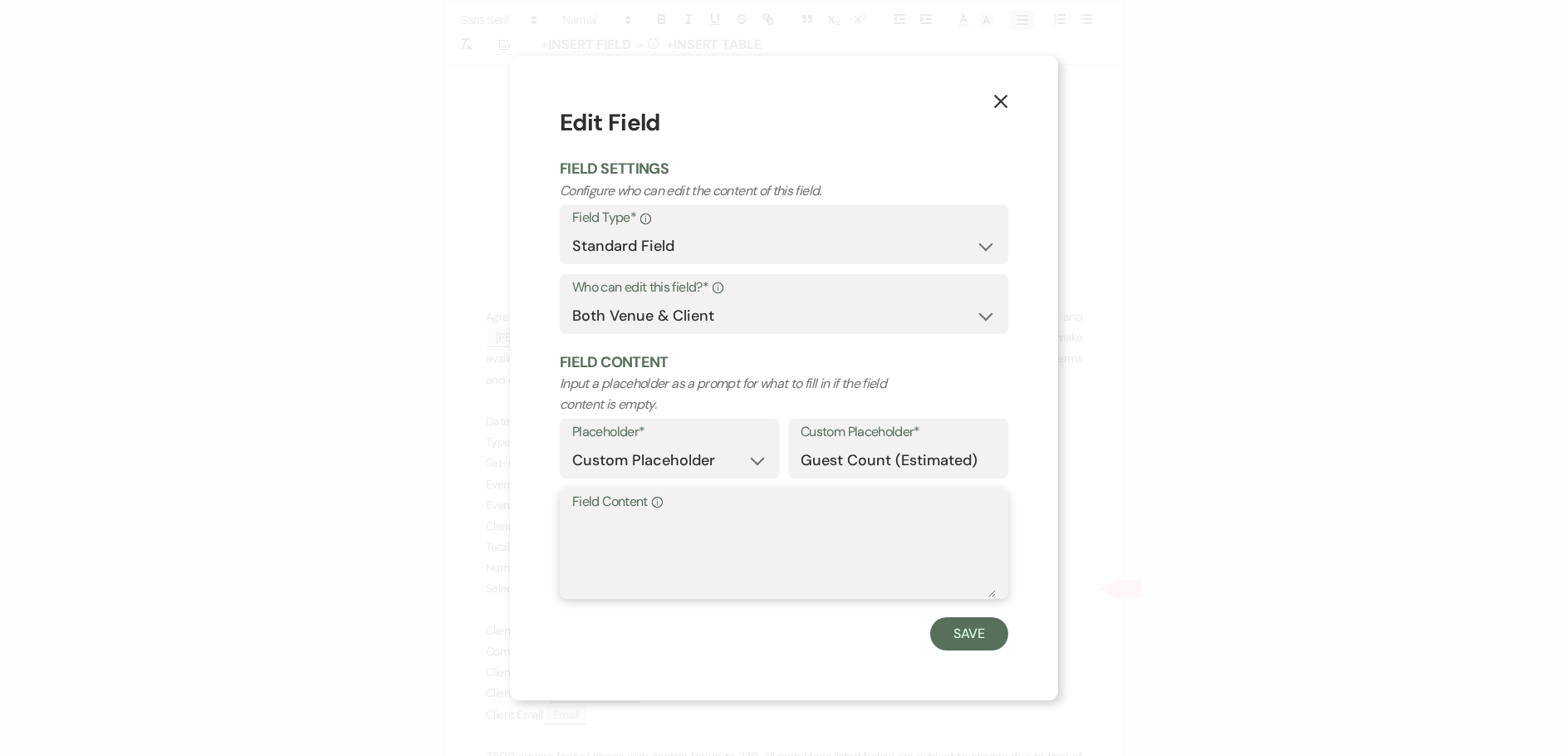
click at [605, 553] on textarea "Field Content Info" at bounding box center [784, 556] width 424 height 83
type textarea "200"
click at [977, 637] on button "Save" at bounding box center [969, 633] width 78 height 33
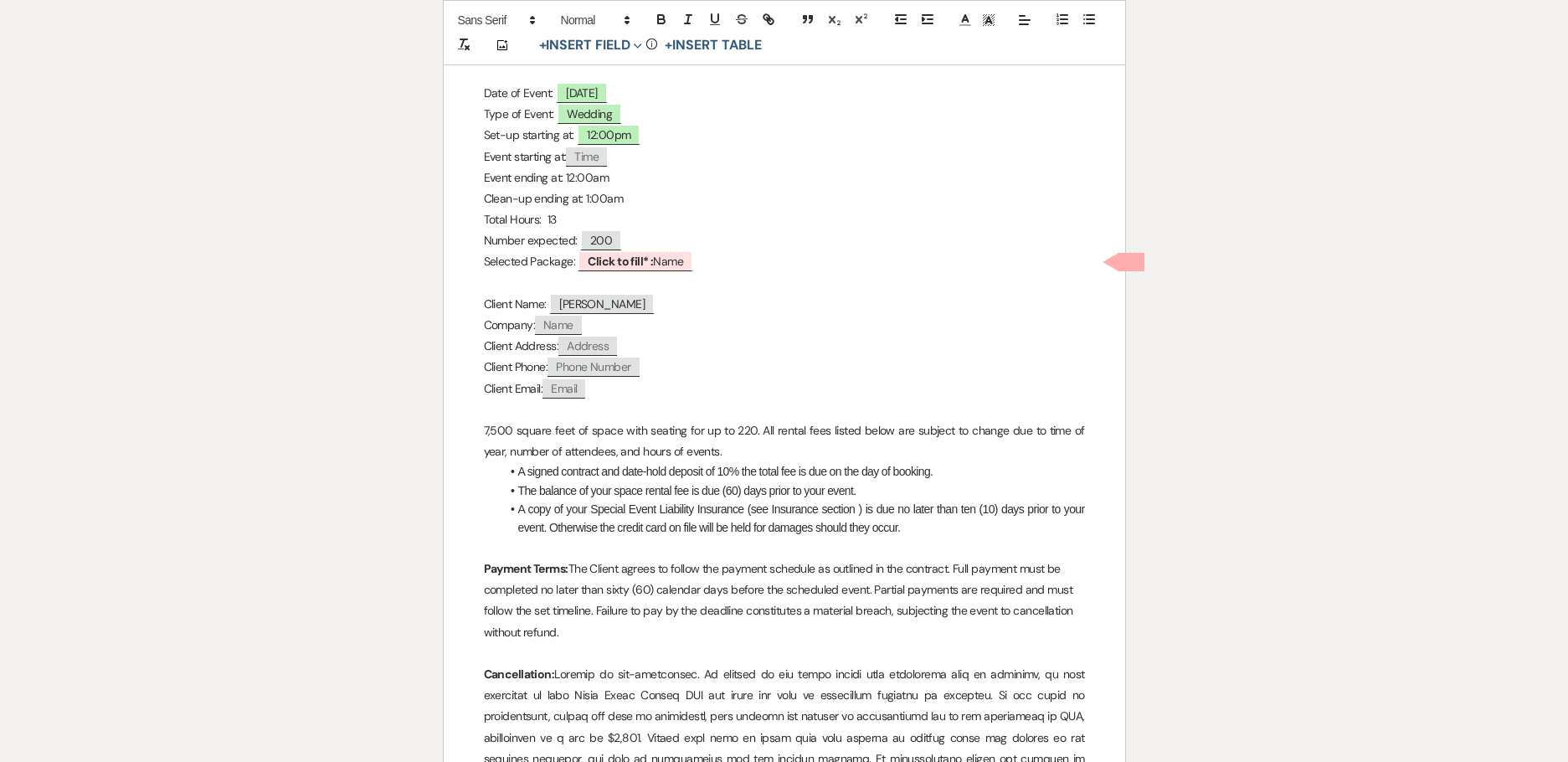
scroll to position [586, 0]
click at [603, 254] on b "Click to fill* :" at bounding box center [620, 258] width 66 height 15
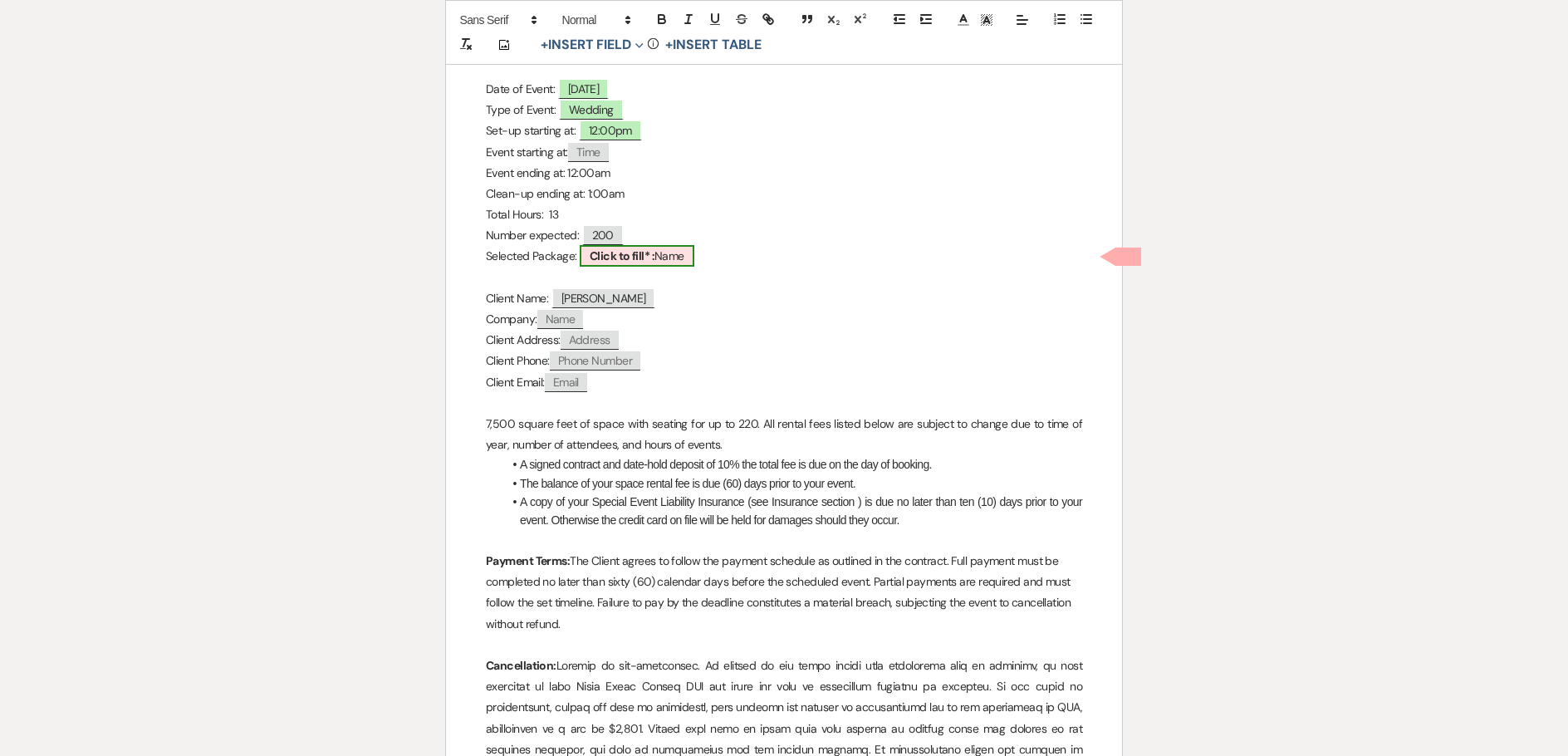
select select "owner"
select select "Name"
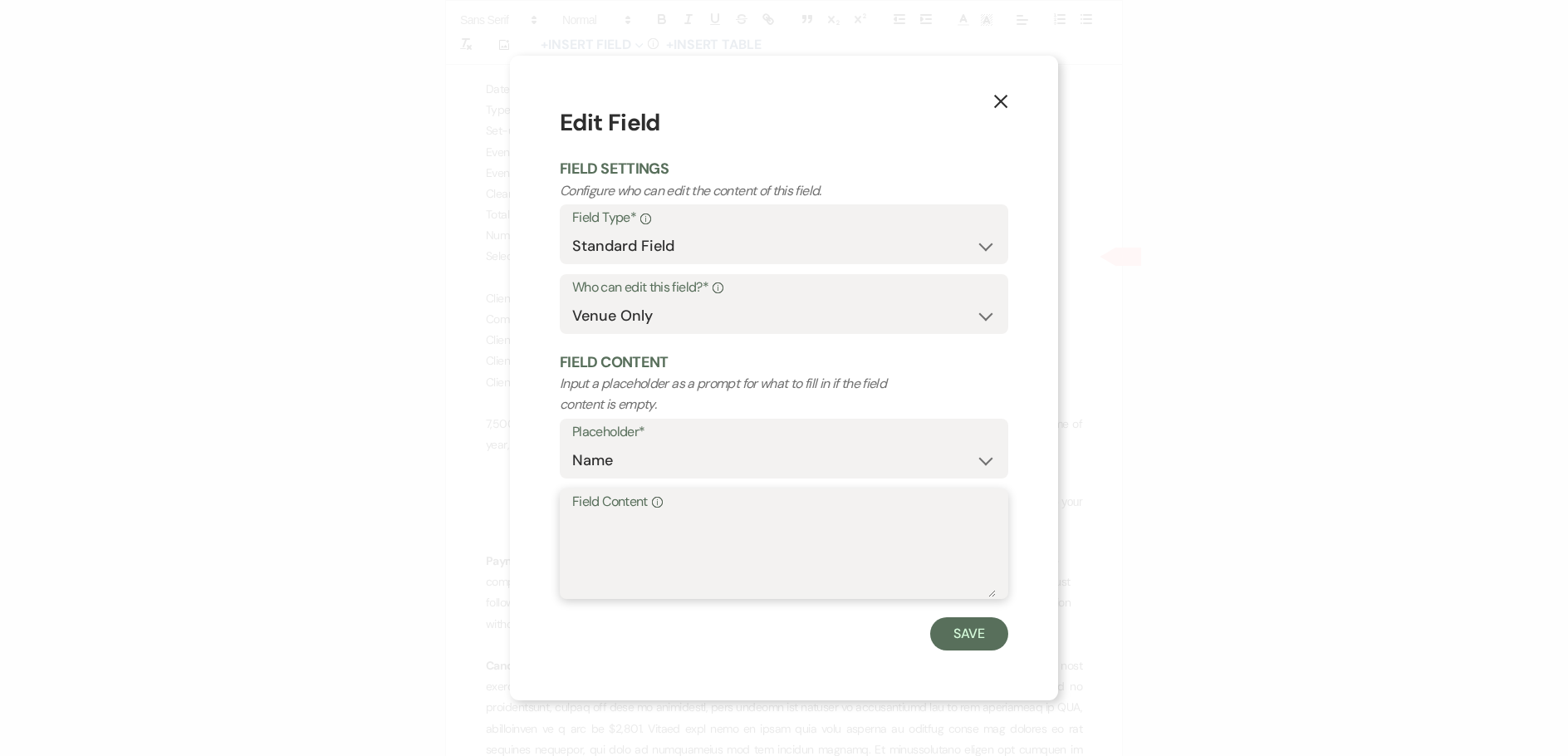
click at [657, 570] on textarea "Field Content Info" at bounding box center [784, 556] width 424 height 83
drag, startPoint x: 752, startPoint y: 526, endPoint x: 514, endPoint y: 509, distance: 238.6
click at [514, 509] on div "X Edit Field Field Settings Configure who can edit the content of this field. F…" at bounding box center [784, 378] width 548 height 644
type textarea "Grand Opening Platinum"
click at [983, 640] on button "Save" at bounding box center [969, 633] width 78 height 33
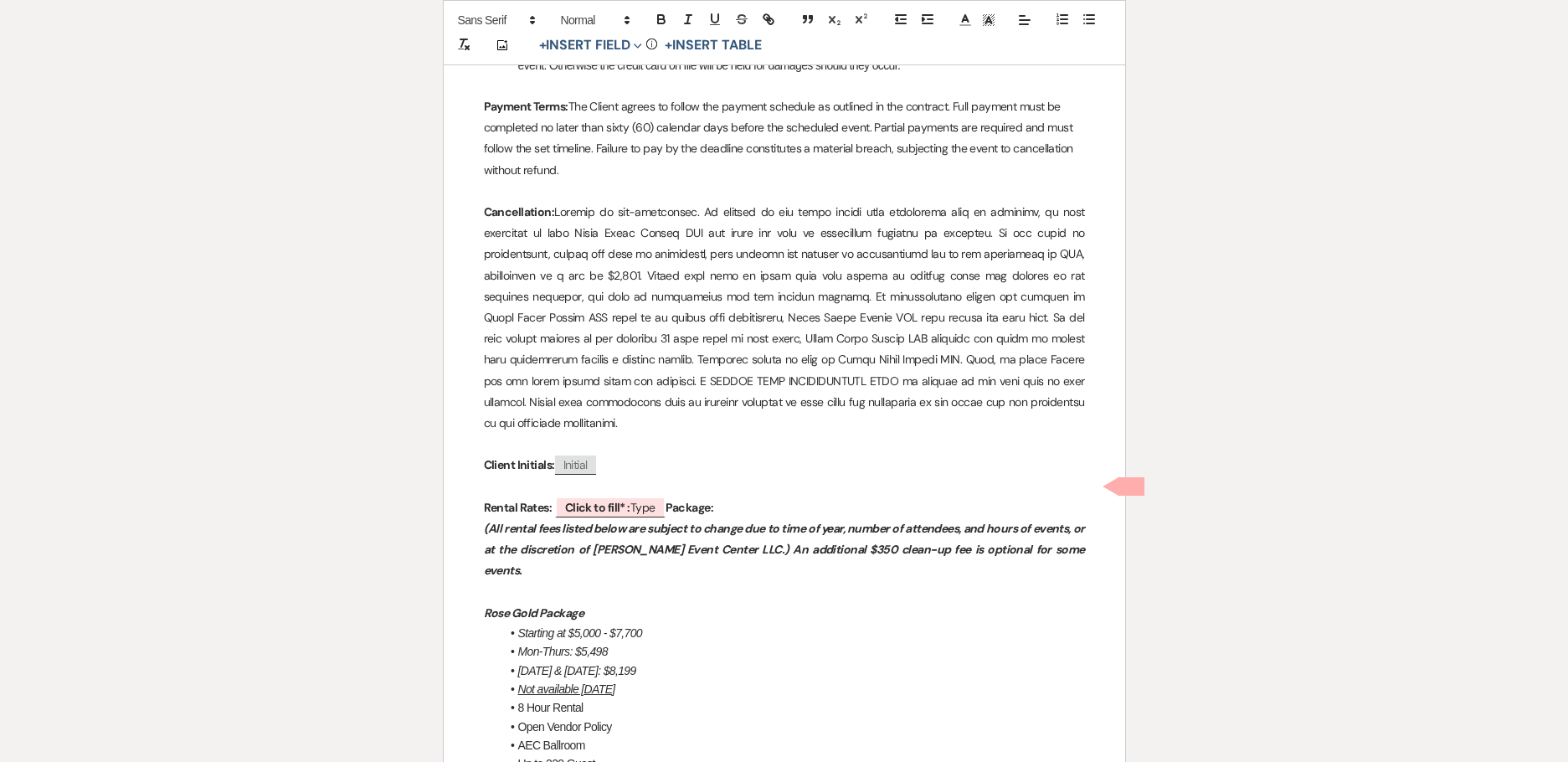
scroll to position [1172, 0]
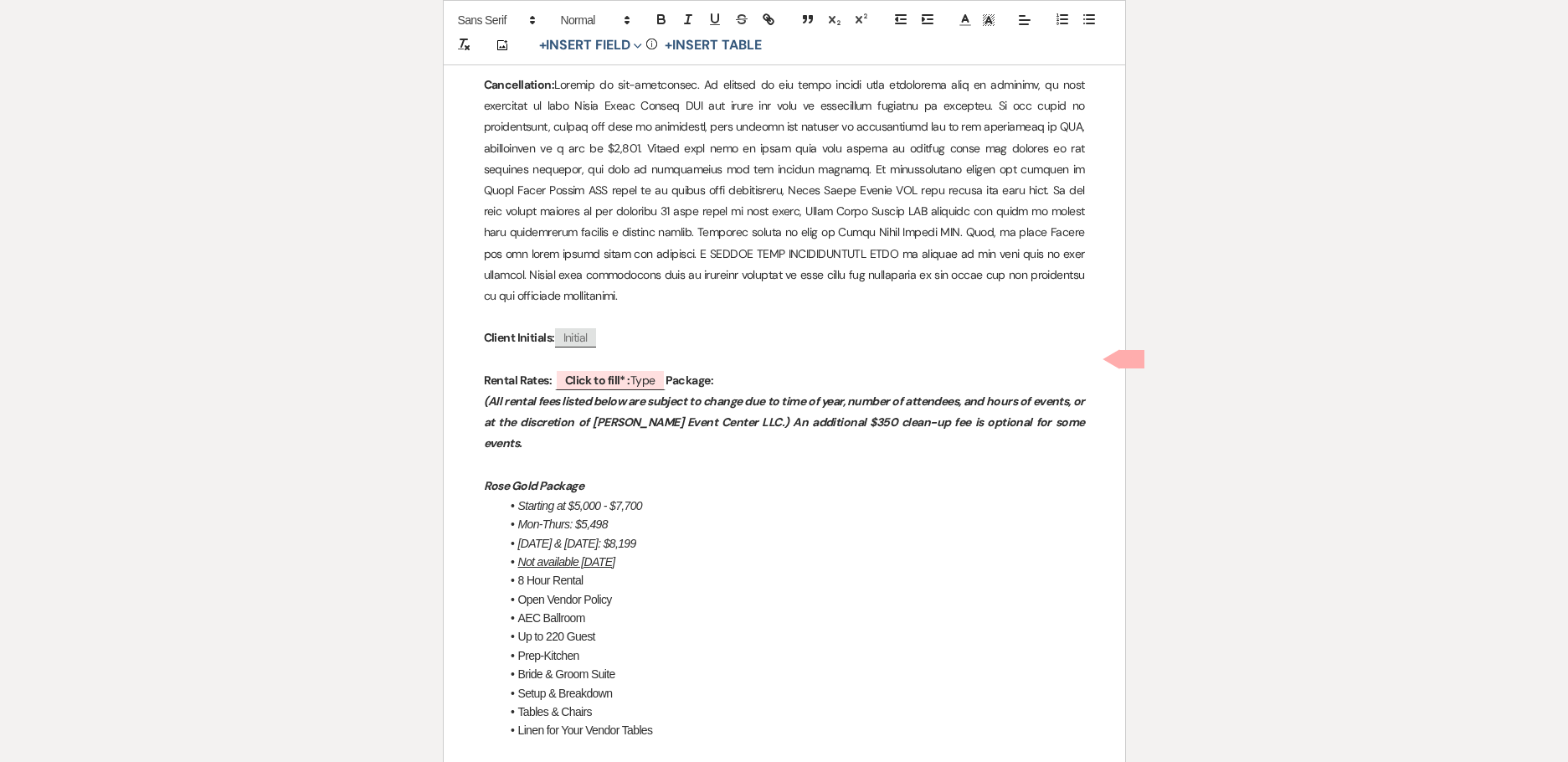
click at [764, 370] on p "Rental Rates: ﻿ Click to fill* : Type ﻿ Package:" at bounding box center [784, 381] width 601 height 21
click at [625, 373] on b "Click to fill* :" at bounding box center [597, 381] width 66 height 15
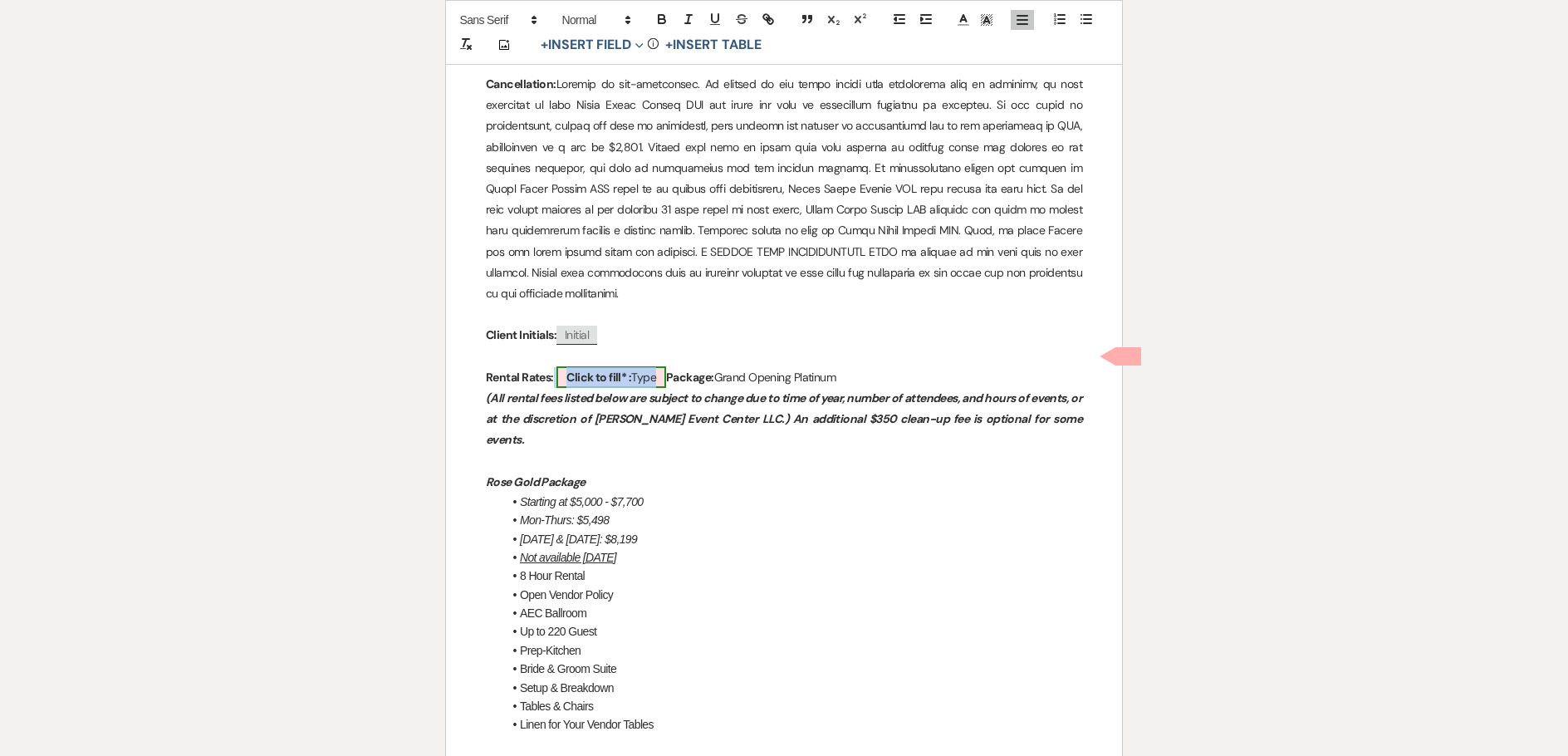
select select "owner"
select select "Type"
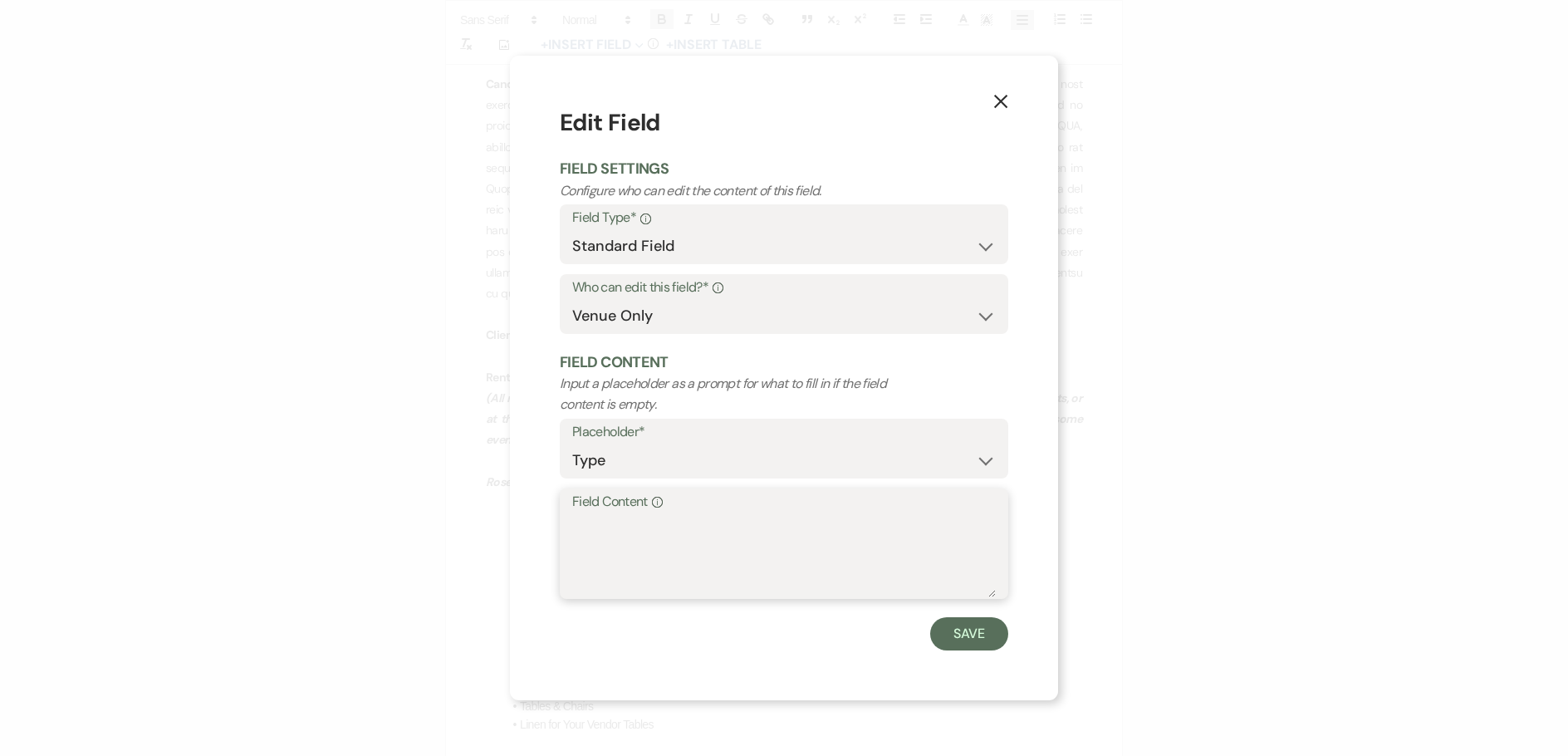
click at [642, 549] on textarea "Field Content Info" at bounding box center [784, 556] width 424 height 83
type textarea "$9,500"
click at [972, 632] on button "Save" at bounding box center [969, 633] width 78 height 33
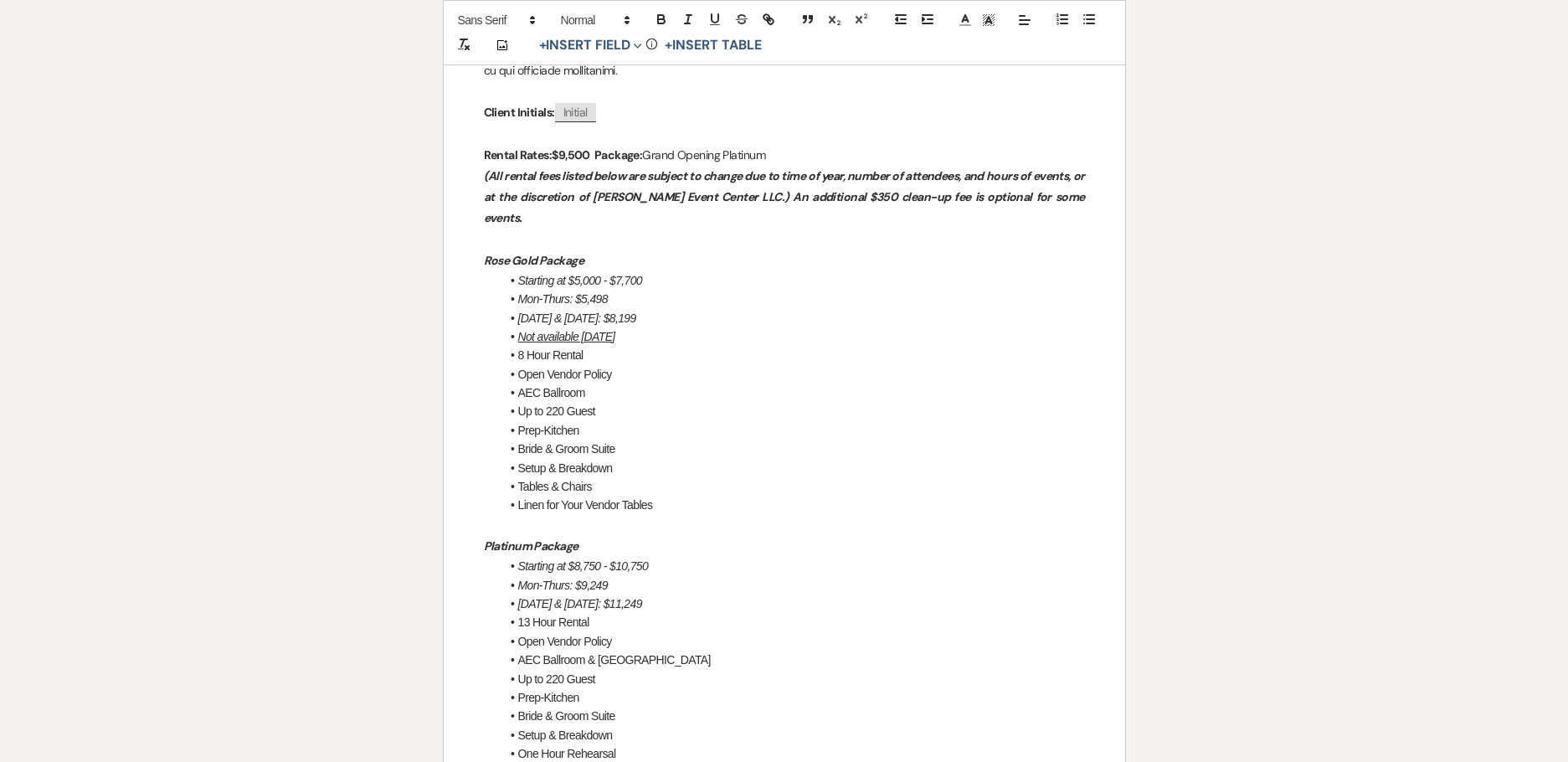
scroll to position [1424, 0]
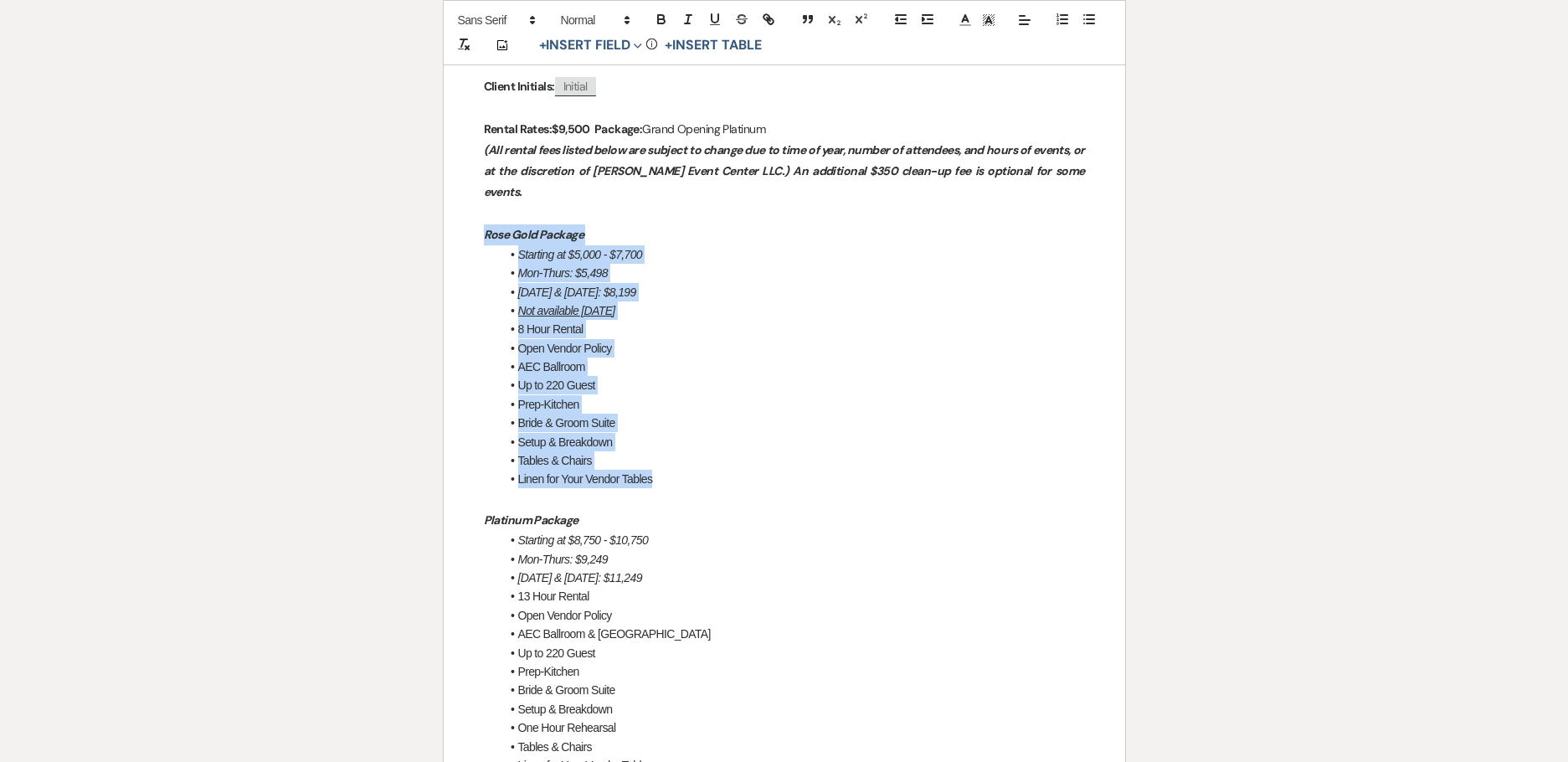
drag, startPoint x: 653, startPoint y: 438, endPoint x: 456, endPoint y: 192, distance: 315.2
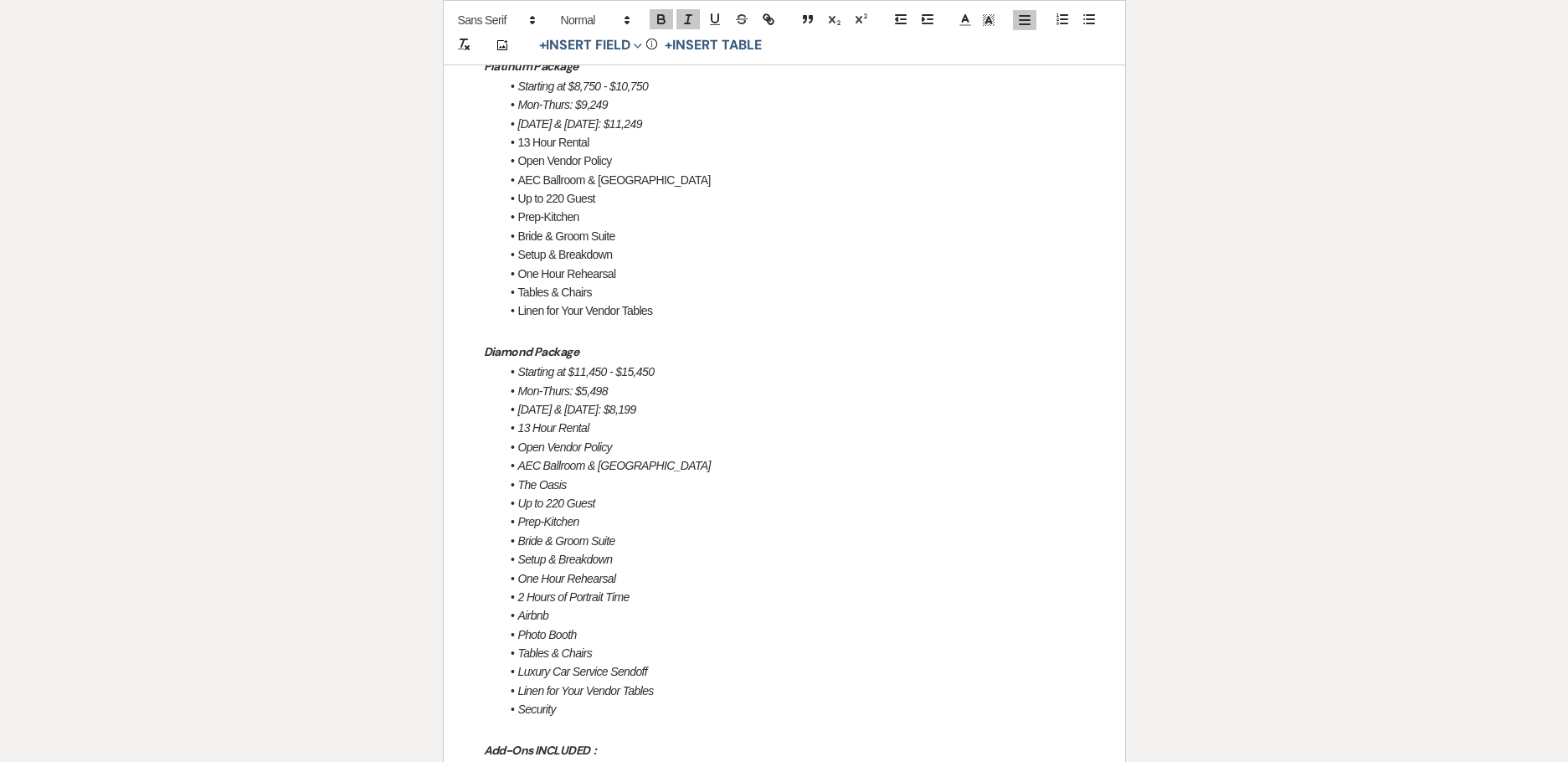
scroll to position [1591, 0]
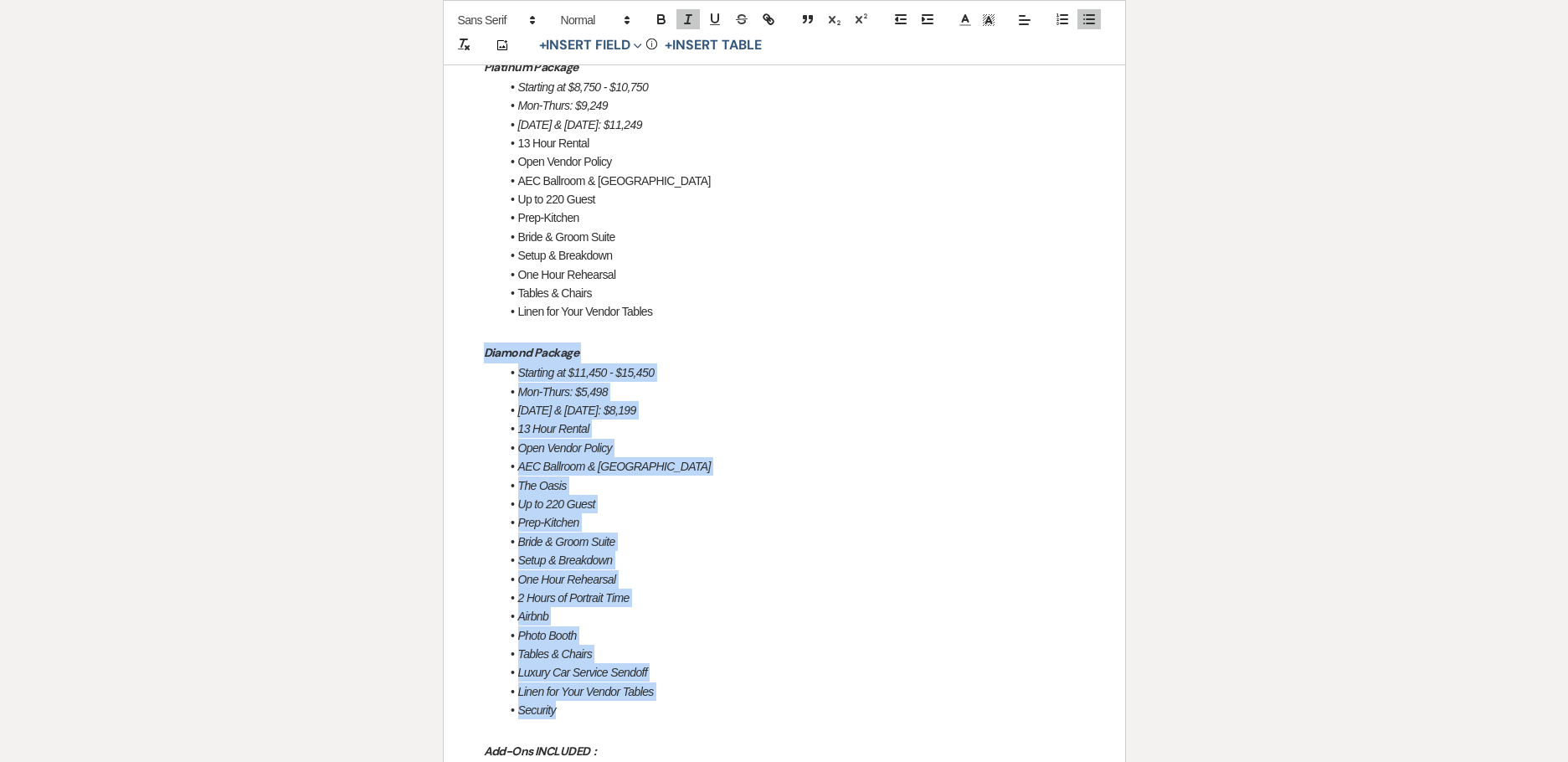
drag, startPoint x: 555, startPoint y: 648, endPoint x: 426, endPoint y: 319, distance: 353.4
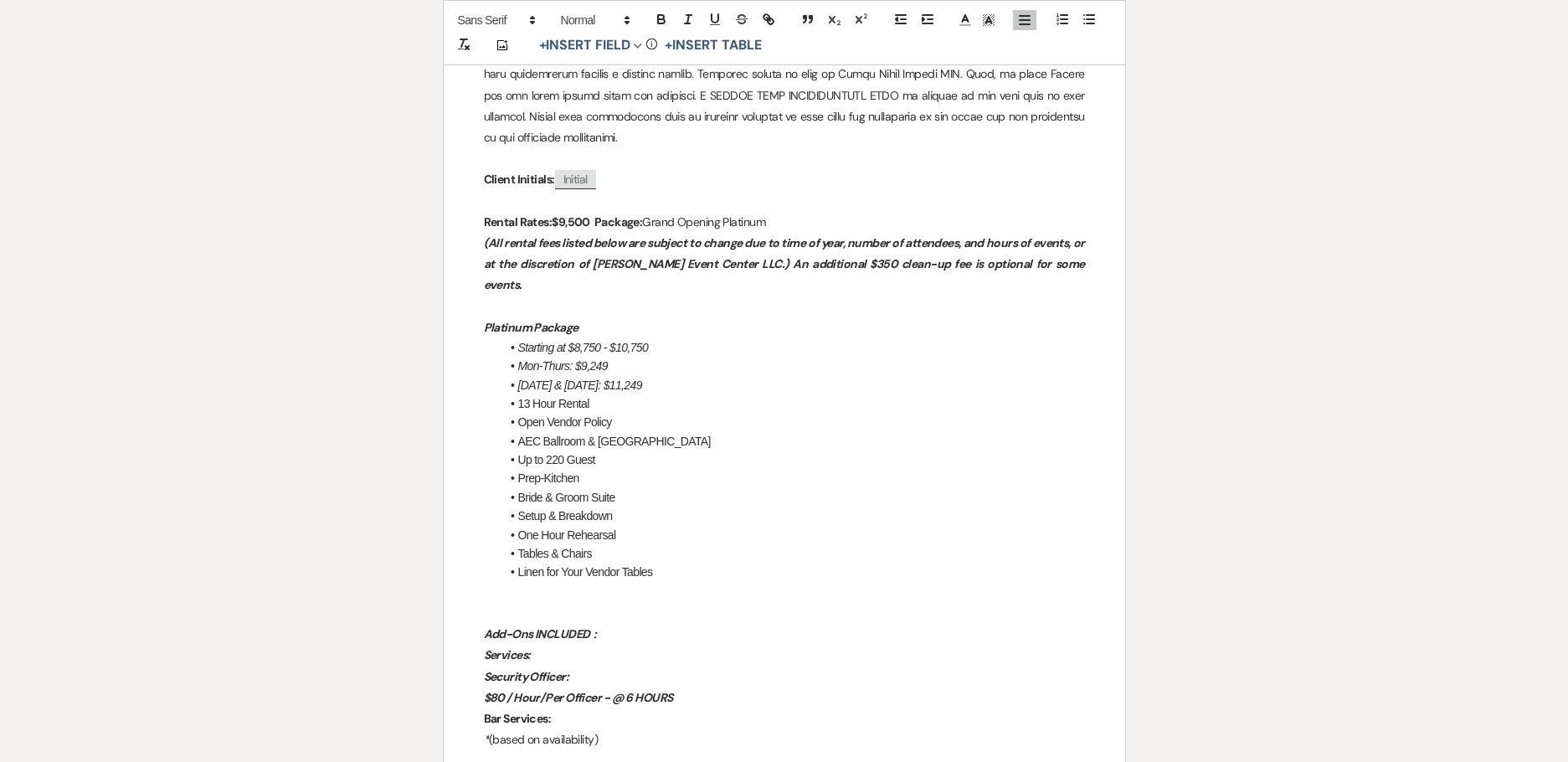
scroll to position [1340, 0]
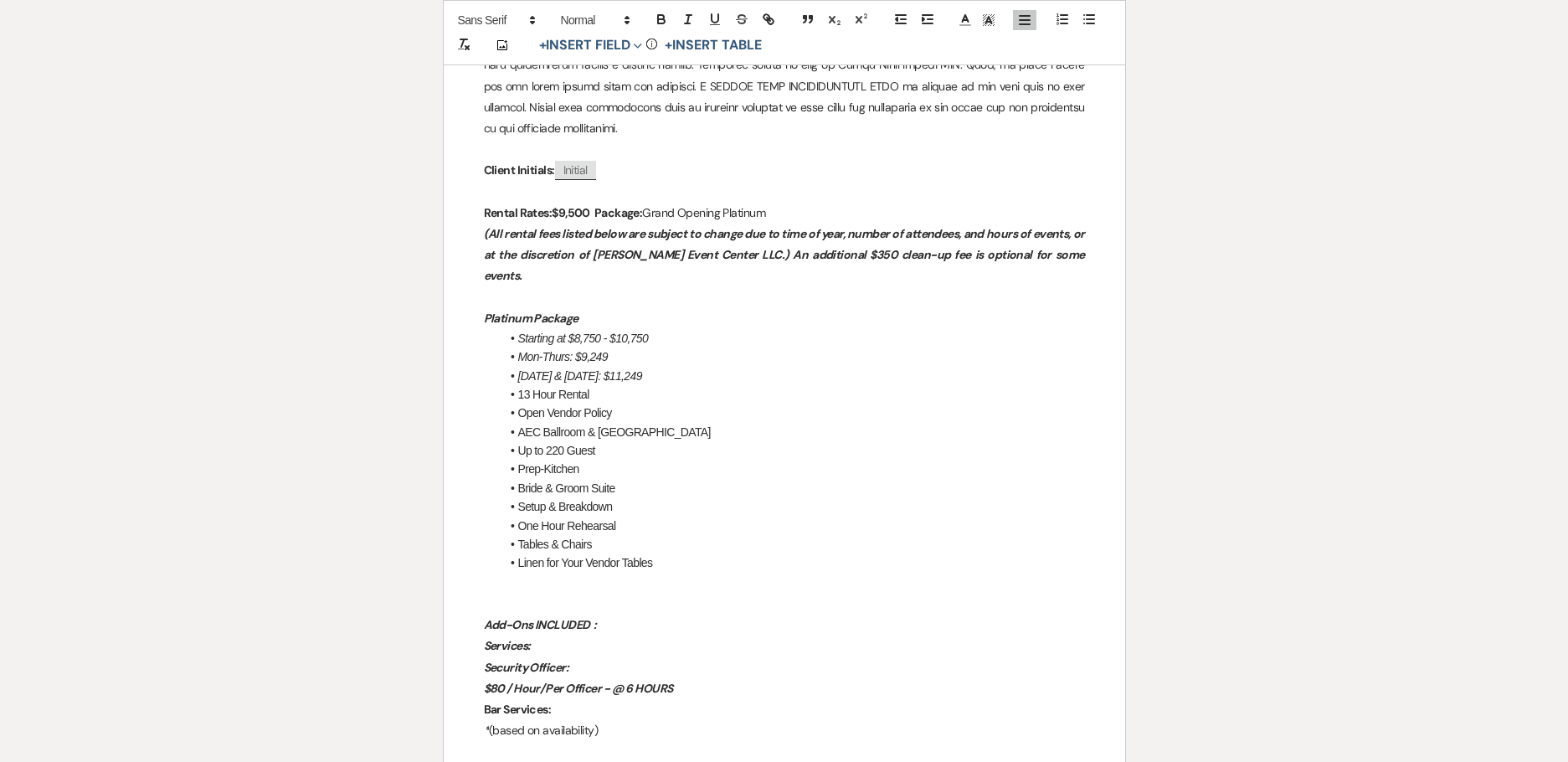
click at [659, 423] on li "AEC Ballroom & [GEOGRAPHIC_DATA]" at bounding box center [793, 433] width 584 height 19
click at [613, 614] on p "Add-Ons INCLUDED :" at bounding box center [784, 625] width 601 height 21
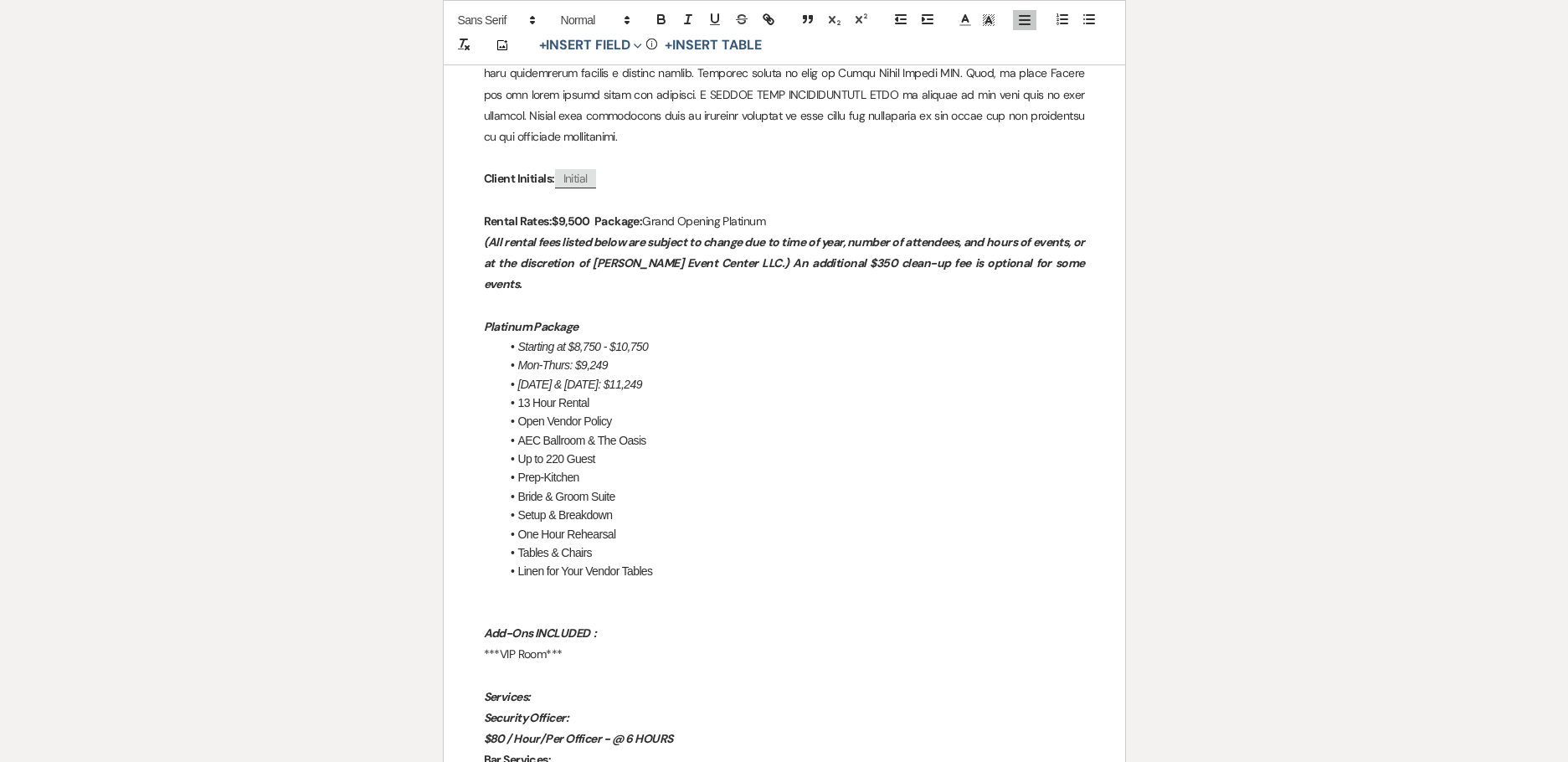
scroll to position [1508, 0]
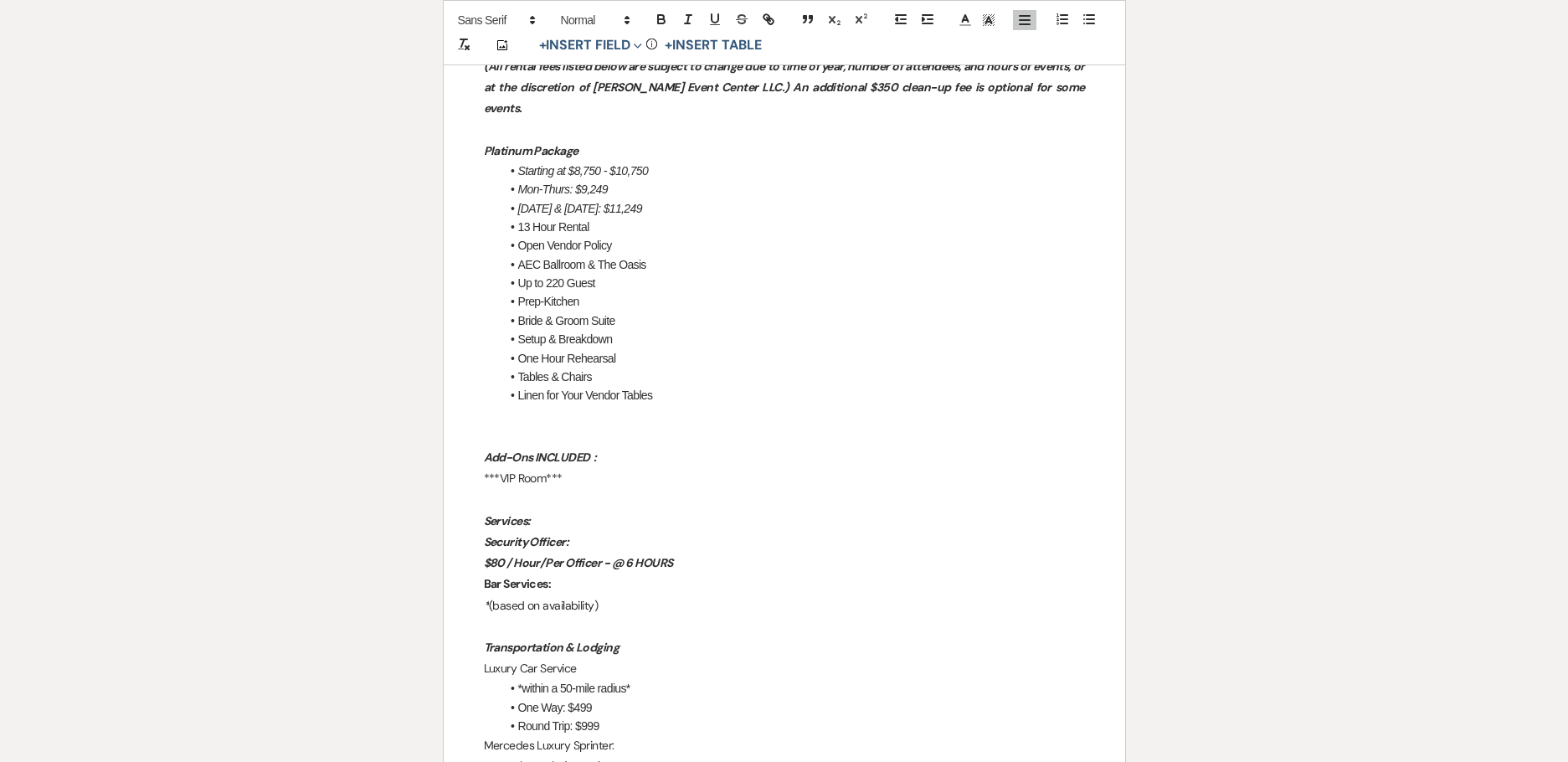
click at [607, 532] on p "Security Officer:" at bounding box center [784, 542] width 601 height 21
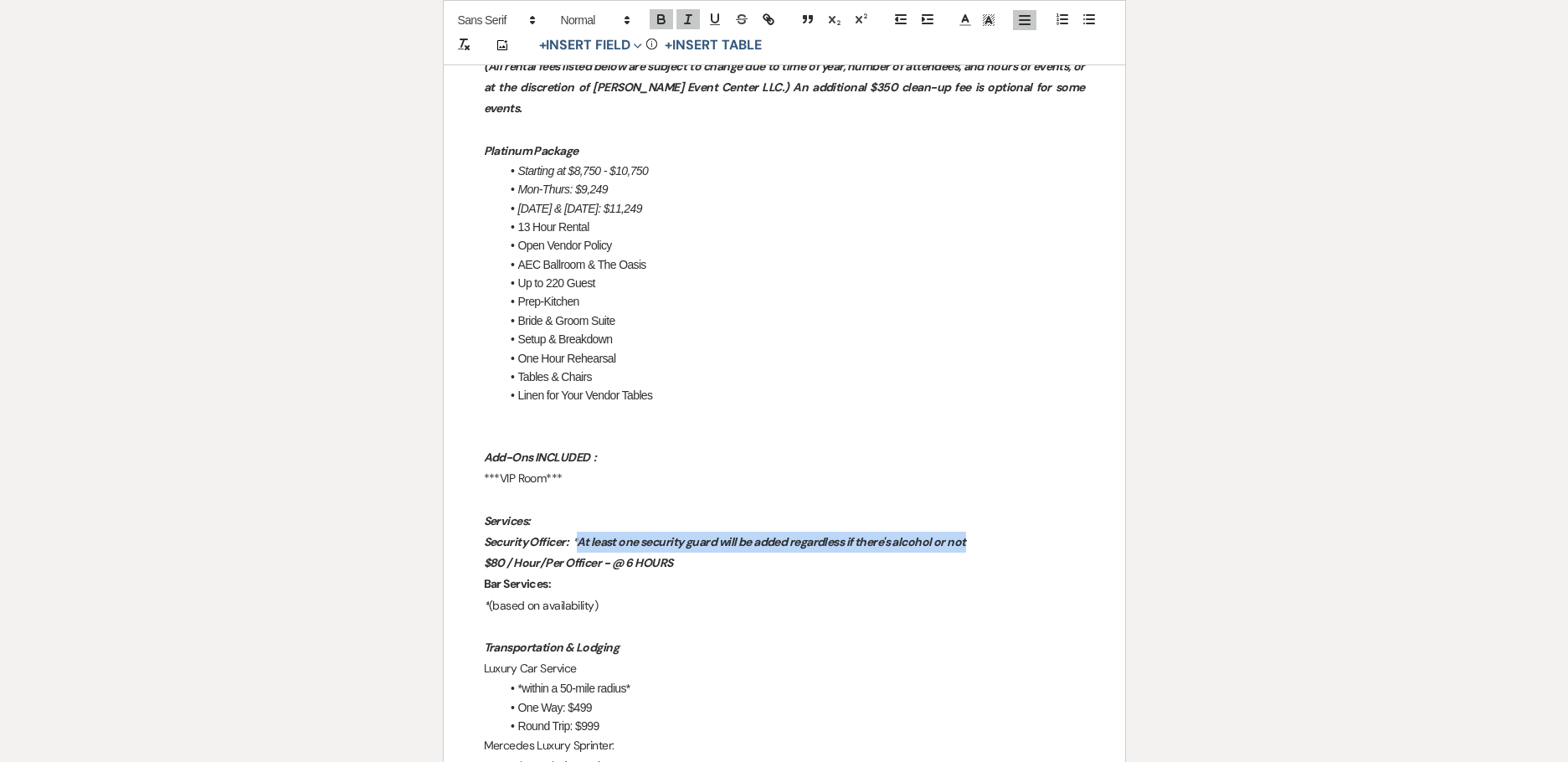
drag, startPoint x: 988, startPoint y: 502, endPoint x: 579, endPoint y: 498, distance: 409.0
click at [579, 532] on p "Security Officer: *At least one security guard will be added regardless if ther…" at bounding box center [784, 542] width 601 height 21
copy em "*At least one security guard will be added regardless if there's alcohol or not"
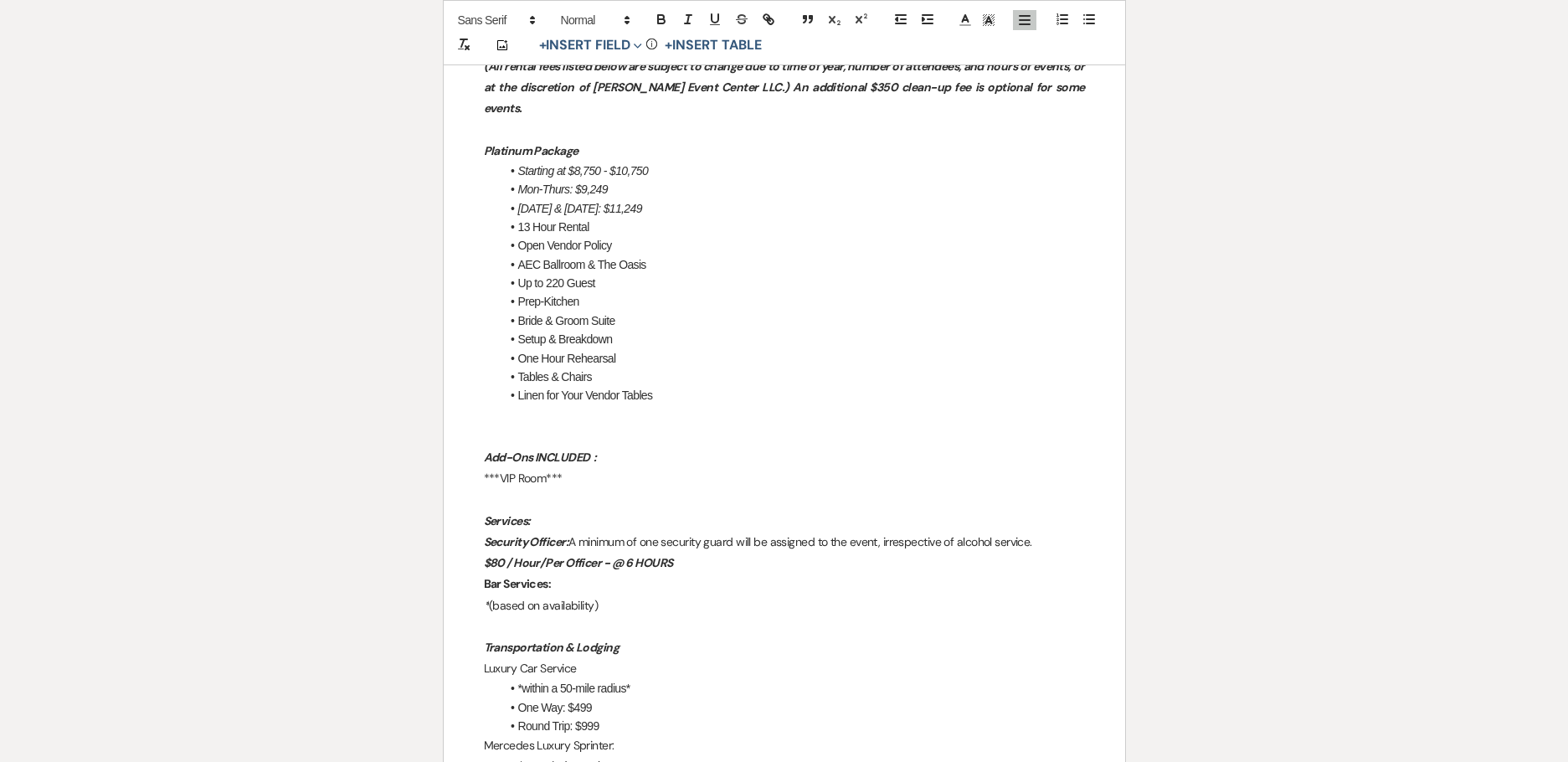
click at [568, 534] on em "Security Officer:" at bounding box center [526, 542] width 84 height 15
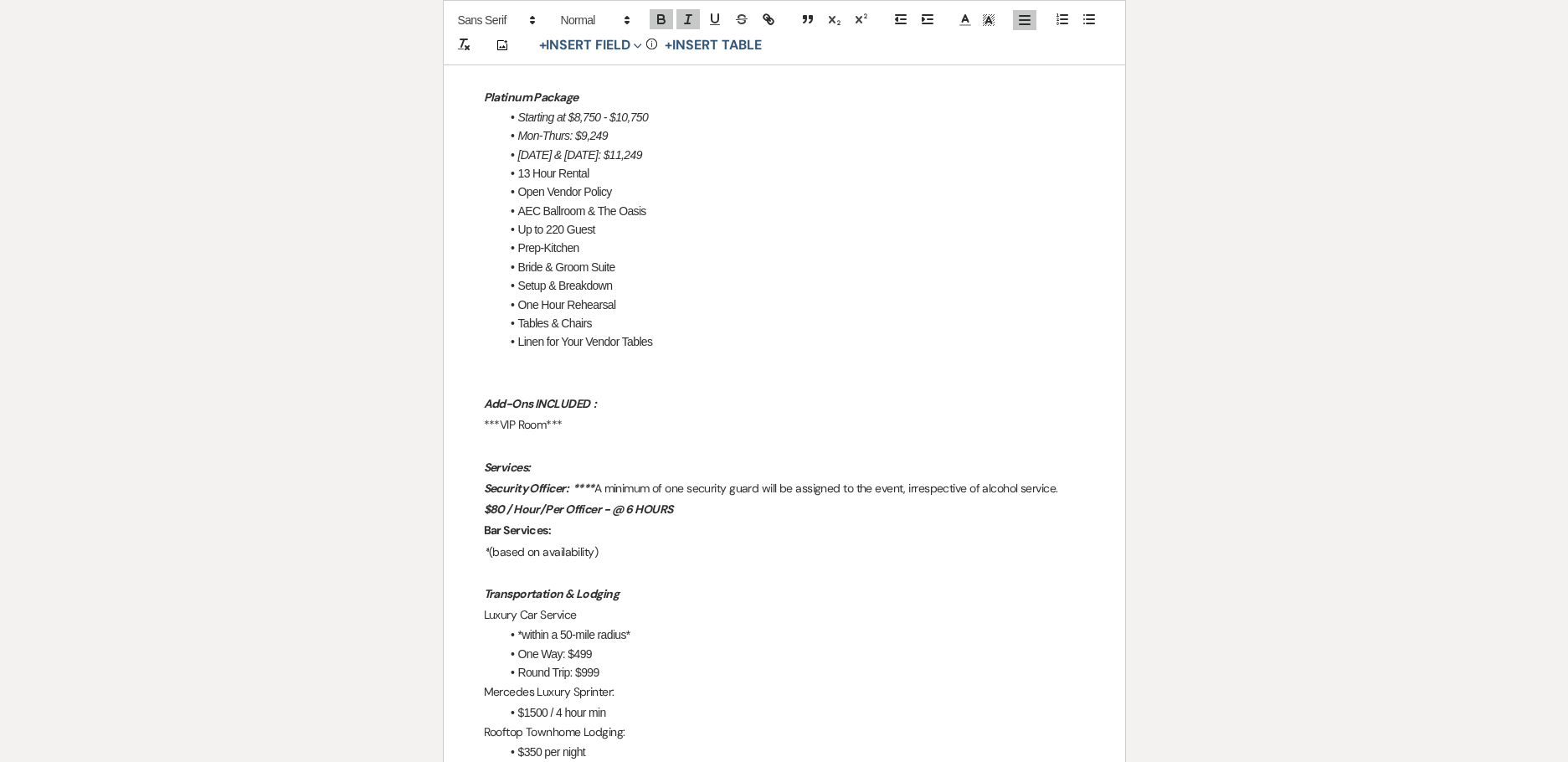
scroll to position [1591, 0]
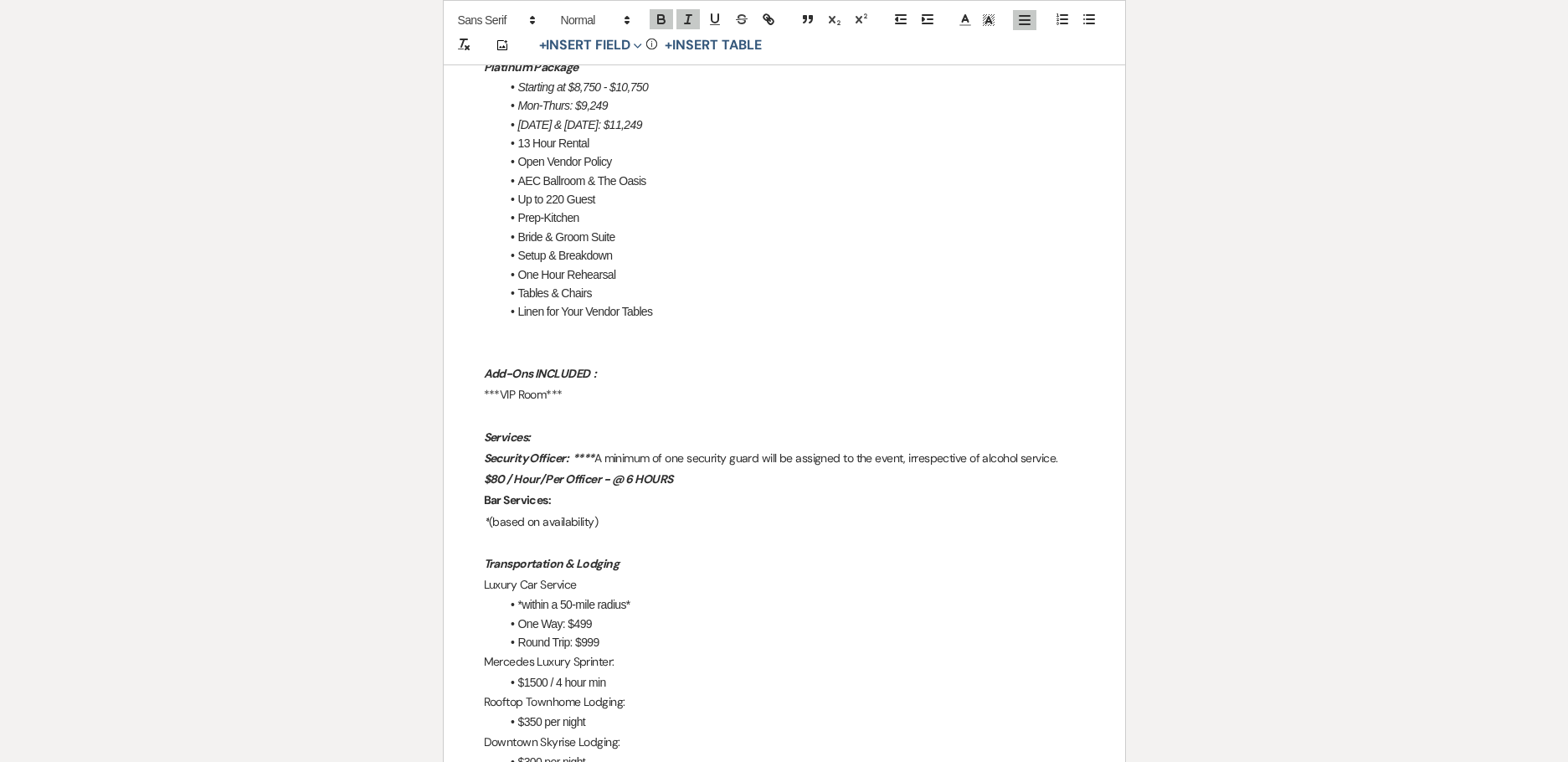
click at [1066, 448] on p "Security Officer: **** A minimum of one security guard will be assigned to the …" at bounding box center [784, 458] width 601 height 21
click at [595, 451] on em "Security Officer: ****" at bounding box center [539, 458] width 111 height 15
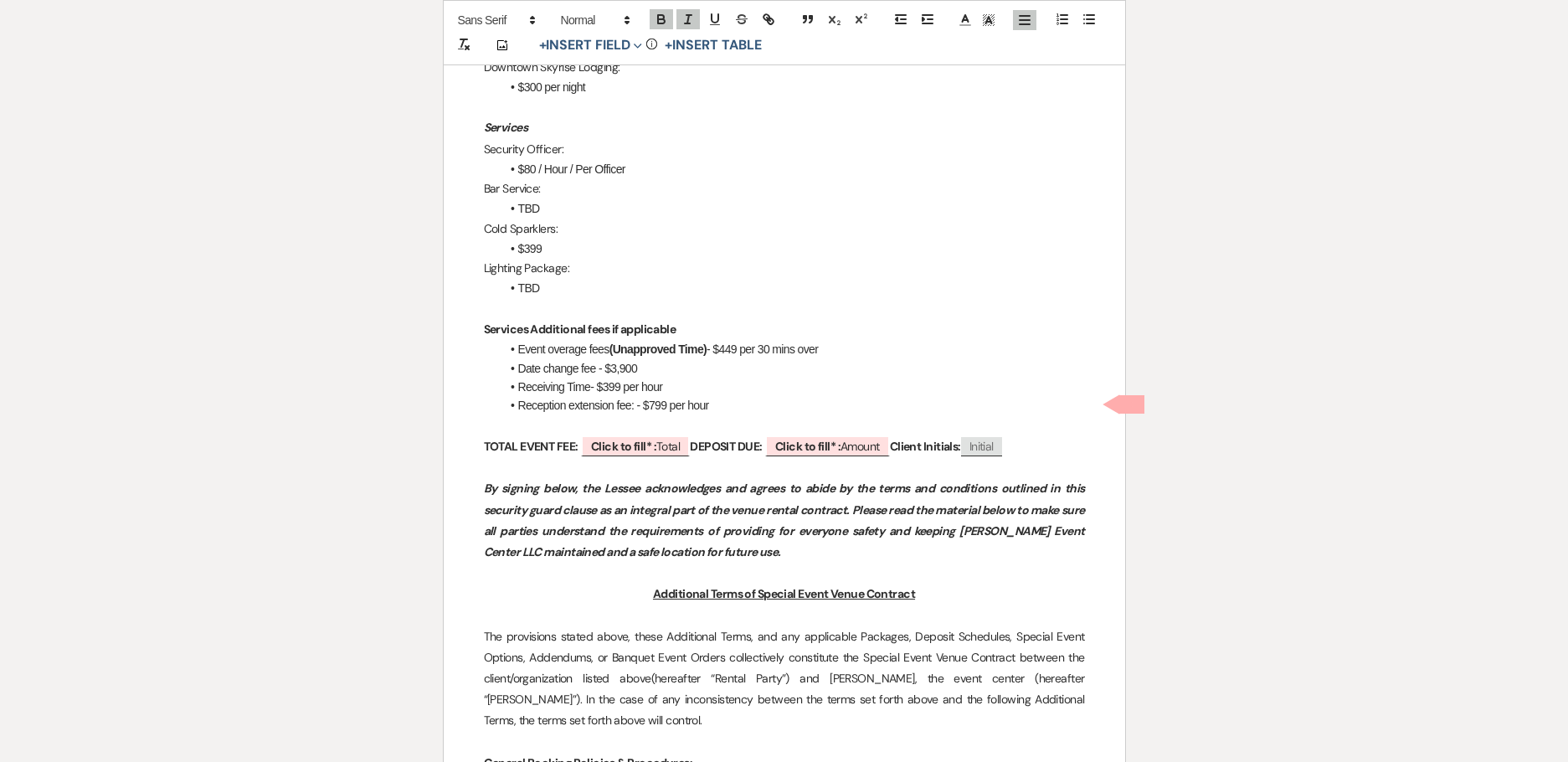
scroll to position [2345, 0]
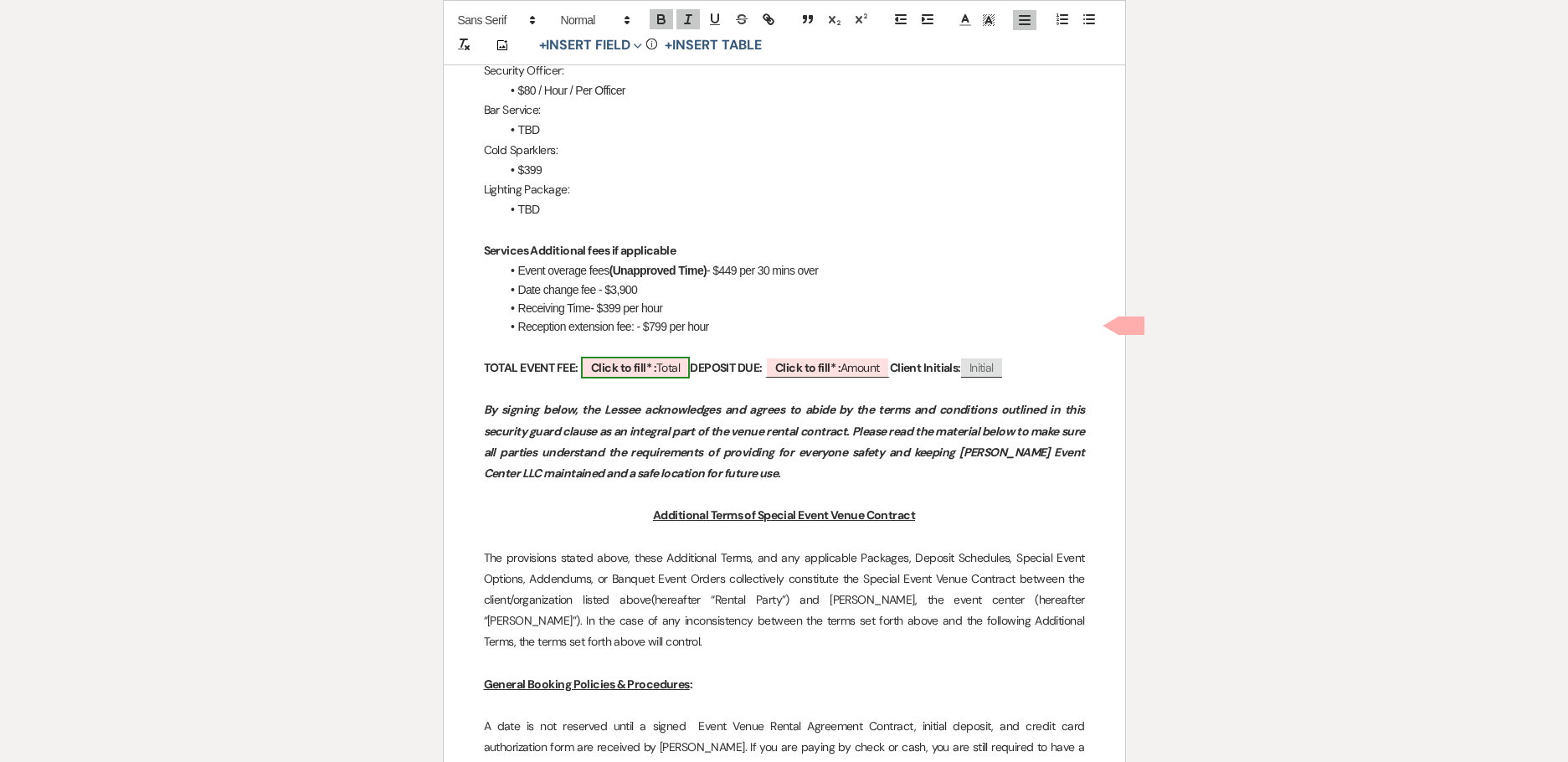
click at [656, 360] on b "Click to fill* :" at bounding box center [624, 368] width 66 height 15
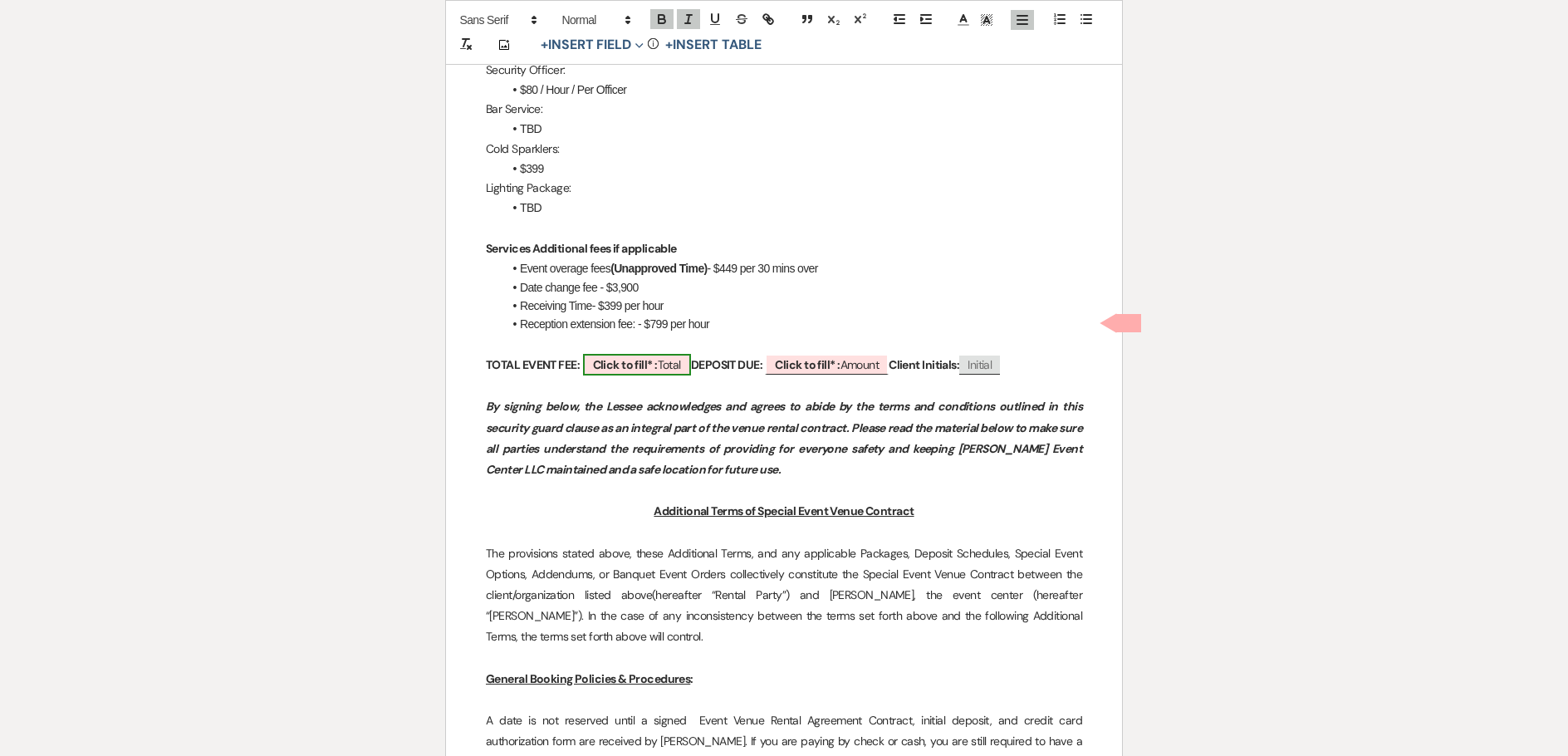
select select "owner"
select select "Total"
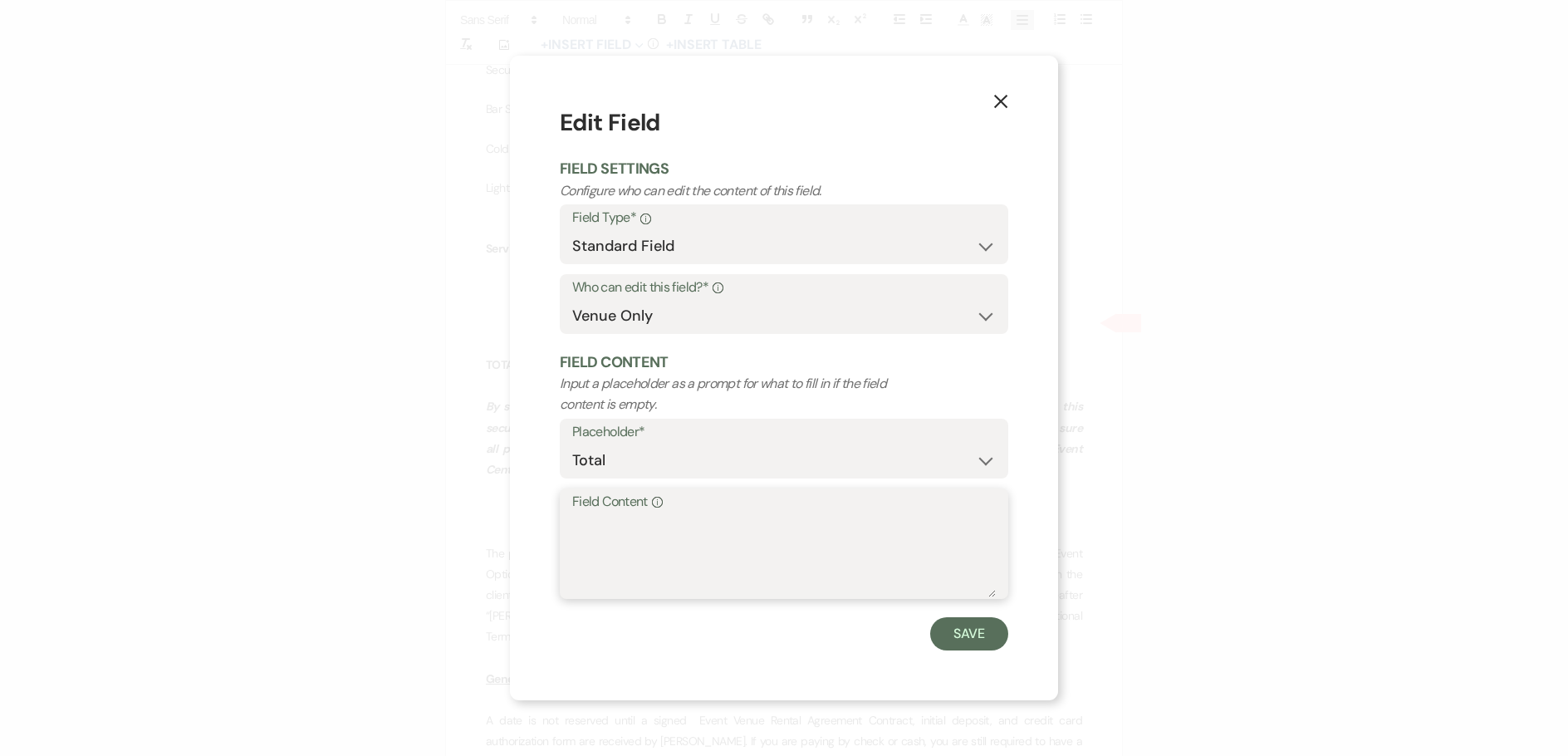
click at [695, 549] on textarea "Field Content Info" at bounding box center [784, 556] width 424 height 83
drag, startPoint x: 634, startPoint y: 520, endPoint x: 520, endPoint y: 516, distance: 114.1
click at [520, 516] on div "X Edit Field Field Settings Configure who can edit the content of this field. F…" at bounding box center [784, 378] width 548 height 644
type textarea "$5,690"
click at [976, 641] on button "Save" at bounding box center [969, 633] width 78 height 33
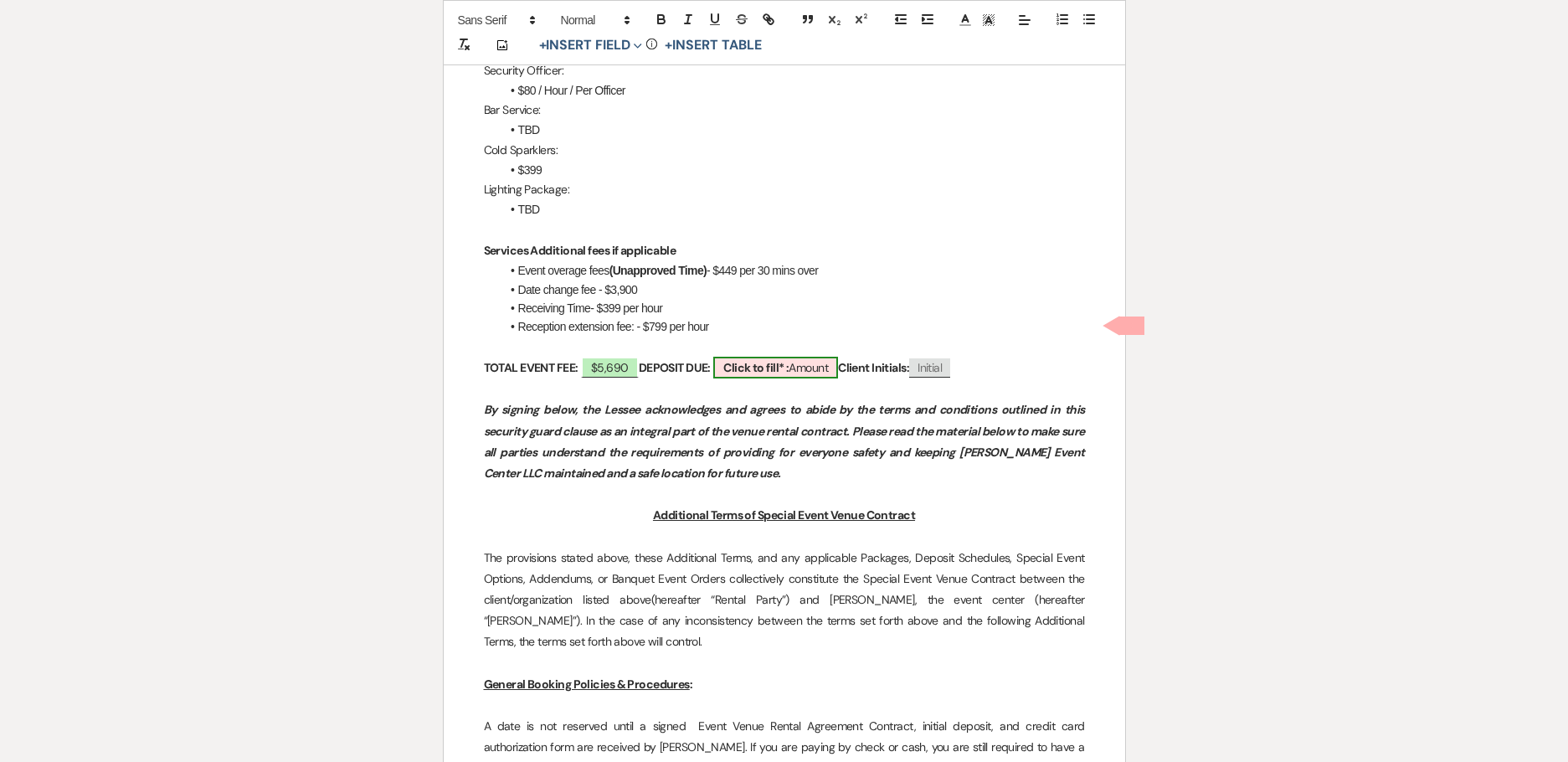
click at [769, 360] on b "Click to fill* :" at bounding box center [756, 368] width 66 height 15
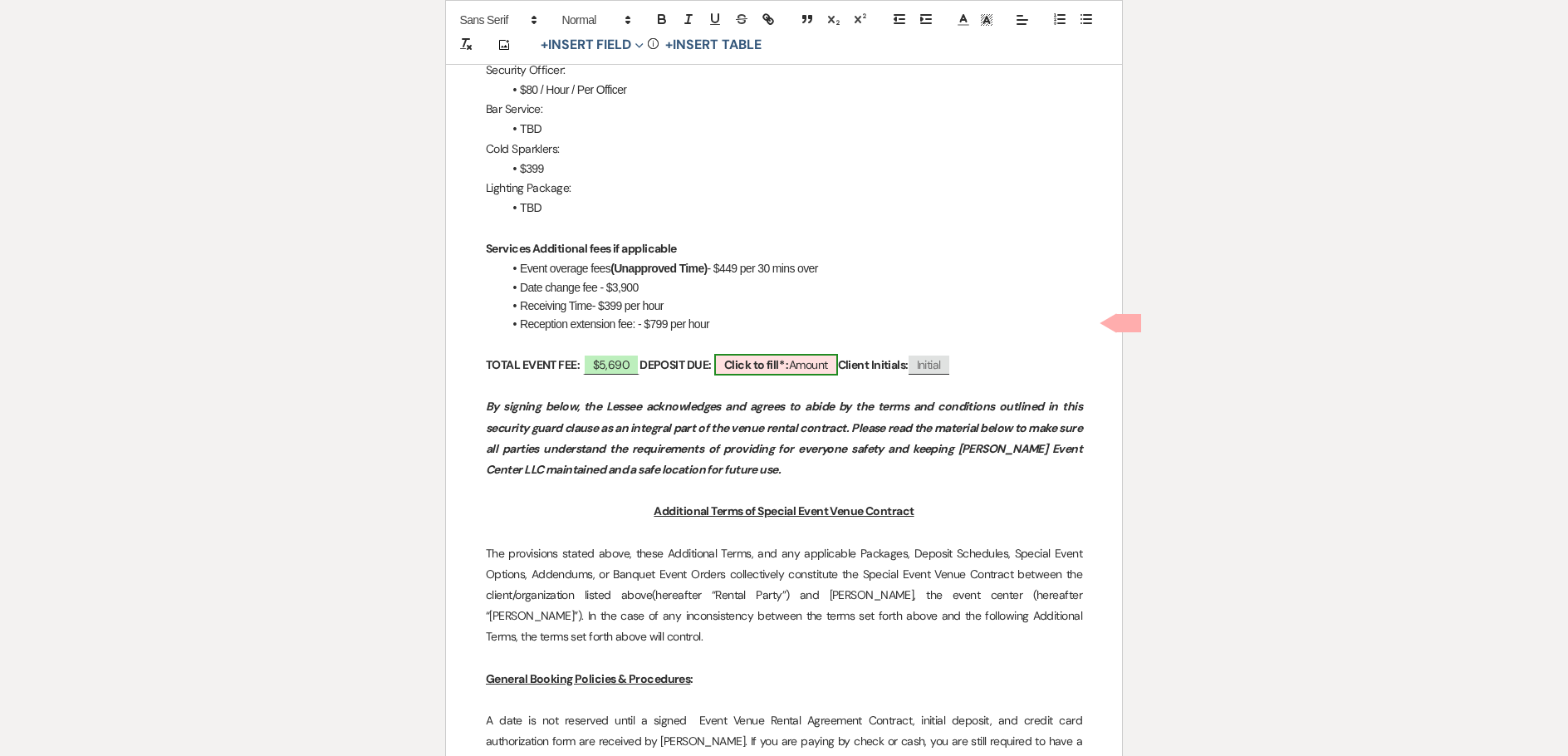
select select "owner"
select select "Amount"
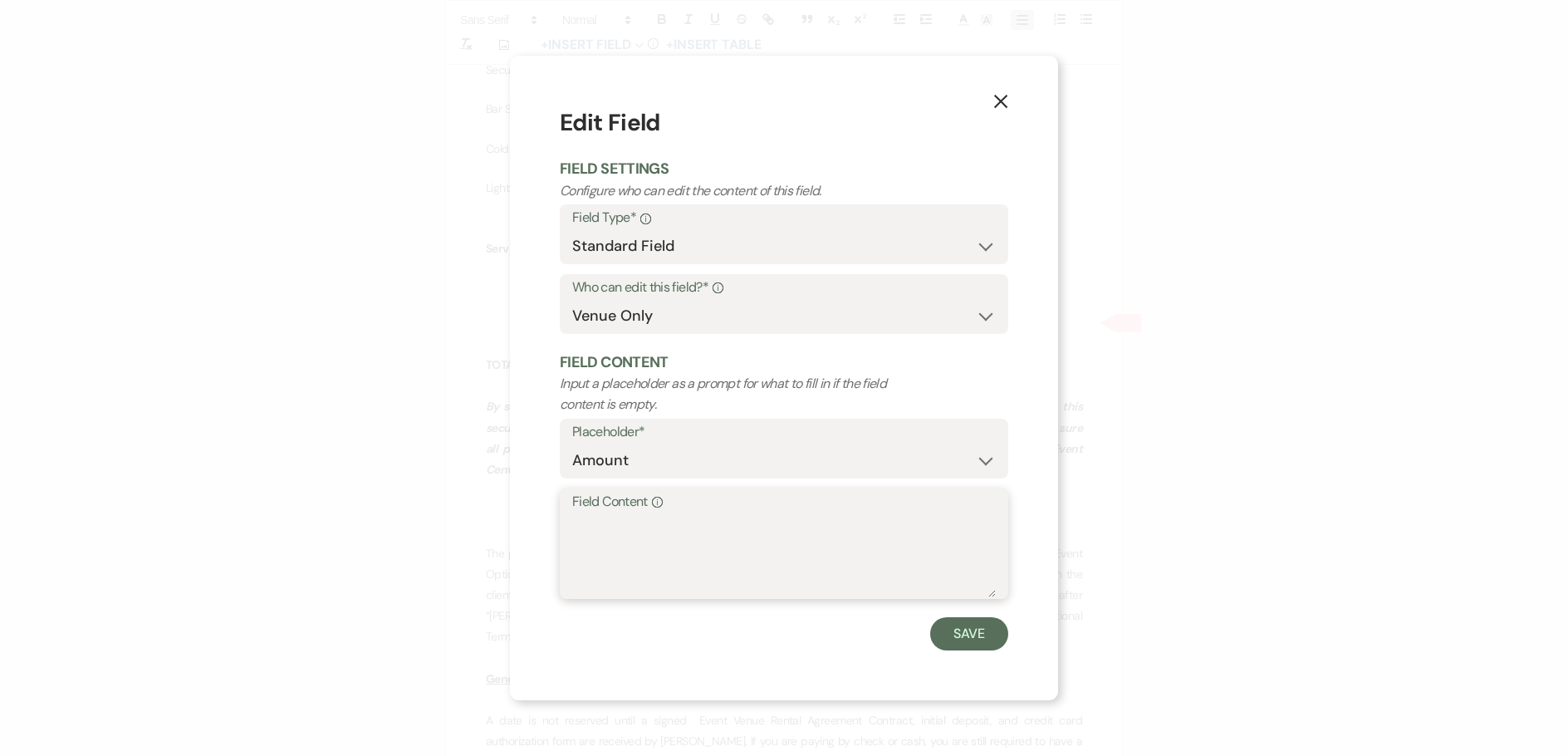
click at [729, 552] on textarea "Field Content Info" at bounding box center [784, 556] width 424 height 83
paste textarea "$2,845"
type textarea "$2,845"
click at [969, 646] on button "Save" at bounding box center [969, 633] width 78 height 33
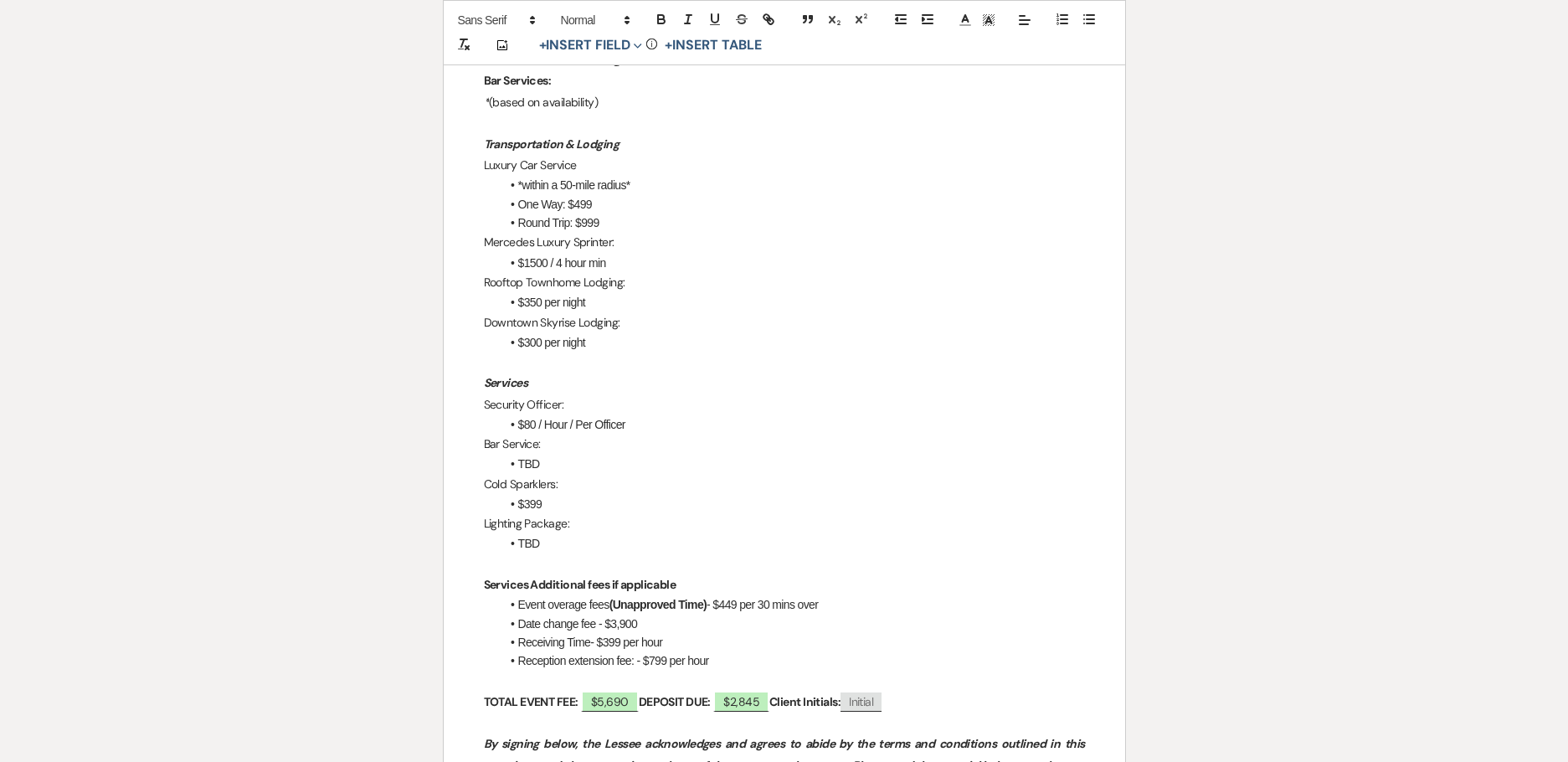
scroll to position [2010, 0]
click at [733, 692] on span "$2,845" at bounding box center [741, 703] width 56 height 22
select select "owner"
select select "Amount"
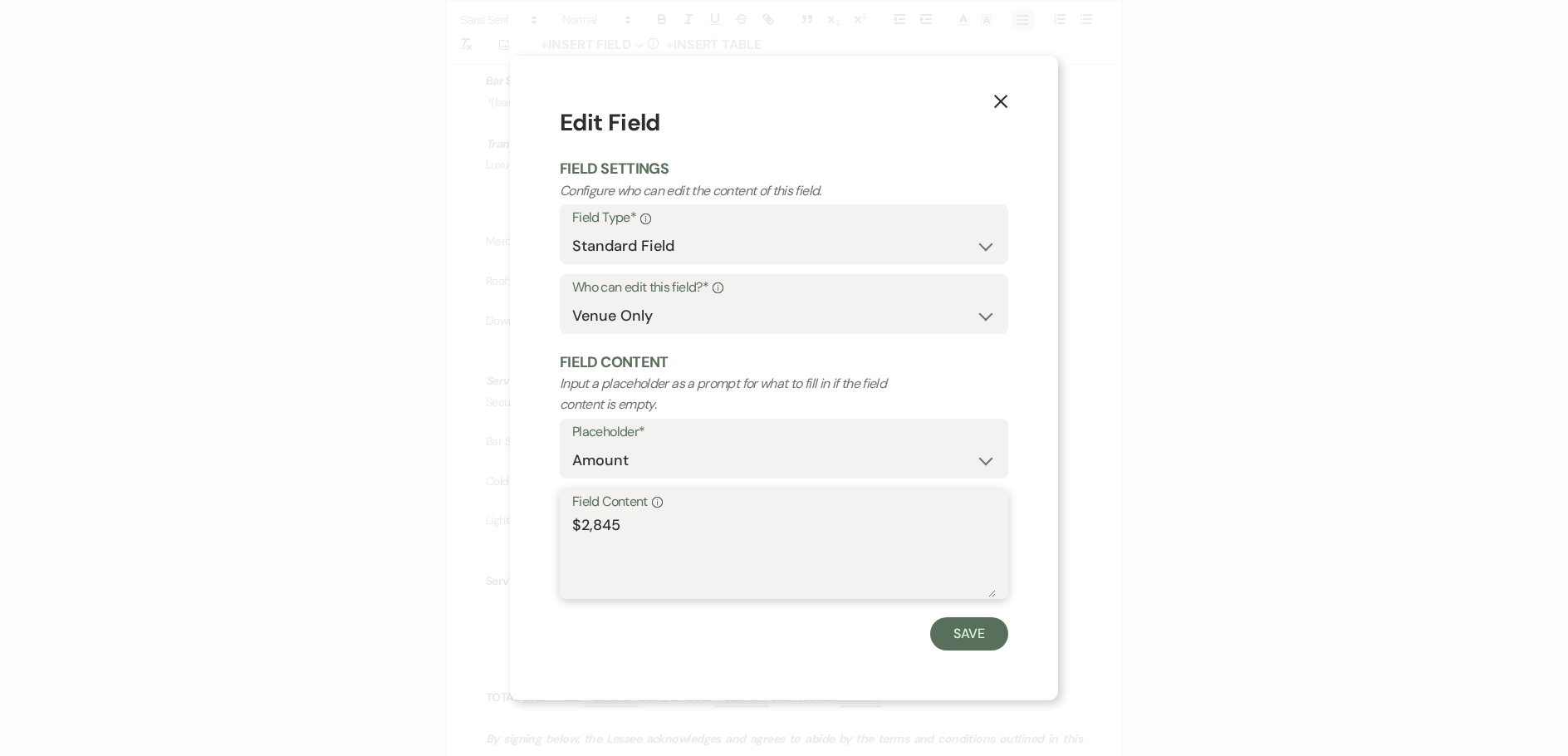
drag, startPoint x: 637, startPoint y: 524, endPoint x: 555, endPoint y: 516, distance: 82.4
click at [555, 516] on div "X Edit Field Field Settings Configure who can edit the content of this field. F…" at bounding box center [784, 378] width 548 height 644
click at [1000, 103] on use "button" at bounding box center [1001, 102] width 14 height 14
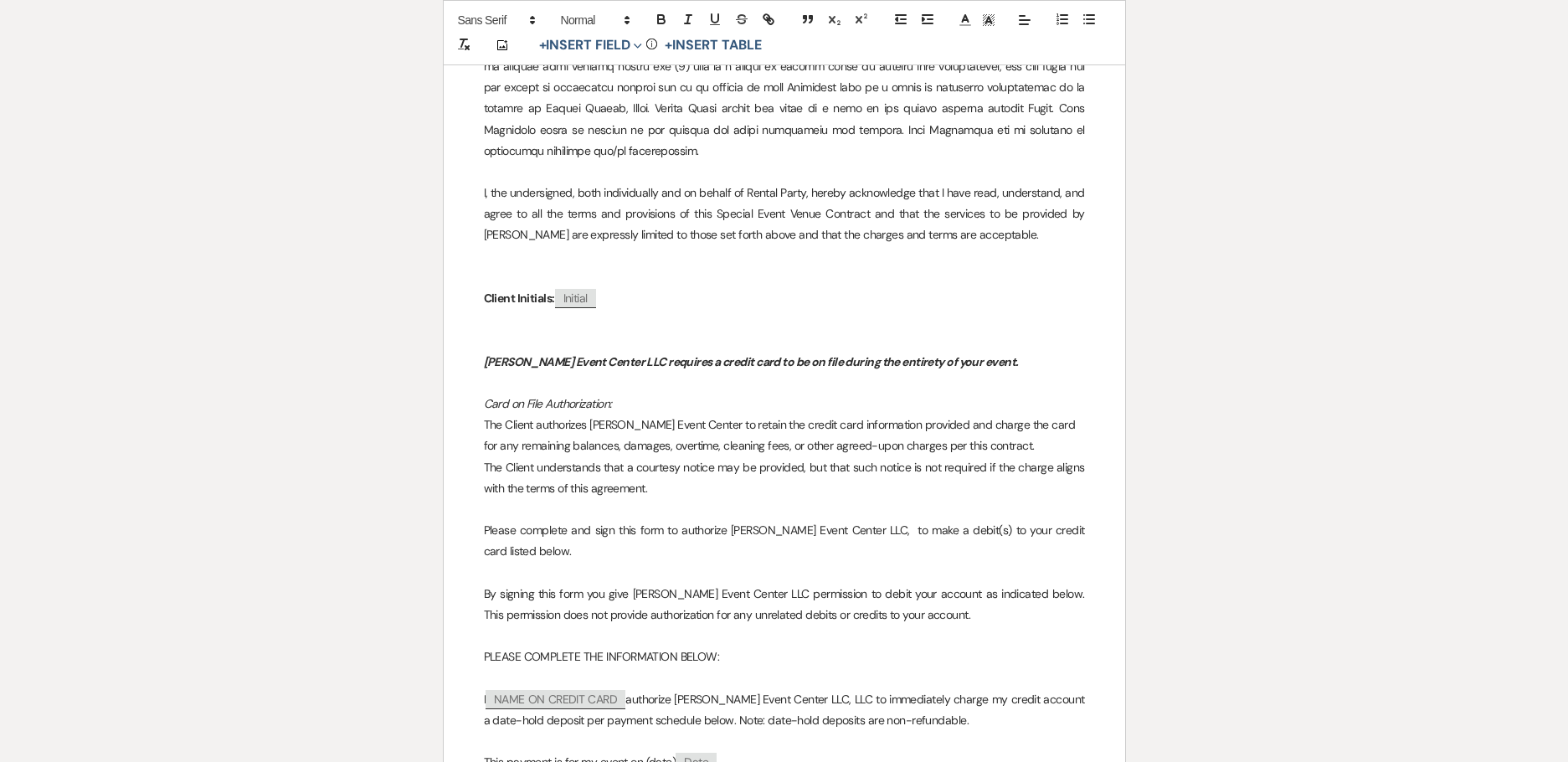
scroll to position [13528, 0]
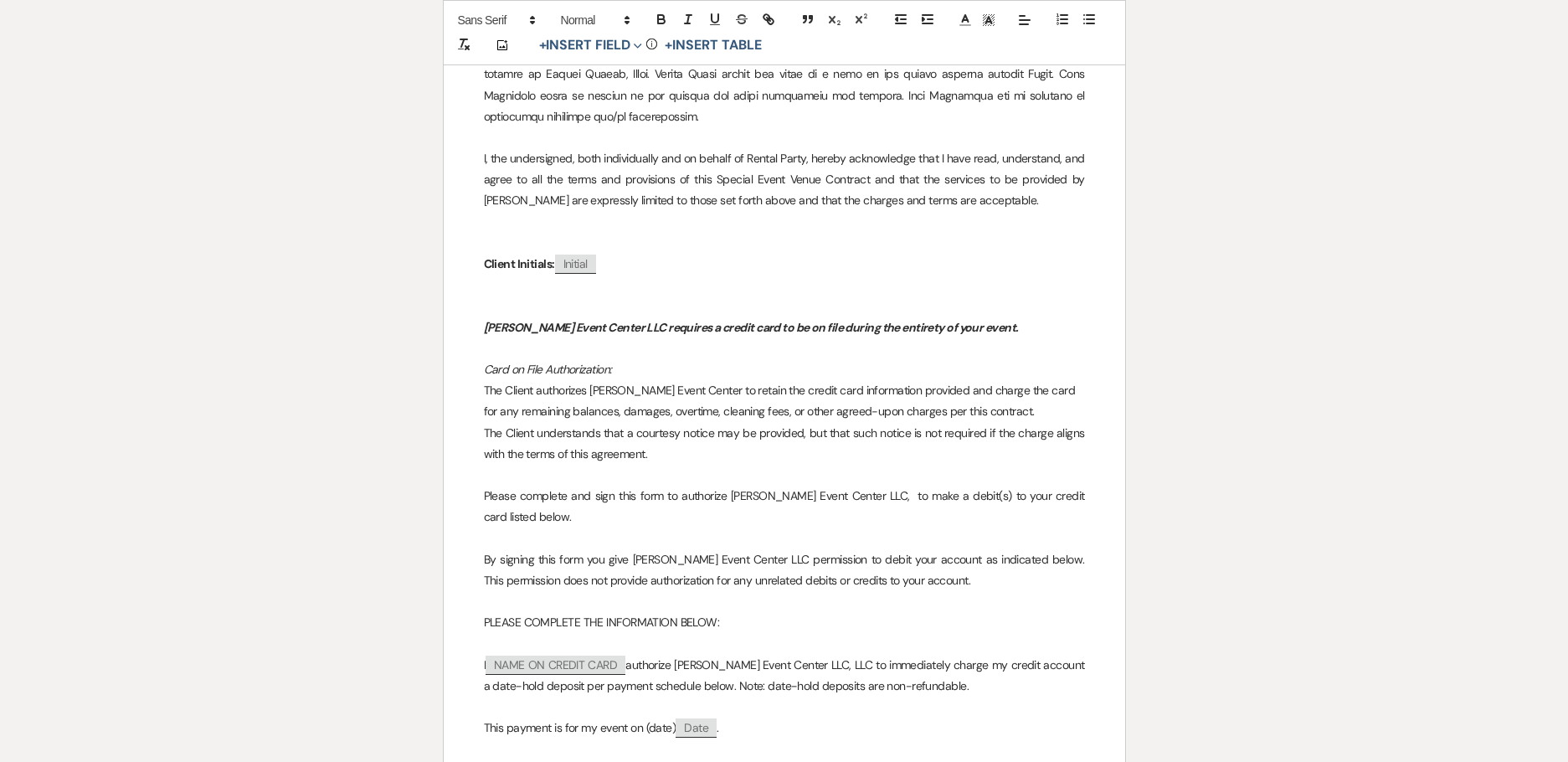
drag, startPoint x: 508, startPoint y: 411, endPoint x: 478, endPoint y: 411, distance: 30.0
drag, startPoint x: 565, startPoint y: 499, endPoint x: 478, endPoint y: 442, distance: 104.0
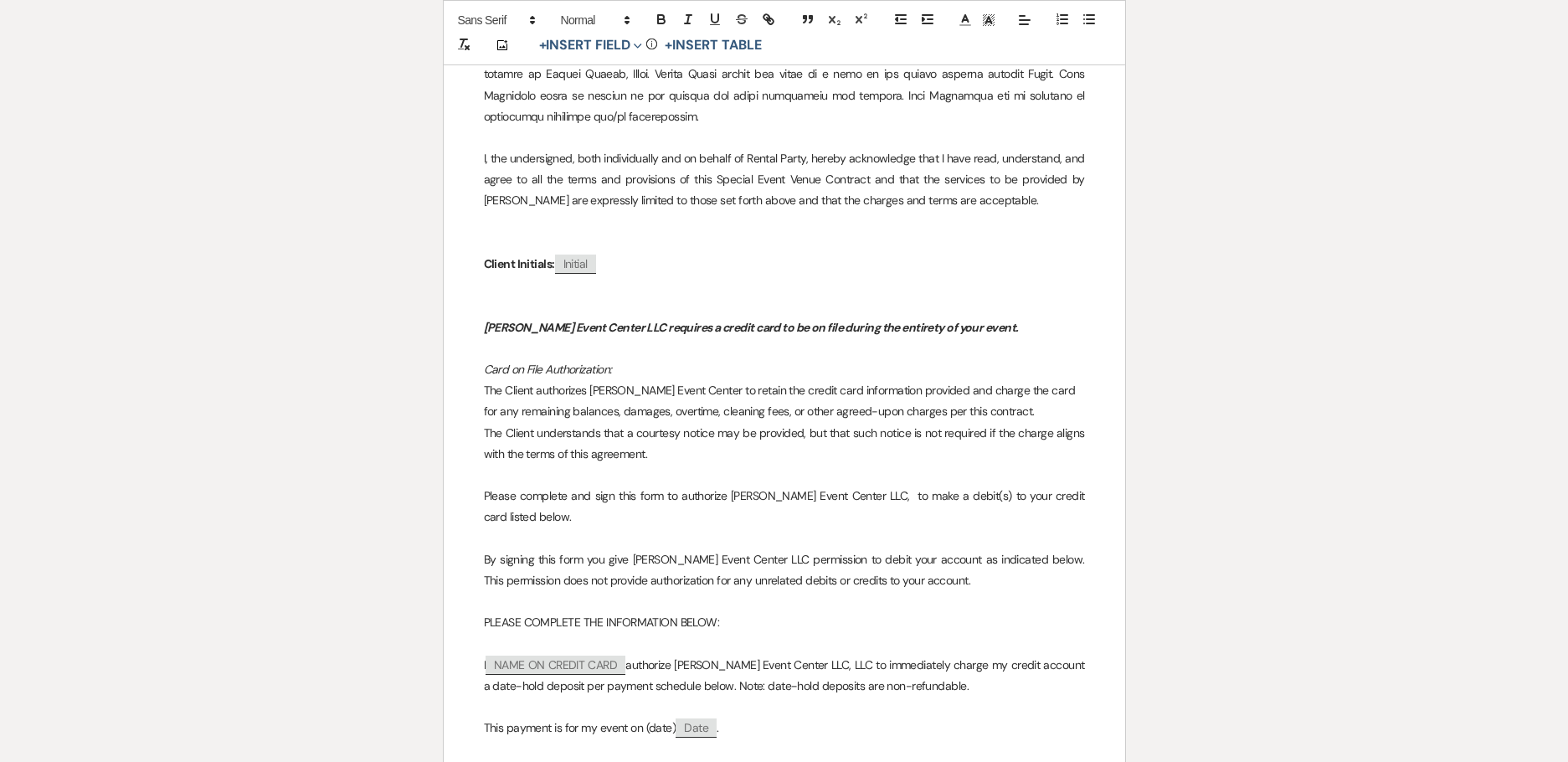
drag, startPoint x: 606, startPoint y: 410, endPoint x: 482, endPoint y: 410, distance: 124.0
copy p "[DATE]: $2,845"
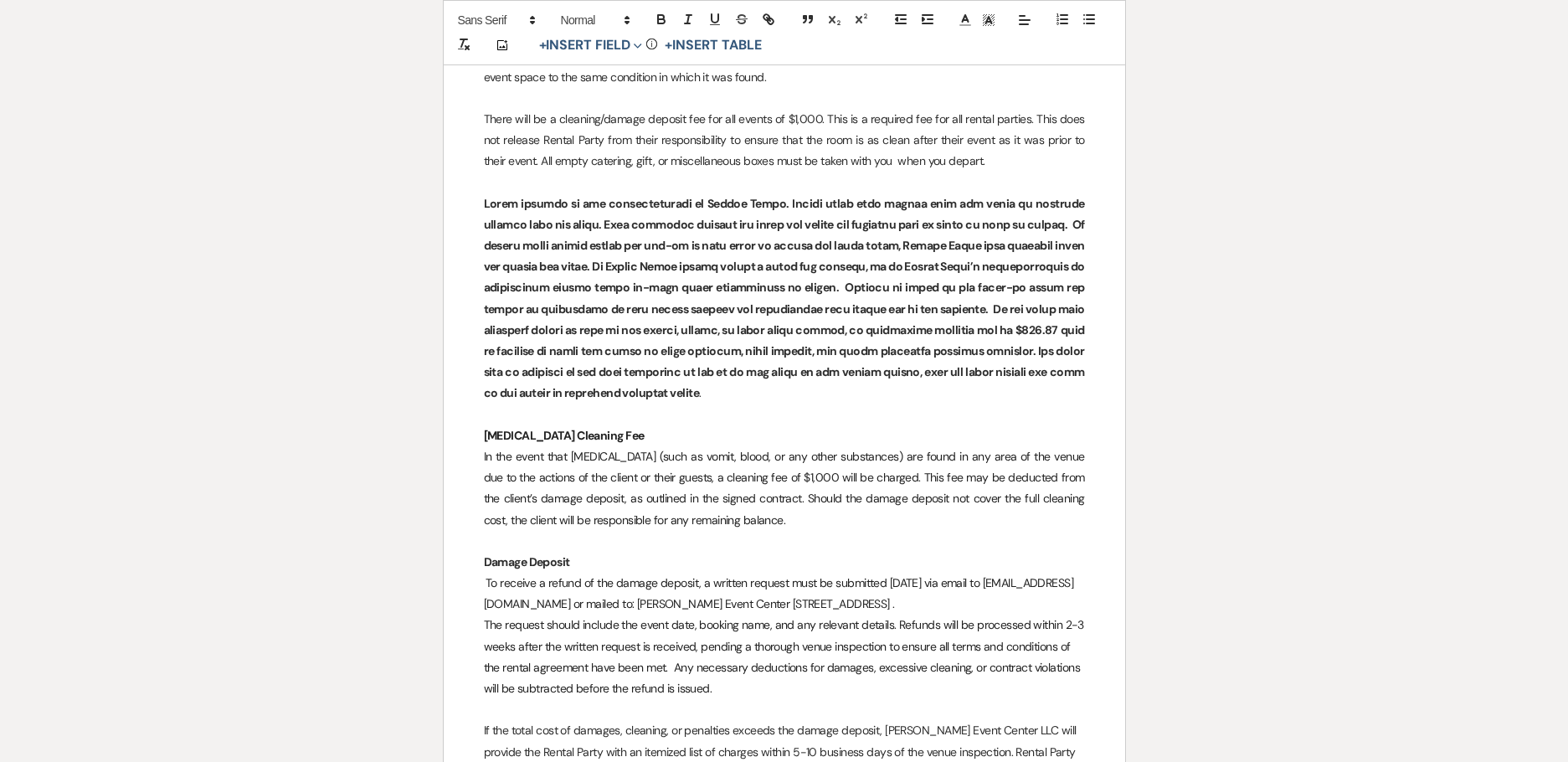
scroll to position [0, 0]
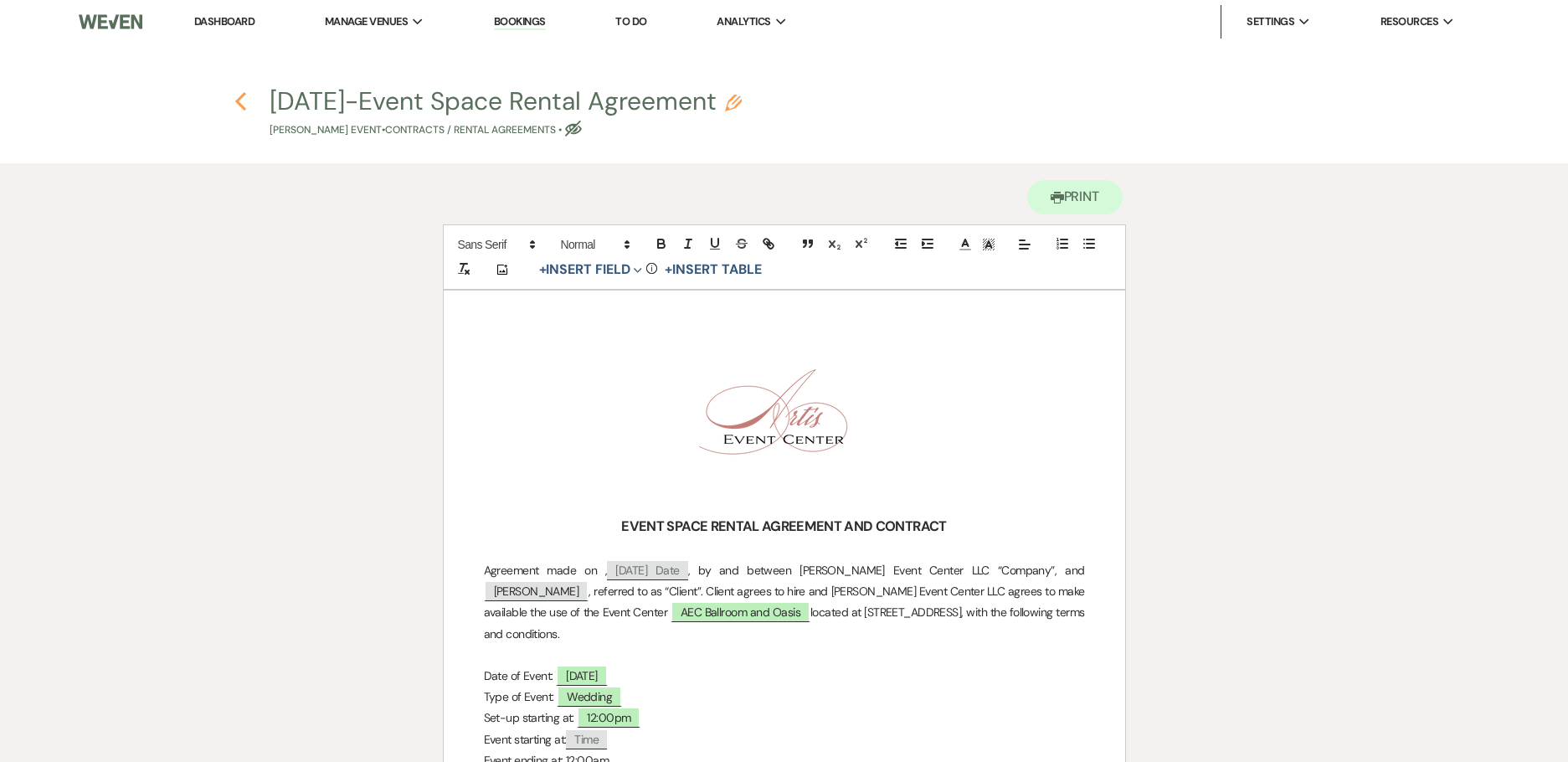
click at [242, 108] on use "button" at bounding box center [241, 102] width 11 height 19
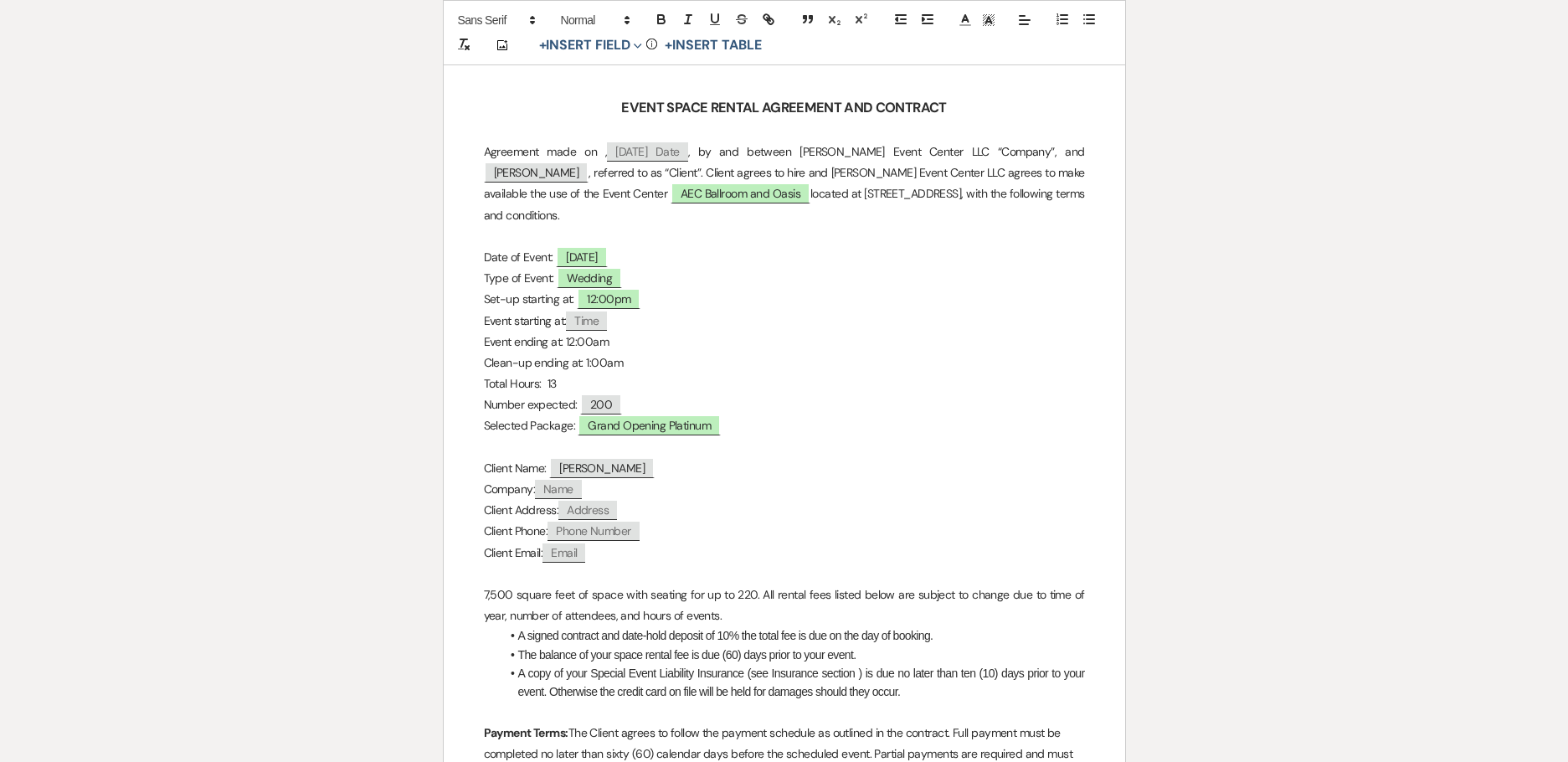
select select "12"
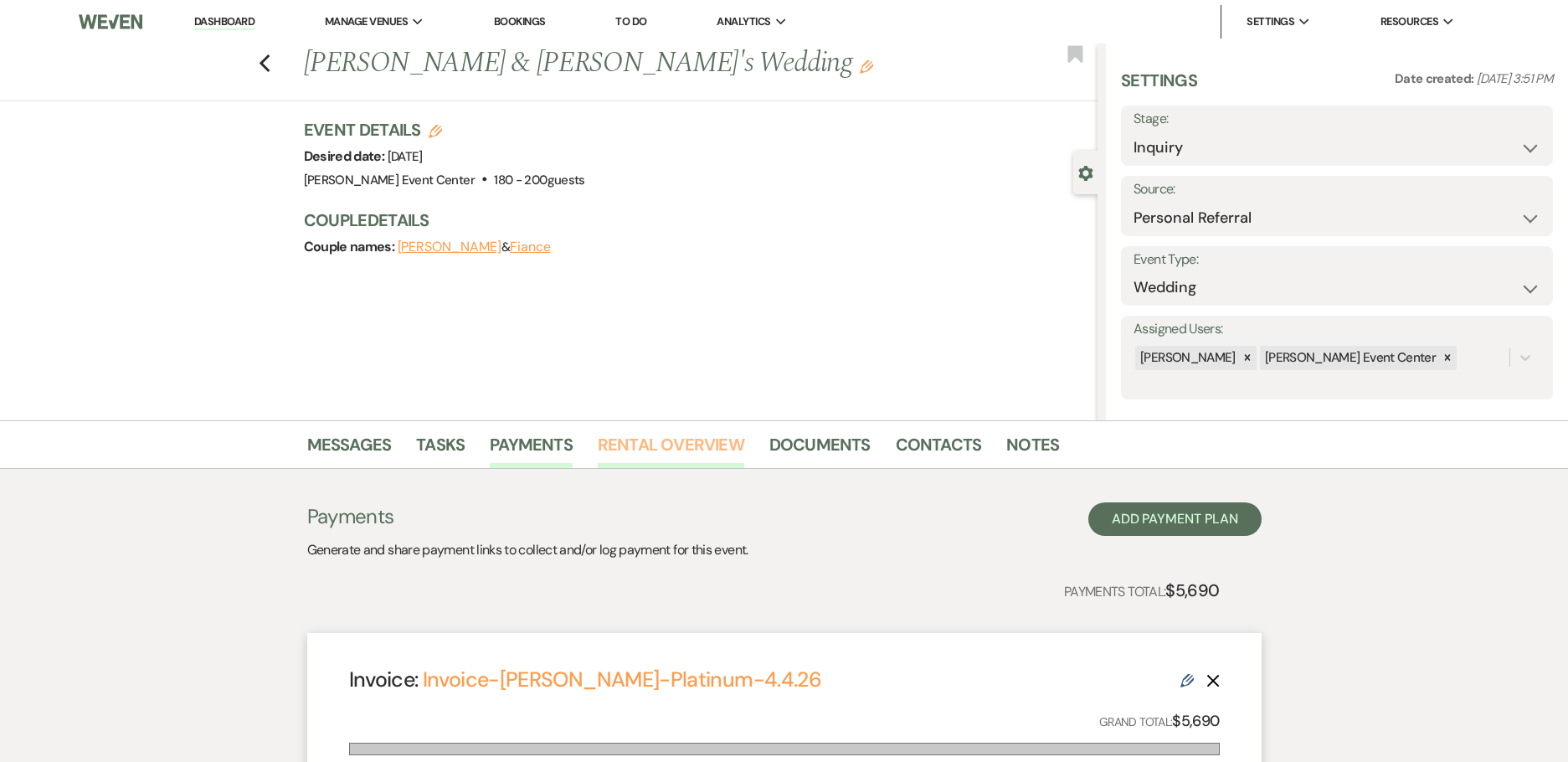
click at [653, 446] on link "Rental Overview" at bounding box center [671, 449] width 147 height 37
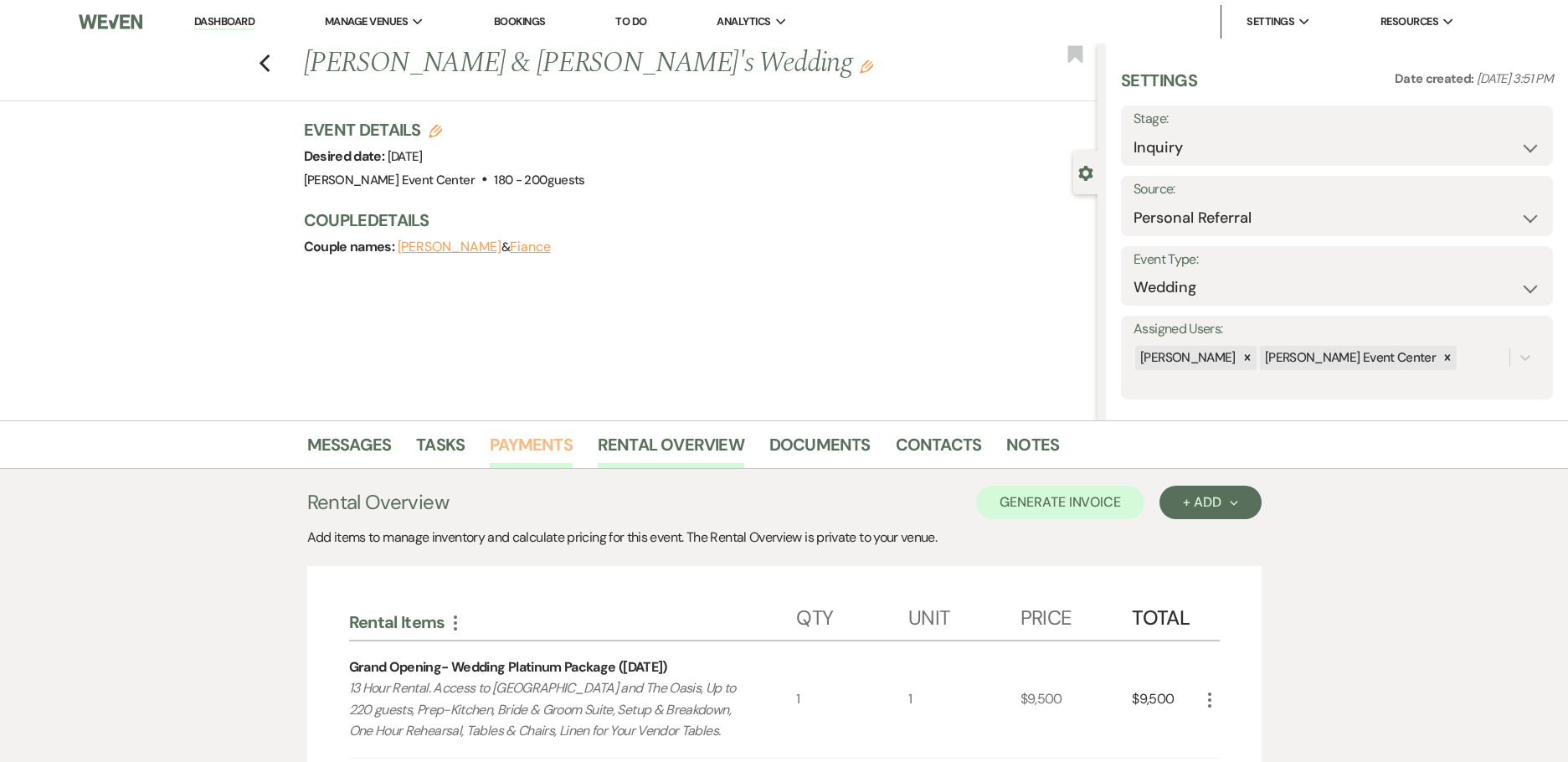
click at [511, 451] on link "Payments" at bounding box center [531, 449] width 83 height 37
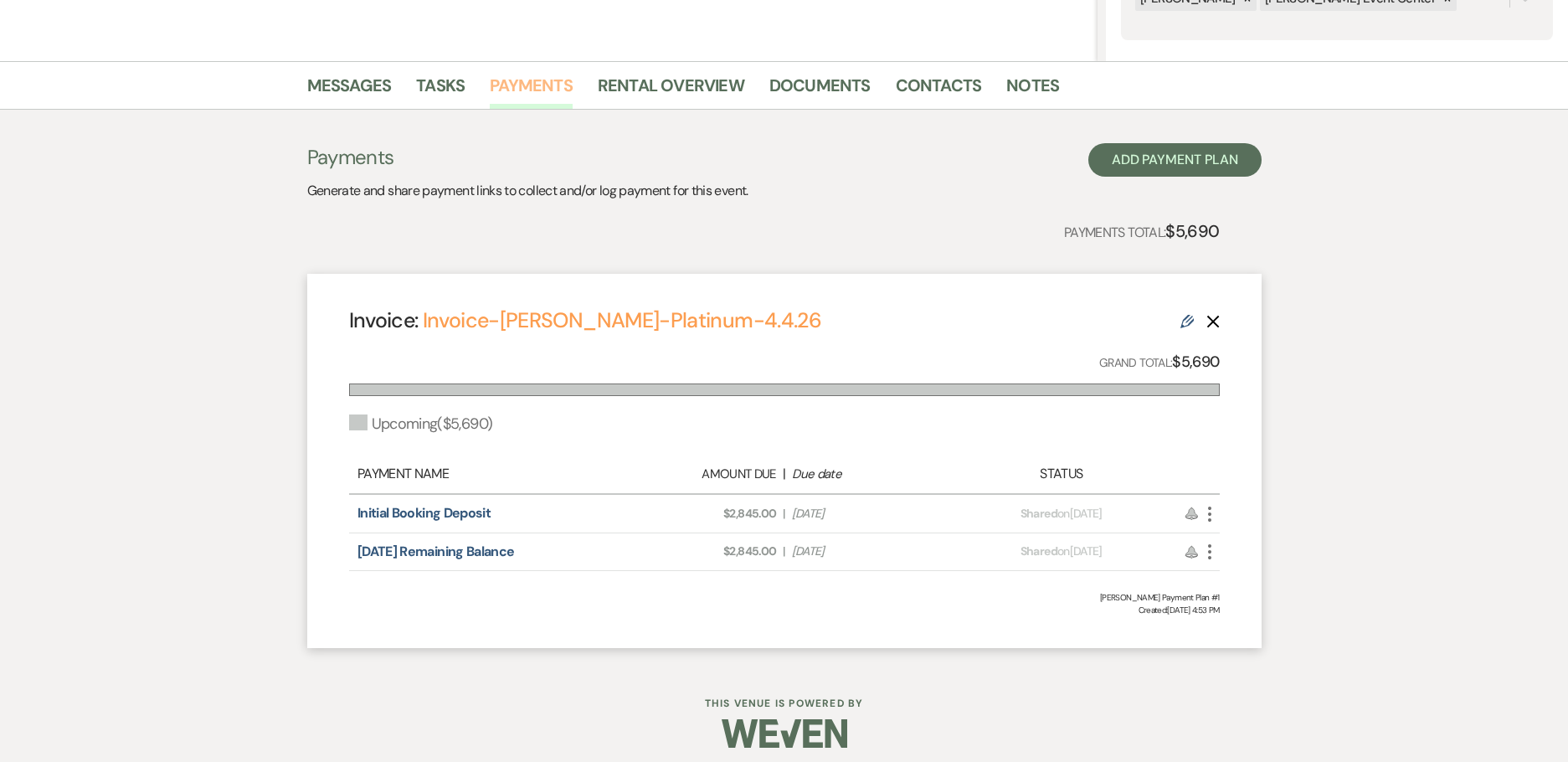
scroll to position [370, 0]
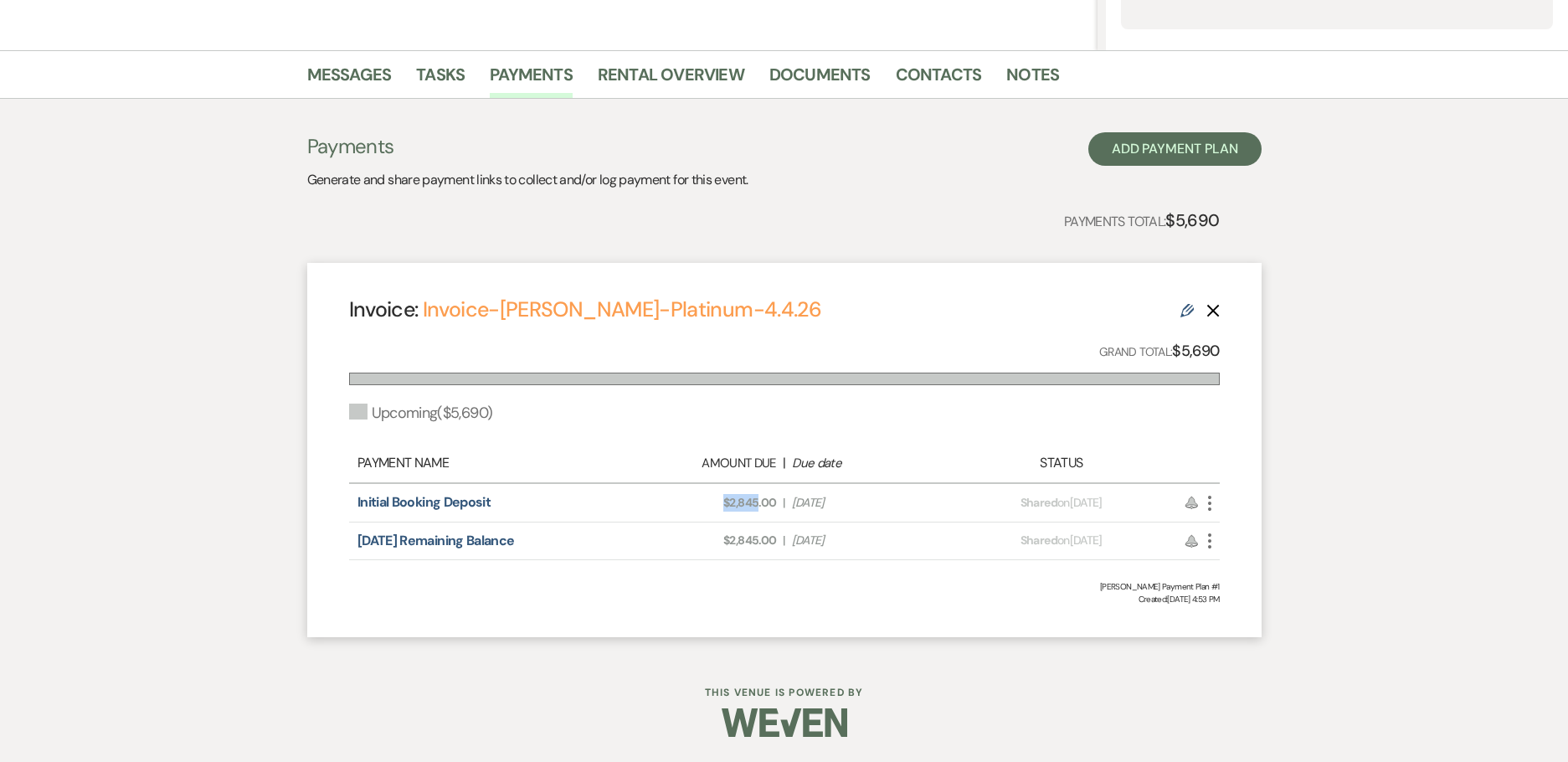
drag, startPoint x: 719, startPoint y: 502, endPoint x: 759, endPoint y: 505, distance: 40.1
click at [759, 505] on span "Amount Due: $2,845.00" at bounding box center [699, 503] width 154 height 18
copy span "$2,845"
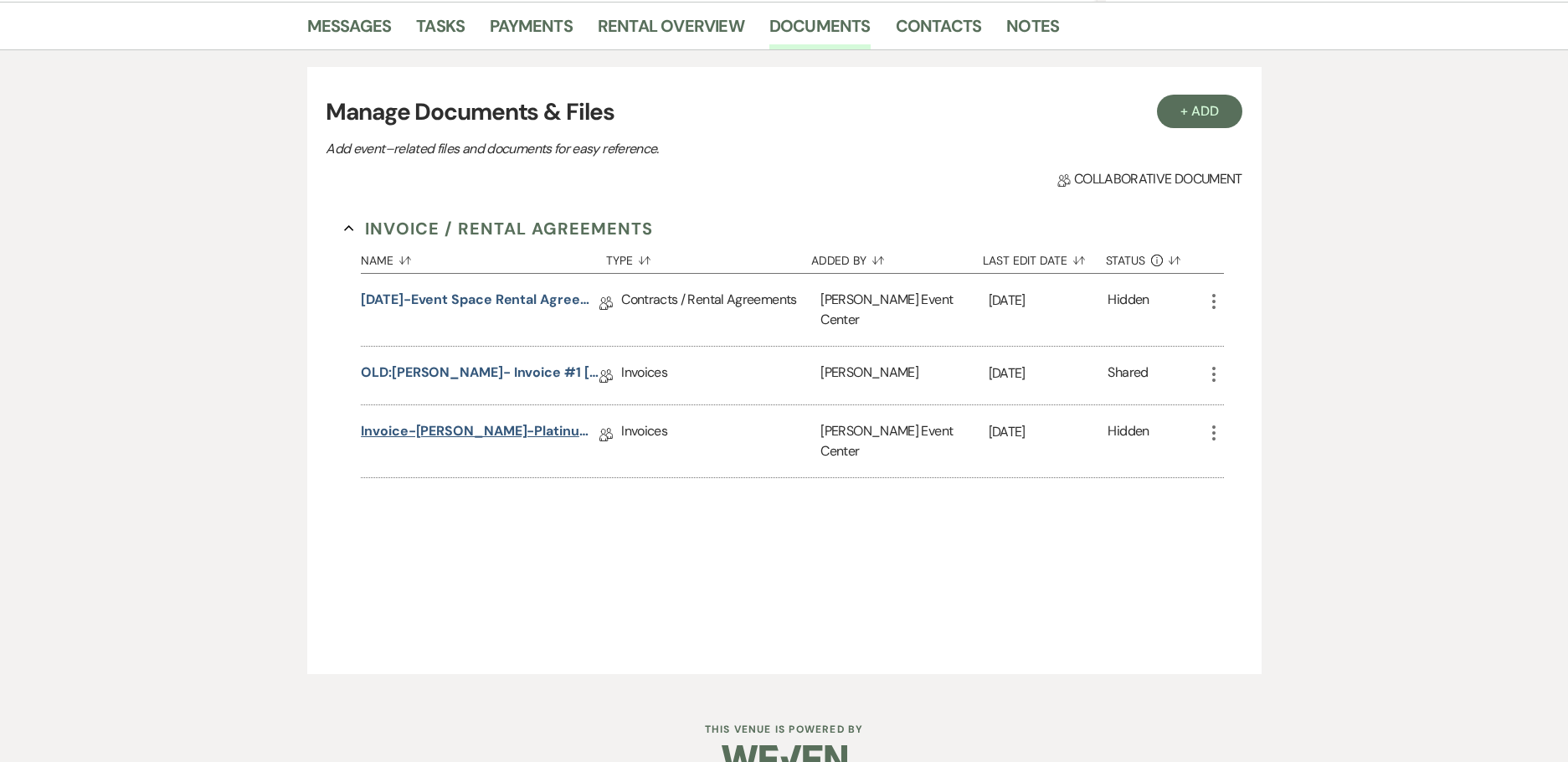
click at [522, 422] on link "Invoice-[PERSON_NAME]-Platinum-4.4.26" at bounding box center [480, 434] width 239 height 26
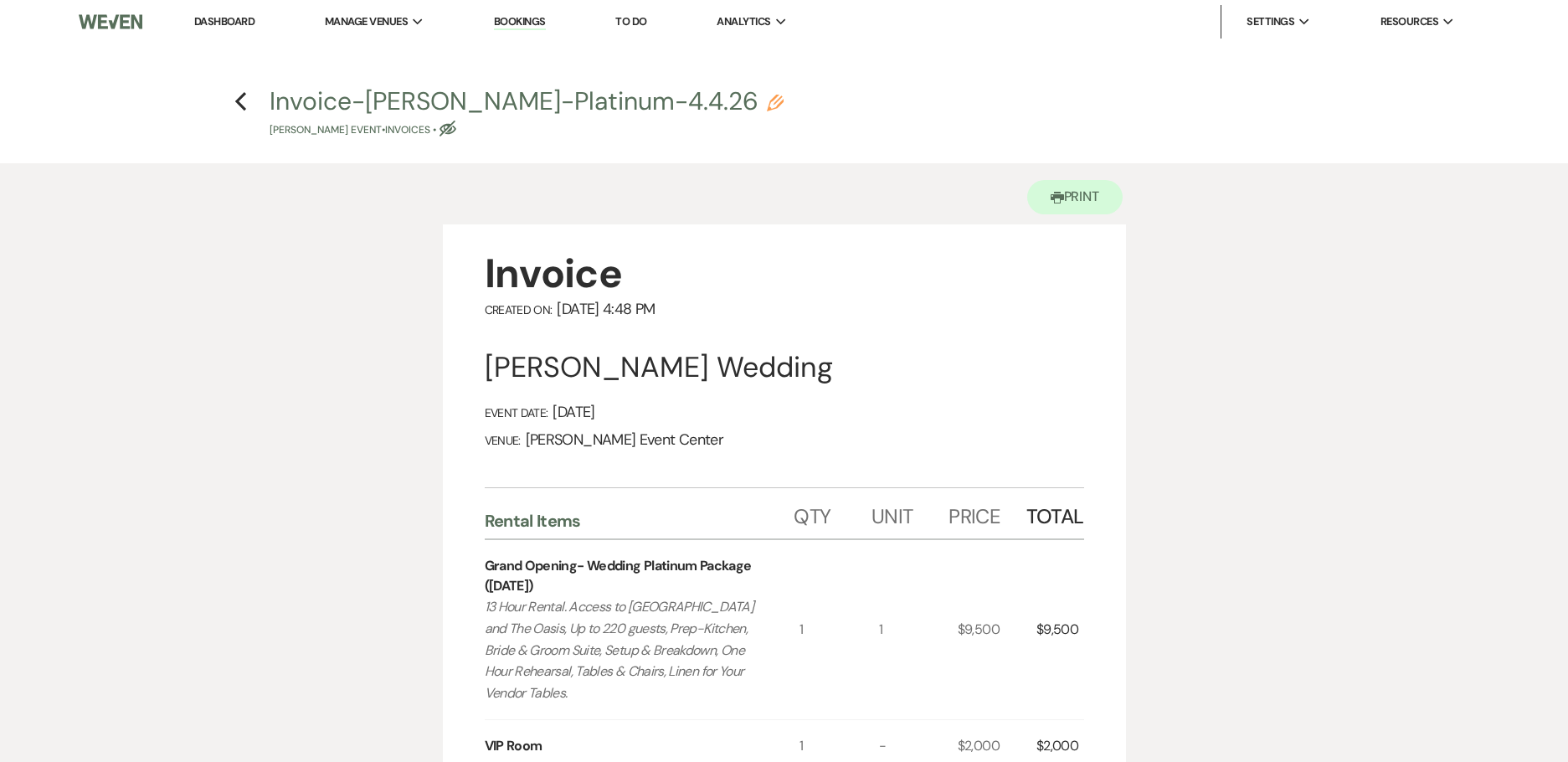
click at [767, 105] on use "button" at bounding box center [775, 103] width 17 height 17
select select "22"
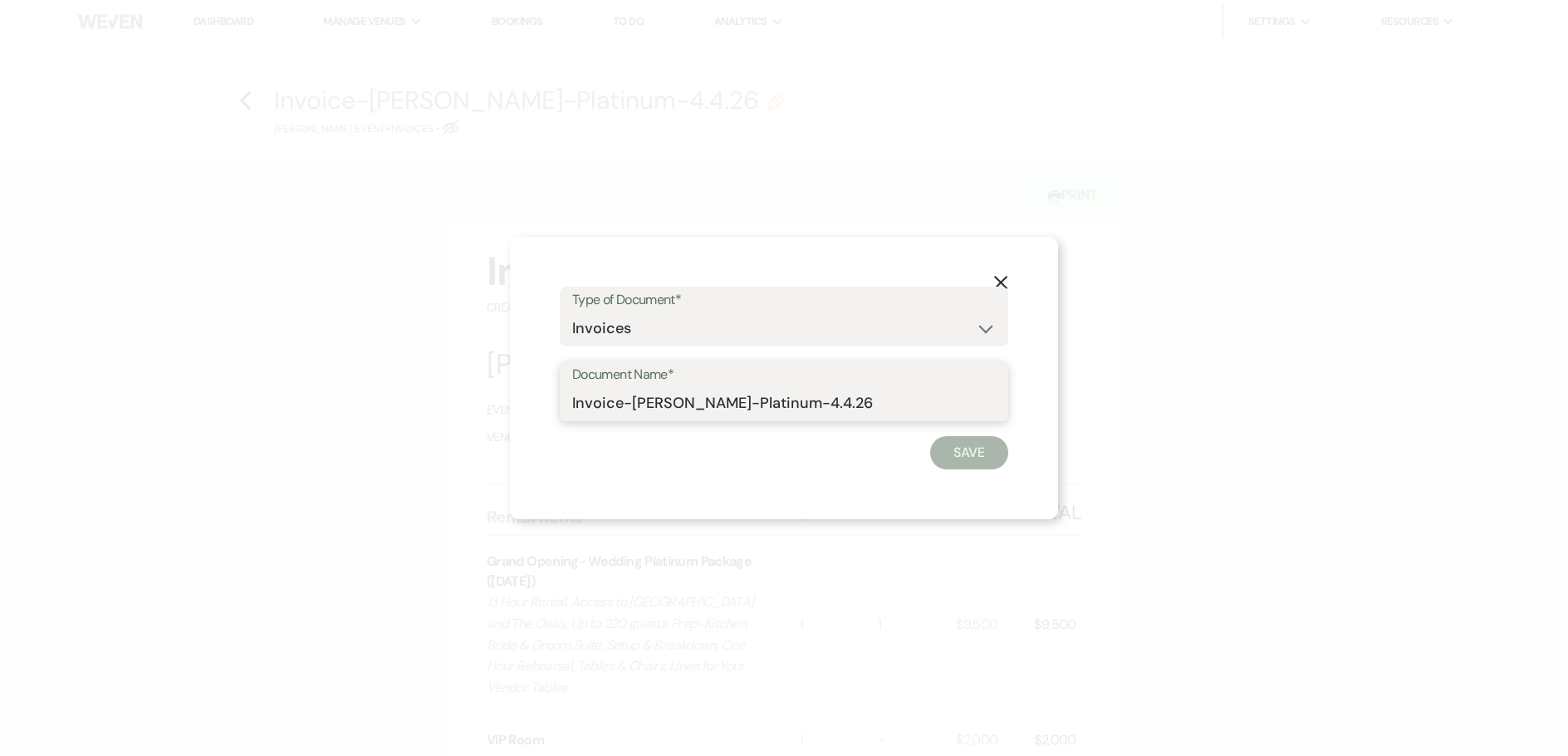
drag, startPoint x: 851, startPoint y: 401, endPoint x: 626, endPoint y: 415, distance: 225.4
click at [626, 415] on input "Invoice-[PERSON_NAME]-Platinum-4.4.26" at bounding box center [784, 403] width 424 height 32
click at [998, 280] on icon "X" at bounding box center [1001, 283] width 15 height 15
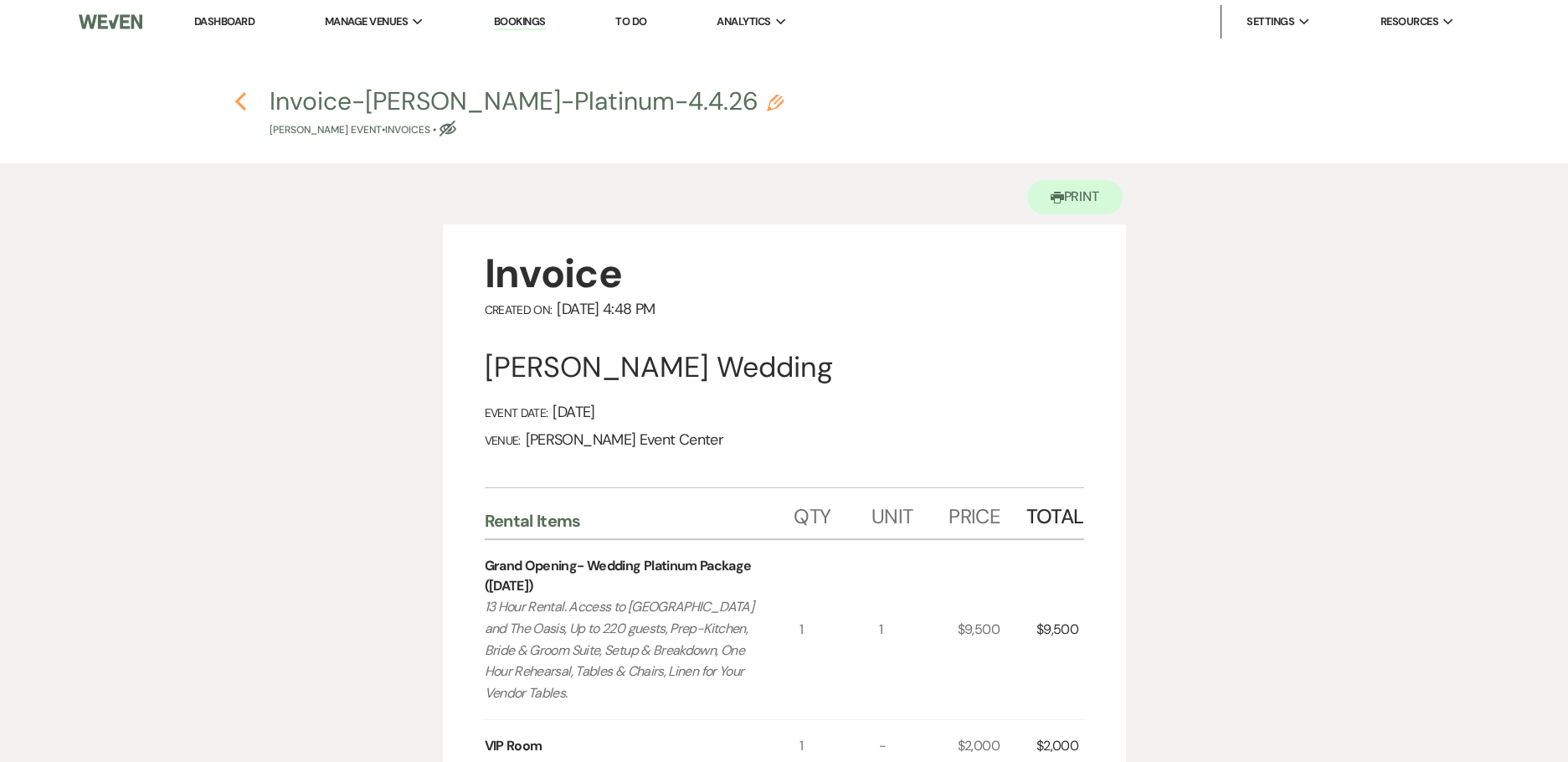
click at [235, 102] on icon "Previous" at bounding box center [241, 102] width 13 height 20
select select "12"
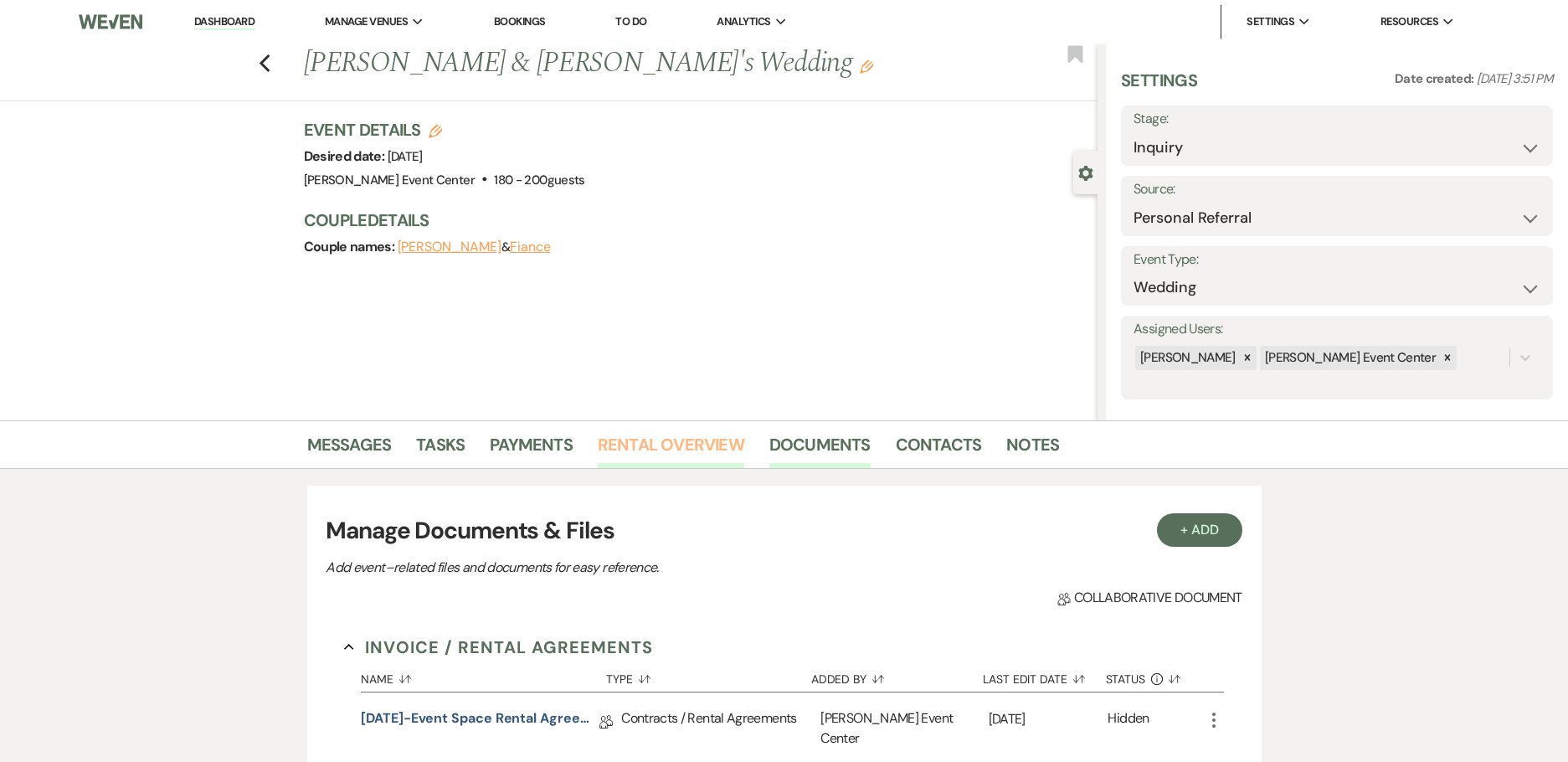
click at [703, 440] on link "Rental Overview" at bounding box center [671, 449] width 147 height 37
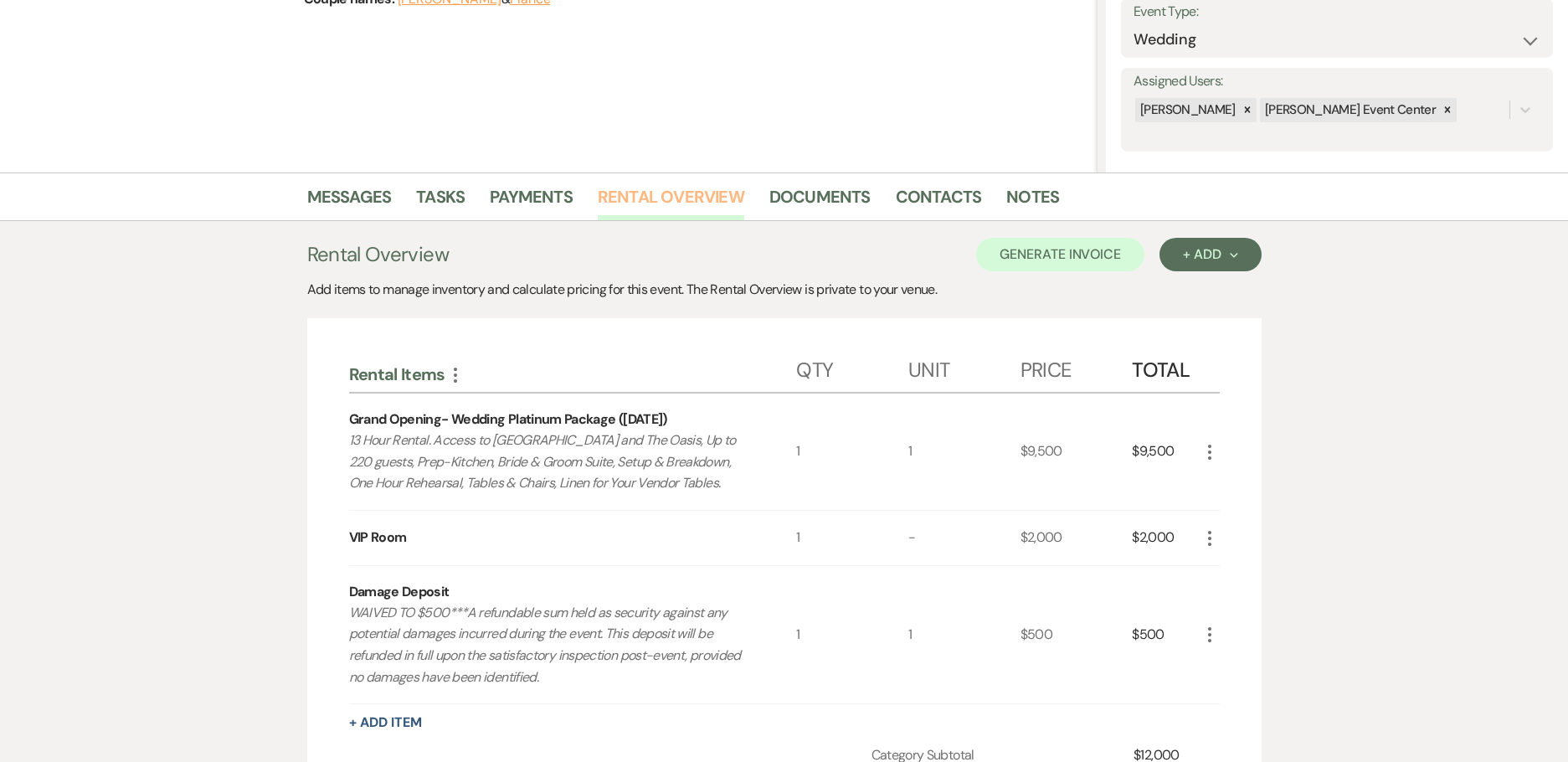
scroll to position [419, 0]
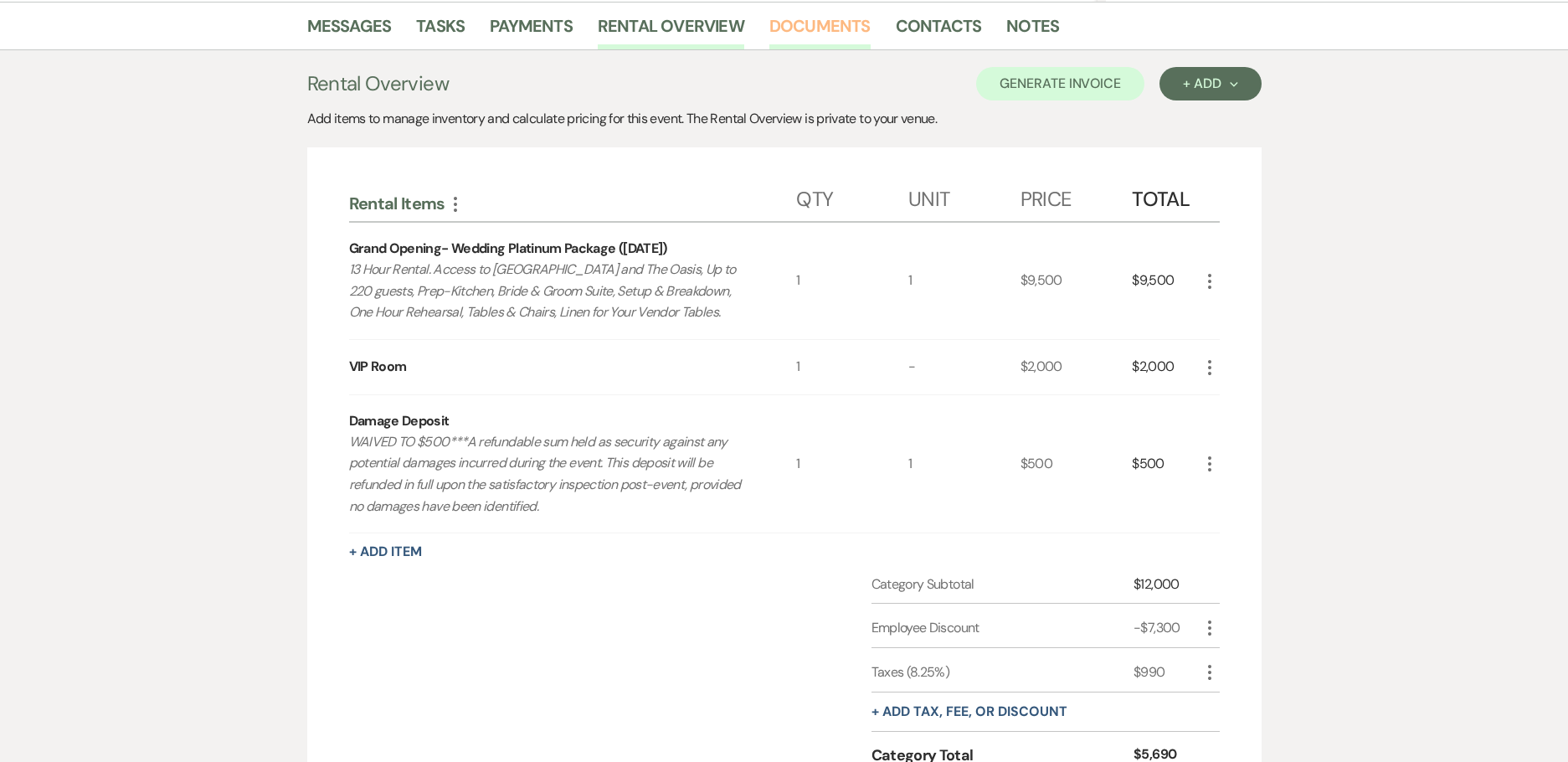
click at [845, 25] on link "Documents" at bounding box center [820, 31] width 102 height 37
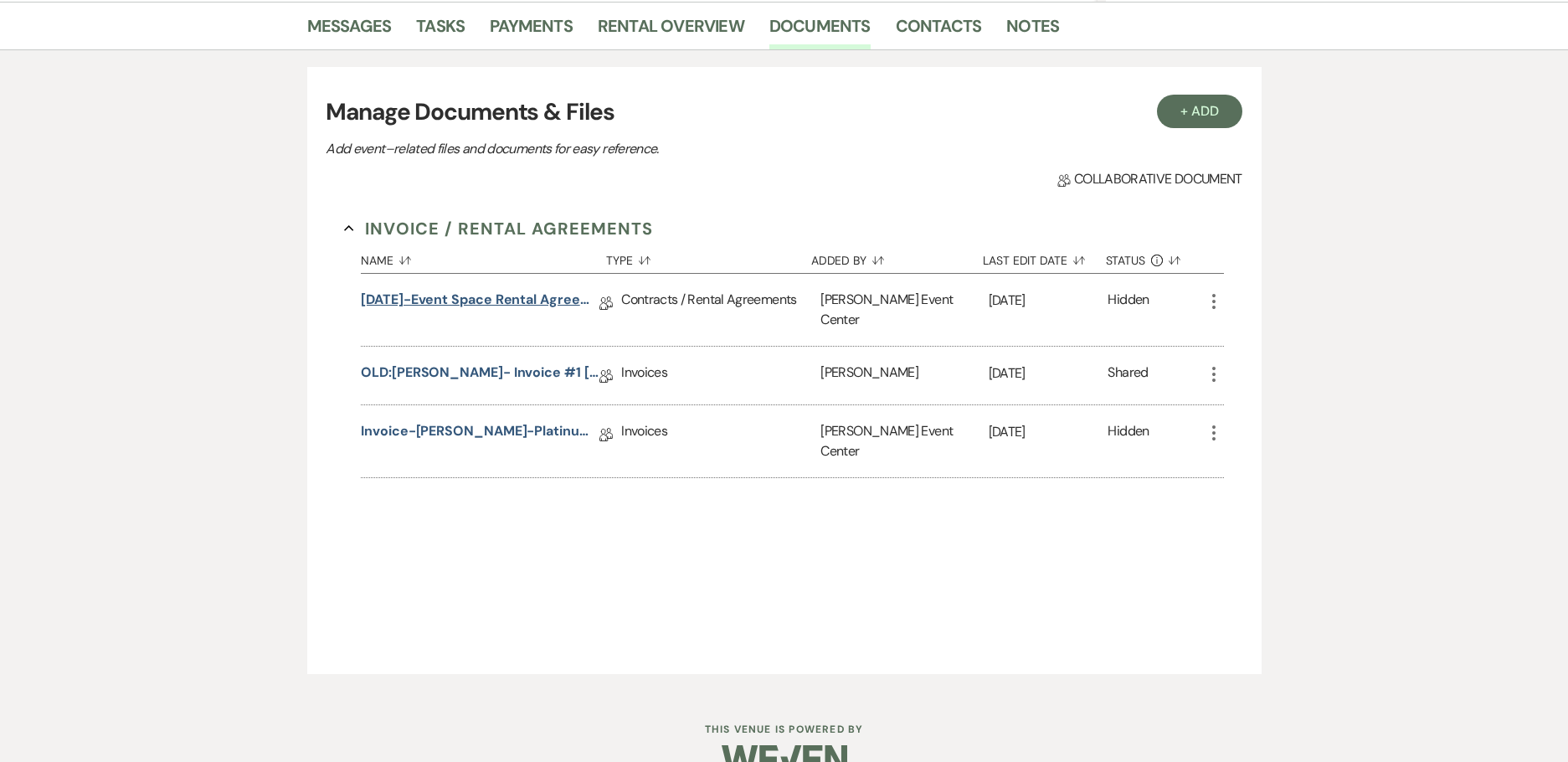
click at [558, 304] on link "[DATE]-Event Space Rental Agreement" at bounding box center [480, 303] width 239 height 26
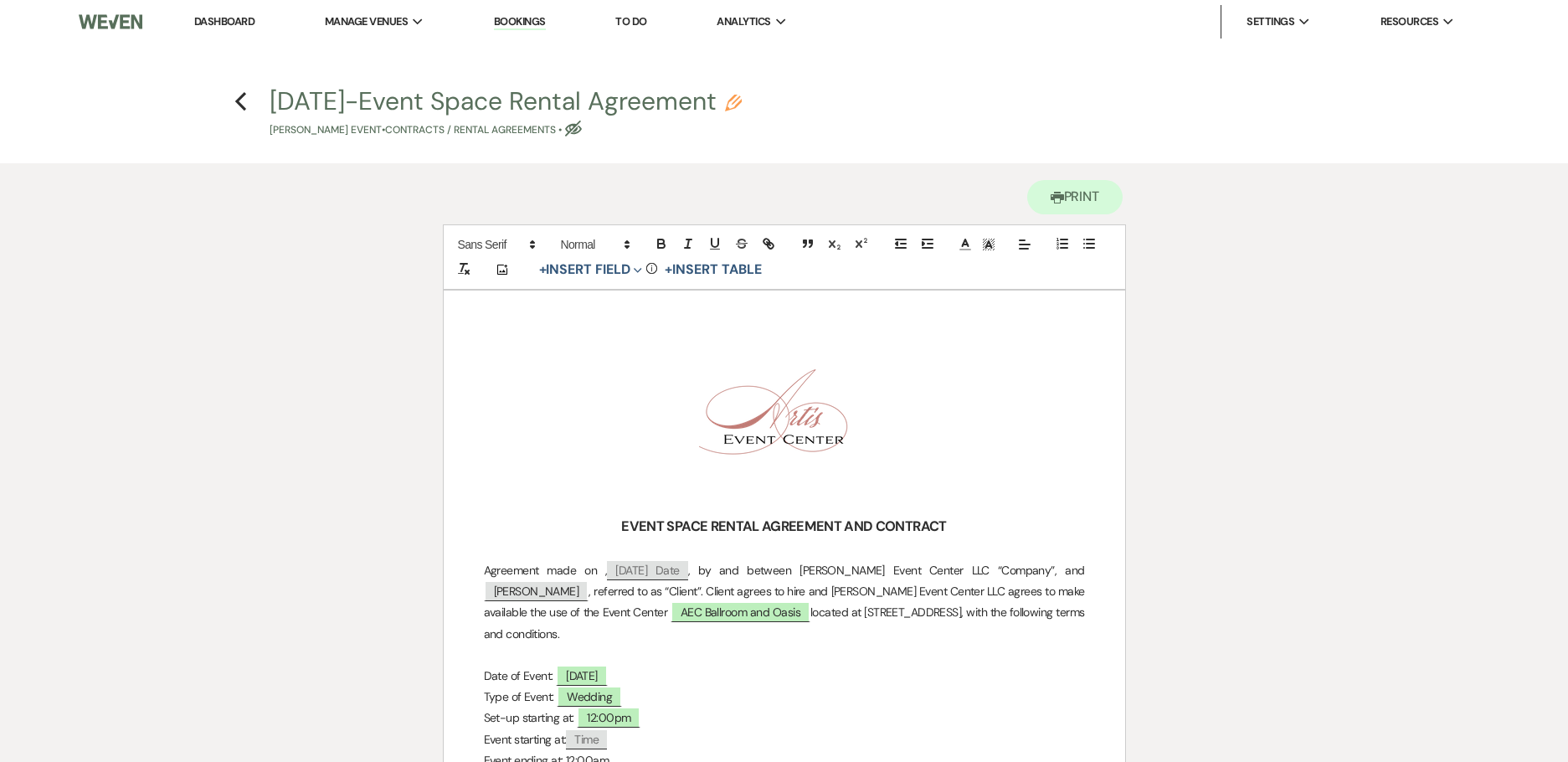
click at [750, 113] on div "9.10.25-Event Space Rental Agreement Pencil Lesly Rivera's Event • Contracts / …" at bounding box center [789, 113] width 1039 height 49
click at [731, 98] on icon "Pencil" at bounding box center [734, 103] width 17 height 17
select select "10"
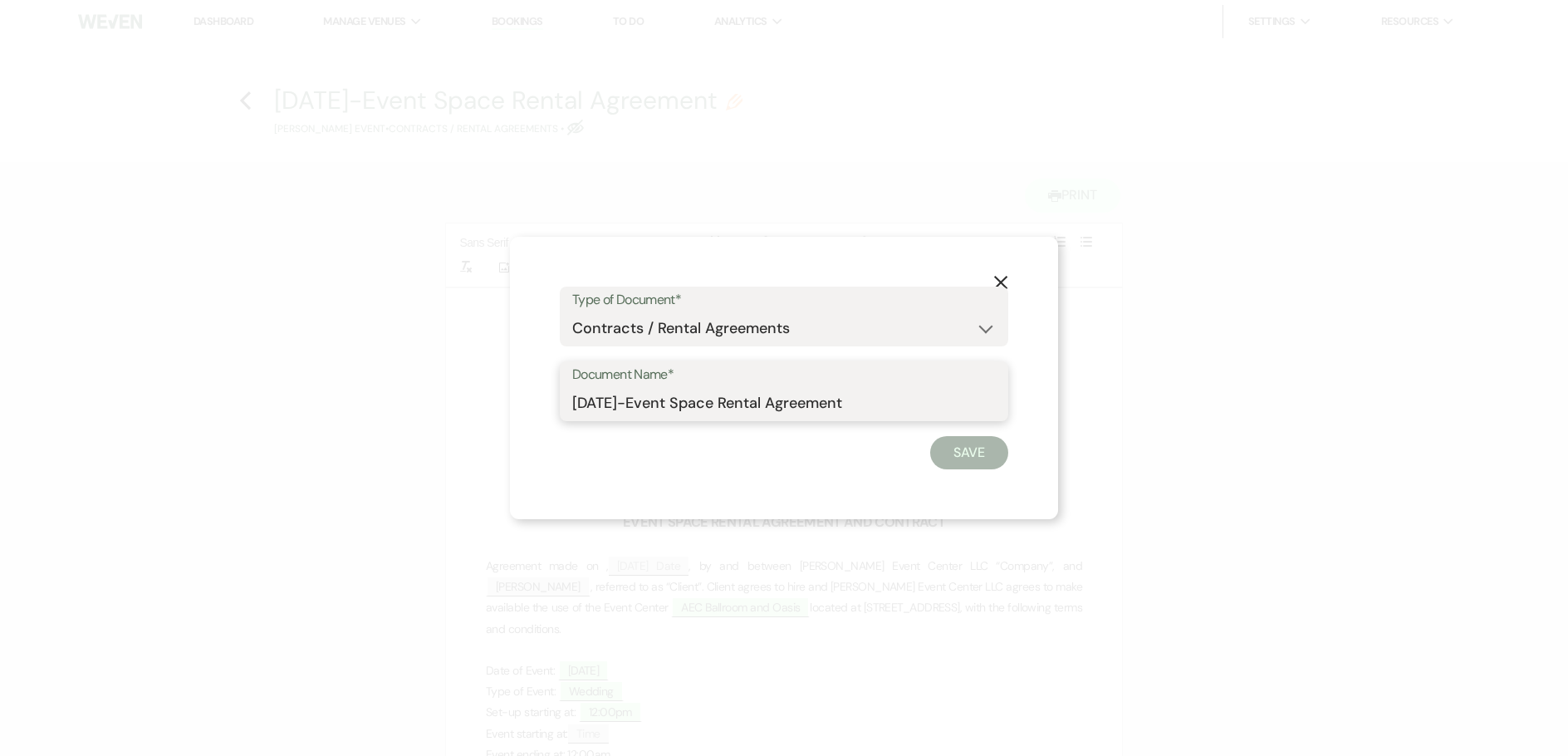
click at [851, 405] on input "[DATE]-Event Space Rental Agreement" at bounding box center [784, 403] width 424 height 32
paste input "-Lesly Rivera-Platinum-4.4.26"
drag, startPoint x: 811, startPoint y: 407, endPoint x: 256, endPoint y: 407, distance: 555.0
click at [256, 408] on div "X Type of Document* Special Event Insurance Vendor Certificate of Insurance Con…" at bounding box center [784, 378] width 1568 height 756
click at [646, 400] on input "9.10.25-Event Space Rental Agreement-Lesly Rivera-Platinum-4.4.26" at bounding box center [784, 403] width 424 height 32
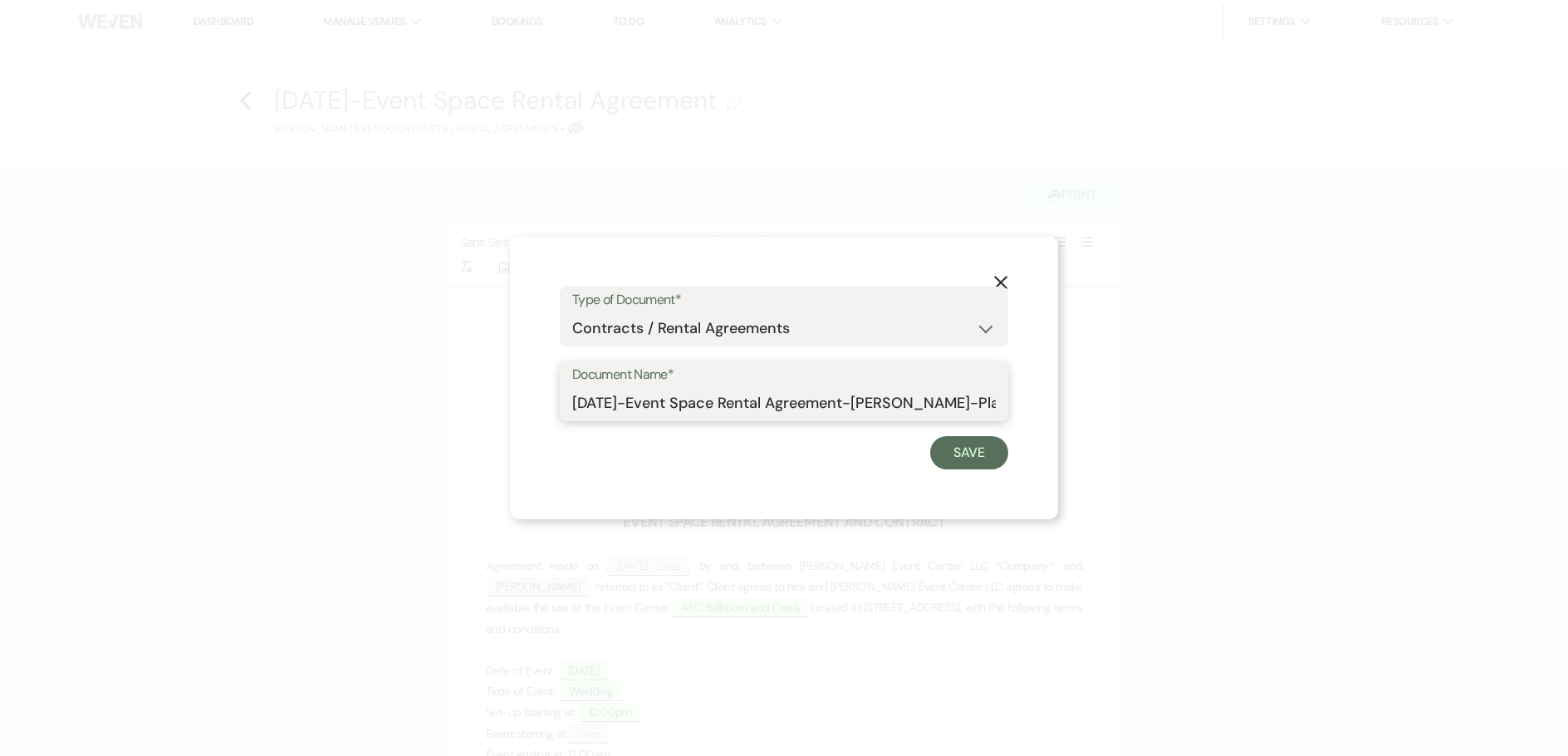
drag, startPoint x: 717, startPoint y: 401, endPoint x: 503, endPoint y: 400, distance: 214.0
click at [503, 400] on div "X Type of Document* Special Event Insurance Vendor Certificate of Insurance Con…" at bounding box center [784, 378] width 1568 height 756
type input "Rental Agreement-Lesly Rivera-Platinum-4.4.26"
click at [971, 446] on button "Save" at bounding box center [969, 452] width 78 height 33
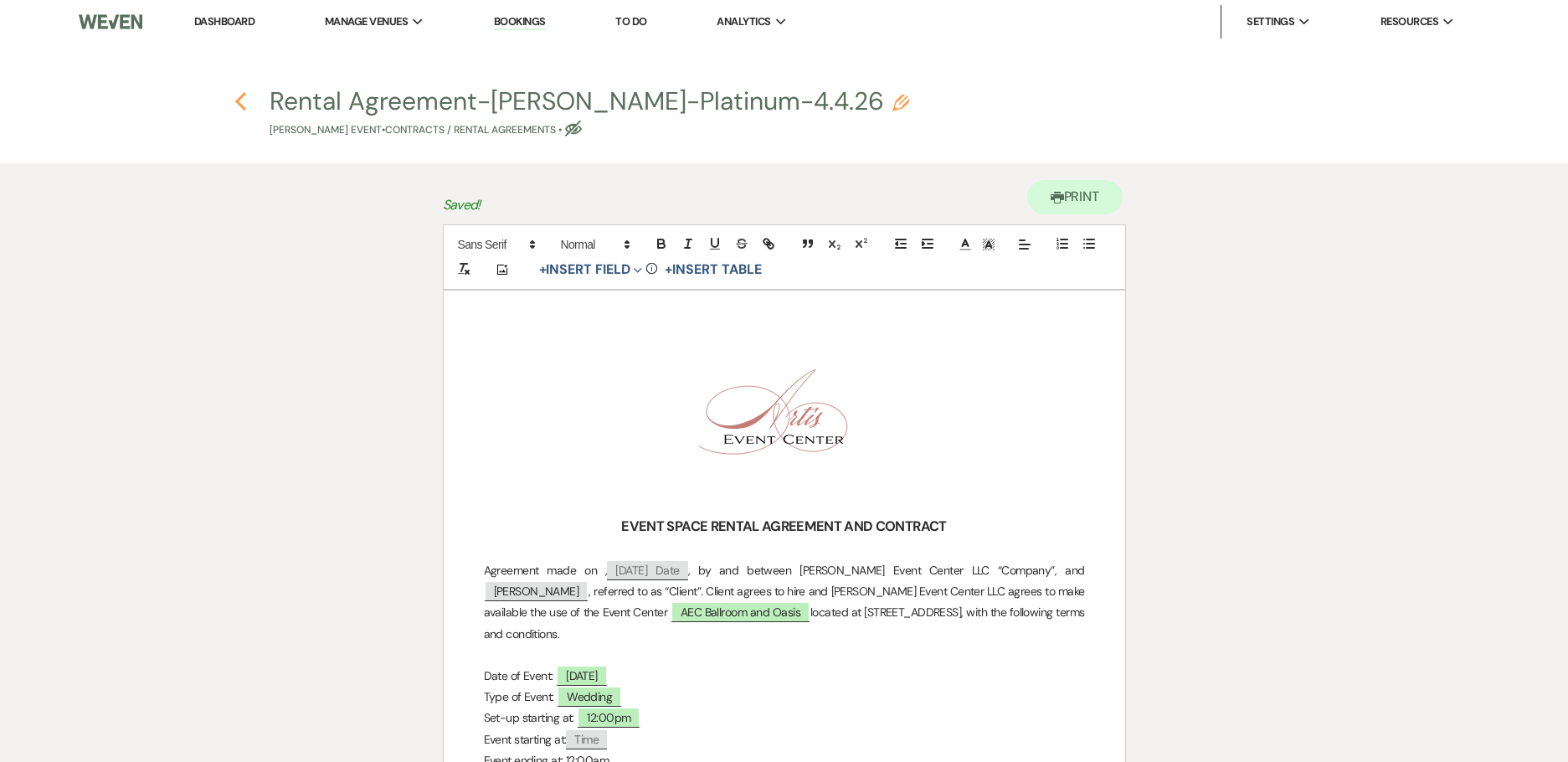
click at [244, 97] on icon "Previous" at bounding box center [241, 102] width 13 height 20
select select "12"
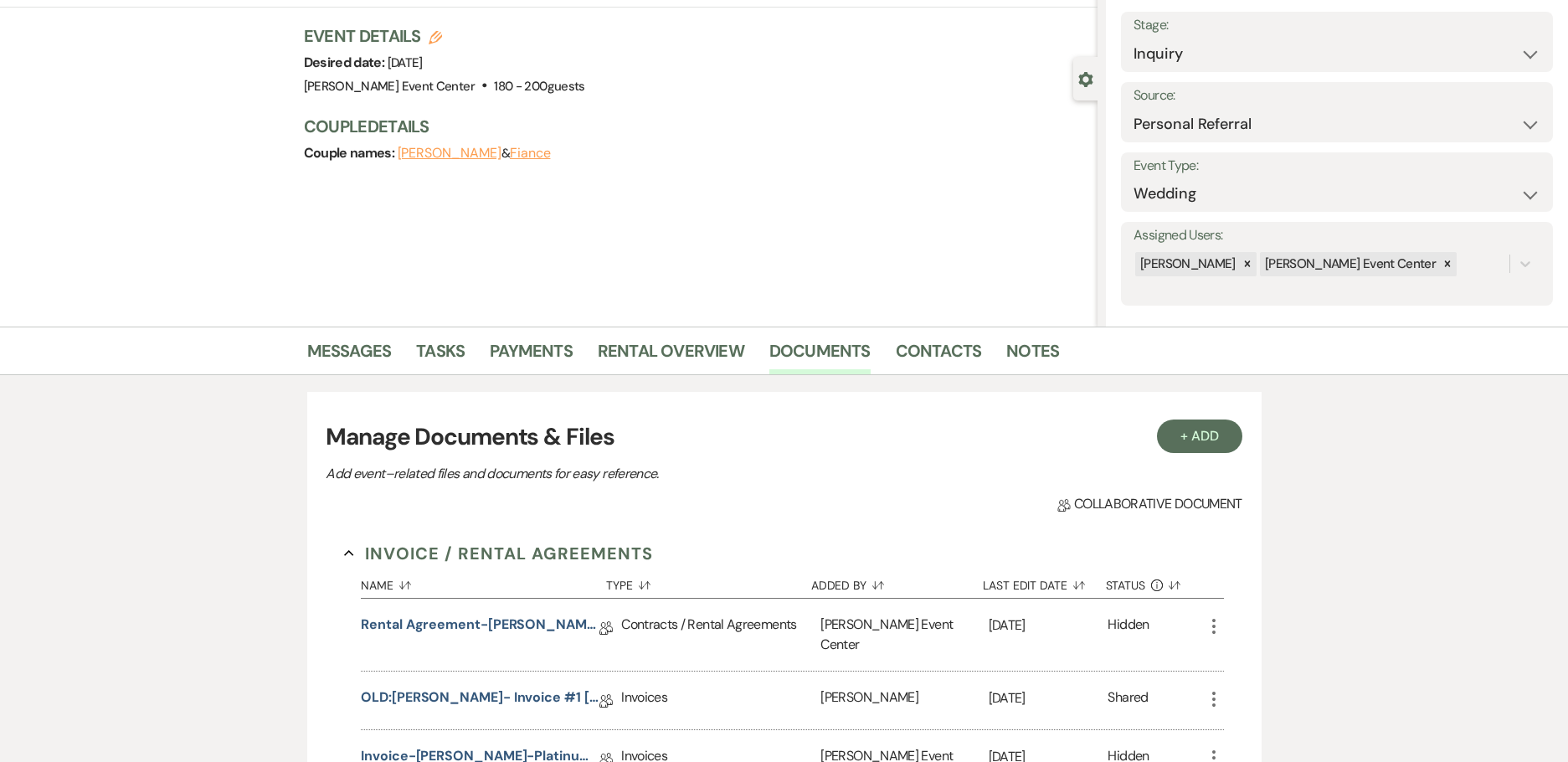
scroll to position [84, 0]
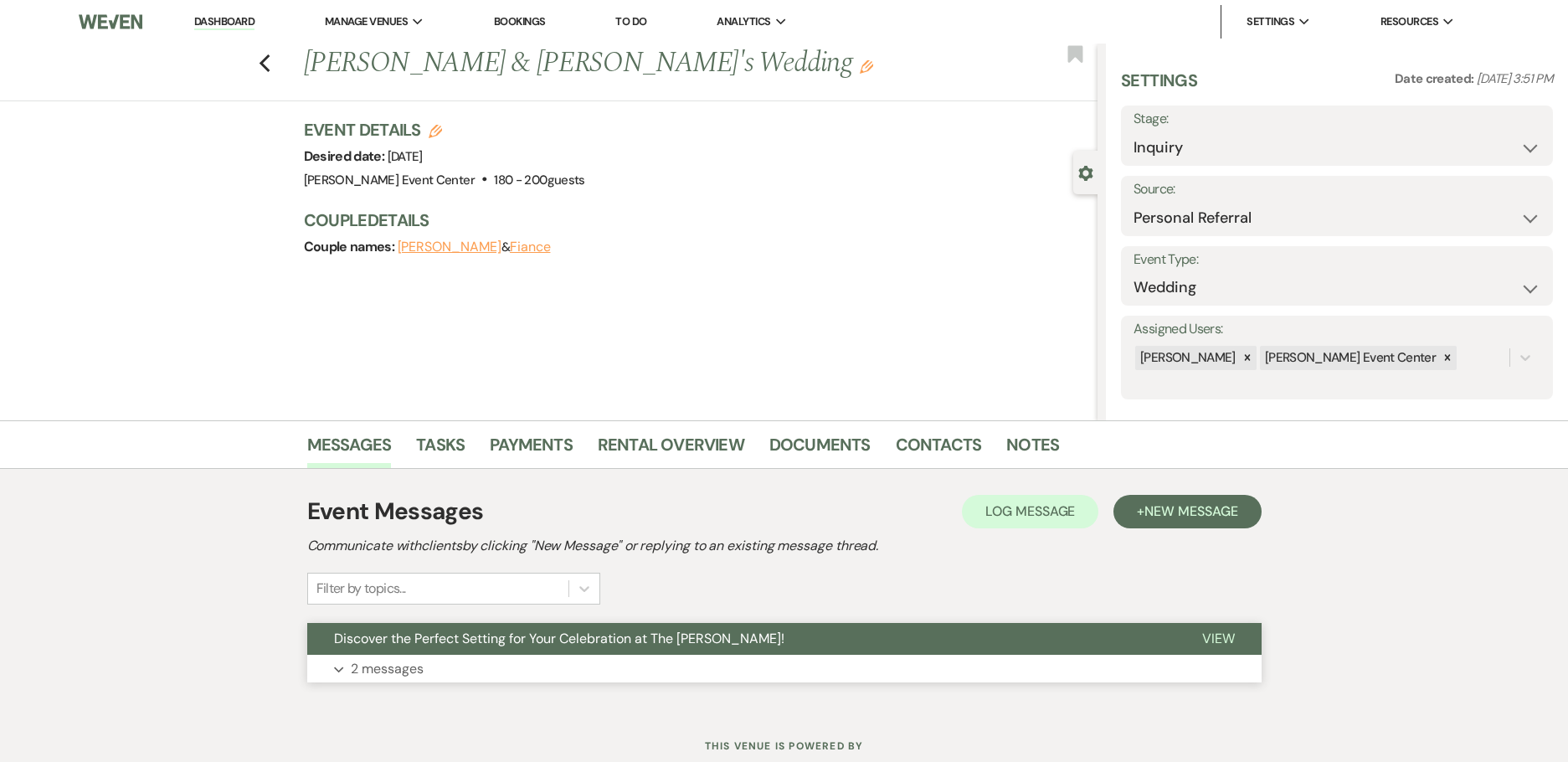
click at [376, 668] on p "2 messages" at bounding box center [386, 669] width 73 height 22
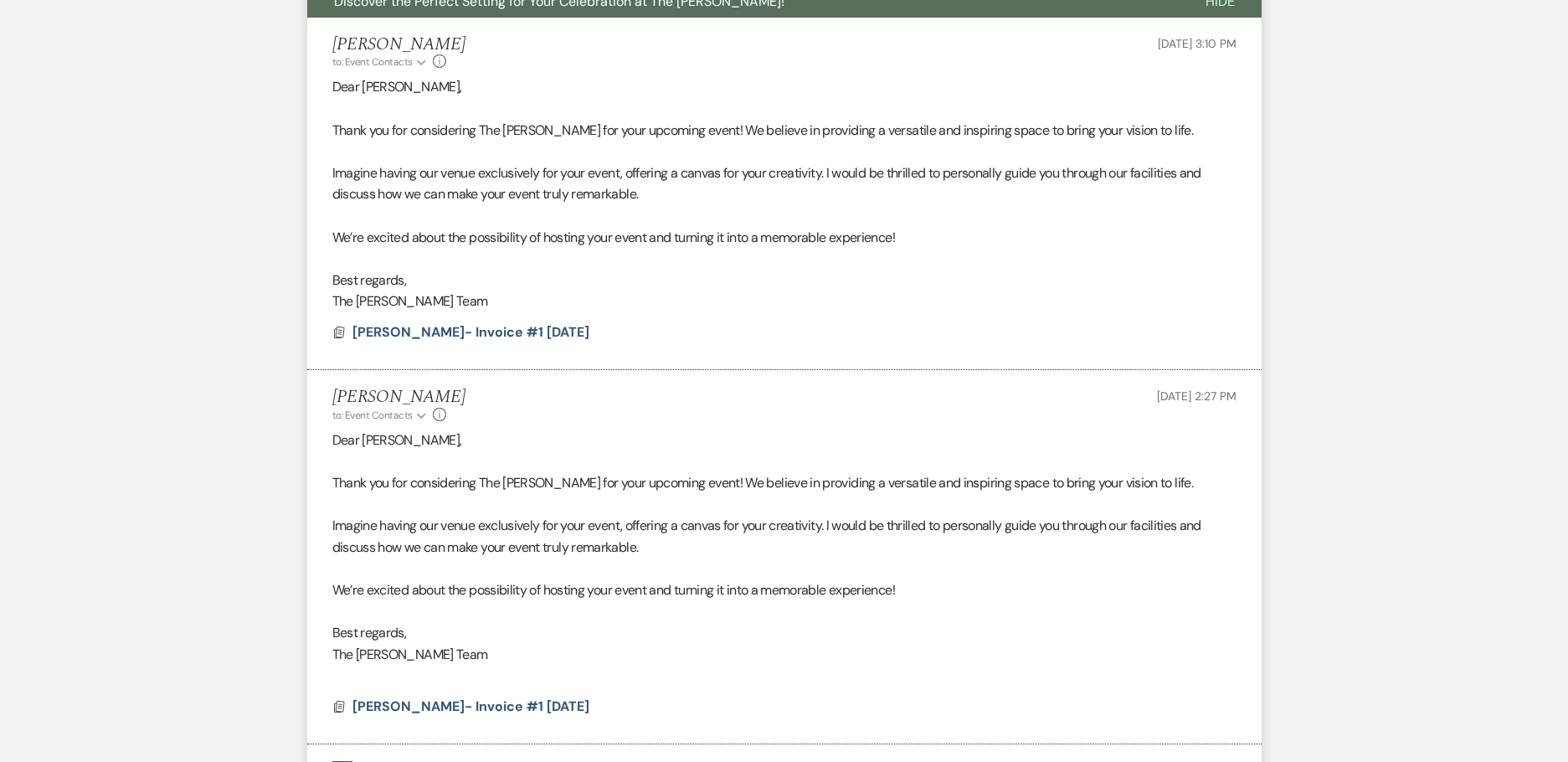
scroll to position [800, 0]
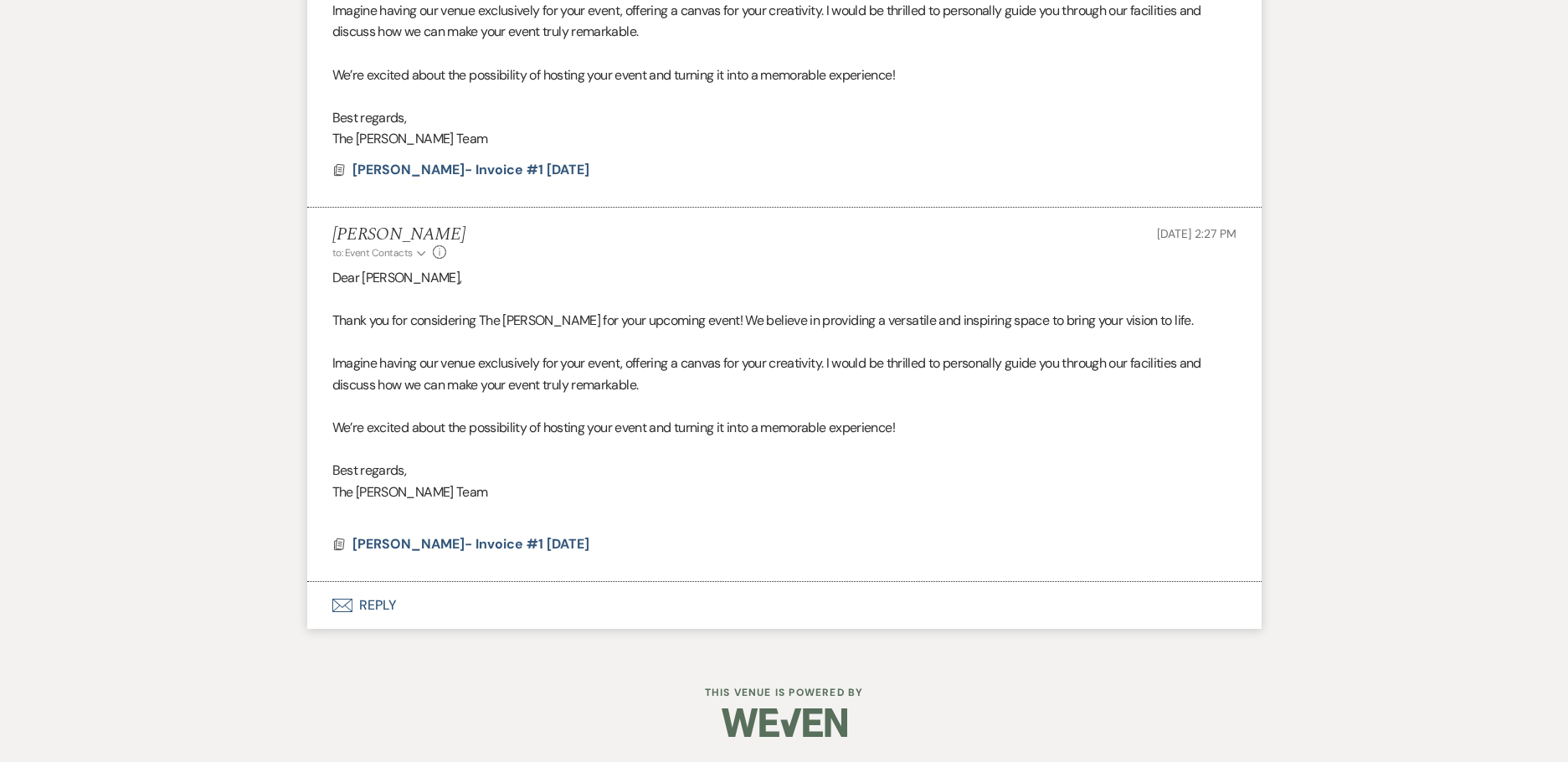
click at [397, 600] on button "Envelope Reply" at bounding box center [784, 605] width 955 height 47
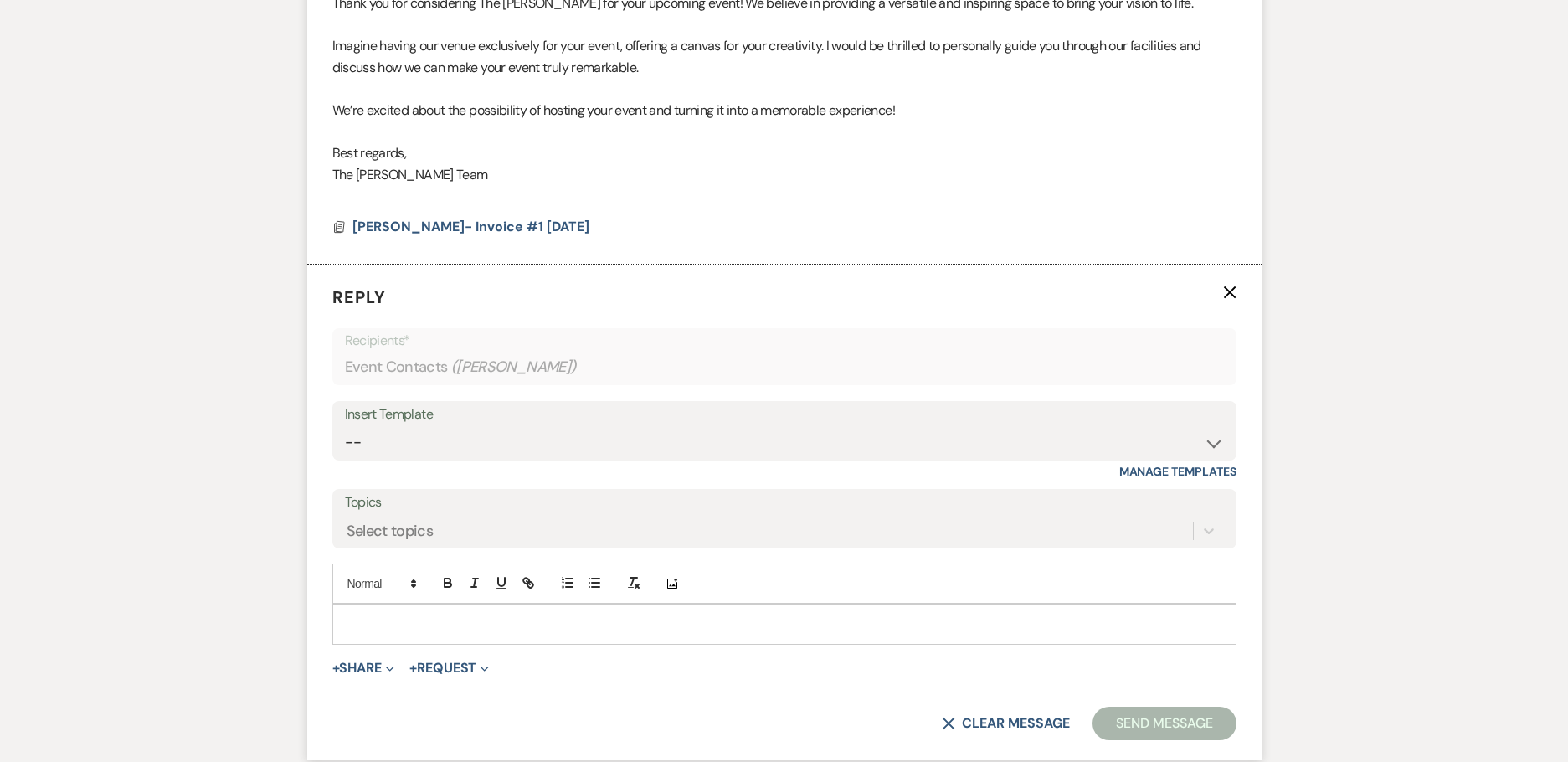
scroll to position [1119, 0]
click at [580, 406] on div "Insert Template" at bounding box center [784, 414] width 880 height 24
click at [568, 435] on select "-- Weven Planning Portal Introduction (Booked Events) Initial Inquiry Response …" at bounding box center [784, 443] width 880 height 32
select select "978"
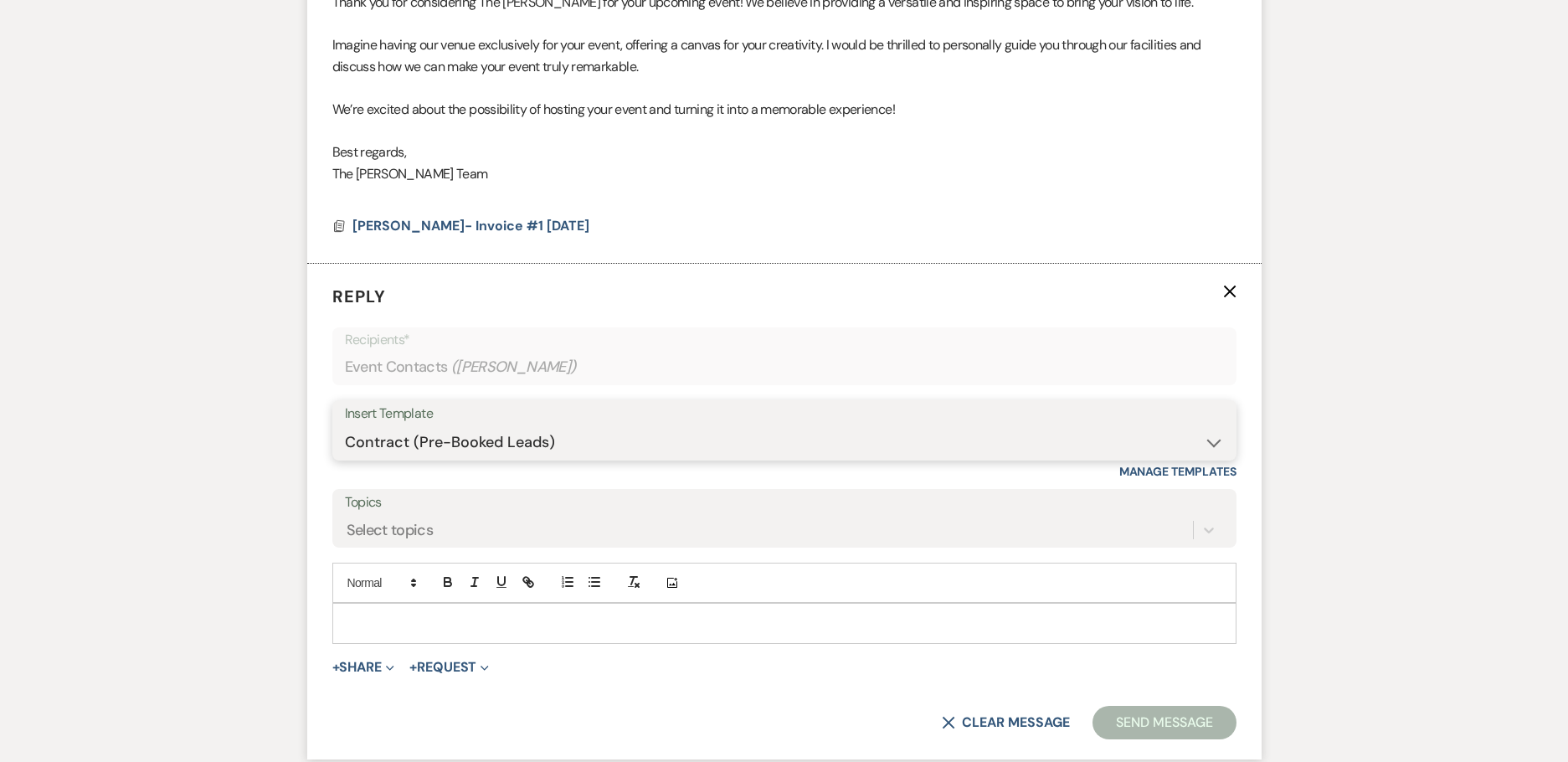
click at [345, 427] on select "-- Weven Planning Portal Introduction (Booked Events) Initial Inquiry Response …" at bounding box center [784, 443] width 880 height 32
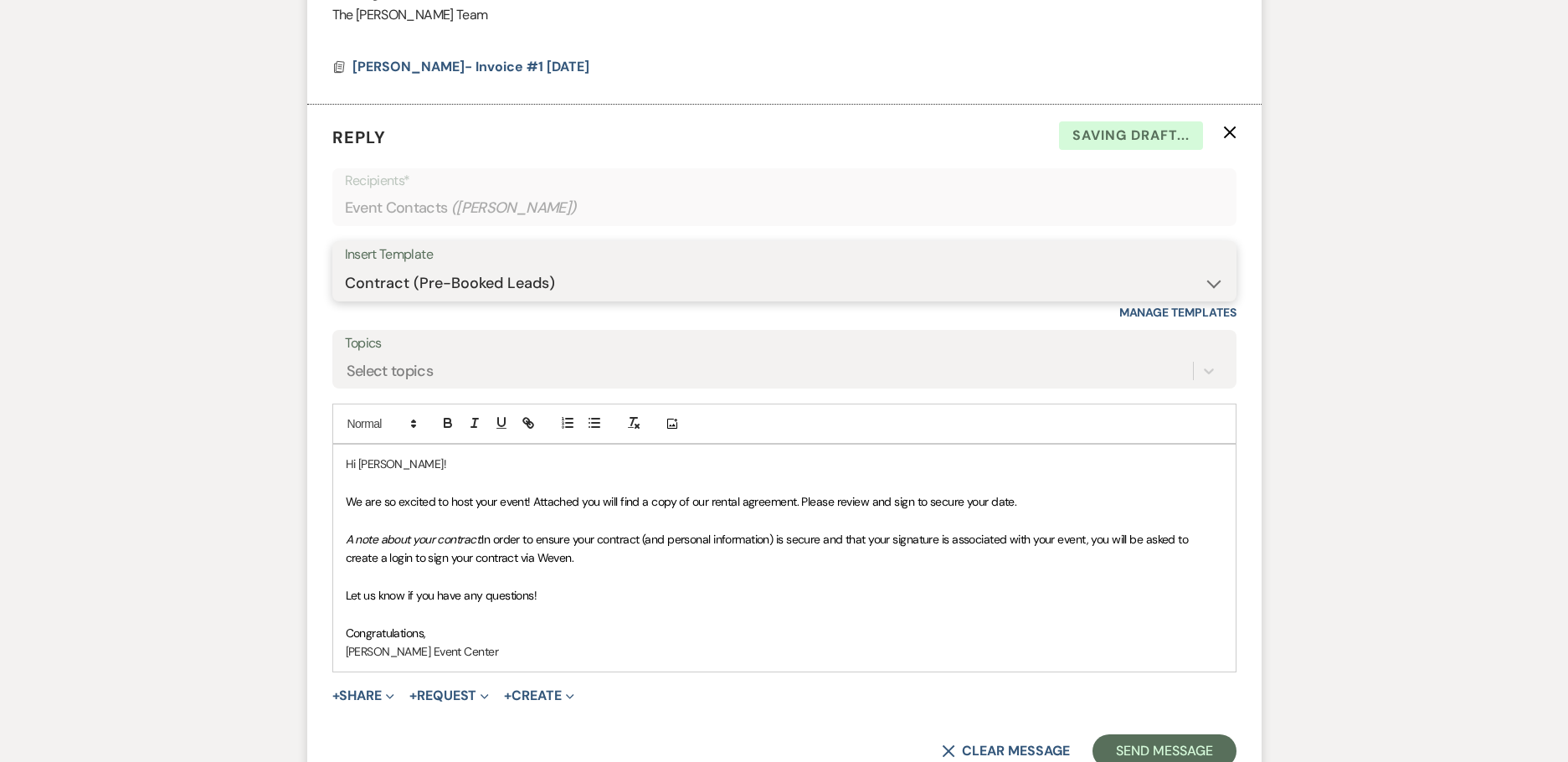
scroll to position [1457, 0]
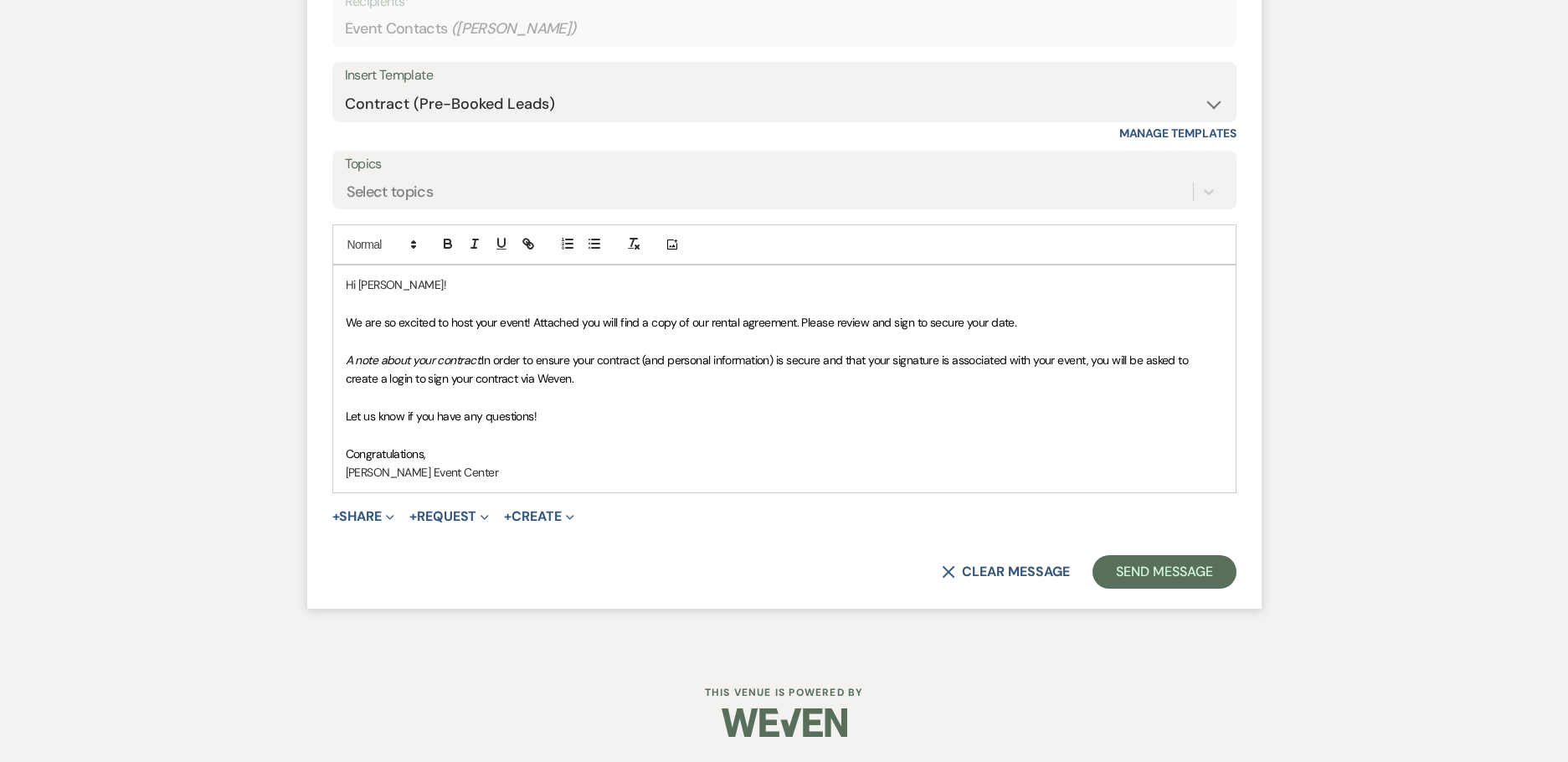
click at [910, 325] on span "We are so excited to host your event! Attached you will find a copy of our rent…" at bounding box center [681, 323] width 671 height 15
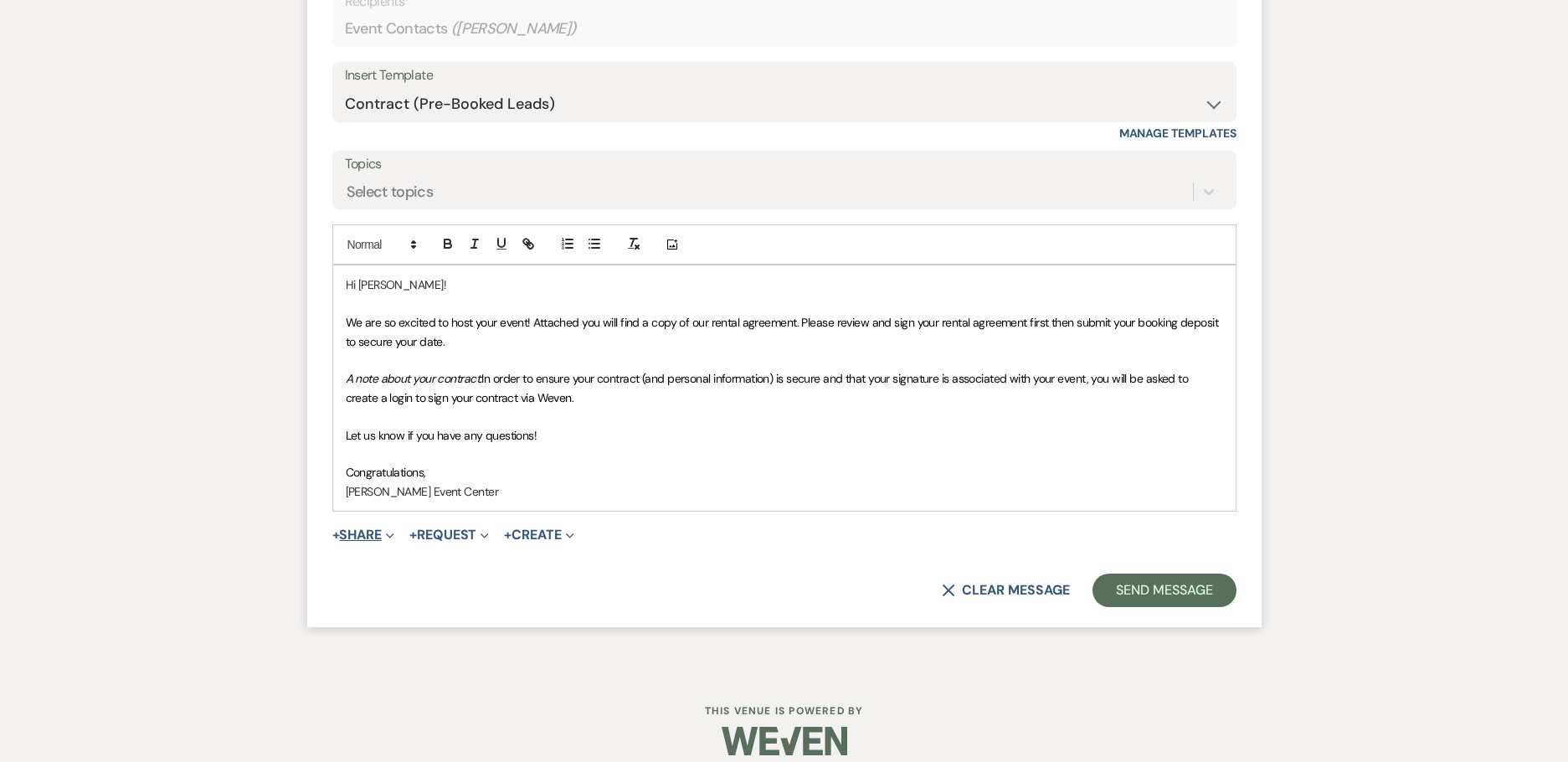
click at [386, 543] on span "Expand" at bounding box center [388, 534] width 13 height 18
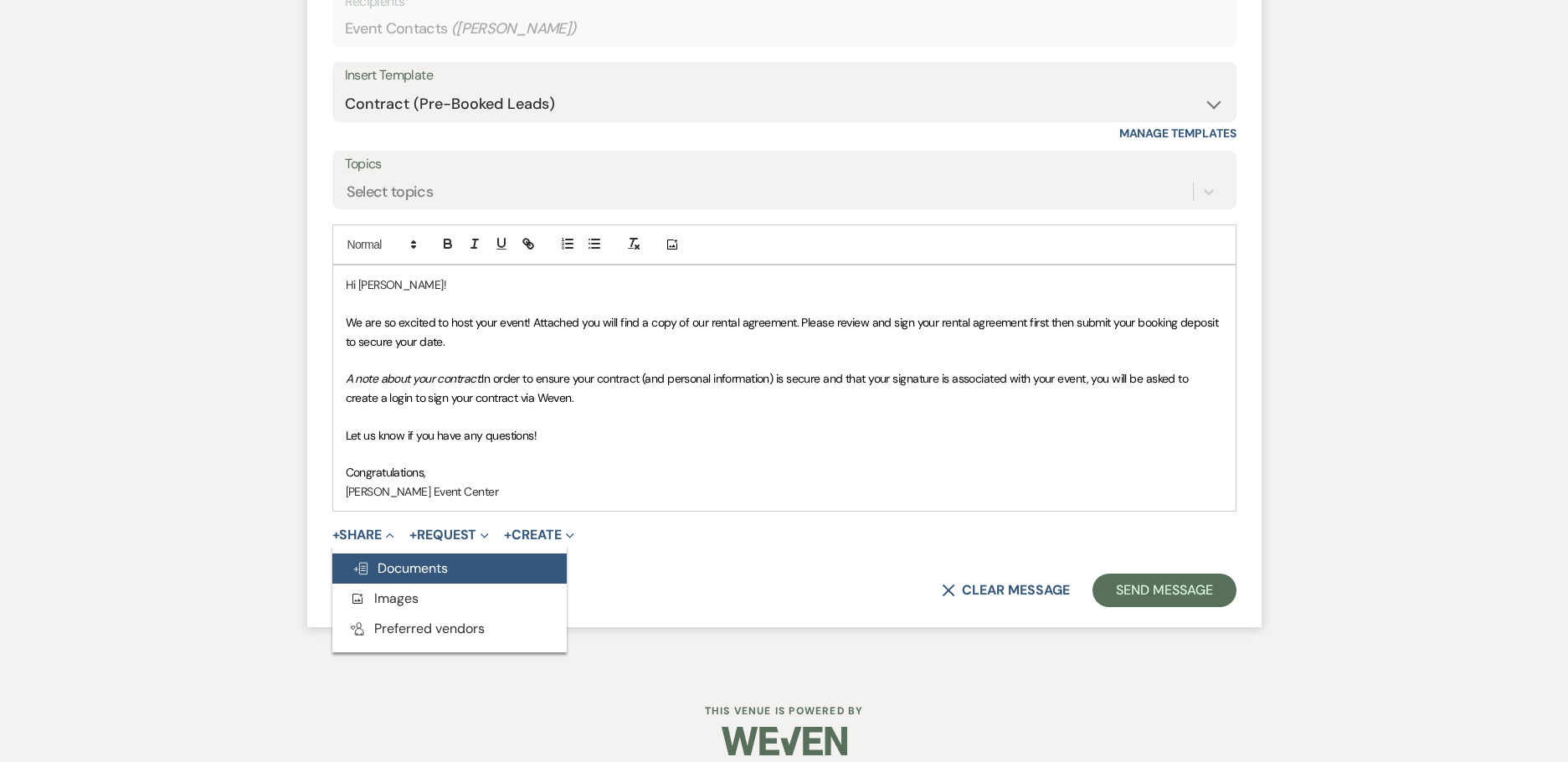
click at [392, 569] on span "Doc Upload Documents" at bounding box center [400, 568] width 96 height 18
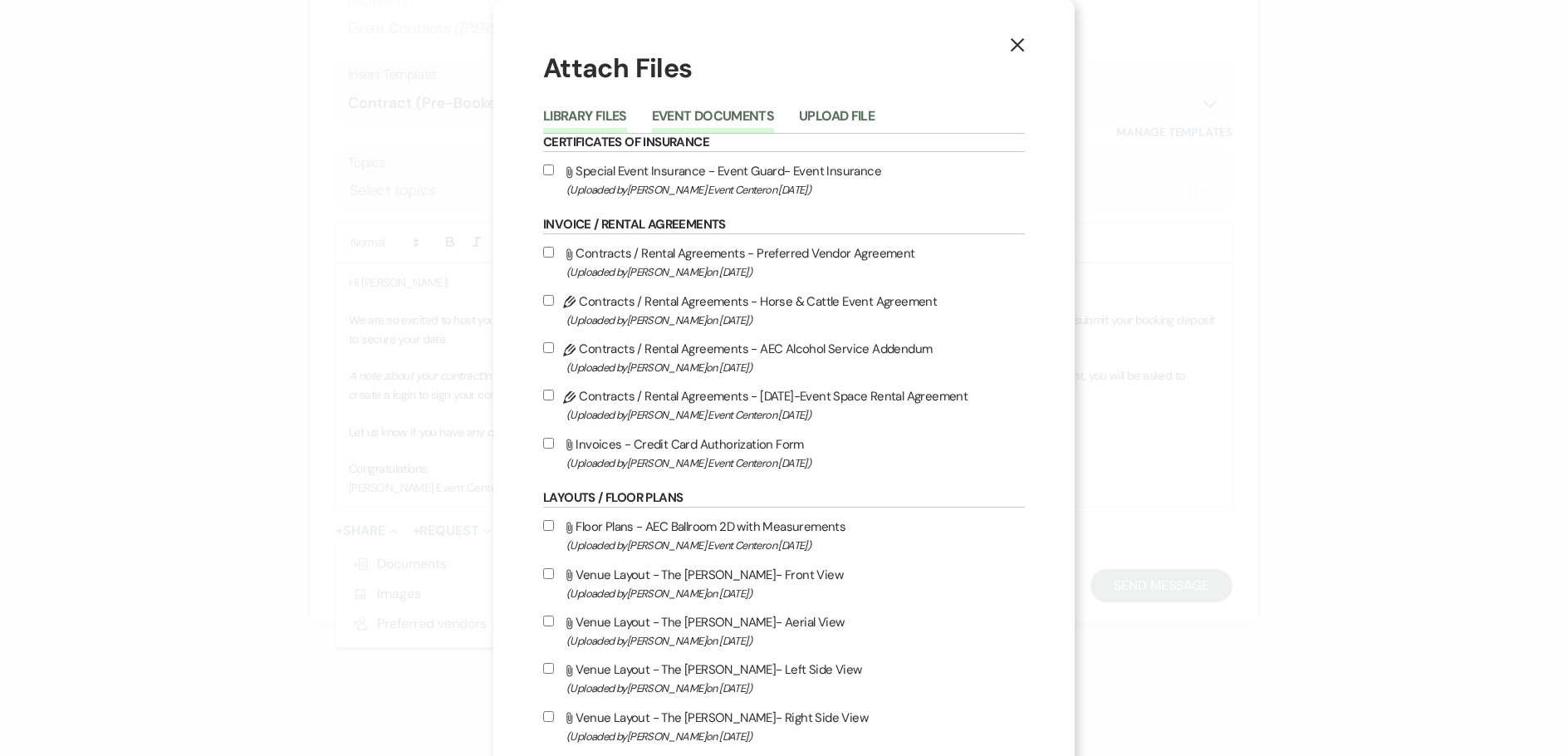
click at [736, 113] on button "Event Documents" at bounding box center [712, 121] width 122 height 23
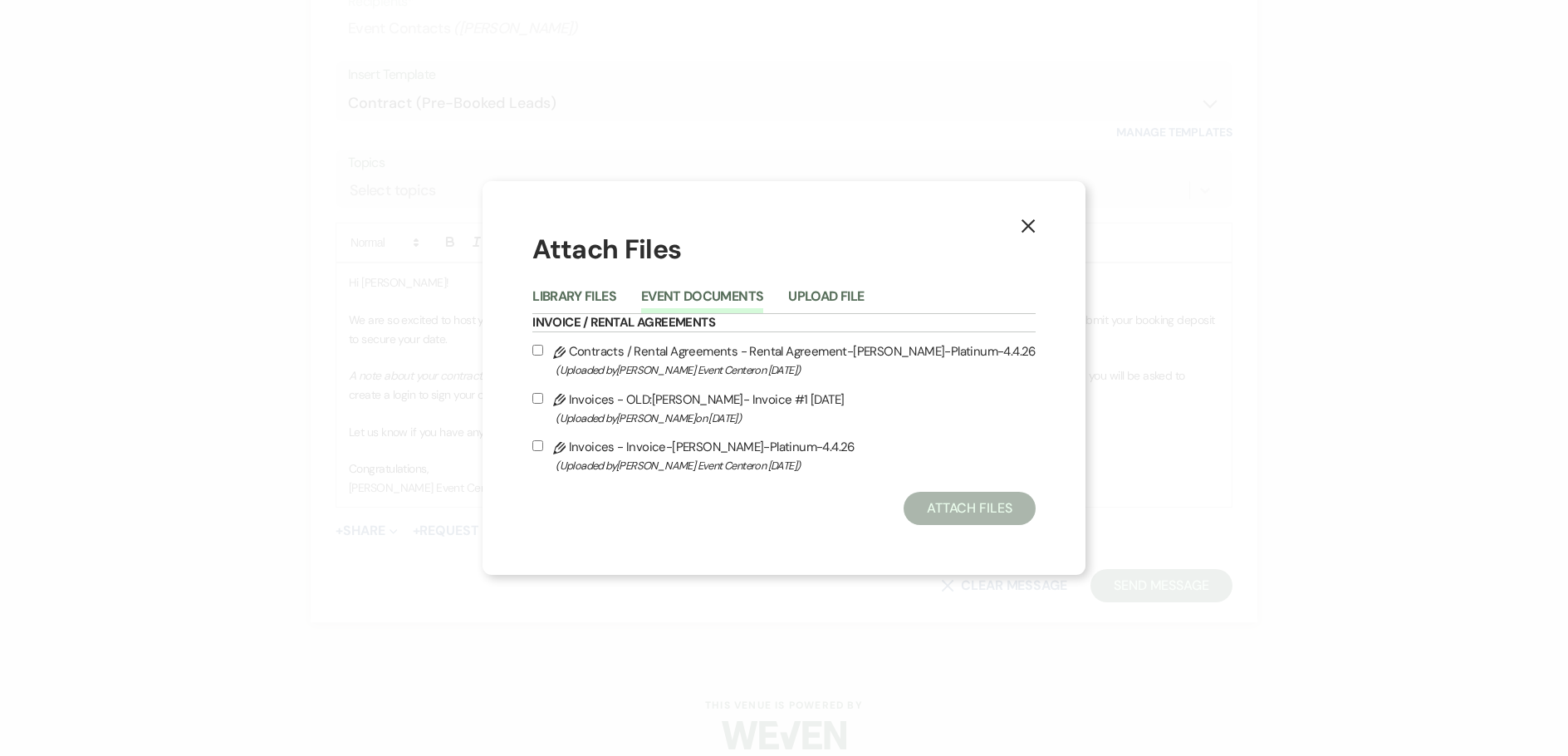
click at [543, 345] on input "Pencil Contracts / Rental Agreements - Rental Agreement-Lesly Rivera-Platinum-4…" at bounding box center [537, 350] width 11 height 11
checkbox input "true"
click at [543, 442] on input "Pencil Invoices - Invoice-Lesly Rivera-Platinum-4.4.26 (Uploaded by Artis Event…" at bounding box center [537, 445] width 11 height 11
checkbox input "true"
click at [933, 494] on button "Attach Files" at bounding box center [970, 508] width 132 height 33
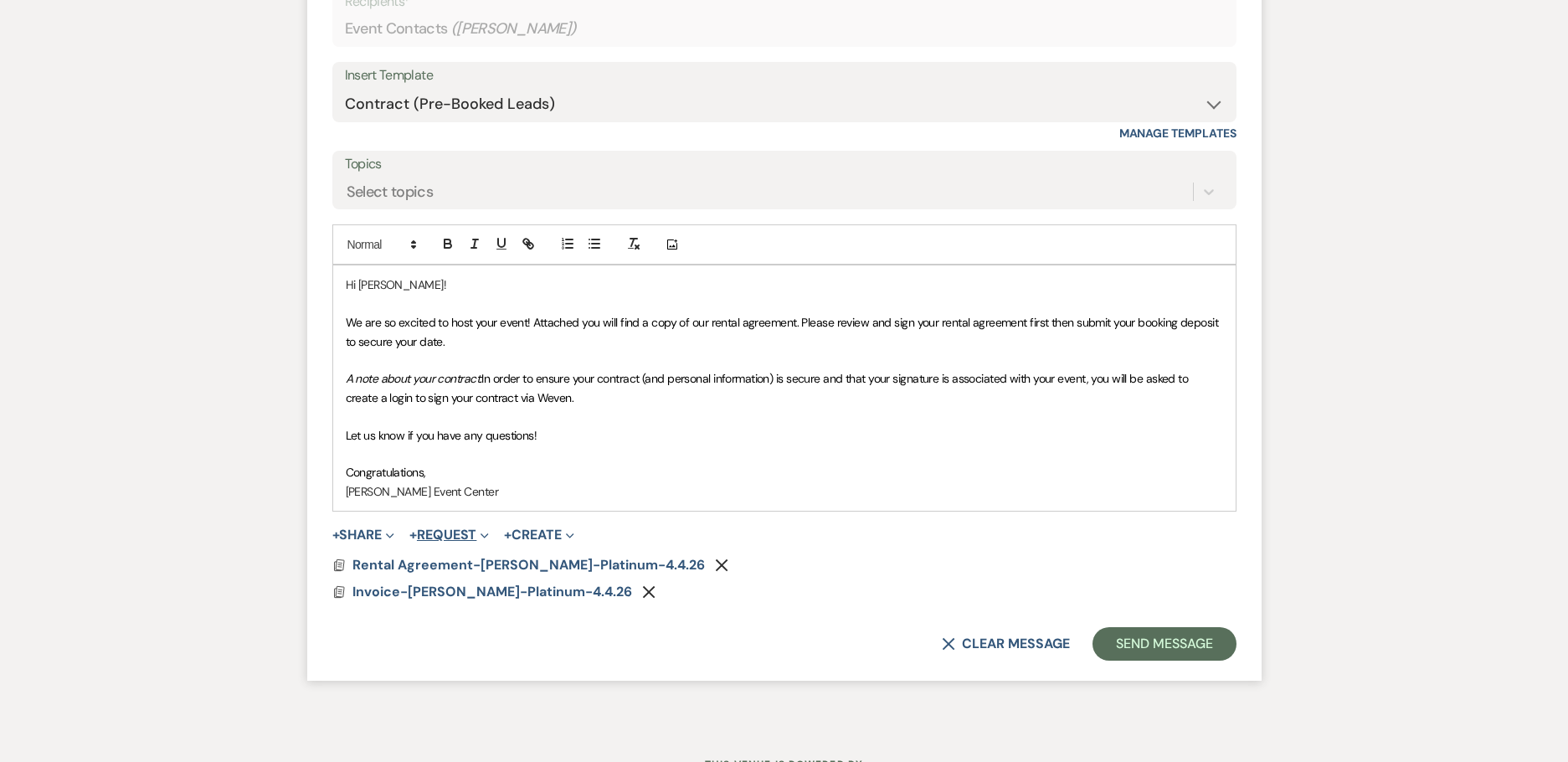
click at [466, 530] on button "+ Request Expand" at bounding box center [449, 535] width 79 height 14
click at [483, 553] on ul "Generate Payment Payment" at bounding box center [526, 568] width 235 height 47
click at [470, 536] on button "+ Request Expand" at bounding box center [449, 535] width 79 height 14
click at [477, 571] on button "Generate Payment Payment" at bounding box center [526, 568] width 235 height 30
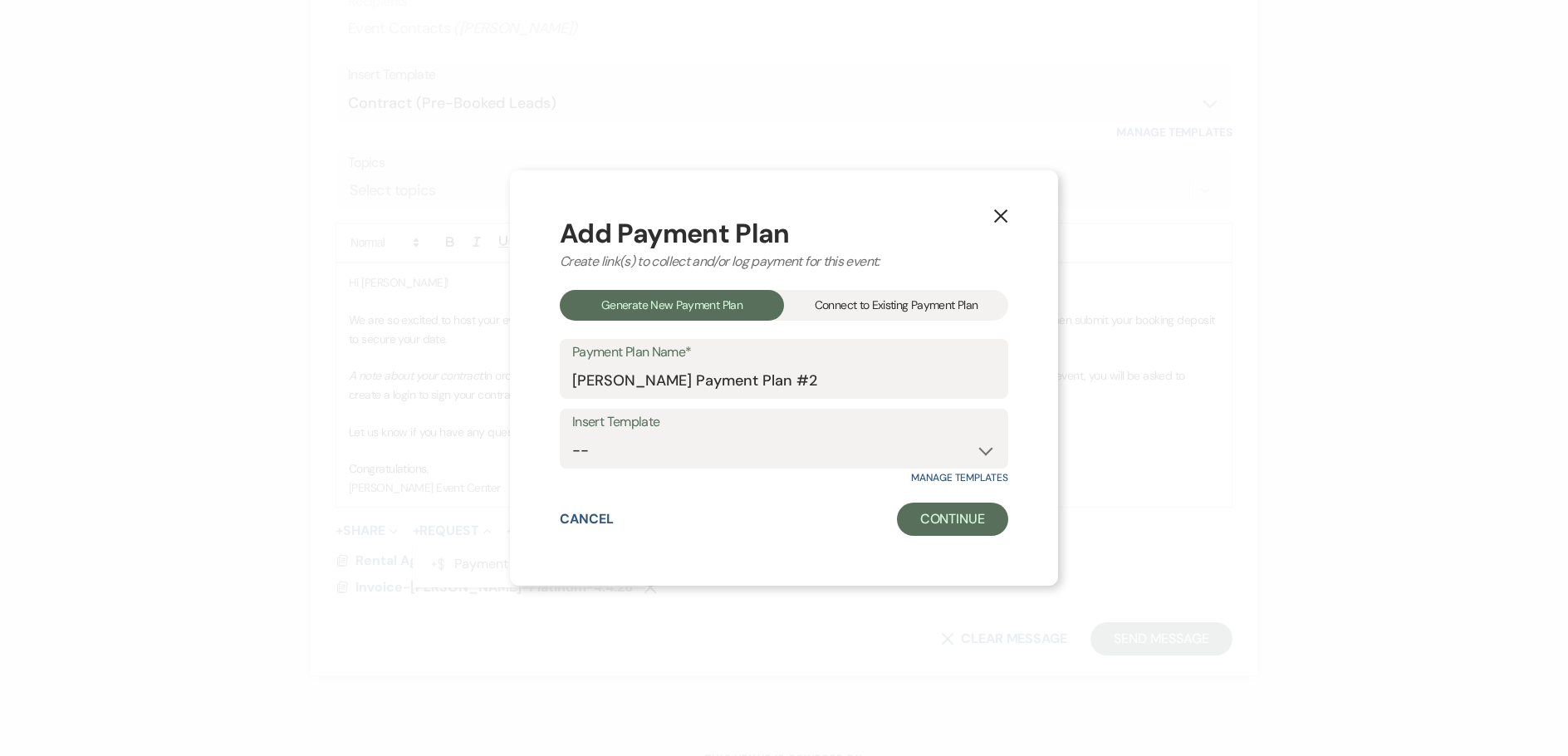
click at [865, 302] on div "Connect to Existing Payment Plan" at bounding box center [896, 306] width 224 height 30
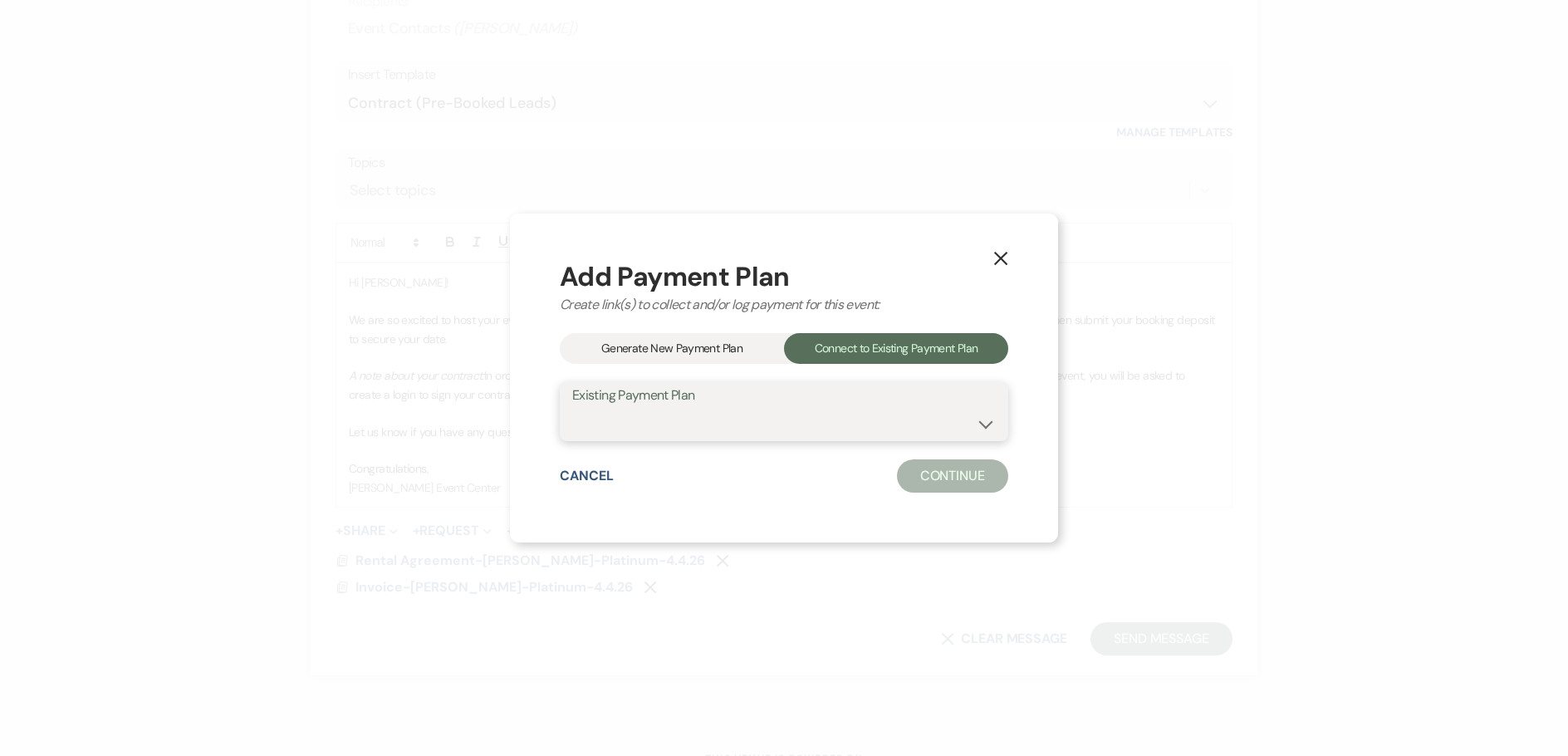
click at [748, 419] on select "[PERSON_NAME] Payment Plan #1" at bounding box center [784, 423] width 424 height 32
select select "25996"
click at [572, 407] on select "[PERSON_NAME] Payment Plan #1" at bounding box center [784, 423] width 424 height 32
click at [945, 469] on button "Continue" at bounding box center [953, 476] width 112 height 33
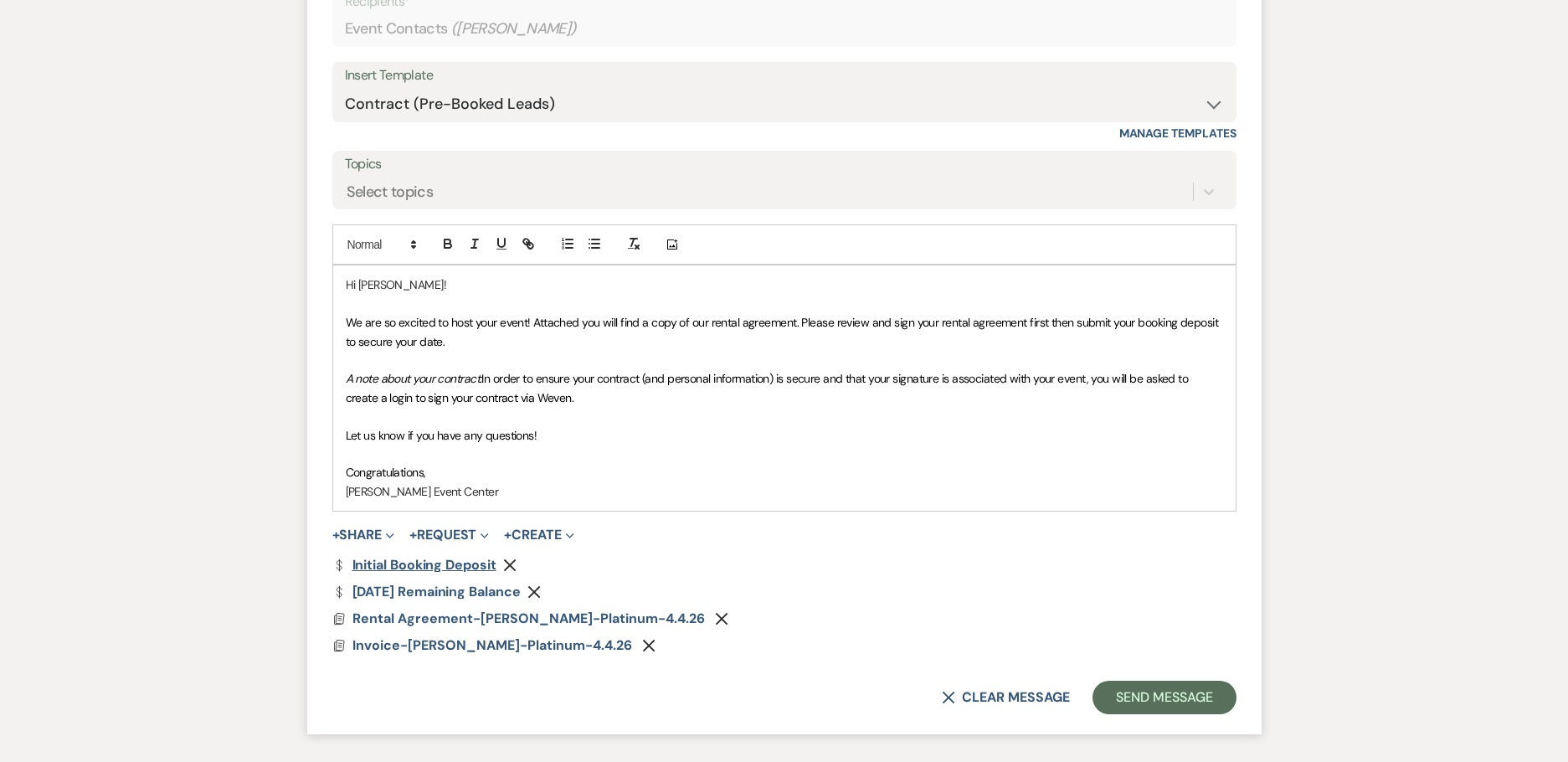
click at [403, 564] on link "Dollar Payment Initial Booking Deposit" at bounding box center [415, 566] width 164 height 14
click at [441, 594] on link "Dollar Payment Jan 01, 2026 Remaining Balance" at bounding box center [427, 592] width 189 height 14
click at [403, 566] on link "Dollar Payment Initial Booking Deposit" at bounding box center [415, 566] width 164 height 14
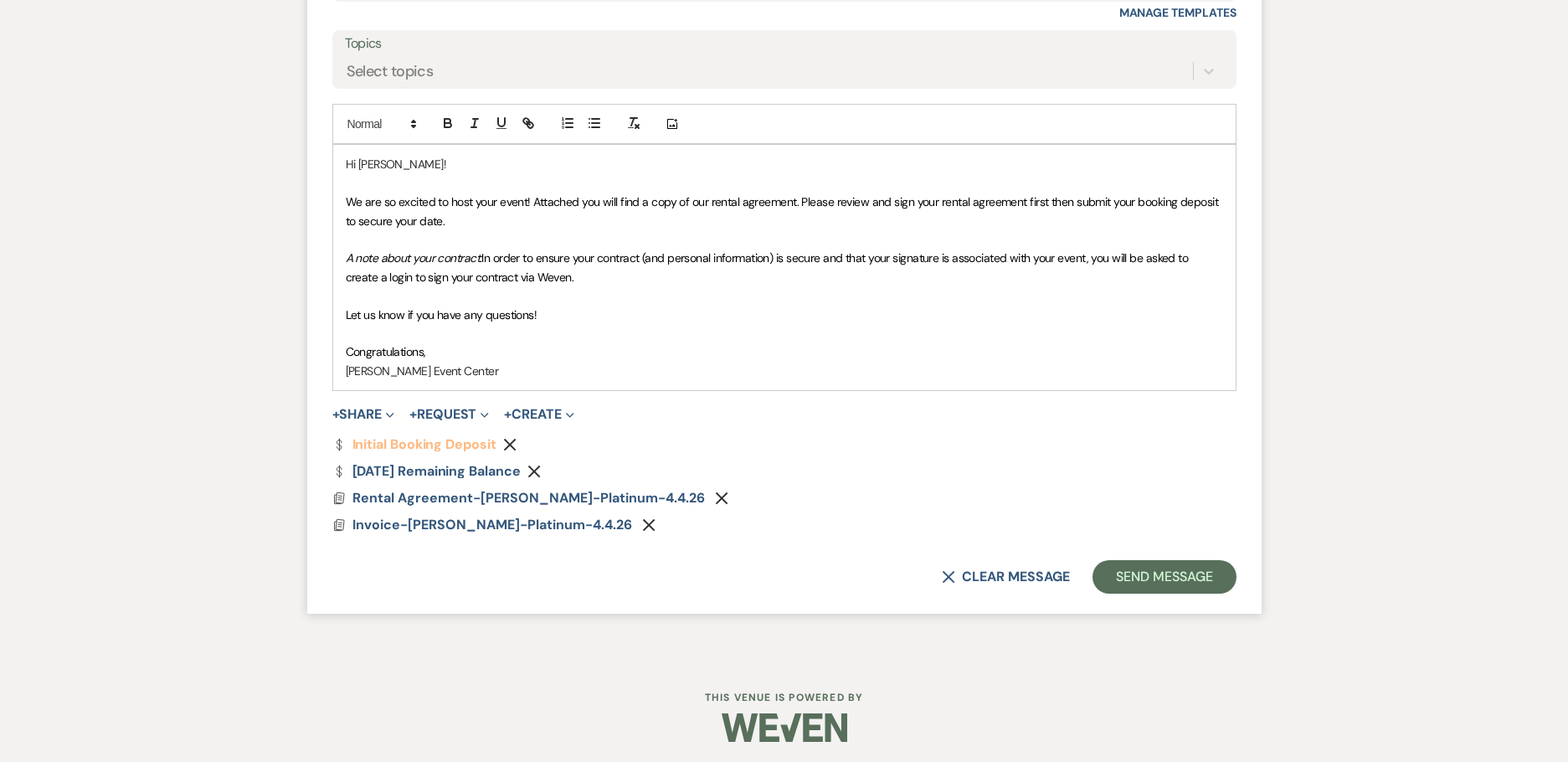
scroll to position [1583, 0]
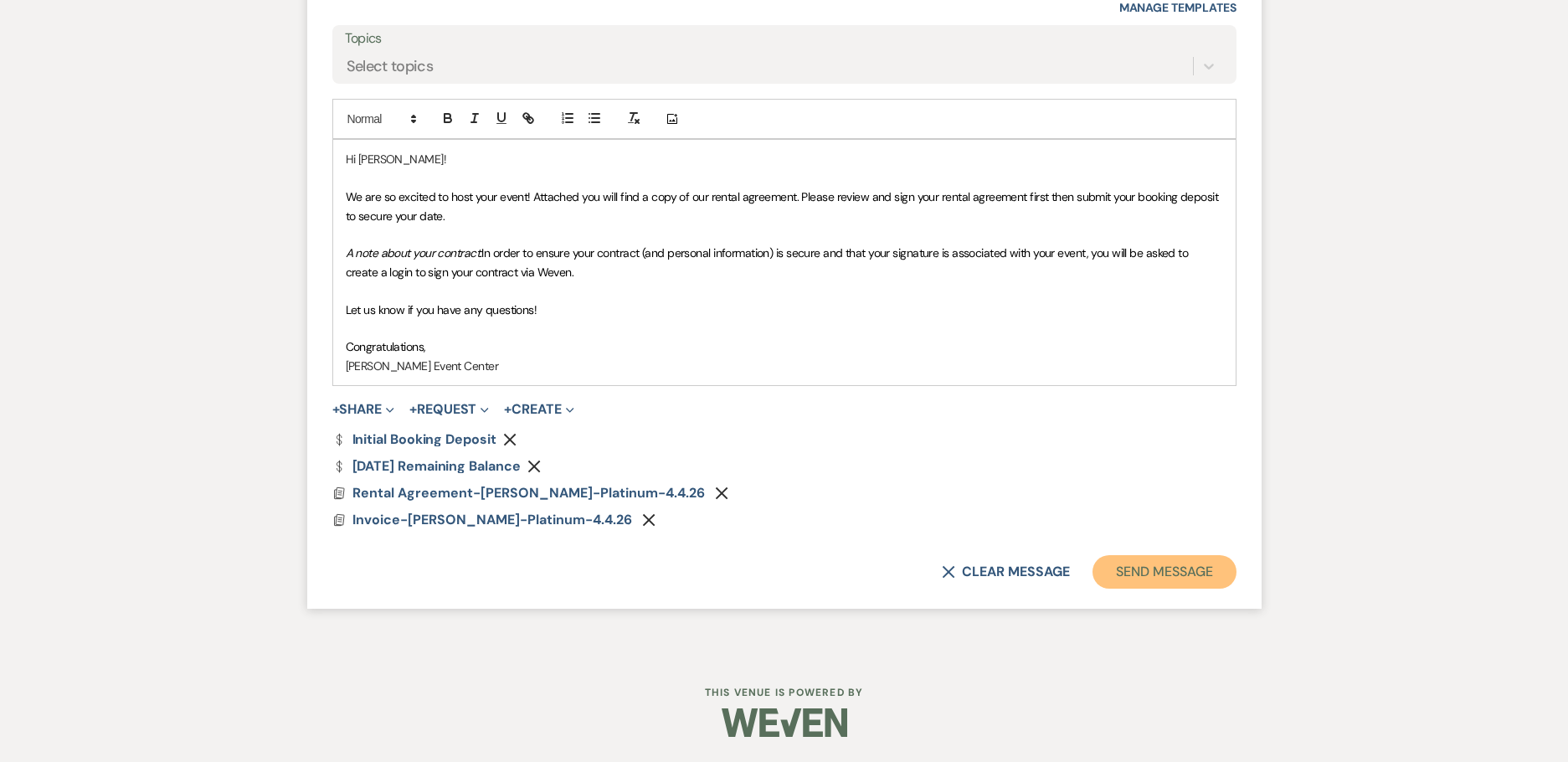
click at [1169, 580] on button "Send Message" at bounding box center [1164, 572] width 143 height 33
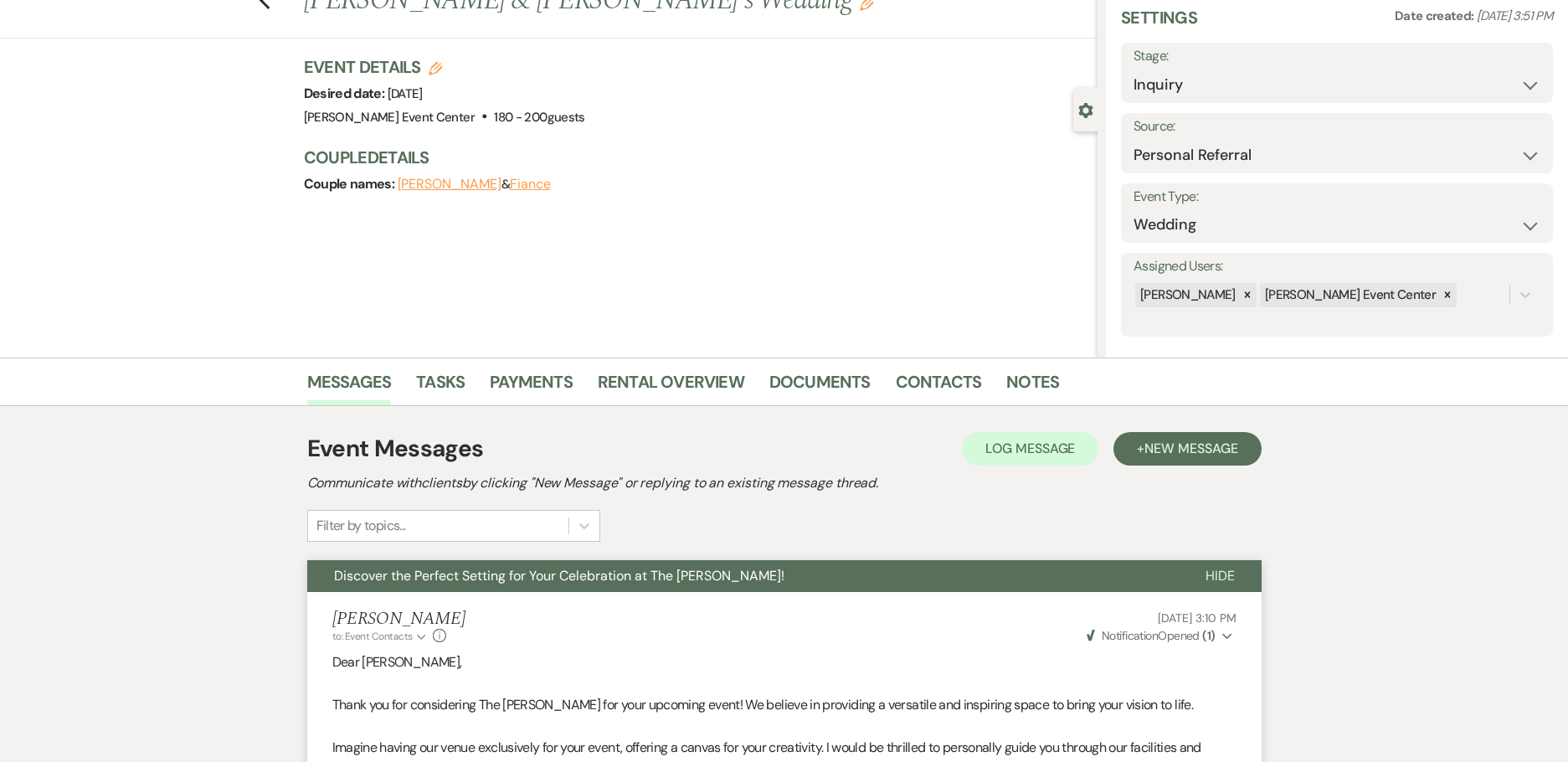
scroll to position [0, 0]
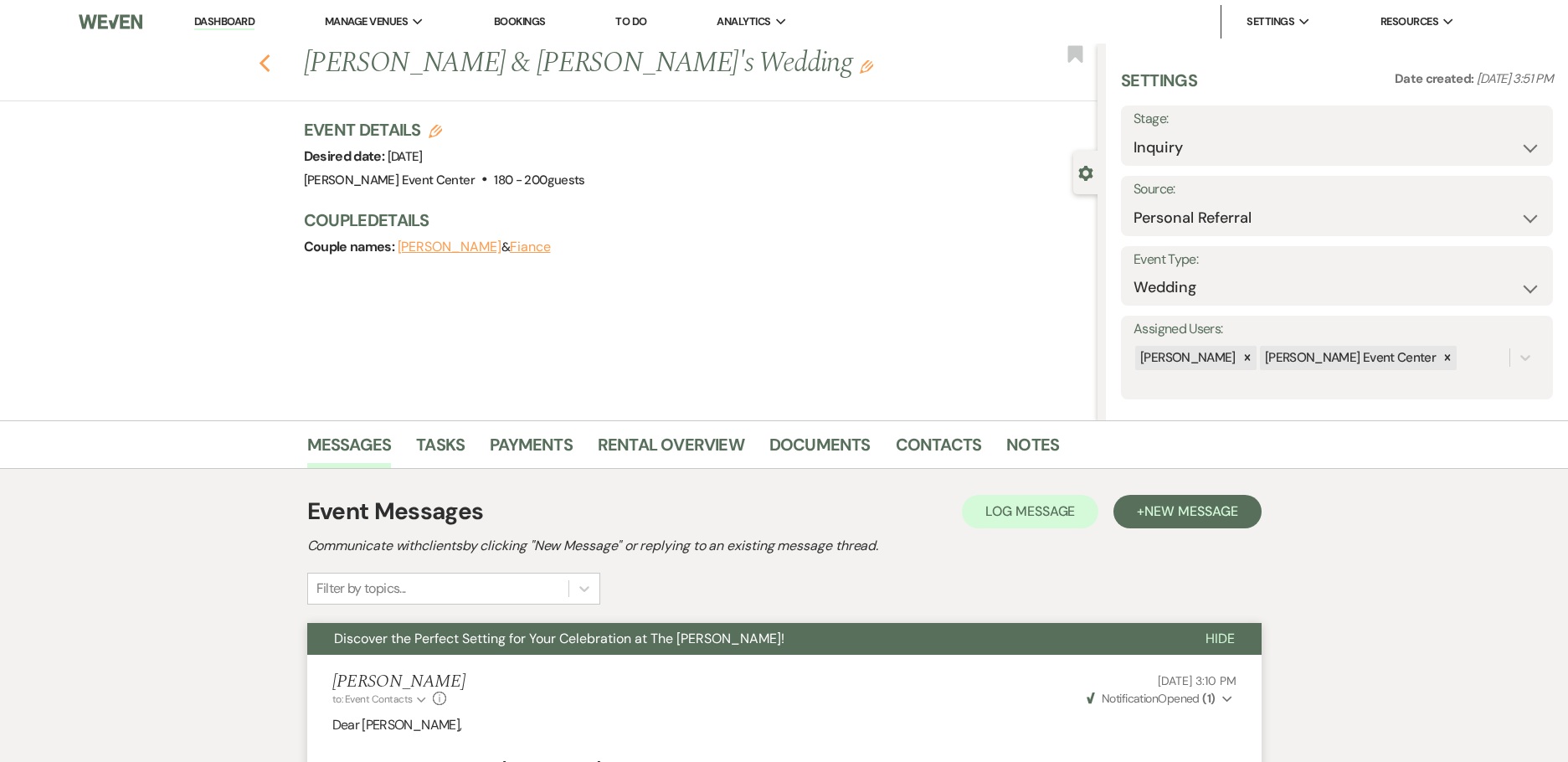
click at [271, 62] on icon "Previous" at bounding box center [264, 64] width 13 height 20
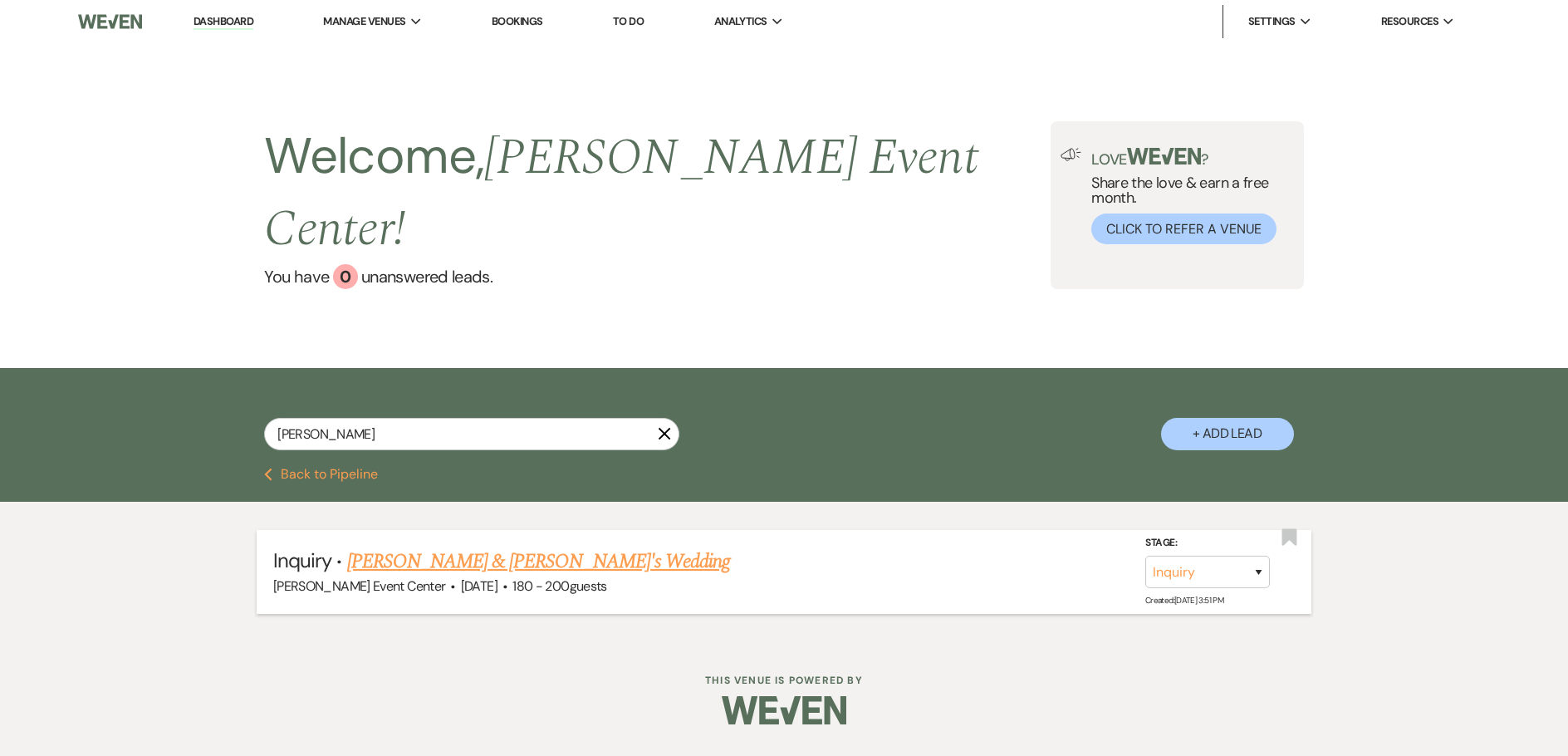
click at [377, 547] on link "[PERSON_NAME] & [PERSON_NAME]'s Wedding" at bounding box center [538, 561] width 383 height 30
select select "12"
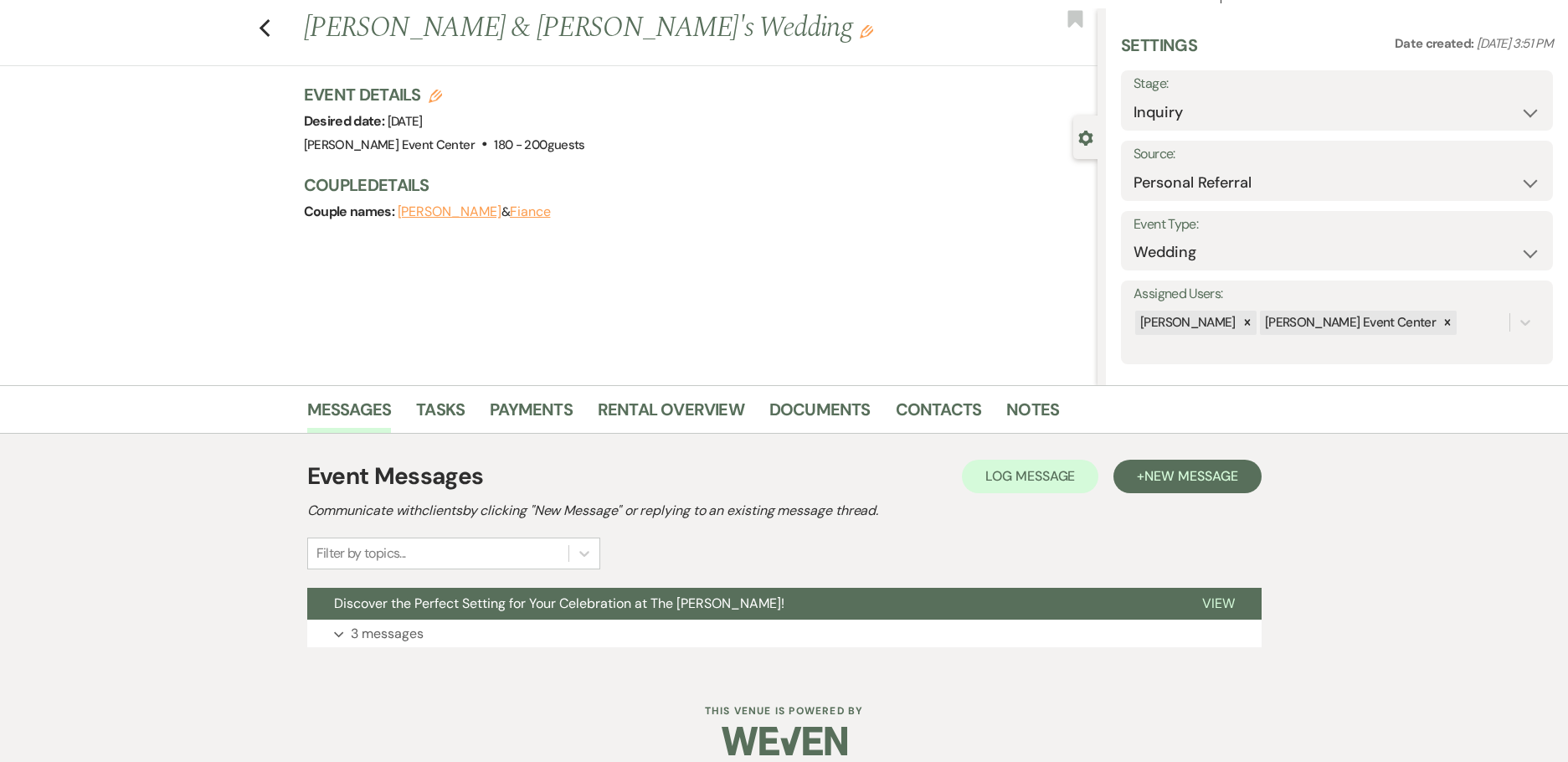
scroll to position [54, 0]
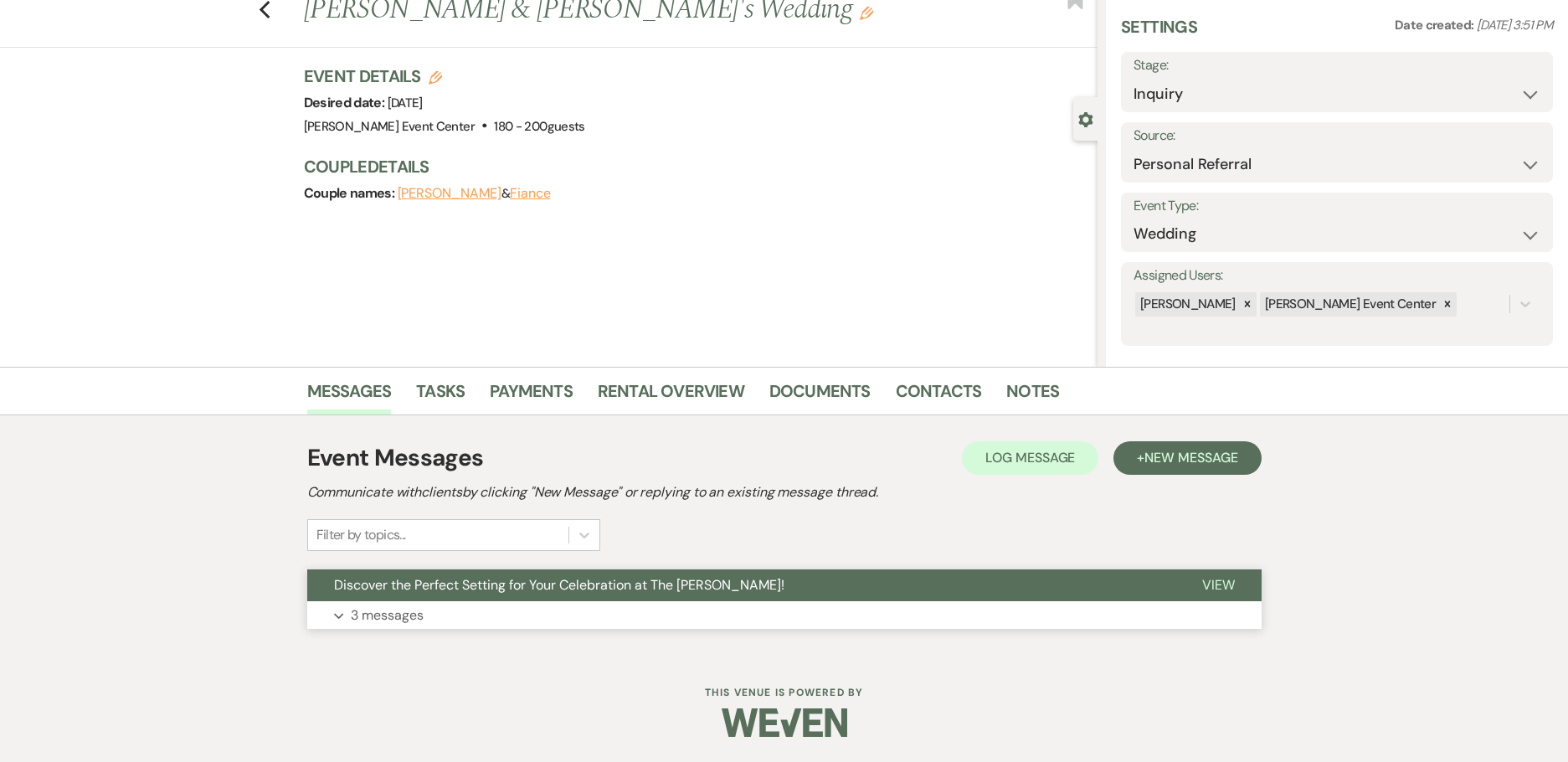
click at [414, 602] on button "Expand 3 messages" at bounding box center [784, 615] width 955 height 28
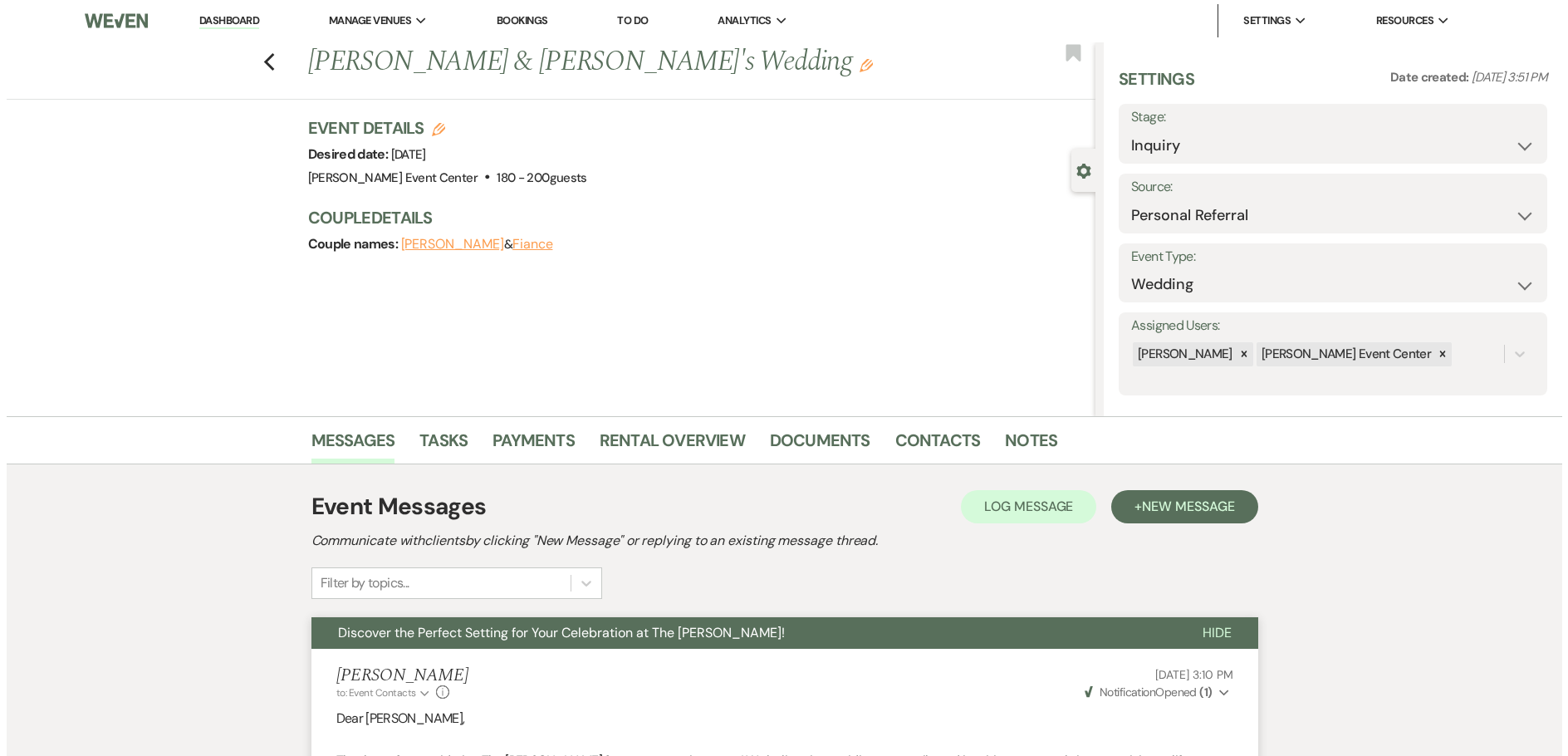
scroll to position [0, 0]
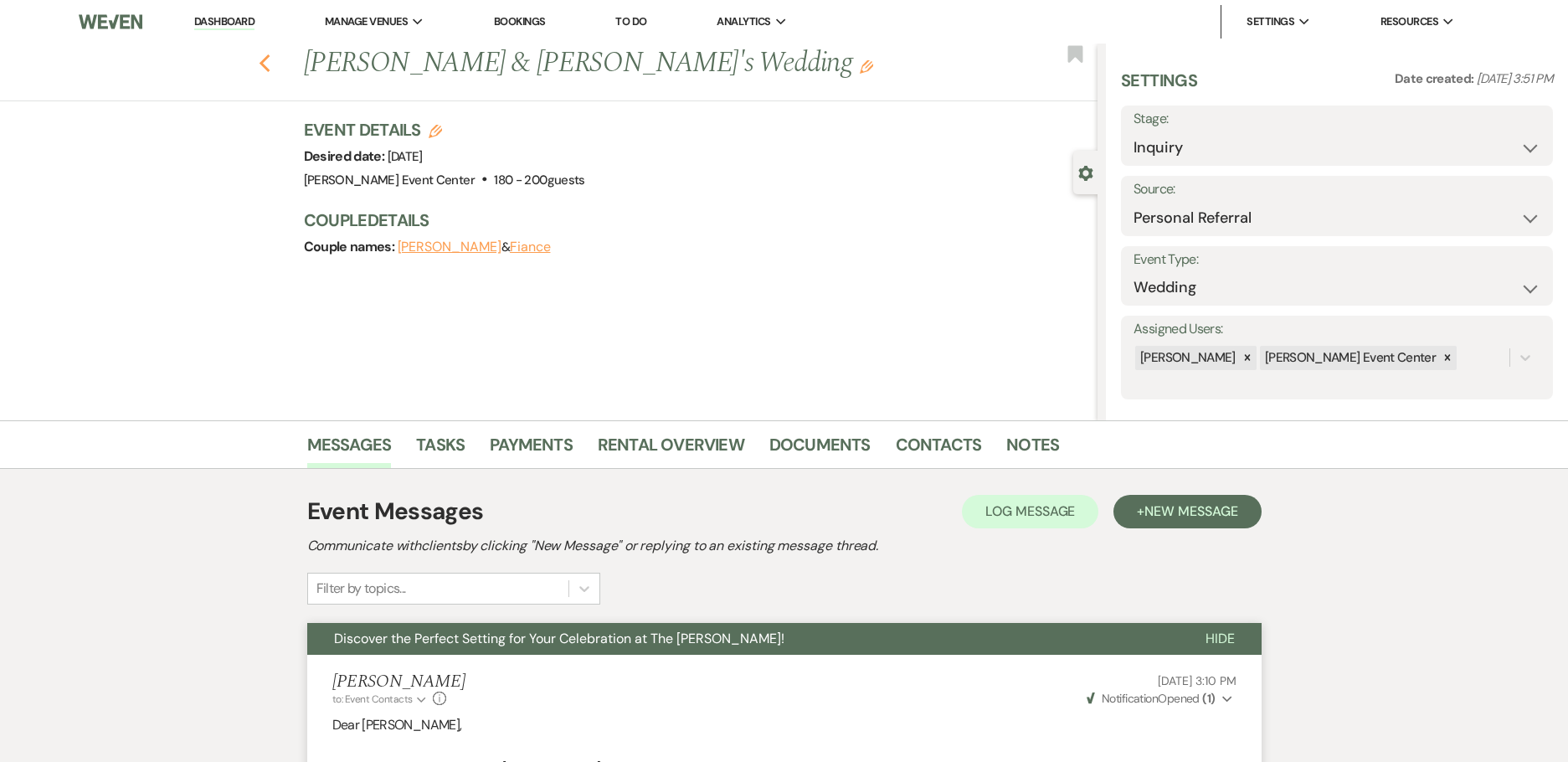
click at [269, 65] on use "button" at bounding box center [264, 64] width 11 height 19
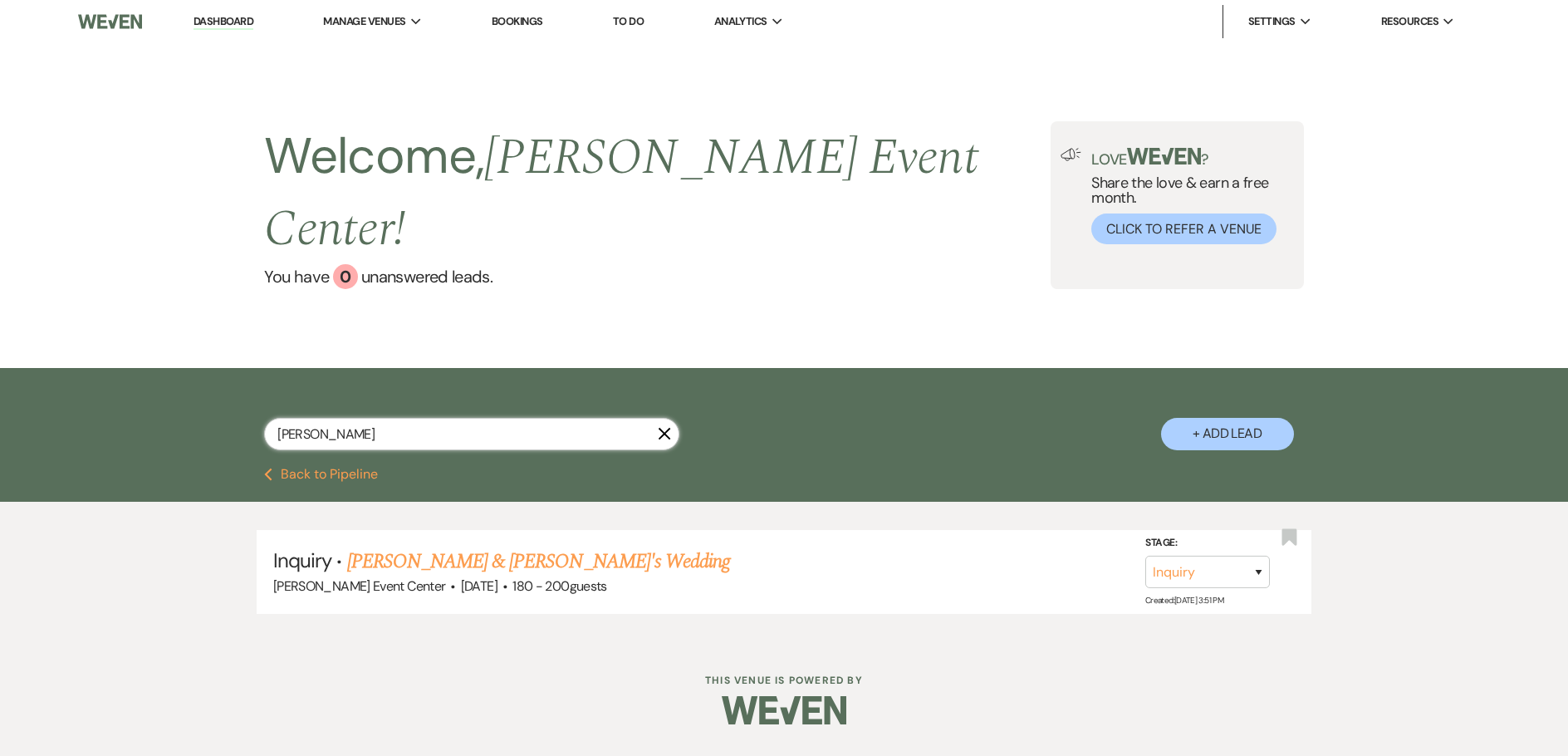
drag, startPoint x: 302, startPoint y: 404, endPoint x: 238, endPoint y: 402, distance: 64.0
click at [242, 403] on div "lesly X + Add Lead" at bounding box center [784, 420] width 1196 height 87
